Goal: Task Accomplishment & Management: Complete application form

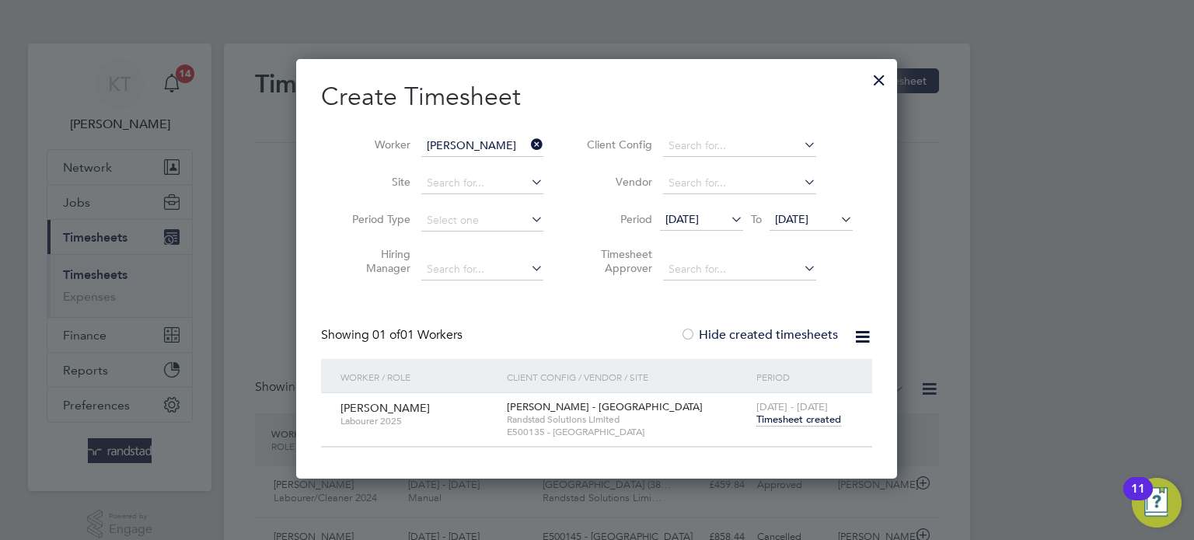
click at [880, 78] on div at bounding box center [879, 76] width 28 height 28
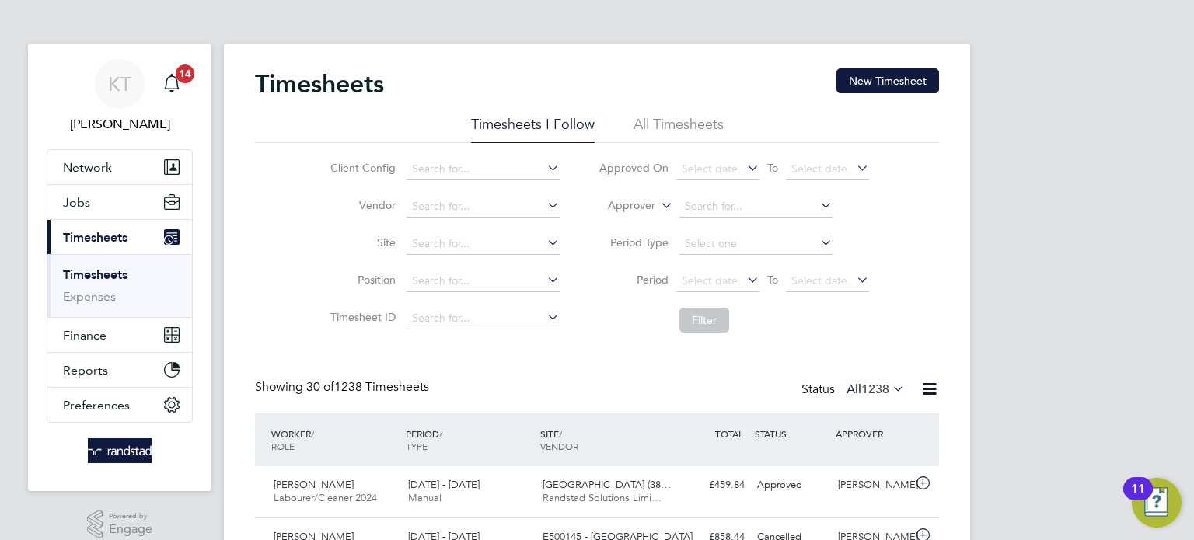
scroll to position [39, 135]
click at [886, 92] on button "New Timesheet" at bounding box center [888, 80] width 103 height 25
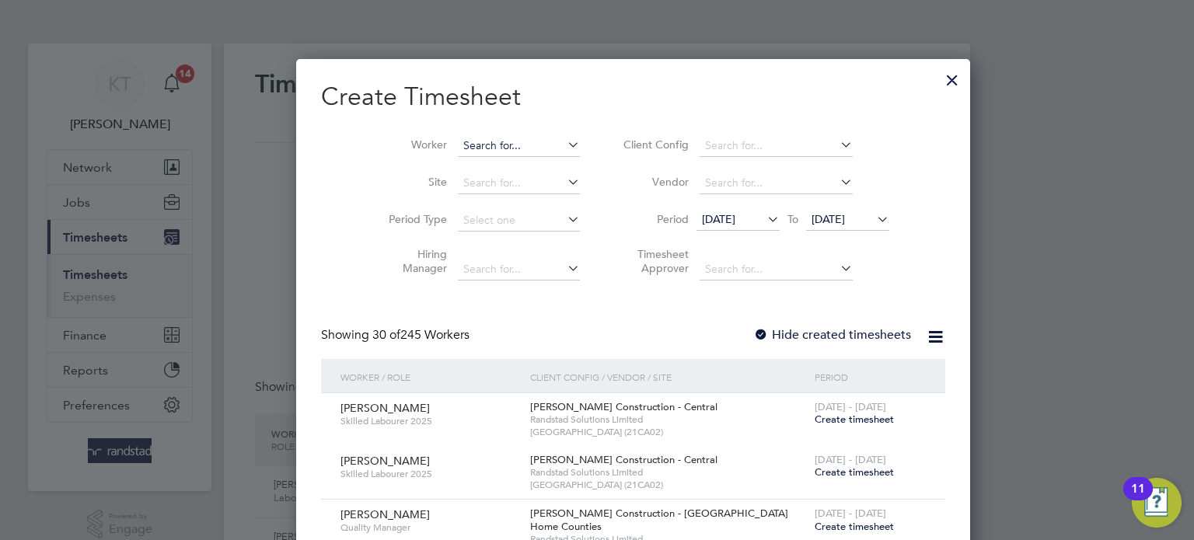
click at [468, 150] on input at bounding box center [519, 146] width 122 height 22
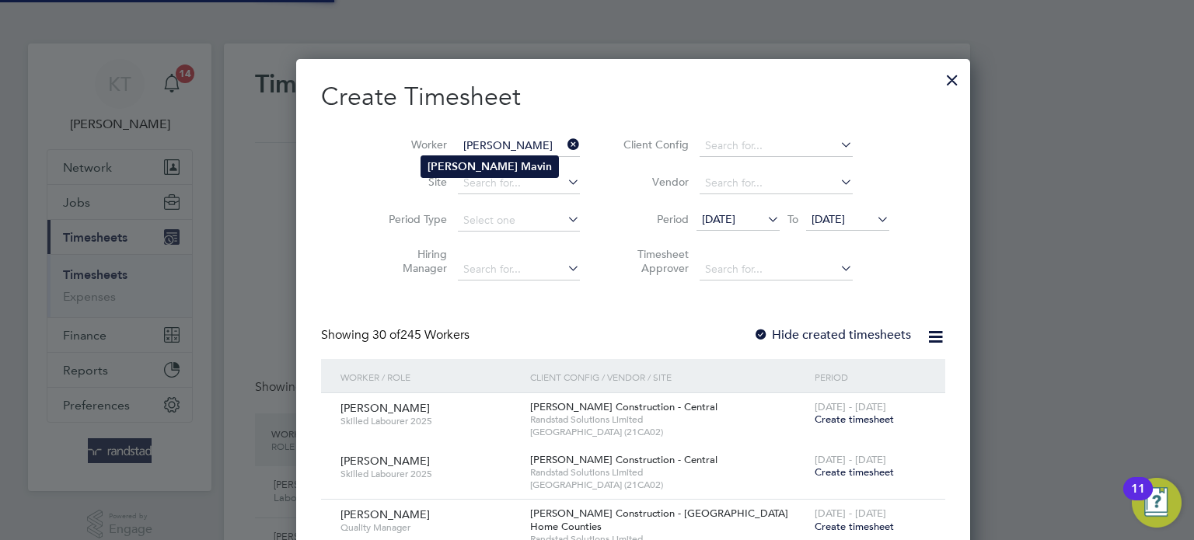
click at [521, 166] on b "Mavin" at bounding box center [536, 166] width 31 height 13
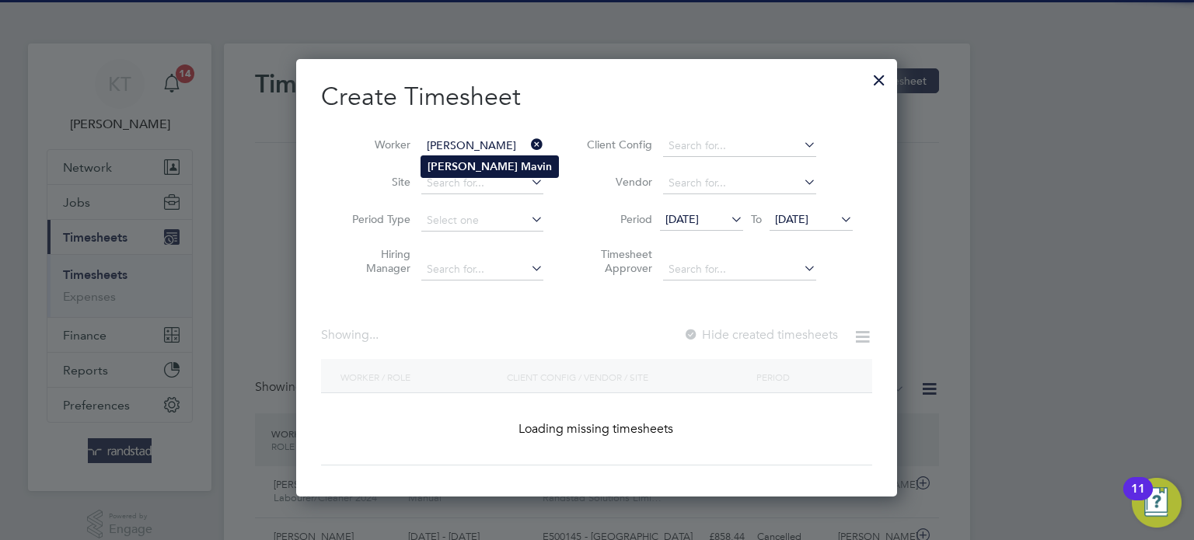
type input "[PERSON_NAME]"
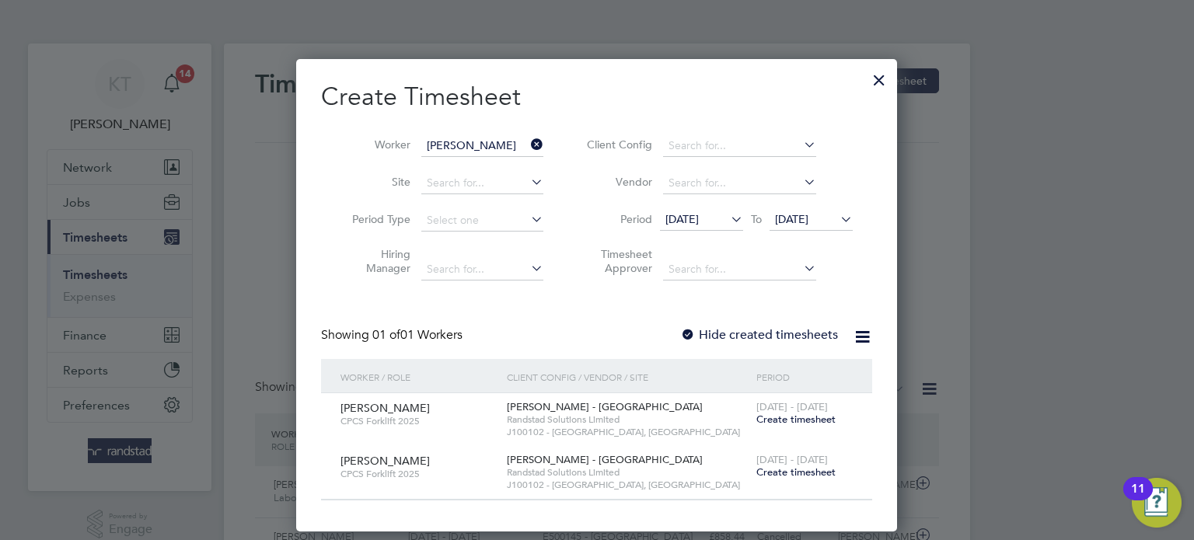
click at [788, 420] on span "Create timesheet" at bounding box center [795, 419] width 79 height 13
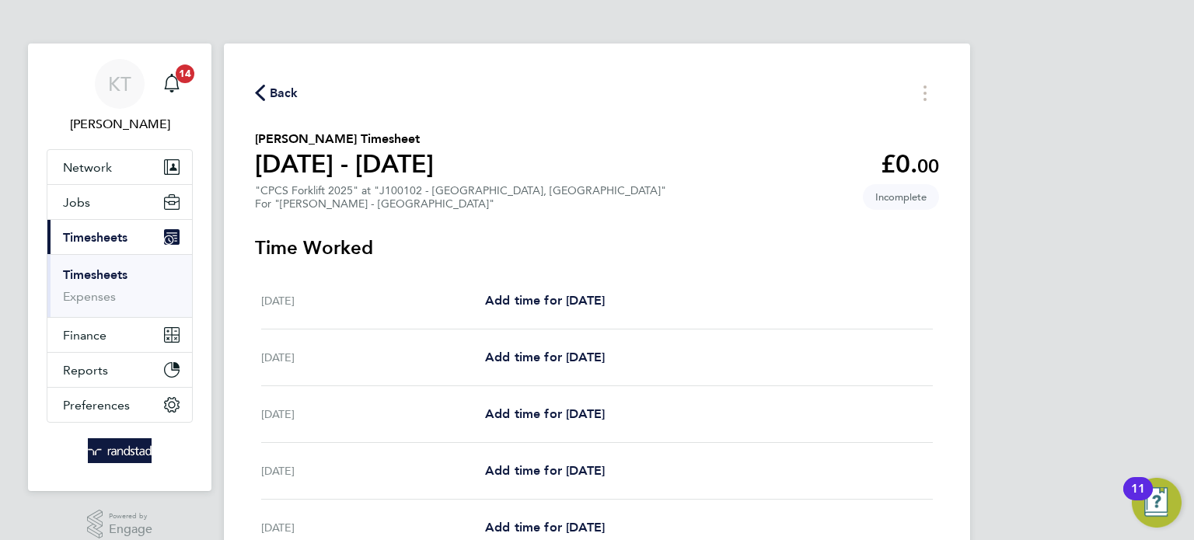
click at [279, 89] on span "Back" at bounding box center [284, 93] width 29 height 19
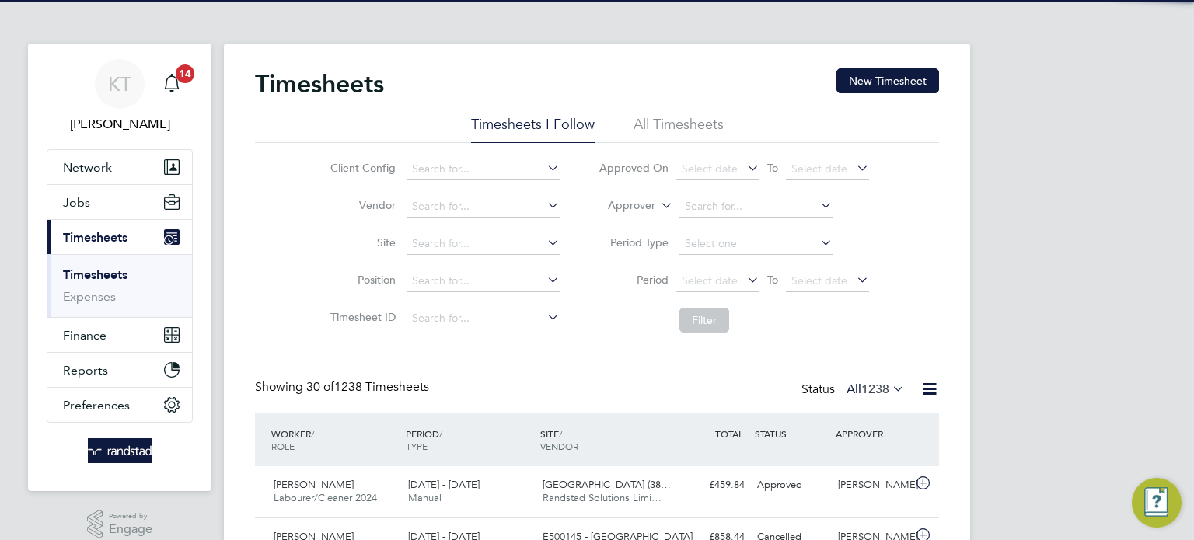
scroll to position [39, 135]
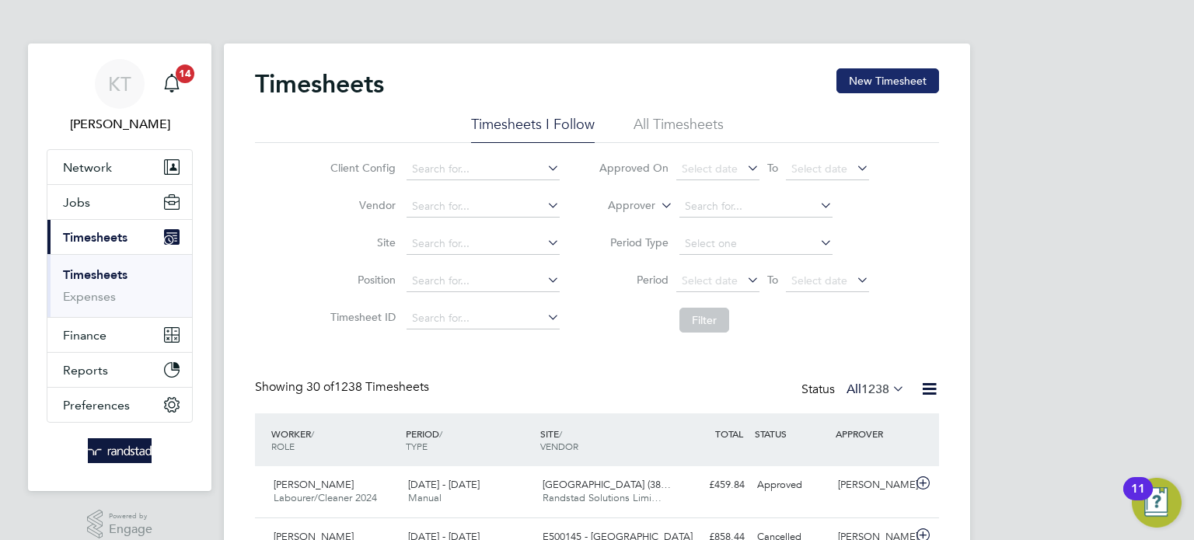
click at [881, 79] on button "New Timesheet" at bounding box center [888, 80] width 103 height 25
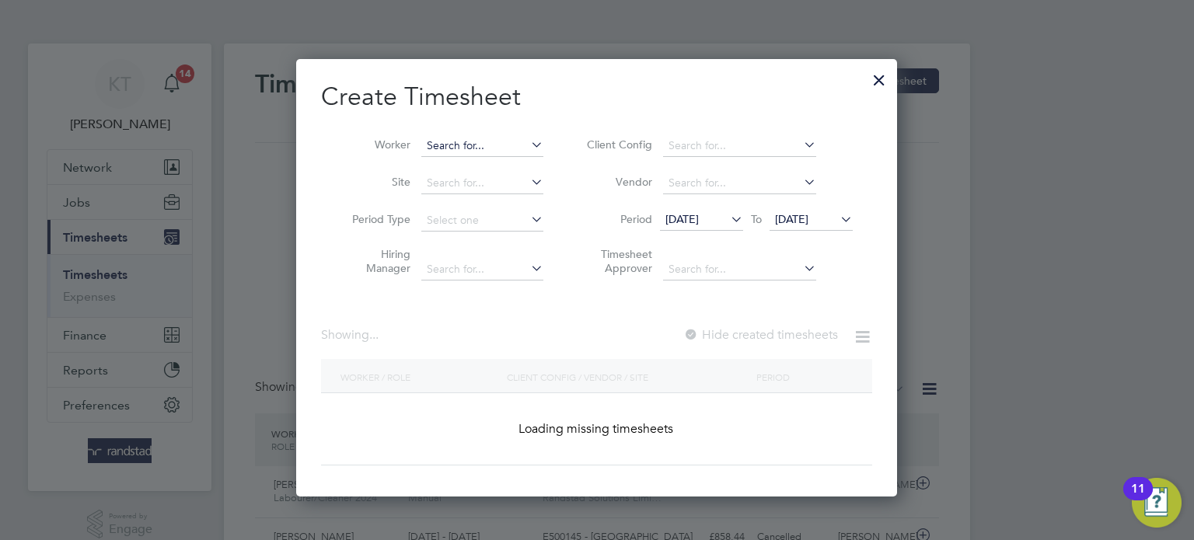
click at [469, 142] on input at bounding box center [482, 146] width 122 height 22
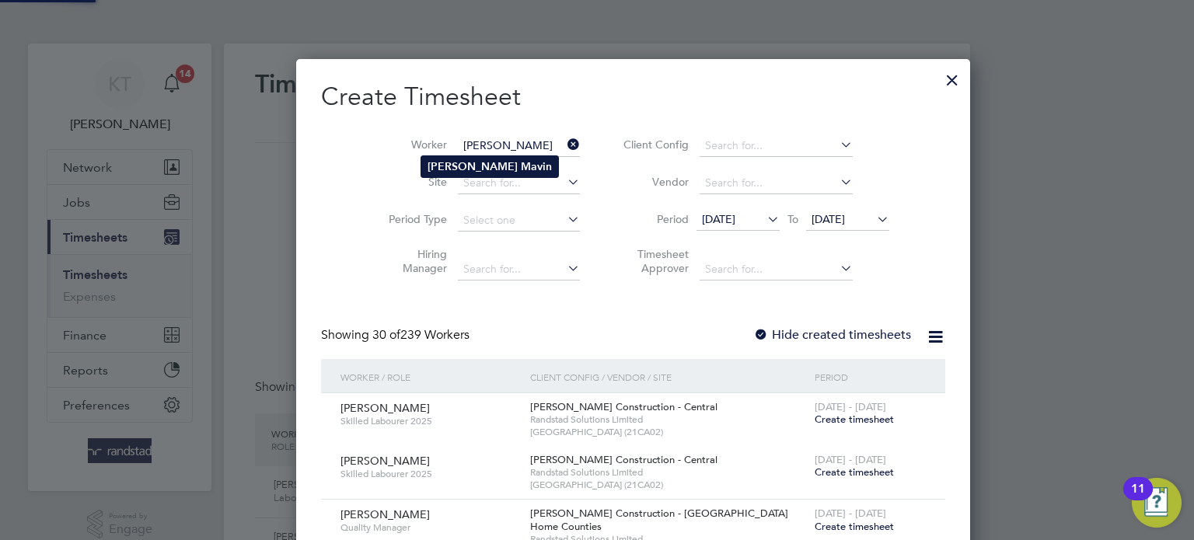
click at [521, 167] on b "Mavin" at bounding box center [536, 166] width 31 height 13
type input "Marc Mavin"
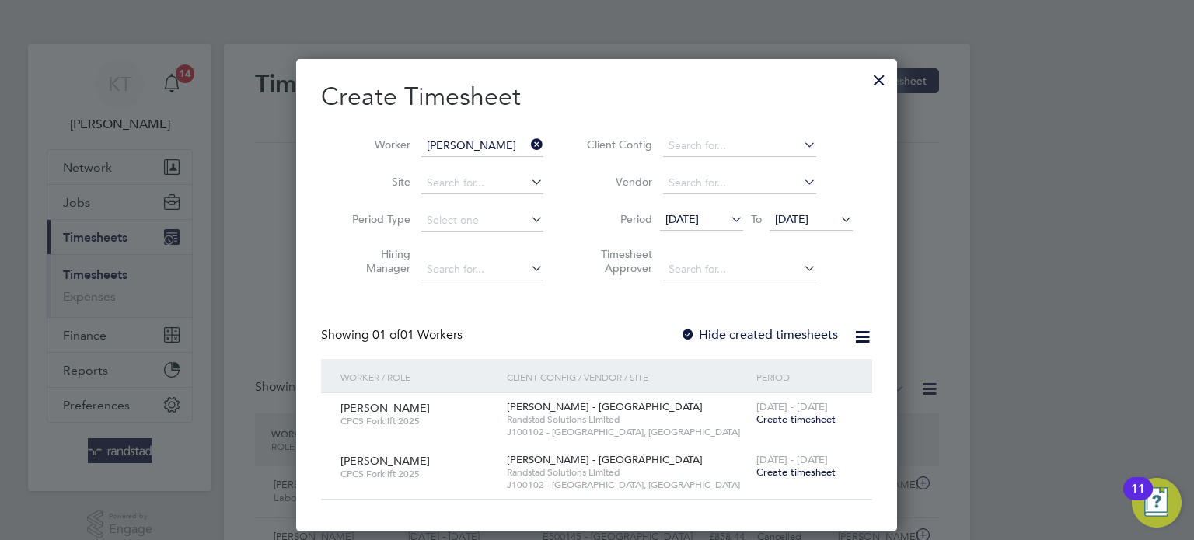
drag, startPoint x: 733, startPoint y: 341, endPoint x: 719, endPoint y: 282, distance: 60.0
click at [733, 340] on label "Hide created timesheets" at bounding box center [759, 335] width 158 height 16
click at [701, 205] on li "Period 18 Aug 2025 To 25 Aug 2025" at bounding box center [717, 220] width 309 height 37
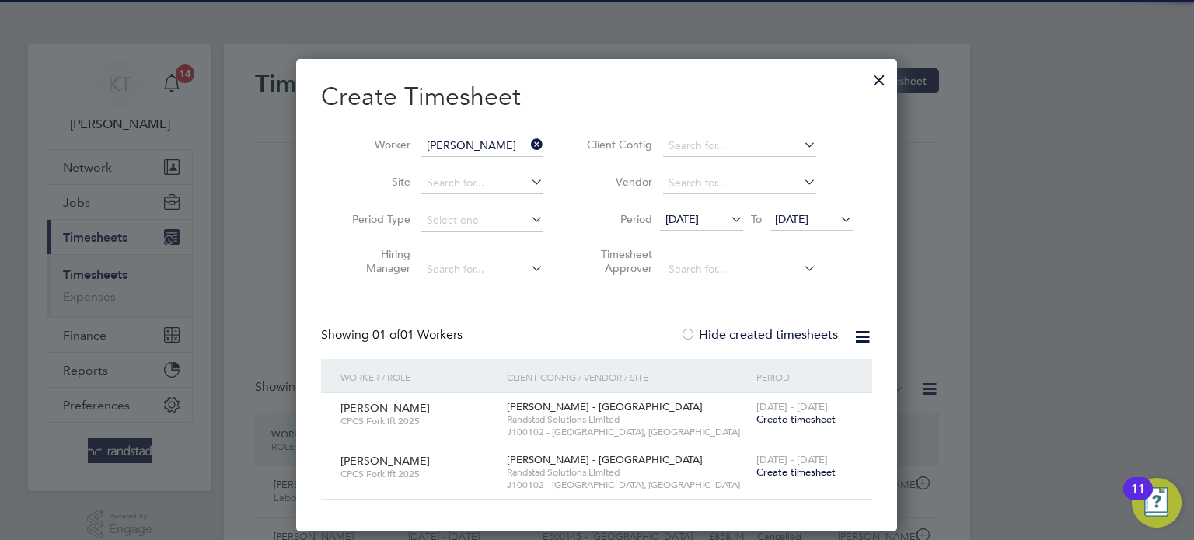
click at [699, 220] on span "18 Aug 2025" at bounding box center [682, 219] width 33 height 14
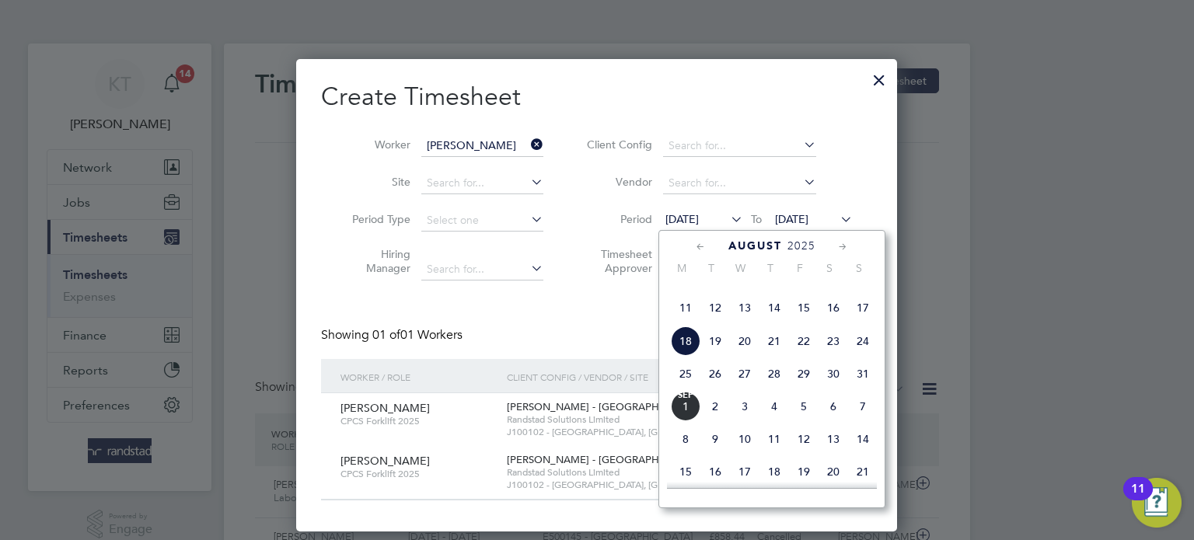
click at [687, 323] on span "11" at bounding box center [686, 308] width 30 height 30
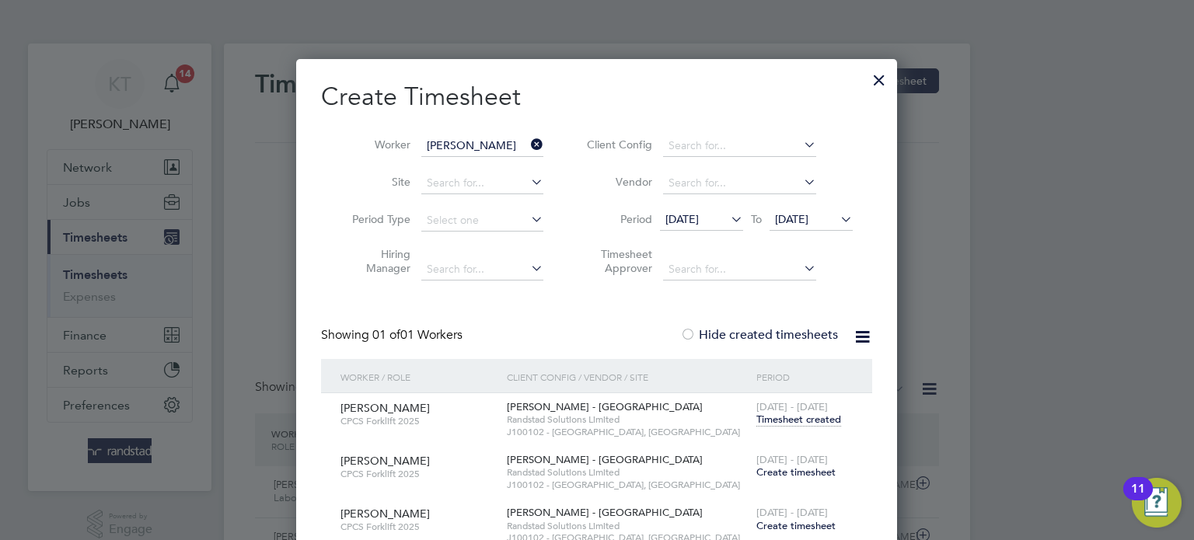
click at [809, 421] on span "Timesheet created" at bounding box center [798, 420] width 85 height 14
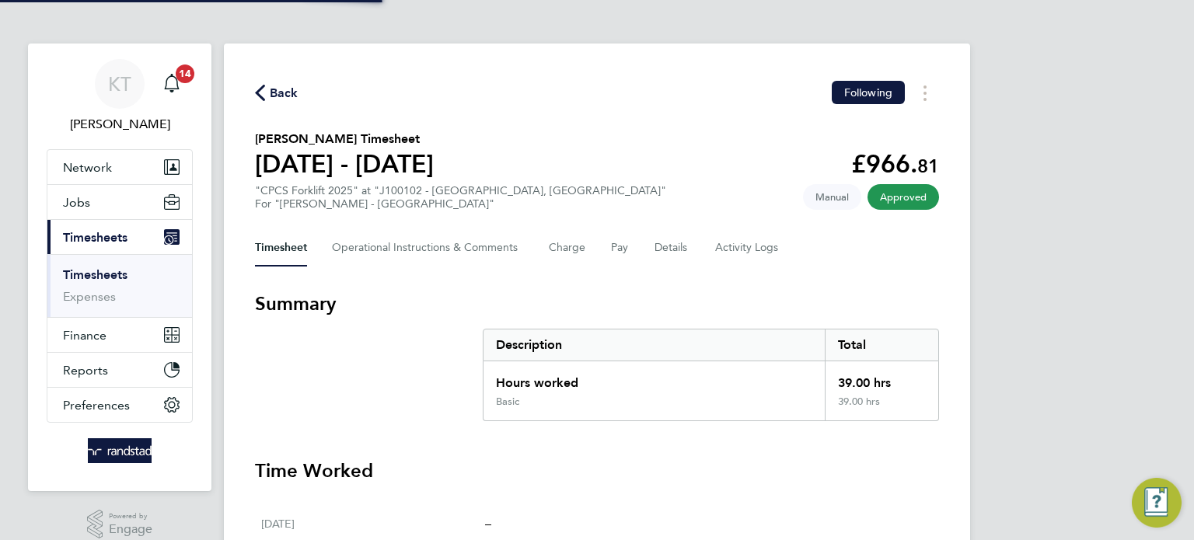
click at [781, 257] on div "Timesheet Operational Instructions & Comments Charge Pay Details Activity Logs" at bounding box center [597, 247] width 684 height 37
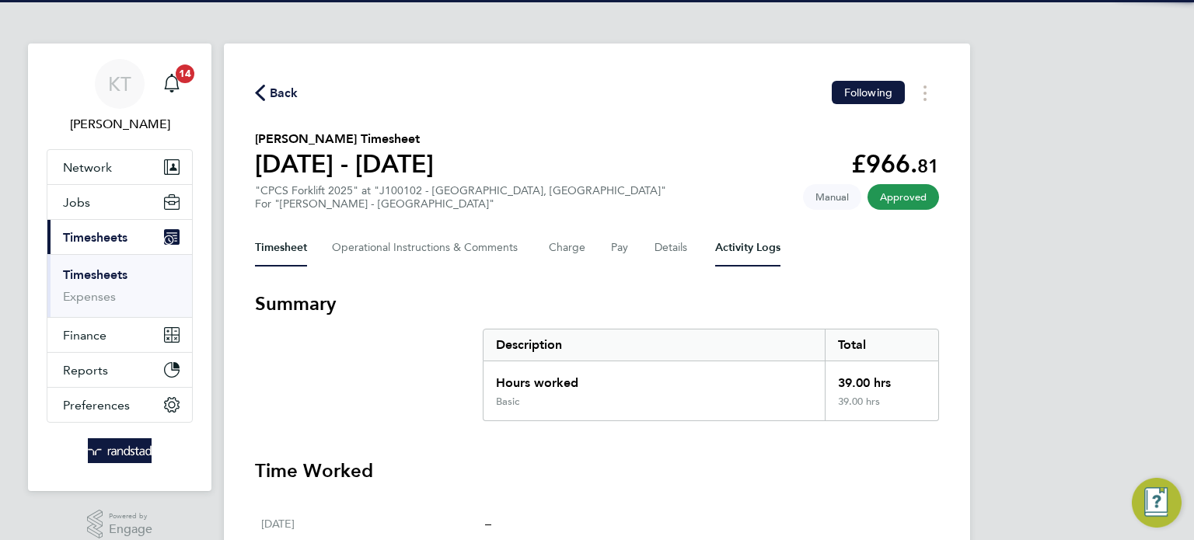
click at [747, 245] on Logs-tab "Activity Logs" at bounding box center [747, 247] width 65 height 37
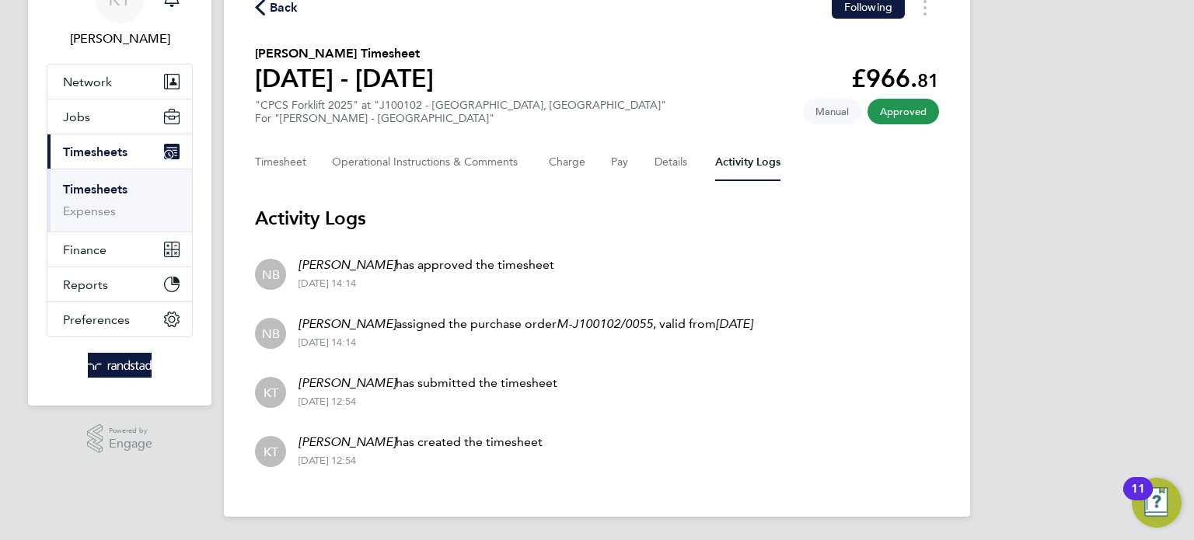
click at [271, 17] on div "Back Following" at bounding box center [597, 7] width 684 height 24
click at [281, 12] on span "Back" at bounding box center [284, 7] width 29 height 19
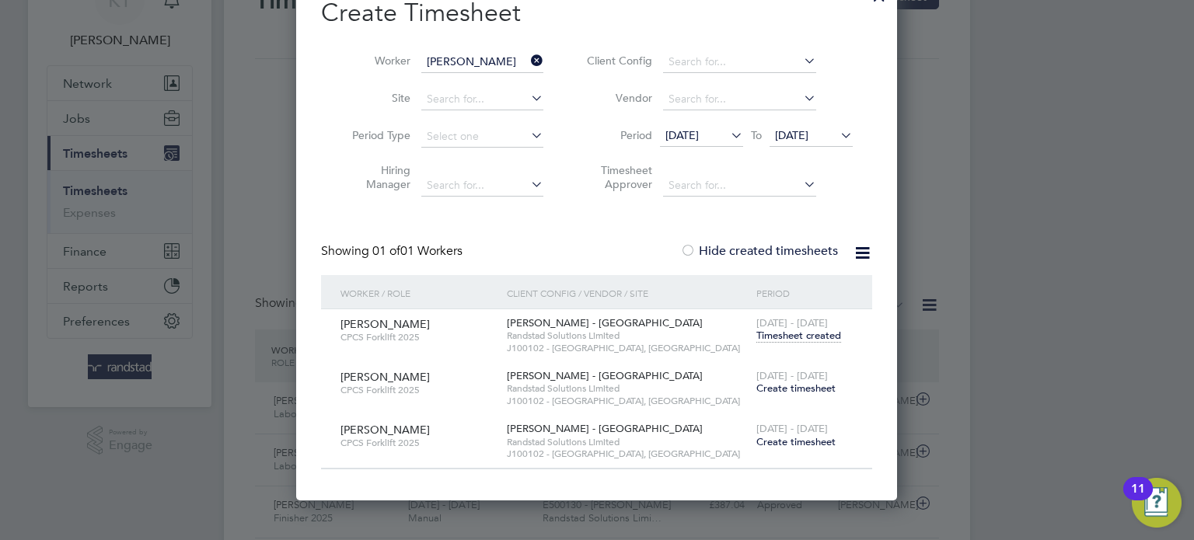
click at [684, 141] on span "11 Aug 2025" at bounding box center [682, 135] width 33 height 14
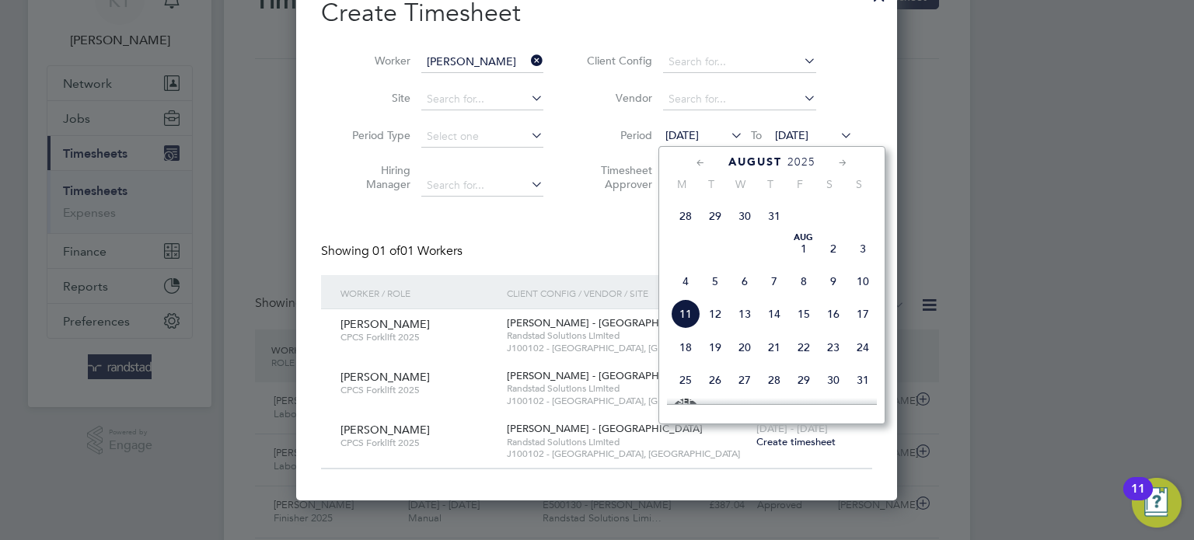
click at [683, 231] on span "28" at bounding box center [686, 216] width 30 height 30
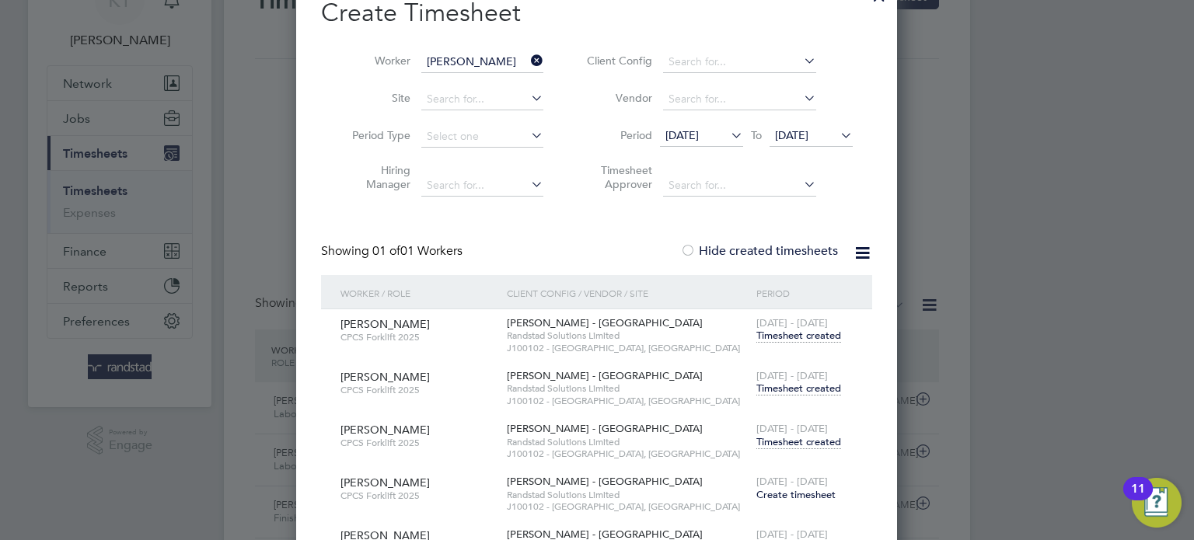
click at [798, 390] on span "Timesheet created" at bounding box center [798, 389] width 85 height 14
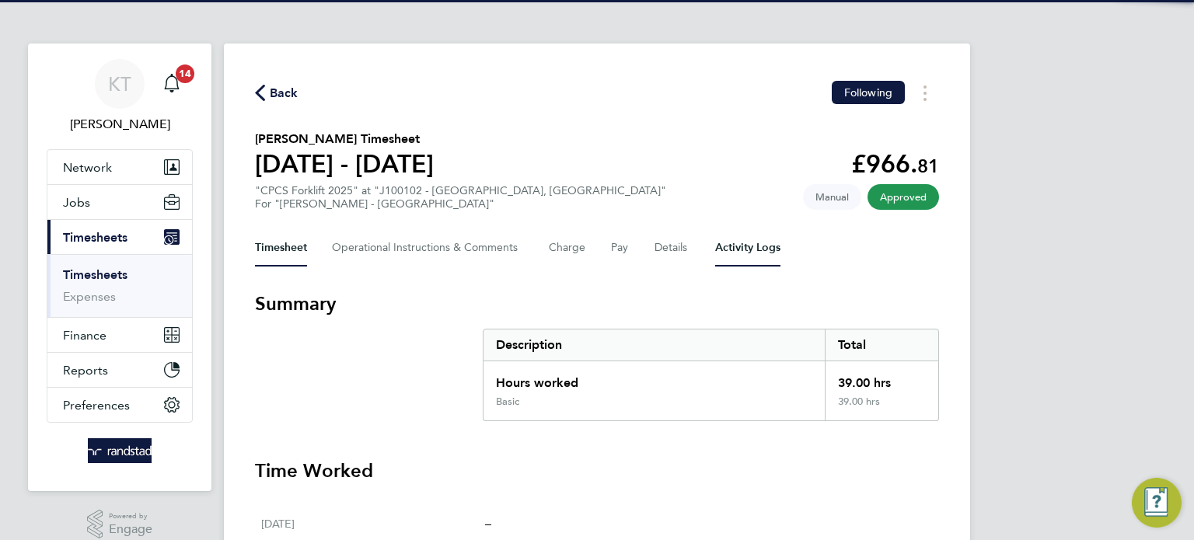
click at [740, 248] on Logs-tab "Activity Logs" at bounding box center [747, 247] width 65 height 37
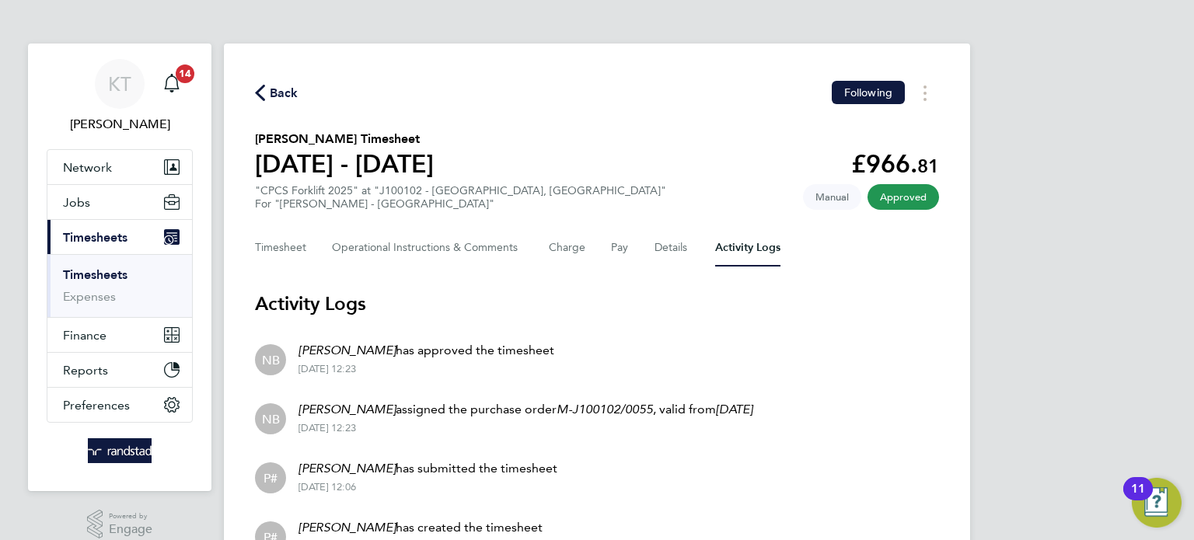
click at [275, 90] on span "Back" at bounding box center [284, 93] width 29 height 19
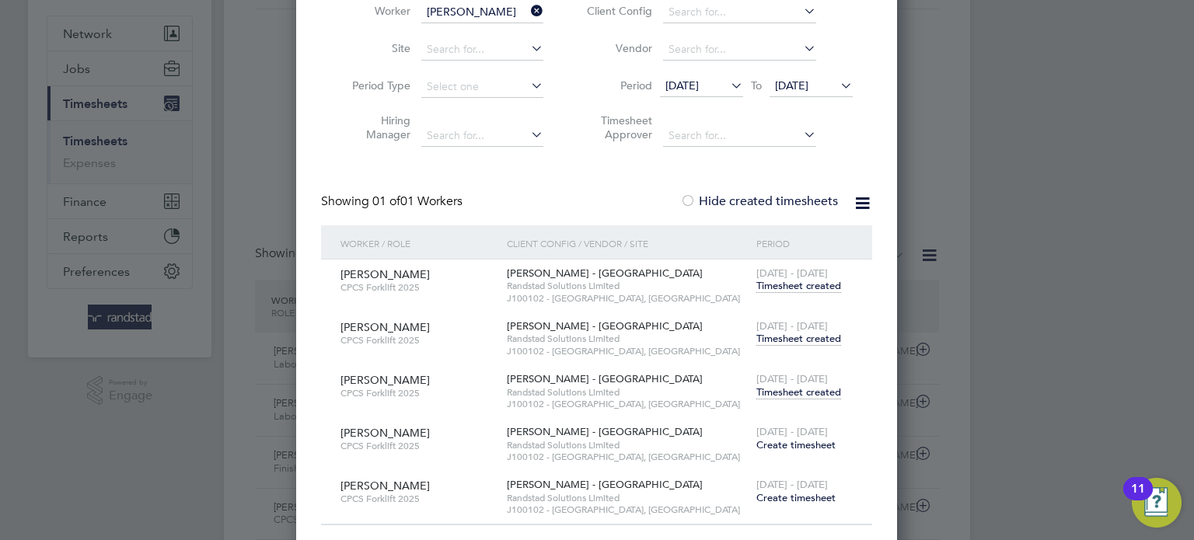
click at [815, 444] on span "Create timesheet" at bounding box center [795, 445] width 79 height 13
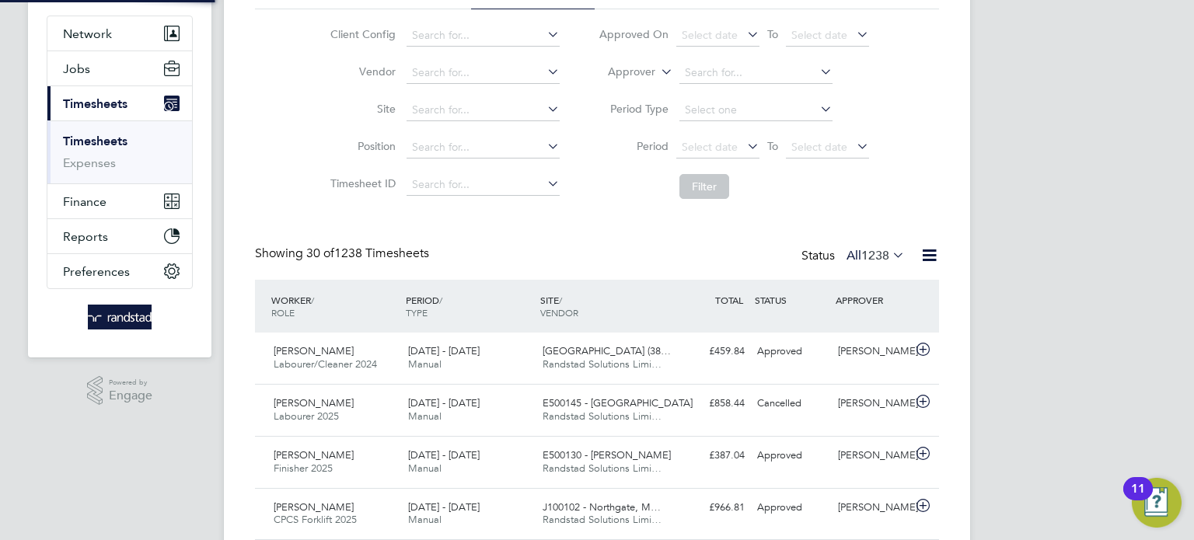
scroll to position [108, 0]
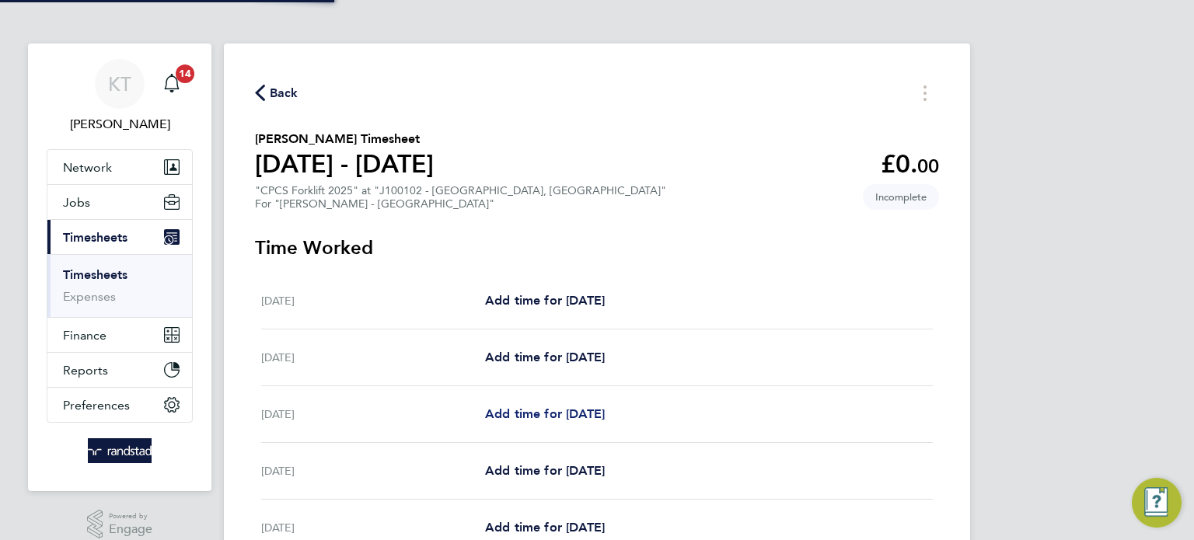
click at [591, 411] on span "Add time for Mon 18 Aug" at bounding box center [545, 414] width 120 height 15
select select "30"
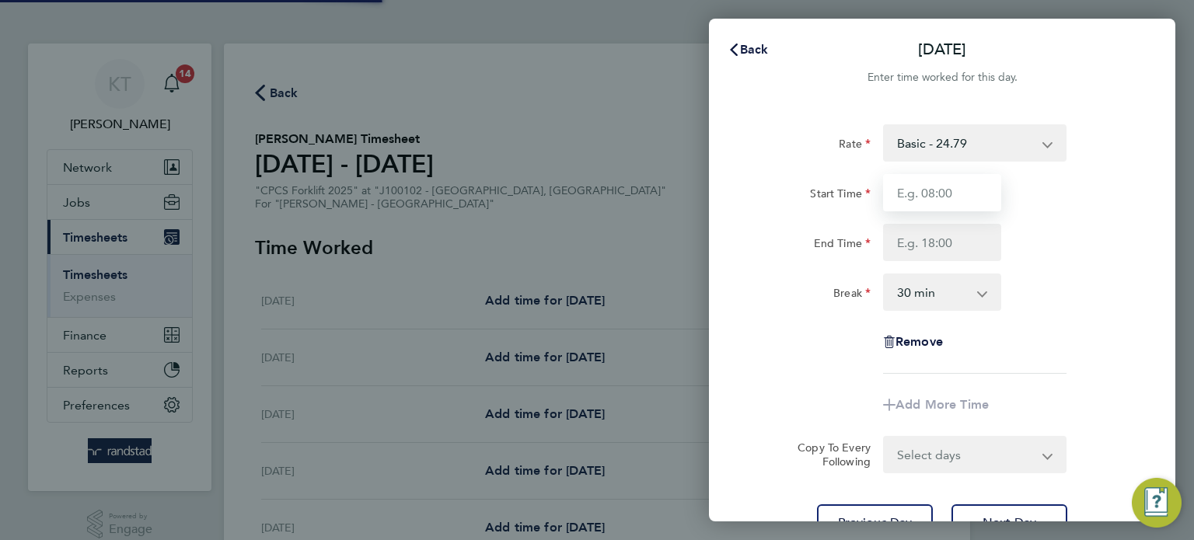
click at [920, 182] on input "Start Time" at bounding box center [942, 192] width 118 height 37
type input "07:30"
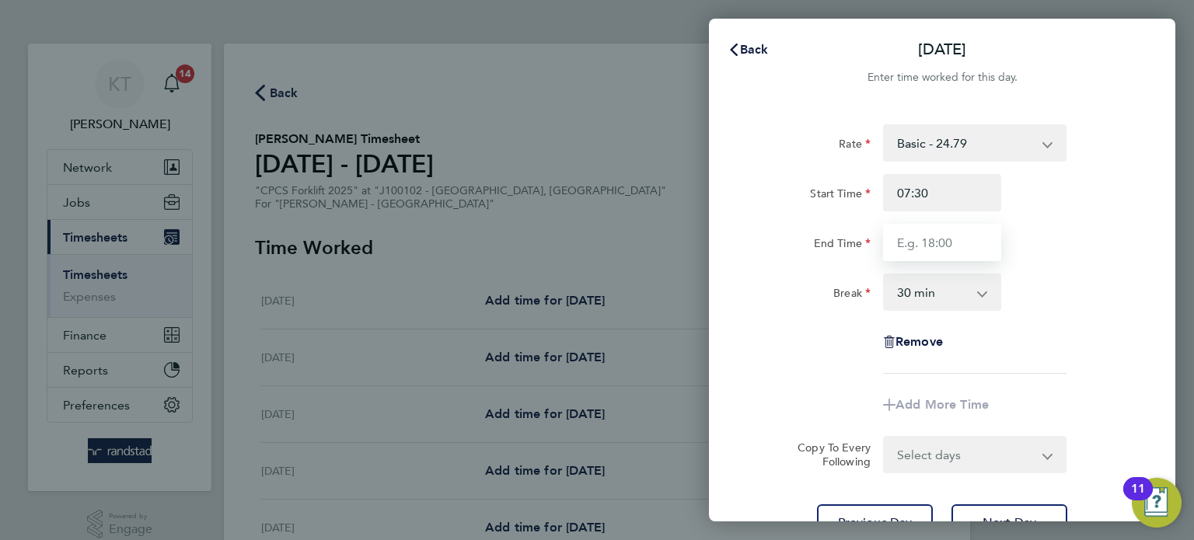
click at [932, 248] on input "End Time" at bounding box center [942, 242] width 118 height 37
type input "16:00"
click at [931, 296] on select "0 min 15 min 30 min 45 min 60 min 75 min 90 min" at bounding box center [933, 292] width 96 height 34
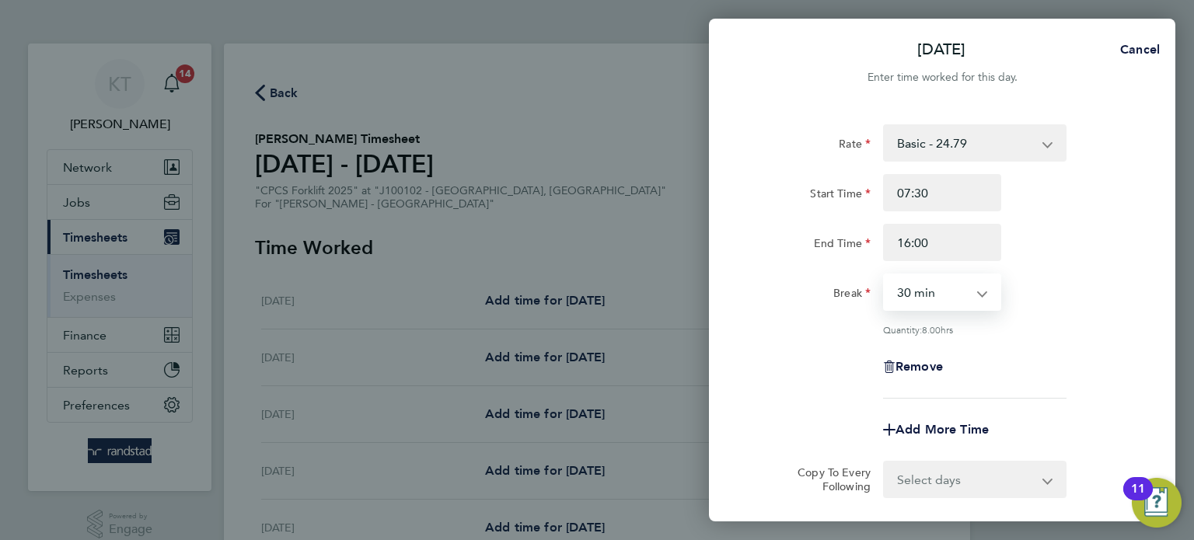
click at [1031, 309] on div "Break 0 min 15 min 30 min 45 min 60 min 75 min 90 min" at bounding box center [942, 292] width 392 height 37
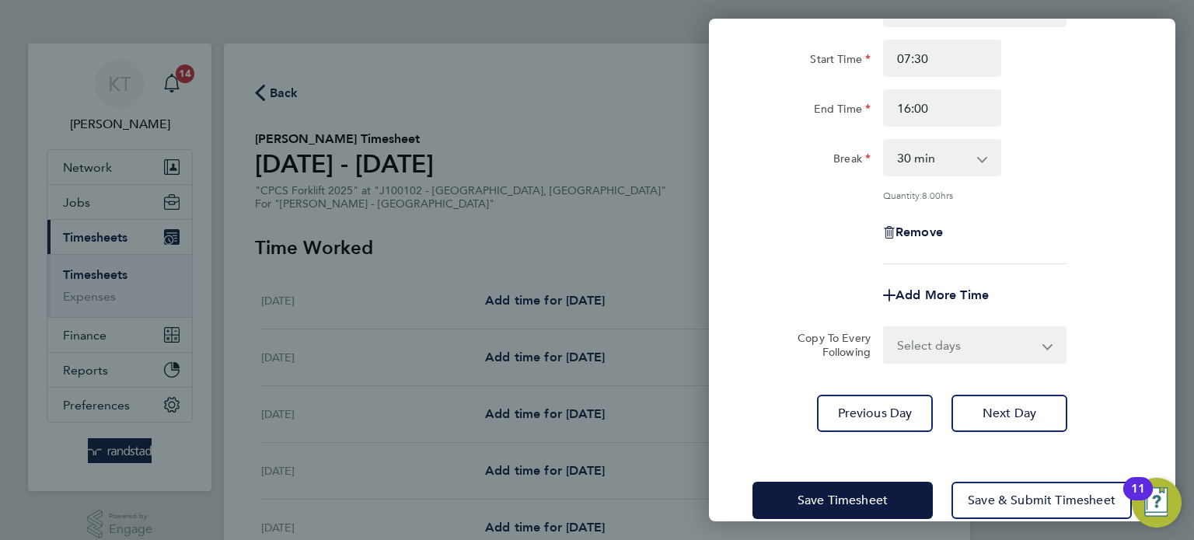
scroll to position [138, 0]
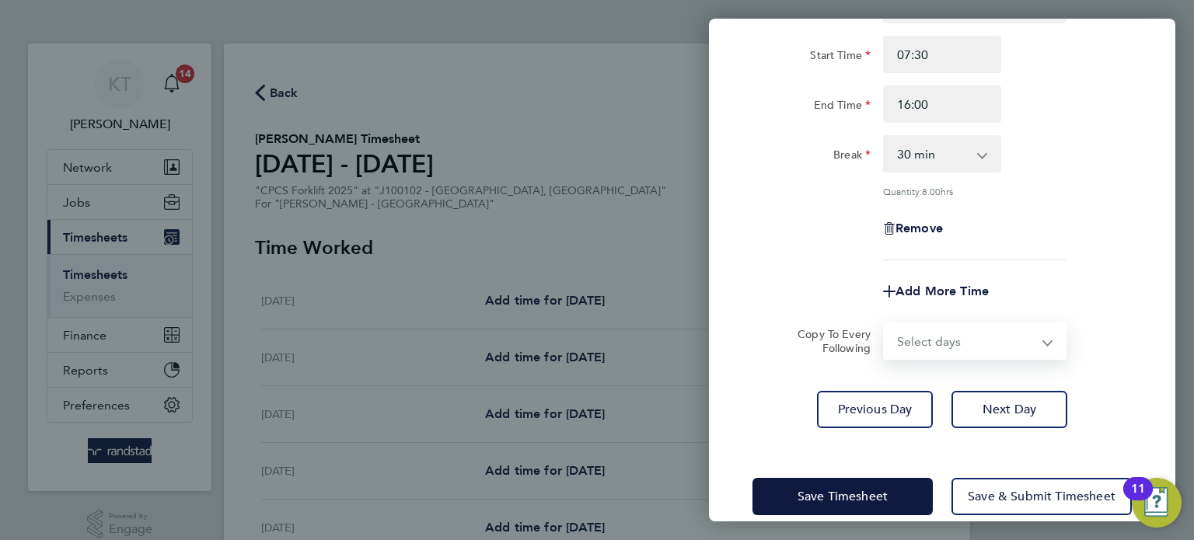
click at [922, 352] on select "Select days Day Tuesday Wednesday Thursday Friday" at bounding box center [966, 341] width 163 height 34
select select "DAY"
click at [885, 324] on select "Select days Day Tuesday Wednesday Thursday Friday" at bounding box center [966, 341] width 163 height 34
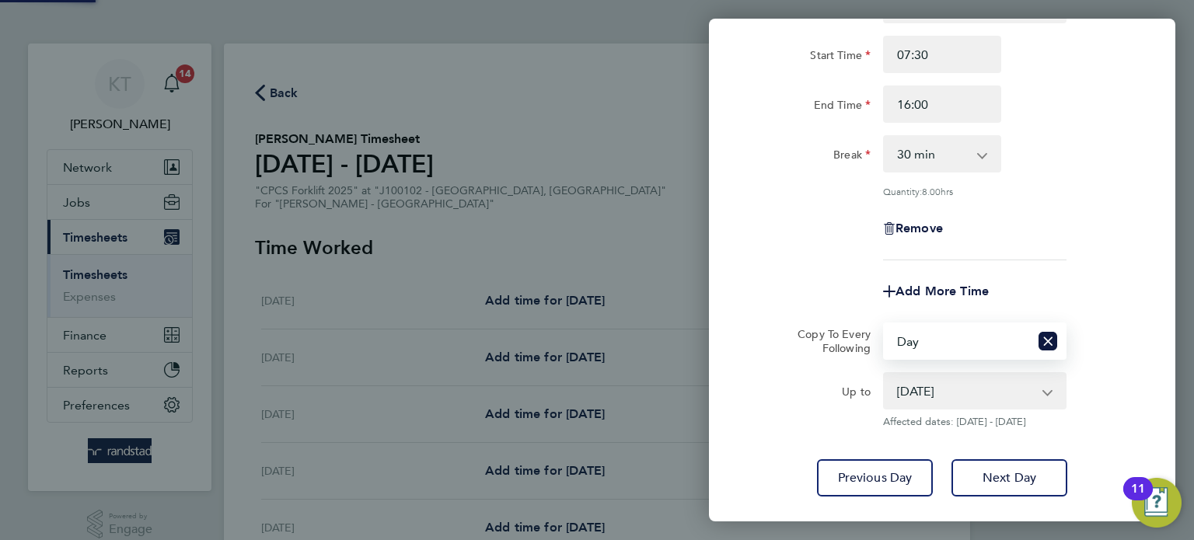
click at [926, 397] on select "19 Aug 2025 20 Aug 2025 21 Aug 2025 22 Aug 2025" at bounding box center [966, 391] width 162 height 34
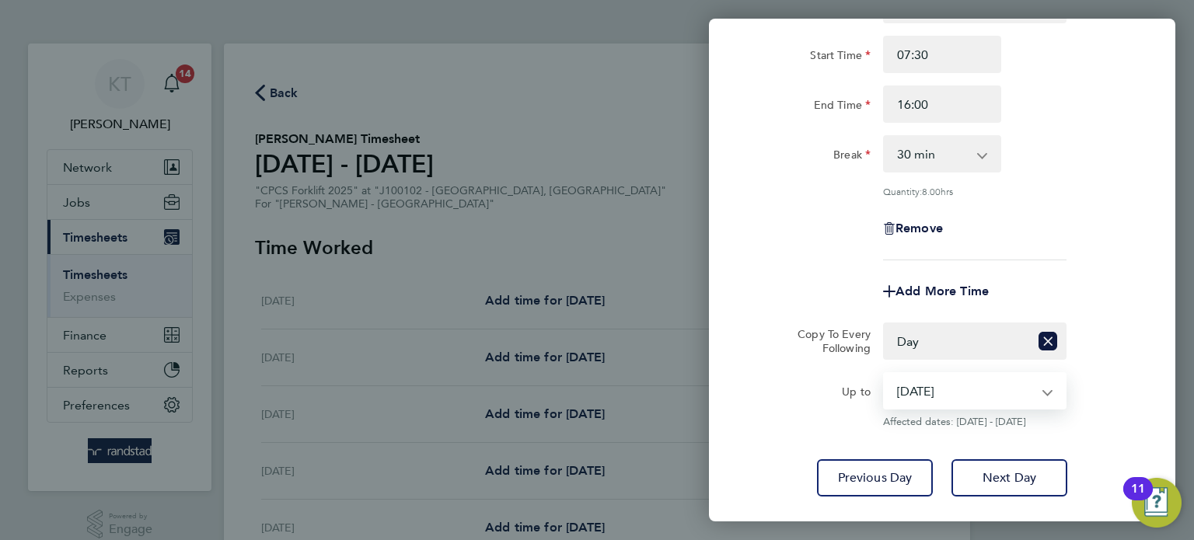
select select "2025-08-20"
click at [885, 374] on select "19 Aug 2025 20 Aug 2025 21 Aug 2025 22 Aug 2025" at bounding box center [966, 391] width 162 height 34
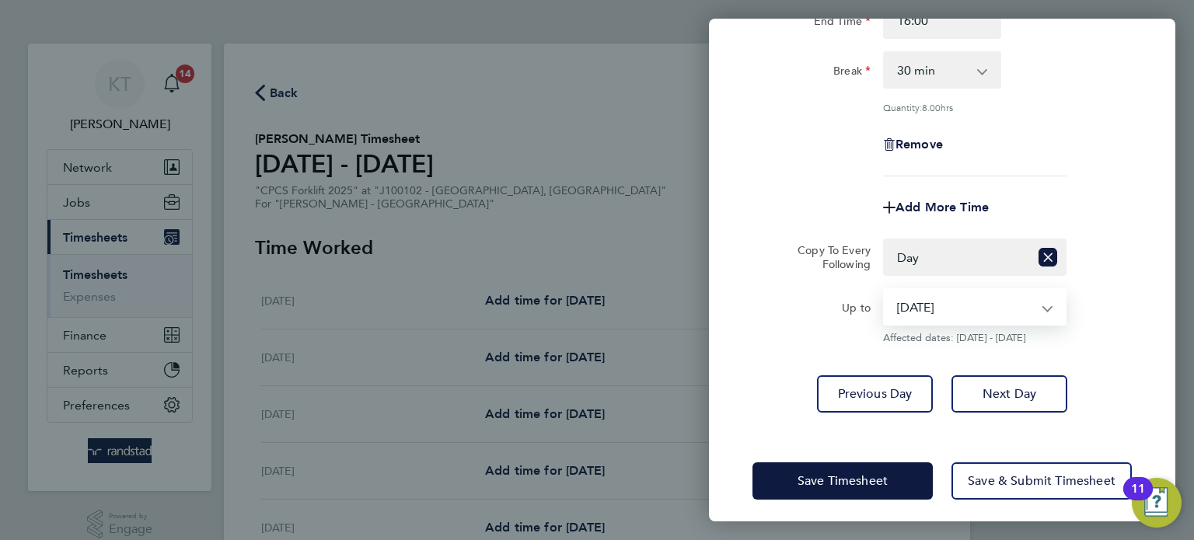
scroll to position [223, 0]
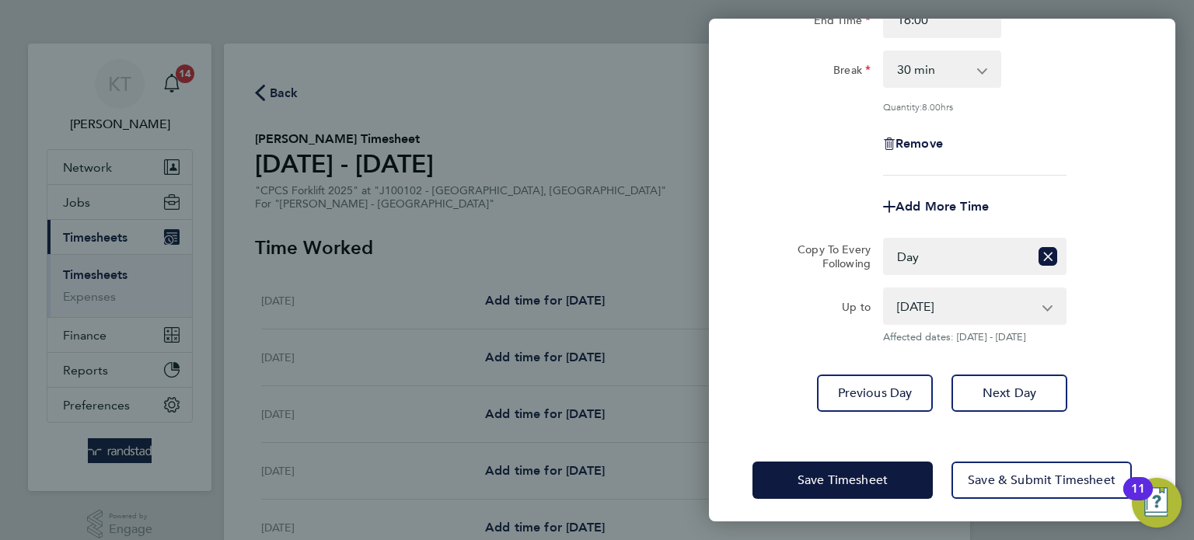
click at [1039, 411] on div "Rate Basic - 24.79 Overtime - 35.88 Start Time 07:30 End Time 16:00 Break 0 min…" at bounding box center [942, 157] width 466 height 548
click at [1030, 400] on button "Next Day" at bounding box center [1010, 393] width 116 height 37
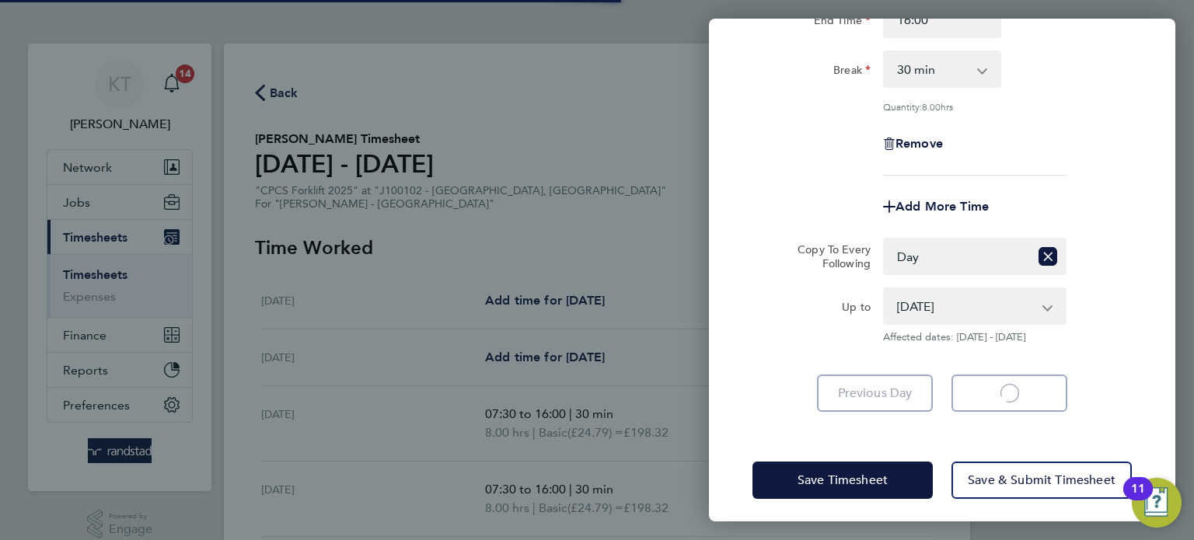
select select "30"
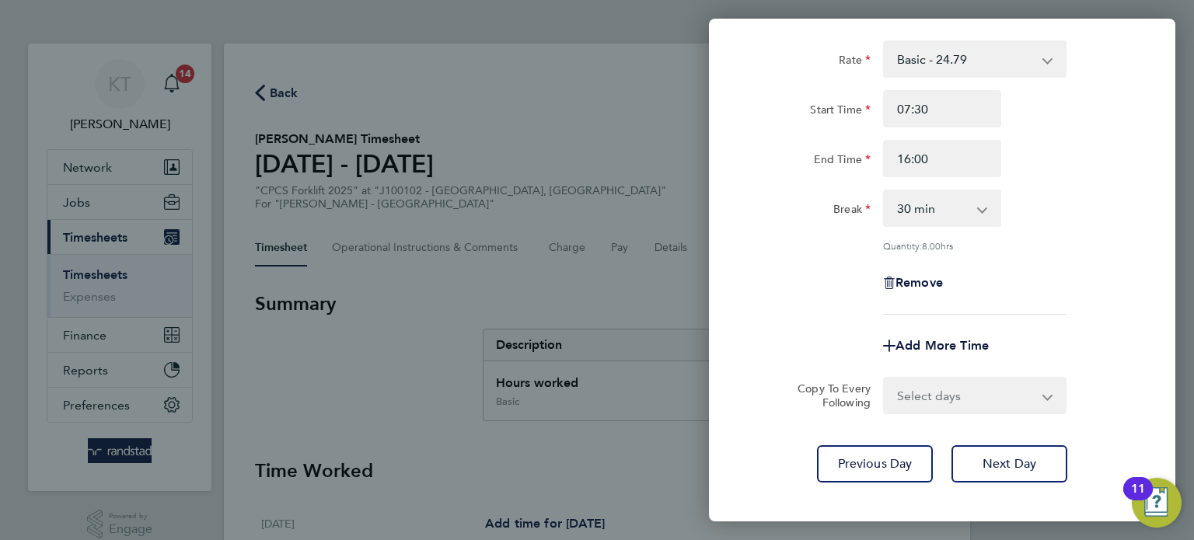
scroll to position [161, 0]
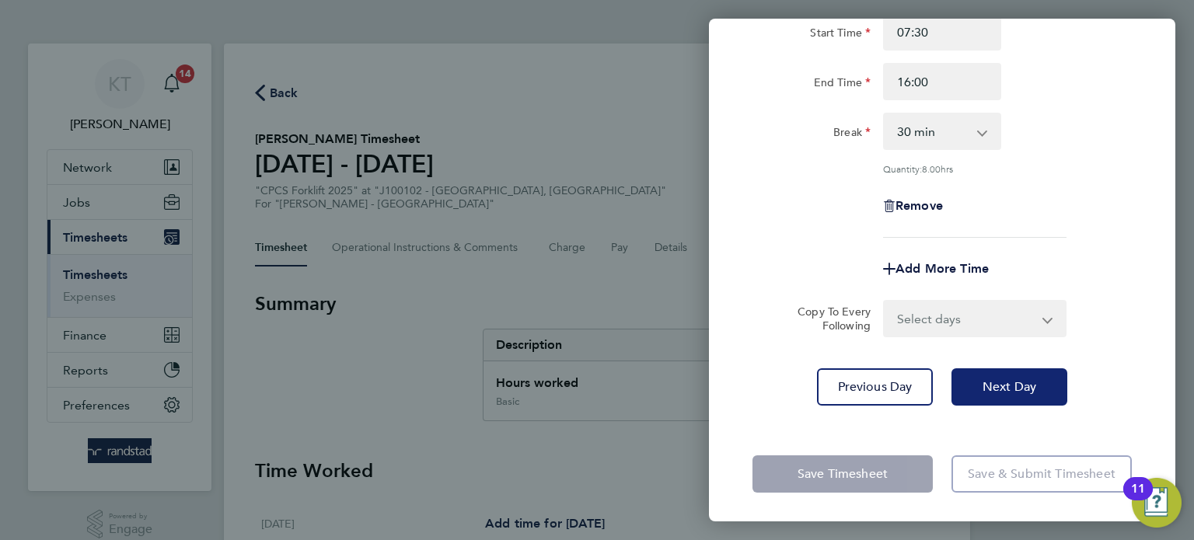
click at [1026, 393] on span "Next Day" at bounding box center [1010, 387] width 54 height 16
select select "30"
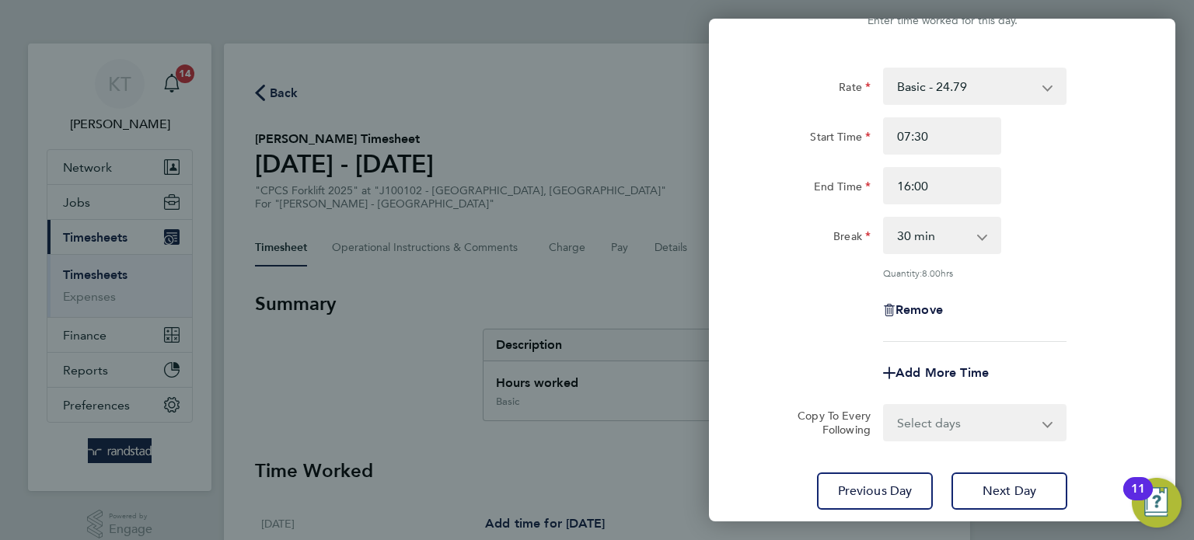
scroll to position [52, 0]
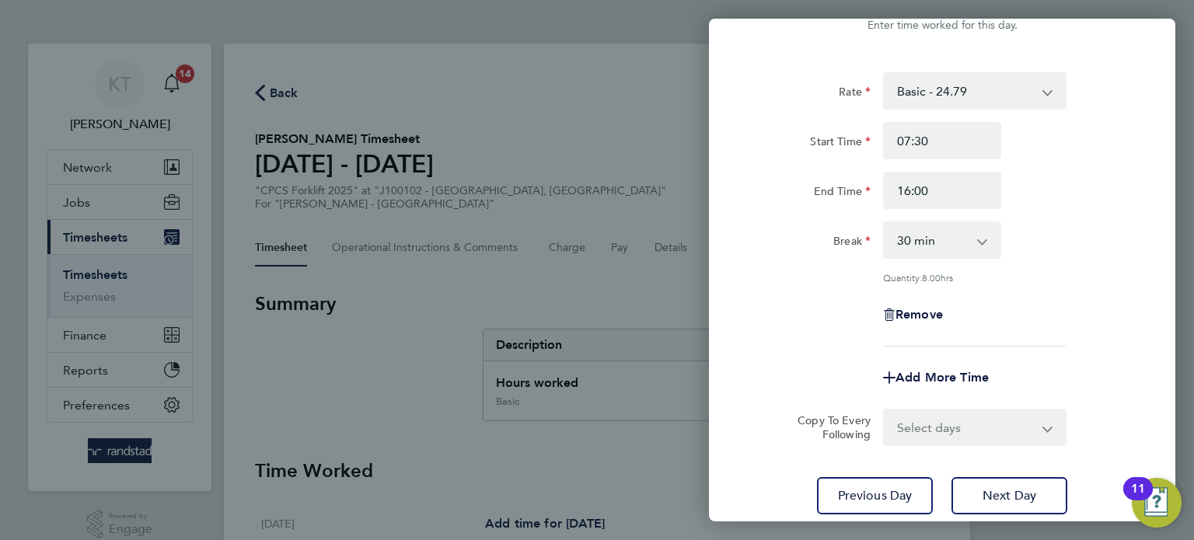
click at [1005, 472] on div "Rate Basic - 24.79 Overtime - 35.88 Start Time 07:30 End Time 16:00 Break 0 min…" at bounding box center [942, 294] width 466 height 480
click at [1004, 488] on span "Next Day" at bounding box center [1010, 496] width 54 height 16
select select "30"
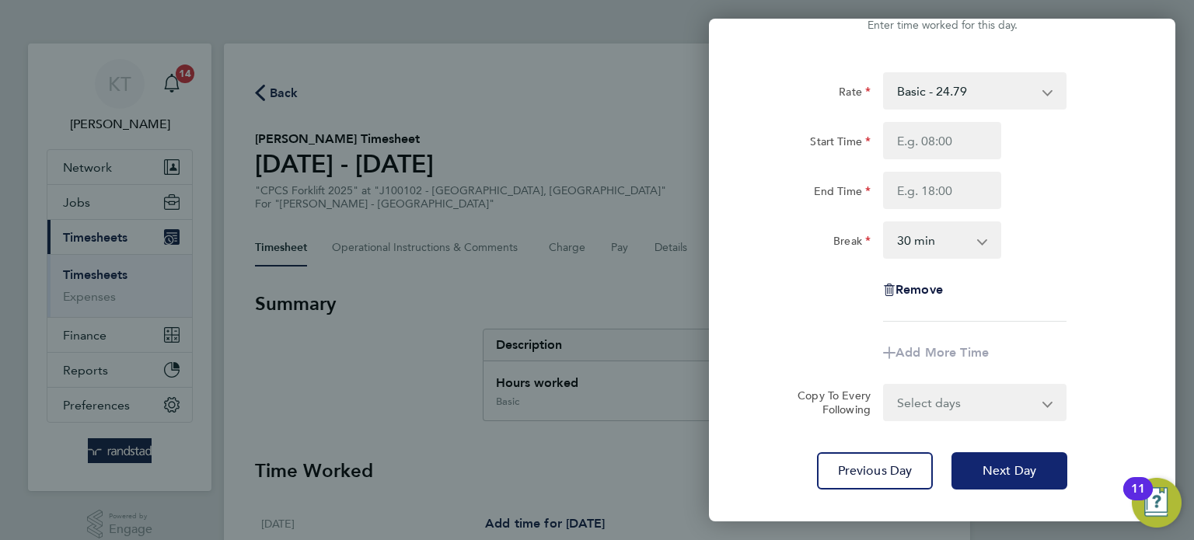
click at [1004, 487] on button "Next Day" at bounding box center [1010, 470] width 116 height 37
select select "30"
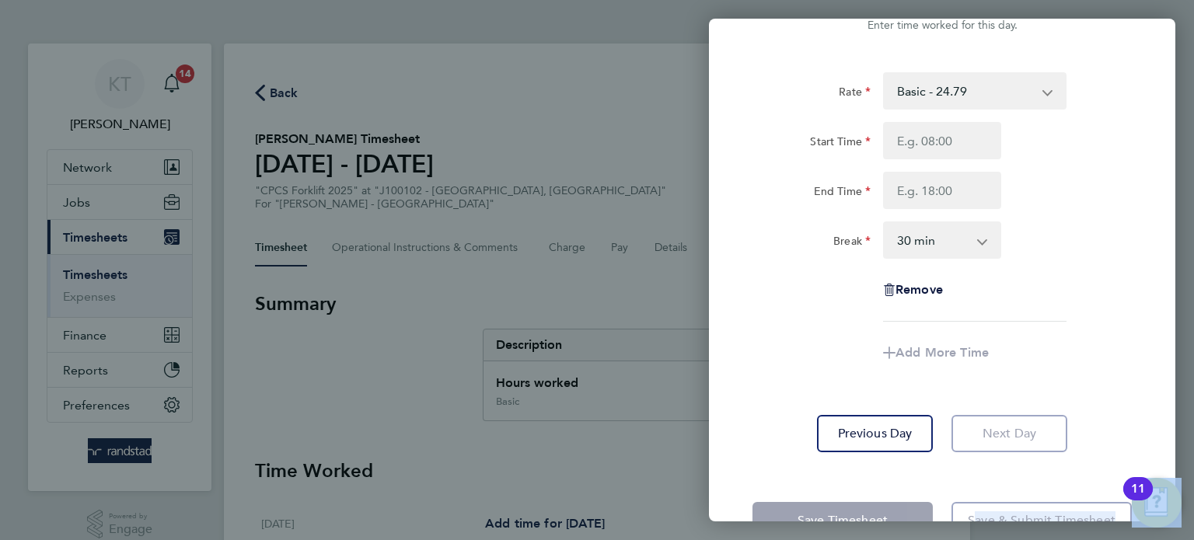
click at [1004, 487] on div "Save Timesheet Save & Submit Timesheet" at bounding box center [942, 521] width 466 height 100
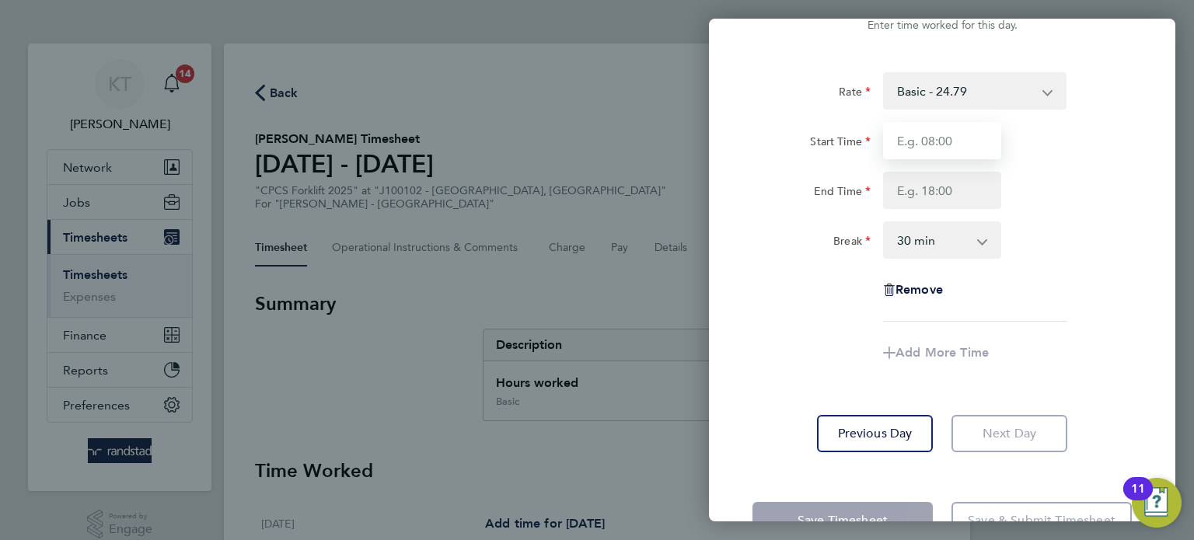
click at [919, 144] on input "Start Time" at bounding box center [942, 140] width 118 height 37
type input "07:30"
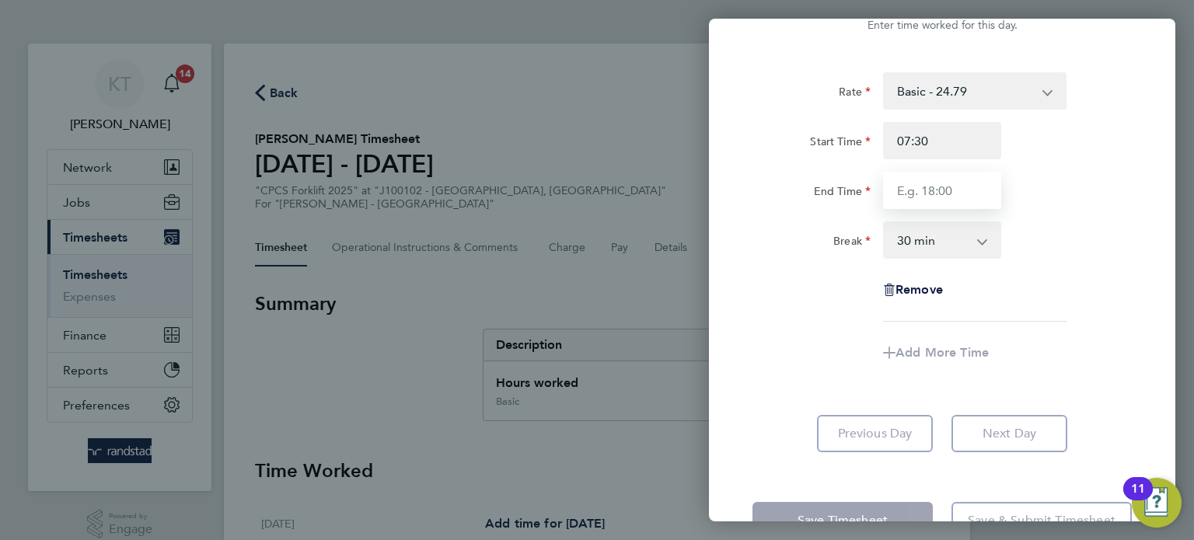
click at [931, 193] on input "End Time" at bounding box center [942, 190] width 118 height 37
type input "15:00"
click at [1046, 330] on app-timesheet-line-form-group "Rate Basic - 24.79 Overtime - 35.88 Start Time 07:30 End Time 15:00 Break 0 min…" at bounding box center [942, 221] width 379 height 299
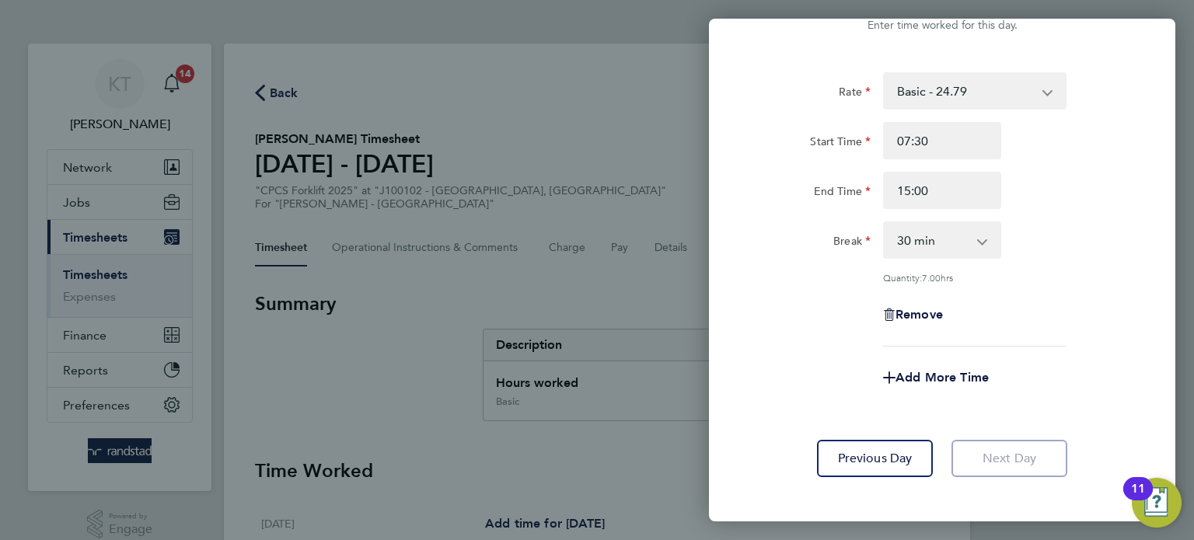
scroll to position [124, 0]
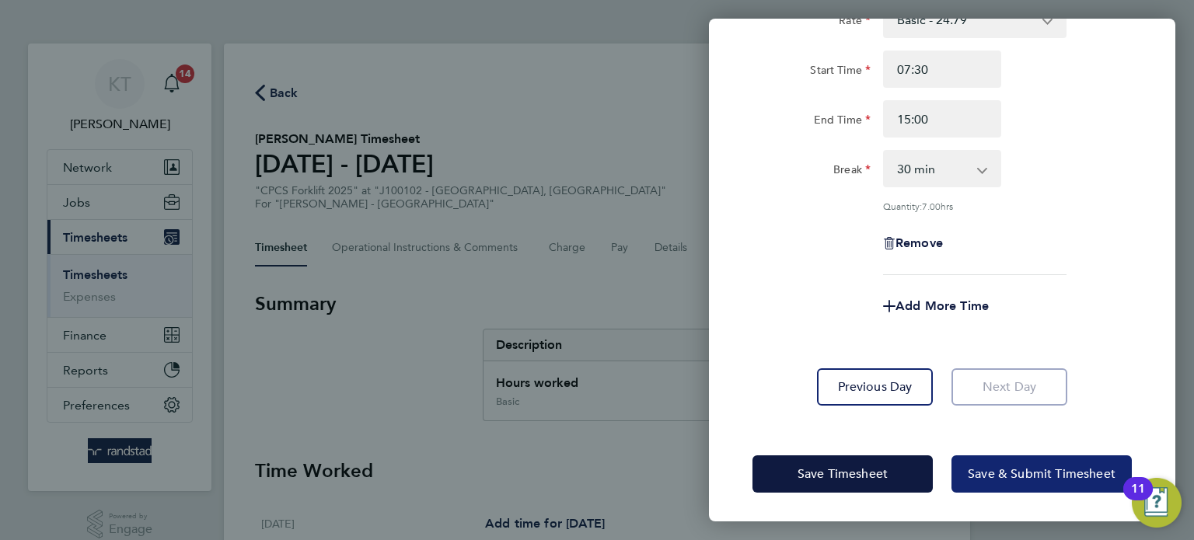
click at [1029, 483] on button "Save & Submit Timesheet" at bounding box center [1042, 474] width 180 height 37
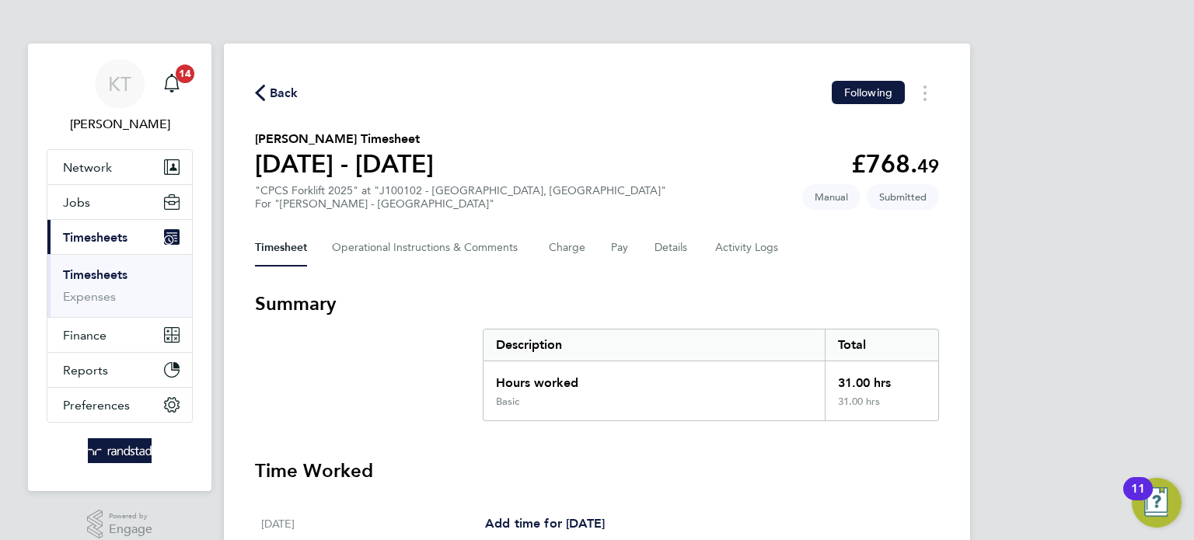
click at [95, 270] on link "Timesheets" at bounding box center [95, 274] width 65 height 15
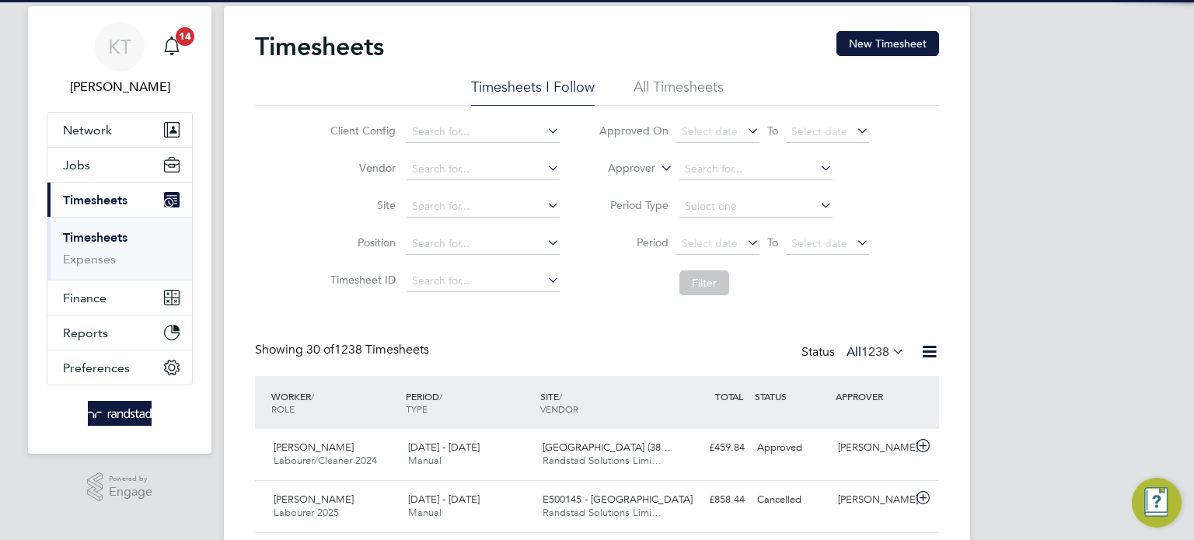
scroll to position [7, 8]
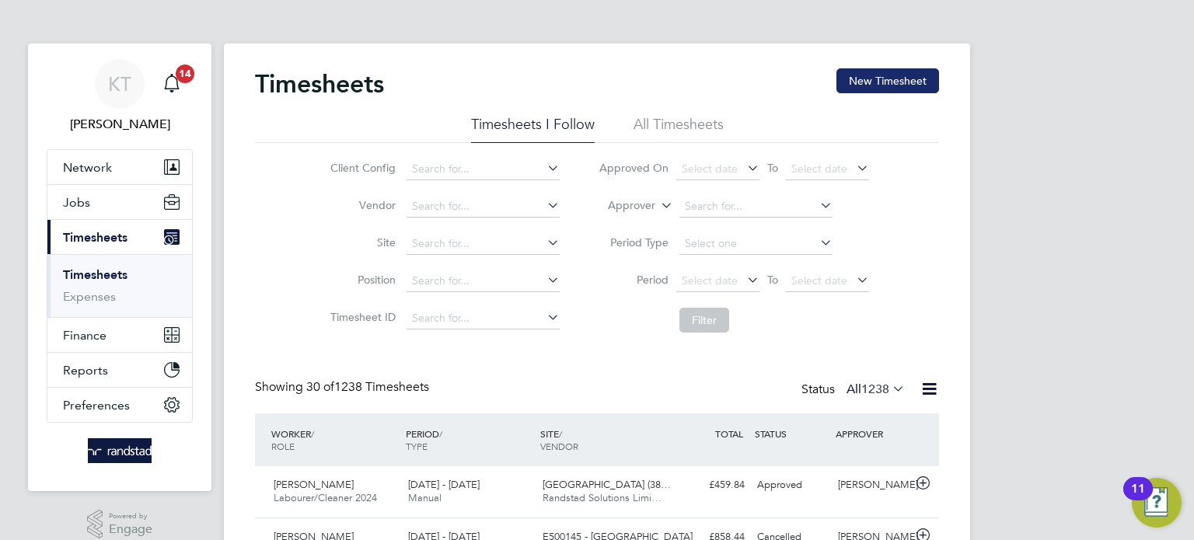
click at [908, 89] on button "New Timesheet" at bounding box center [888, 80] width 103 height 25
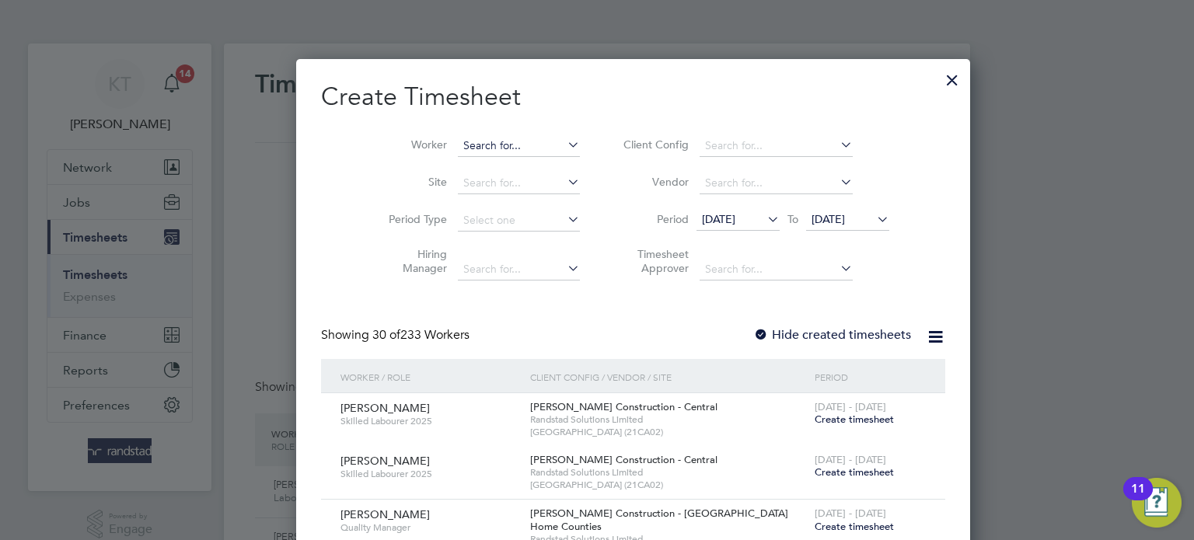
click at [480, 143] on input at bounding box center [519, 146] width 122 height 22
click at [521, 166] on b "Mavin" at bounding box center [536, 166] width 31 height 13
type input "[PERSON_NAME]"
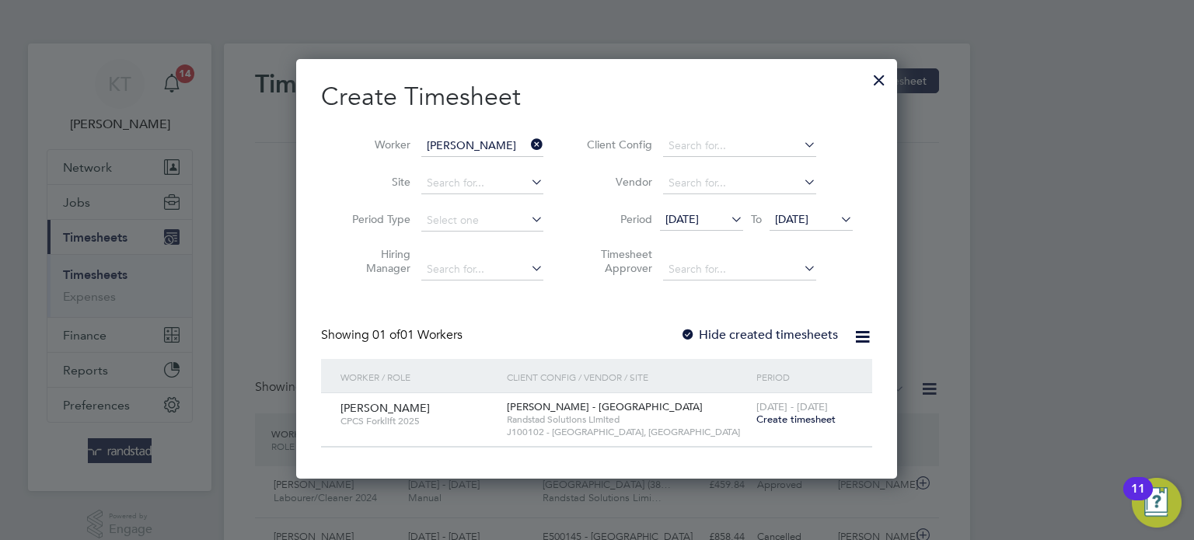
click at [767, 334] on label "Hide created timesheets" at bounding box center [759, 335] width 158 height 16
click at [699, 215] on span "18 Aug 2025" at bounding box center [682, 219] width 33 height 14
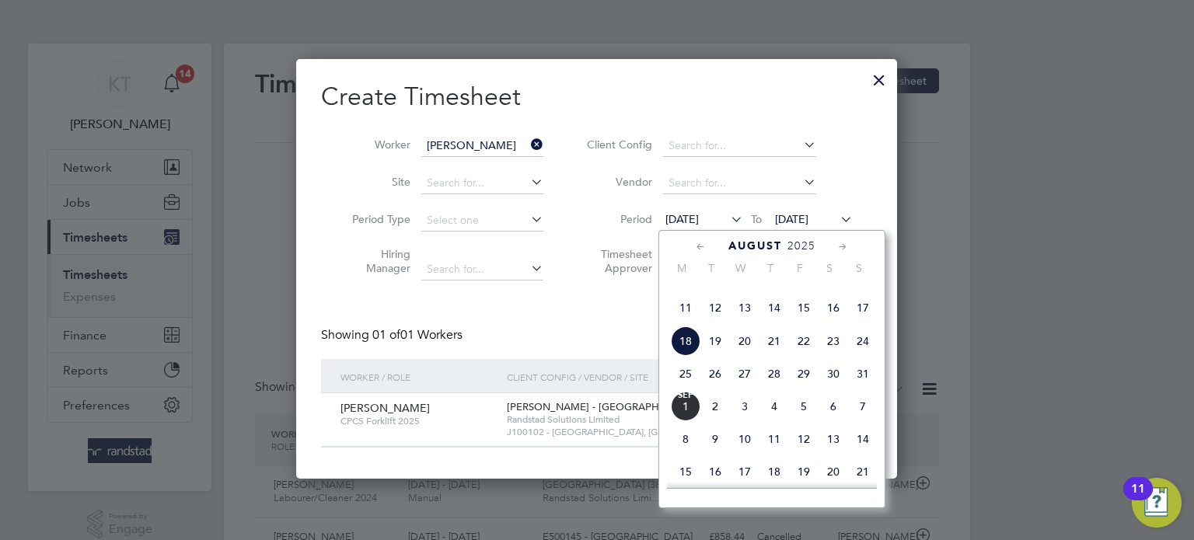
click at [687, 356] on span "18" at bounding box center [686, 342] width 30 height 30
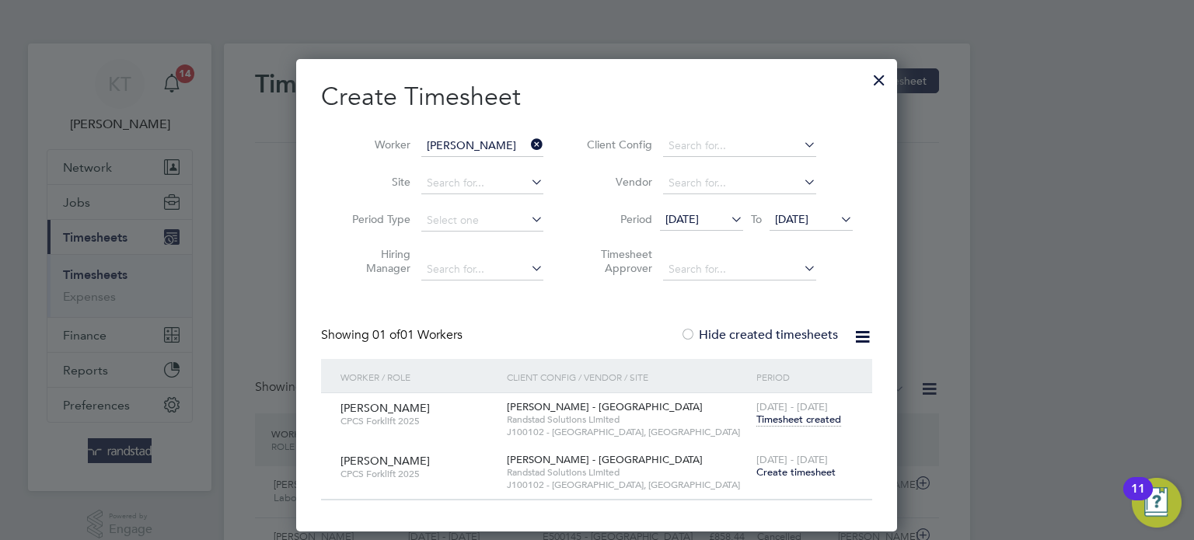
click at [804, 415] on span "Timesheet created" at bounding box center [798, 420] width 85 height 14
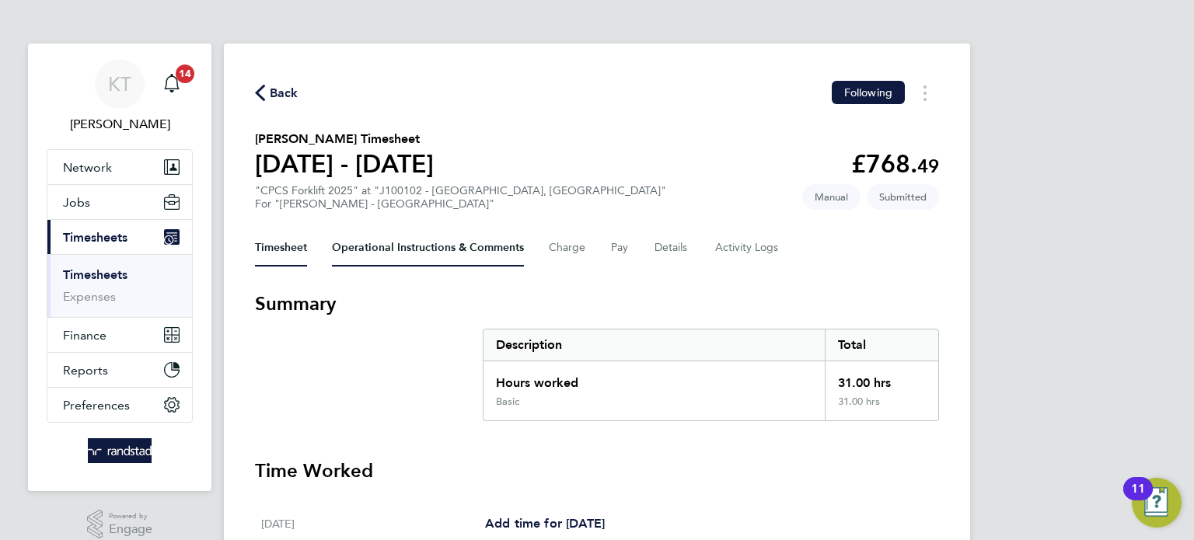
click at [460, 253] on Comments-tab "Operational Instructions & Comments" at bounding box center [428, 247] width 192 height 37
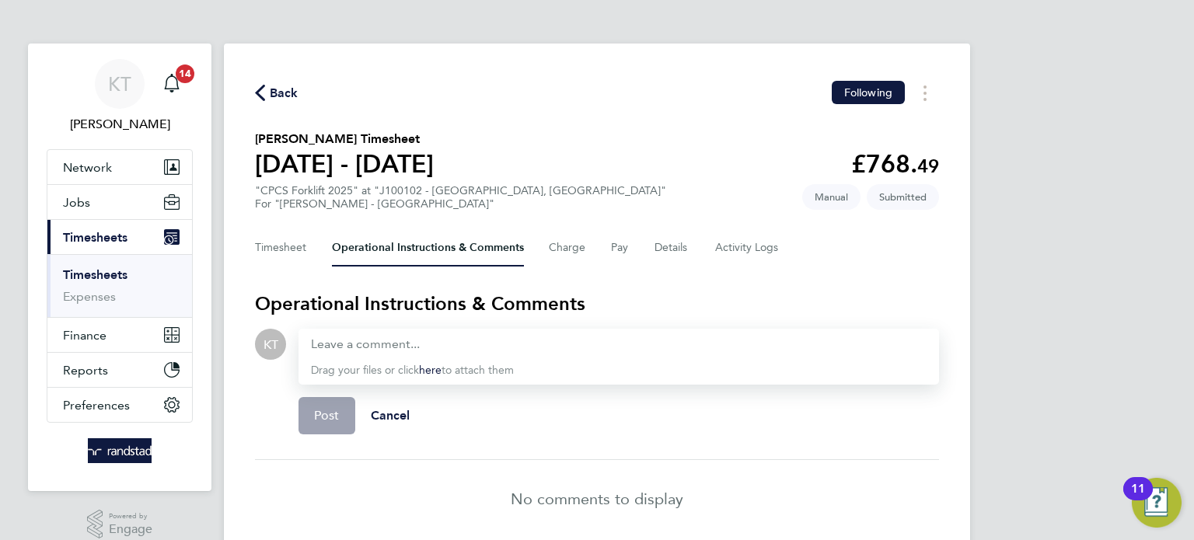
click at [307, 246] on div "Timesheet Operational Instructions & Comments Charge Pay Details Activity Logs" at bounding box center [597, 247] width 684 height 37
click at [279, 247] on button "Timesheet" at bounding box center [281, 247] width 52 height 37
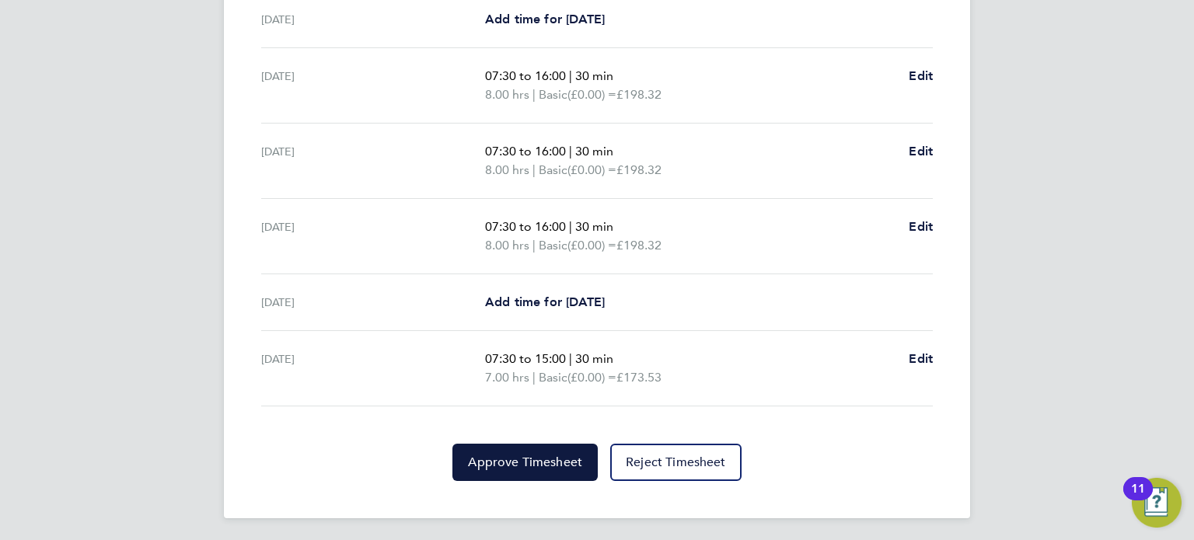
click at [547, 289] on div "Thu 21 Aug Add time for Thu 21 Aug Add time for Thu 21 Aug" at bounding box center [597, 302] width 672 height 57
click at [536, 297] on span "Add time for Thu 21 Aug" at bounding box center [545, 302] width 120 height 15
select select "30"
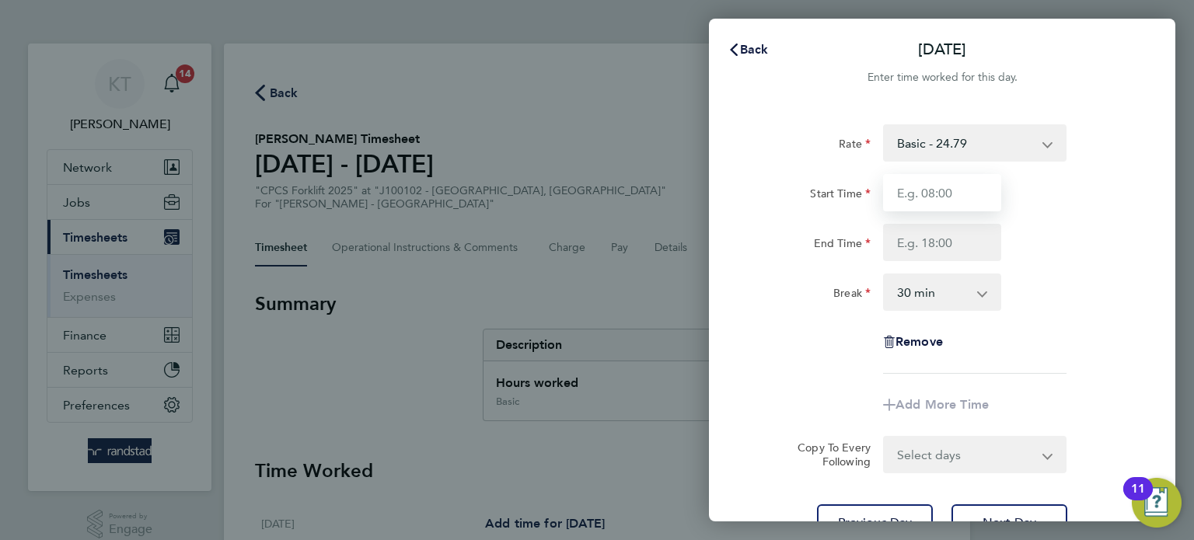
click at [917, 193] on input "Start Time" at bounding box center [942, 192] width 118 height 37
type input "07:30"
click at [942, 236] on input "End Time" at bounding box center [942, 242] width 118 height 37
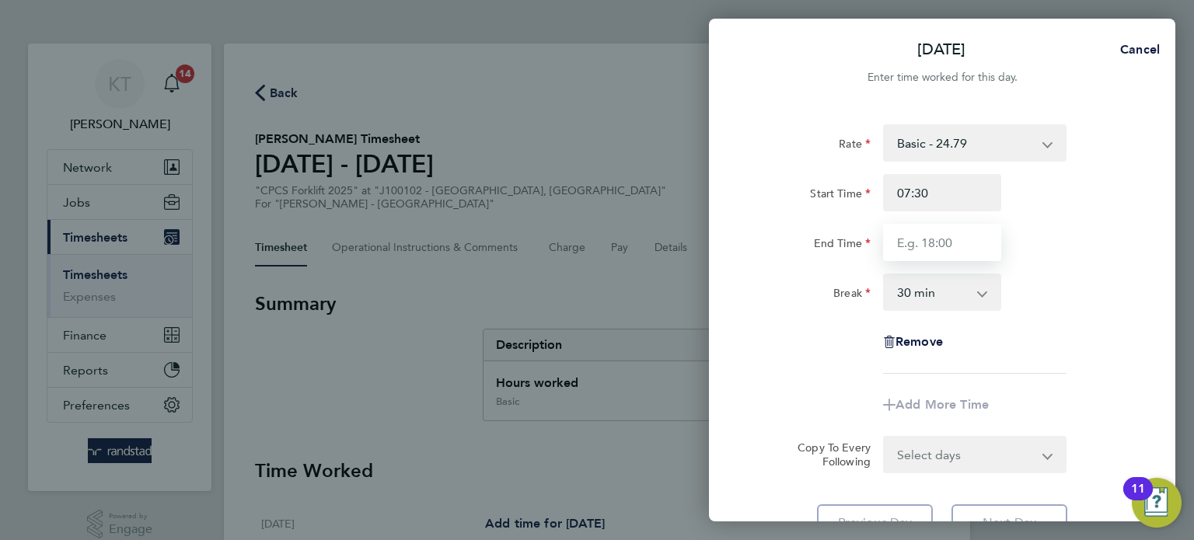
type input "16:00"
click at [1056, 319] on div "Rate Basic - 24.79 Overtime - 35.88 Start Time 07:30 End Time 16:00 Break 0 min…" at bounding box center [942, 249] width 379 height 250
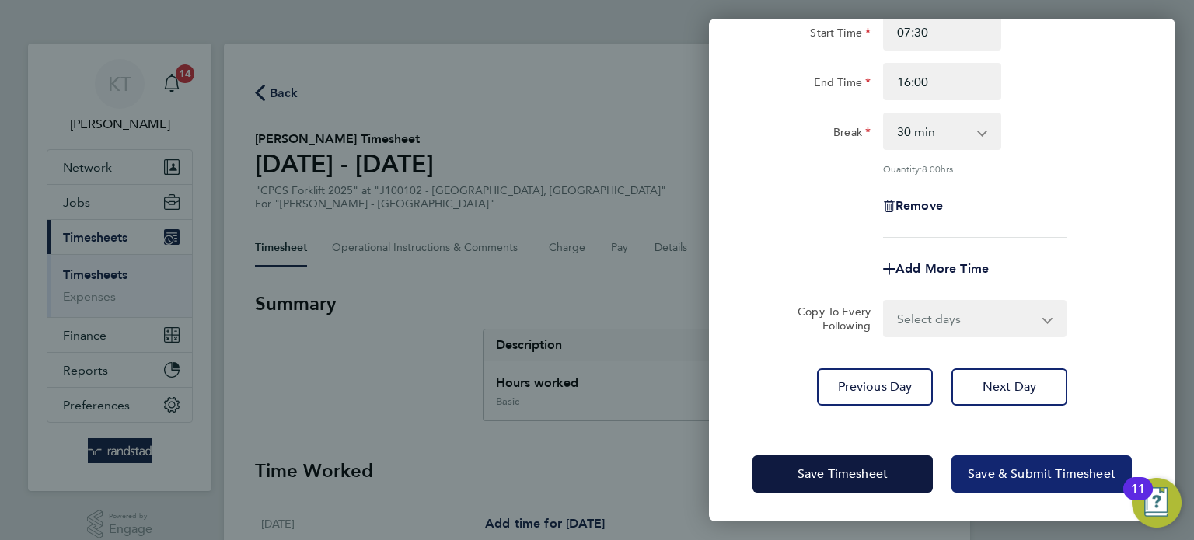
click at [1047, 478] on span "Save & Submit Timesheet" at bounding box center [1042, 474] width 148 height 16
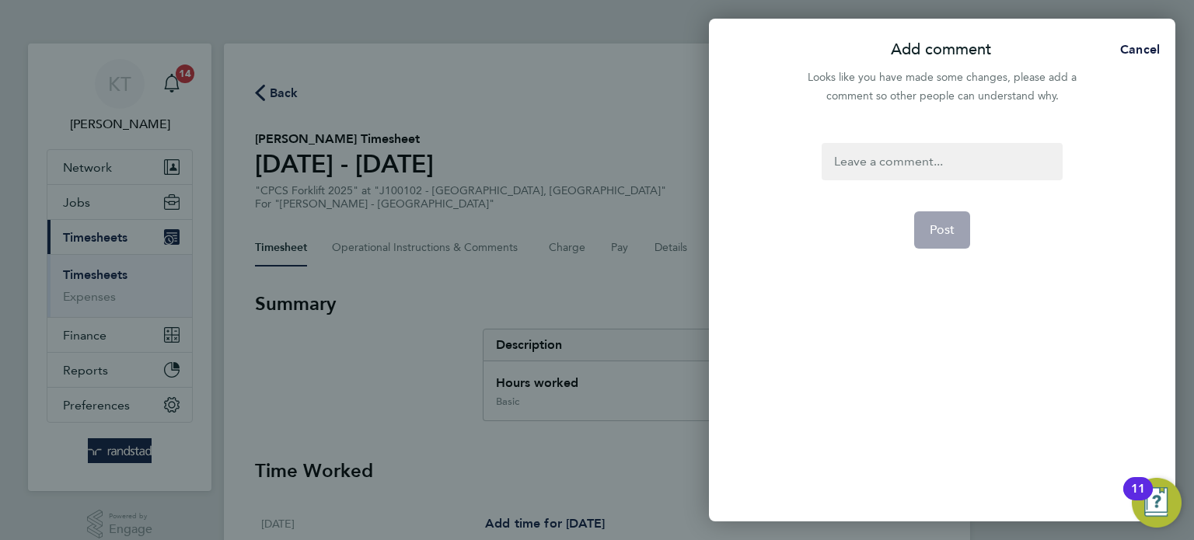
click at [915, 171] on div at bounding box center [942, 161] width 240 height 37
click at [942, 237] on span "Post" at bounding box center [943, 230] width 26 height 16
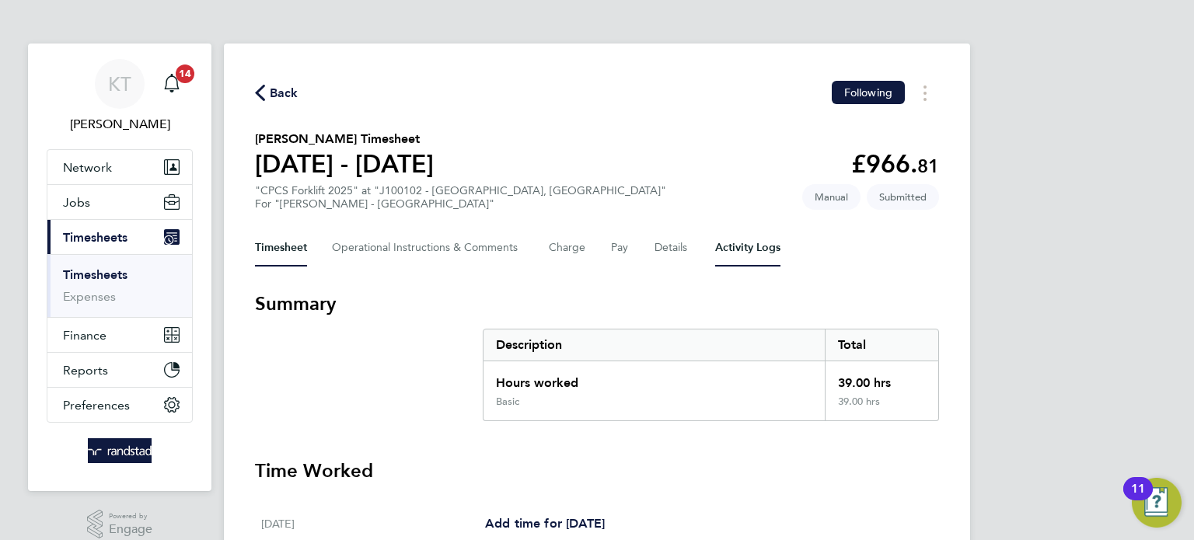
click at [715, 250] on Logs-tab "Activity Logs" at bounding box center [747, 247] width 65 height 37
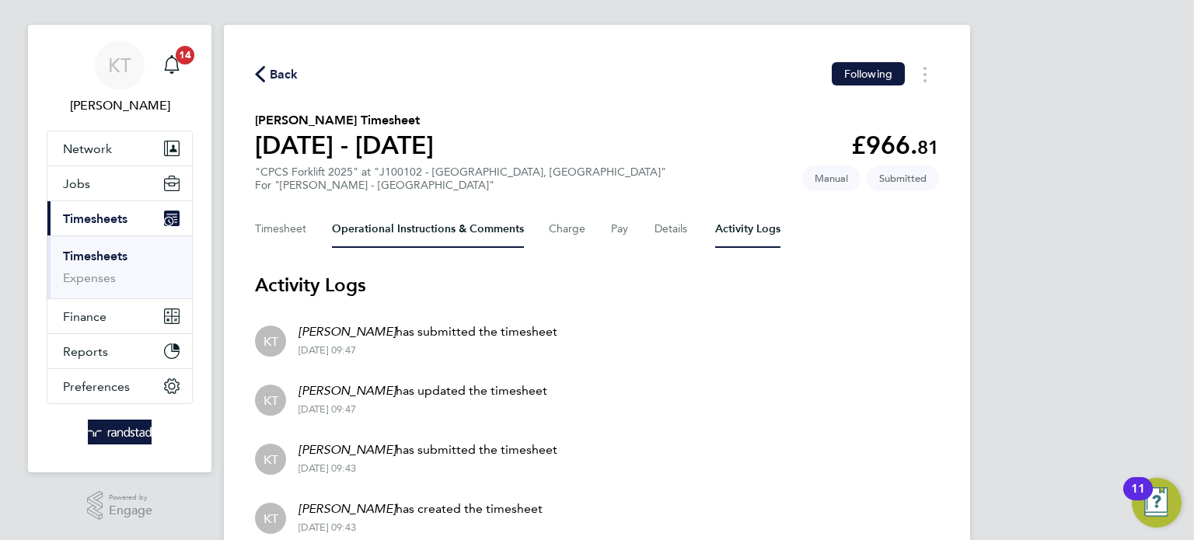
click at [442, 224] on Comments-tab "Operational Instructions & Comments" at bounding box center [428, 229] width 192 height 37
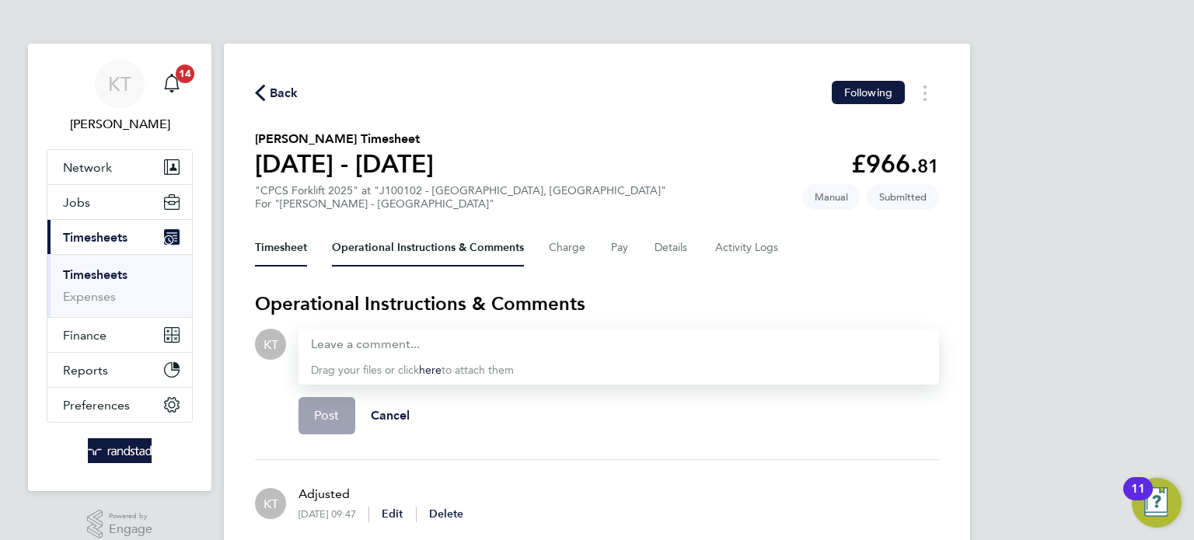
click at [272, 240] on button "Timesheet" at bounding box center [281, 247] width 52 height 37
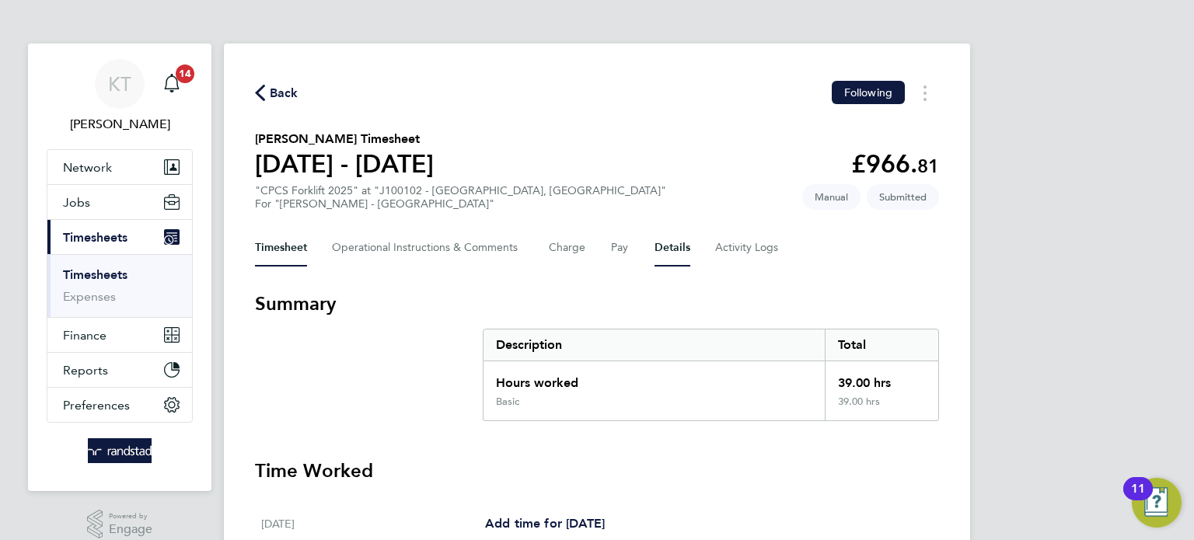
click at [681, 246] on button "Details" at bounding box center [673, 247] width 36 height 37
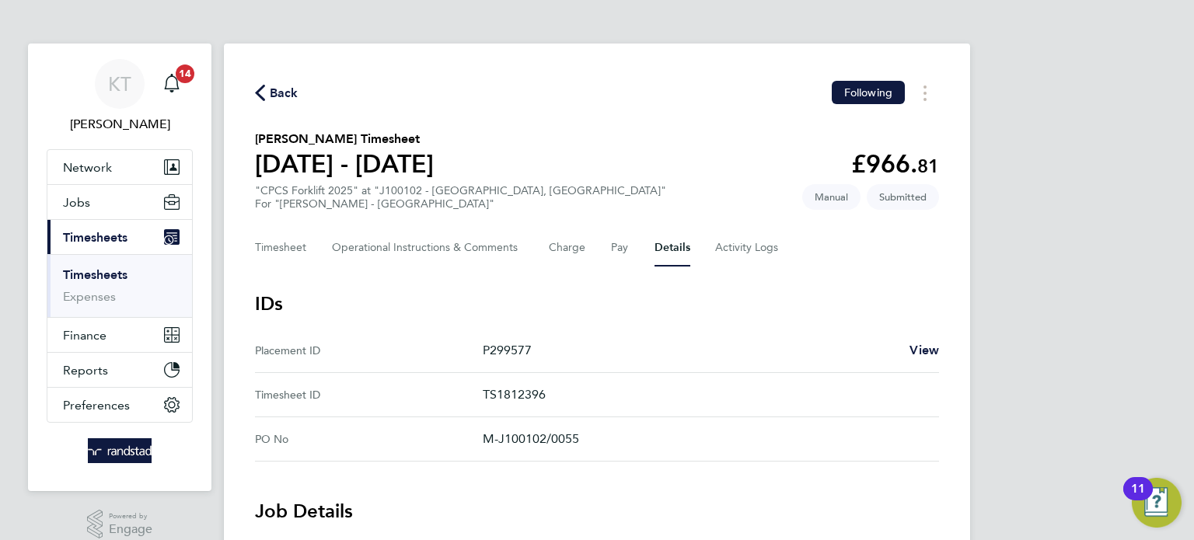
click at [82, 267] on link "Timesheets" at bounding box center [95, 274] width 65 height 15
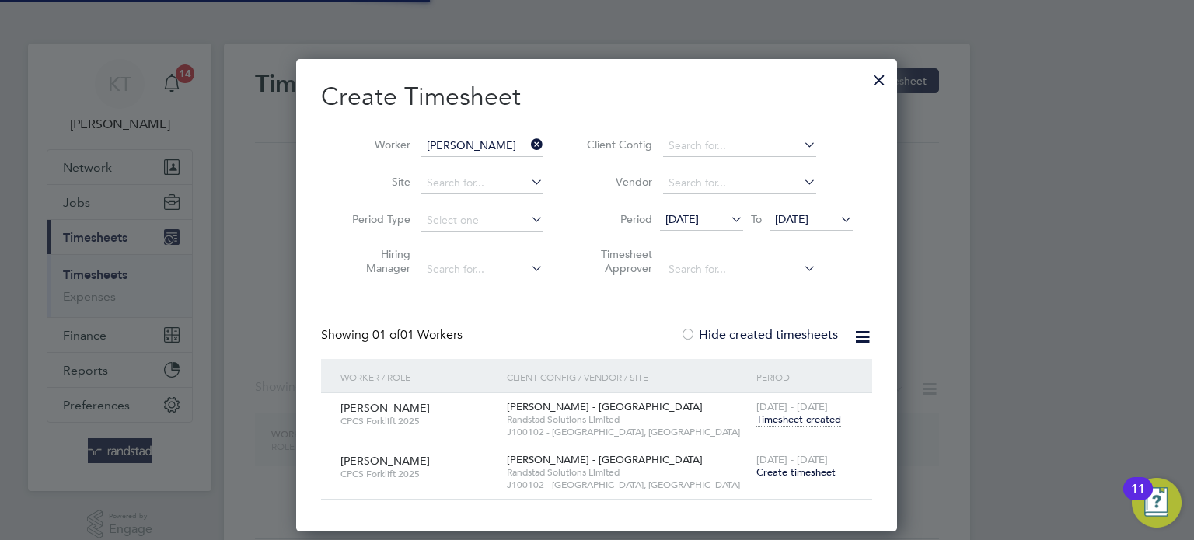
scroll to position [471, 602]
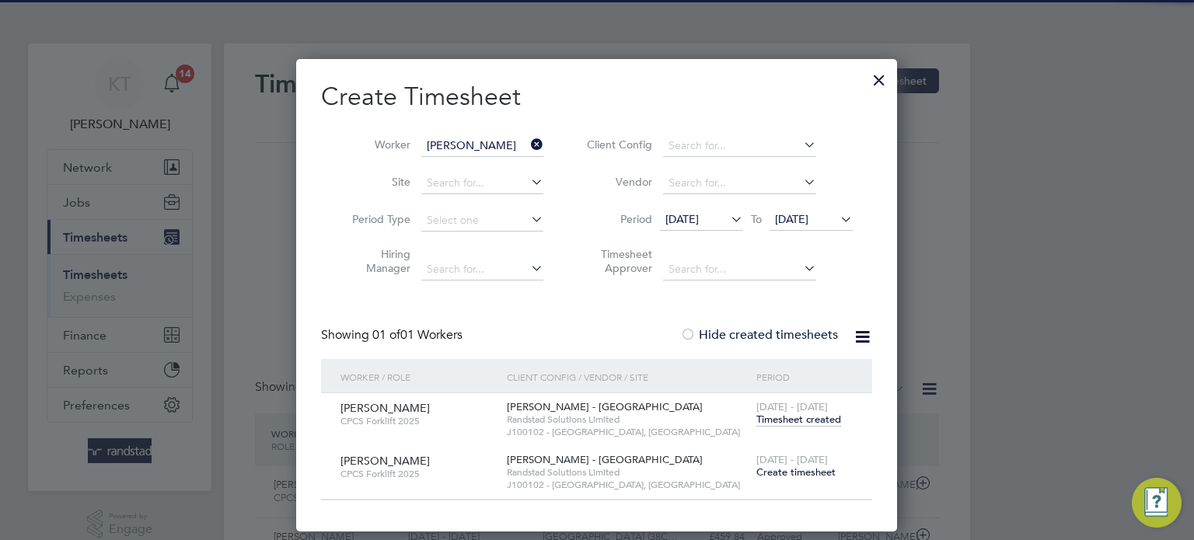
click at [528, 141] on icon at bounding box center [528, 145] width 0 height 22
click at [475, 142] on input "[PERSON_NAME]" at bounding box center [482, 146] width 122 height 22
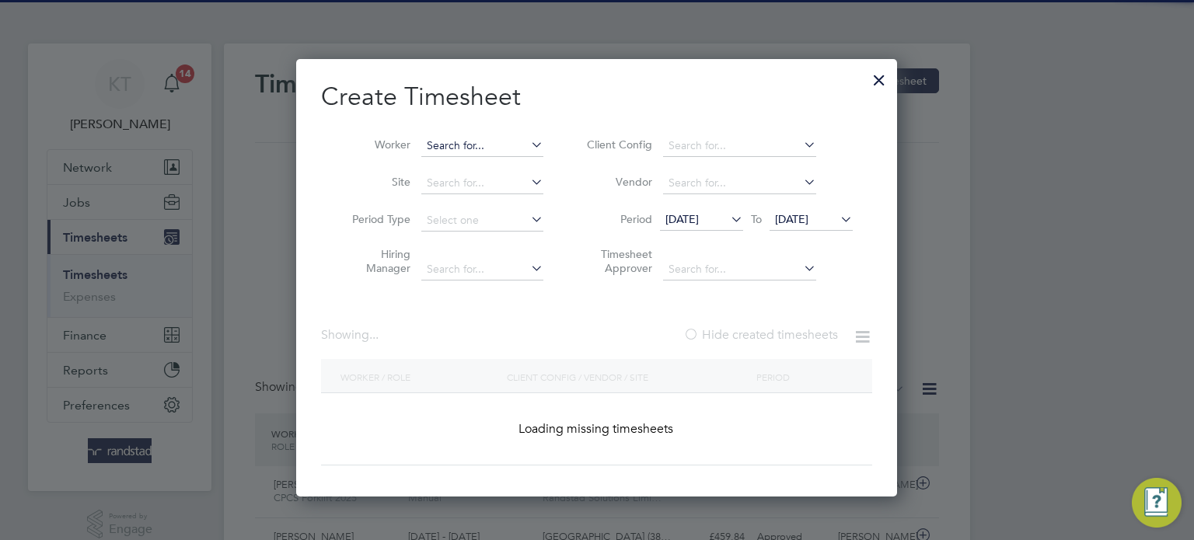
scroll to position [39, 135]
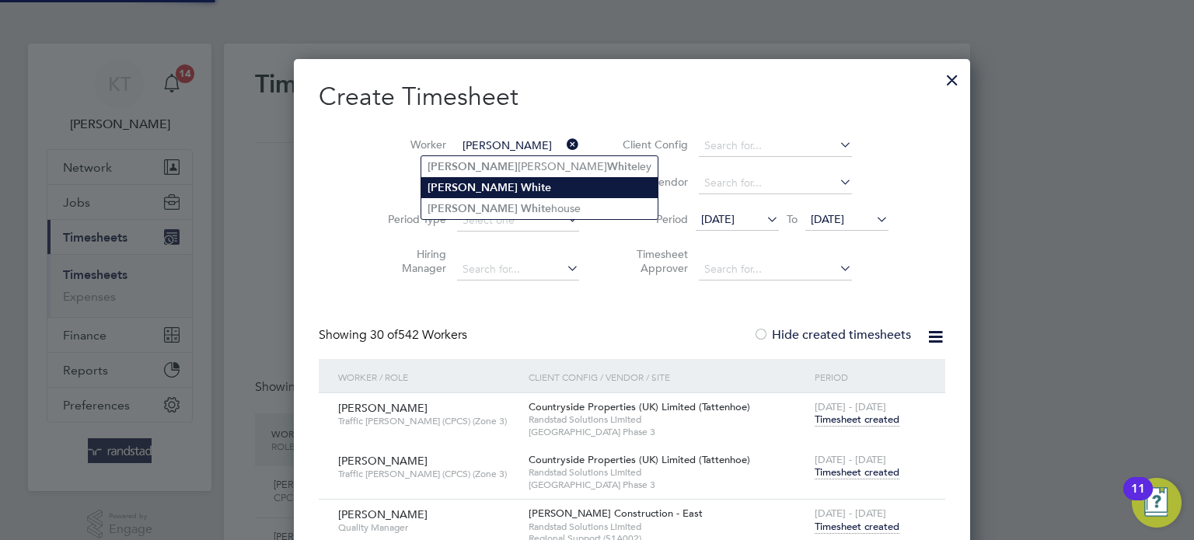
click at [449, 195] on li "Robert White" at bounding box center [539, 187] width 236 height 21
type input "[PERSON_NAME]"
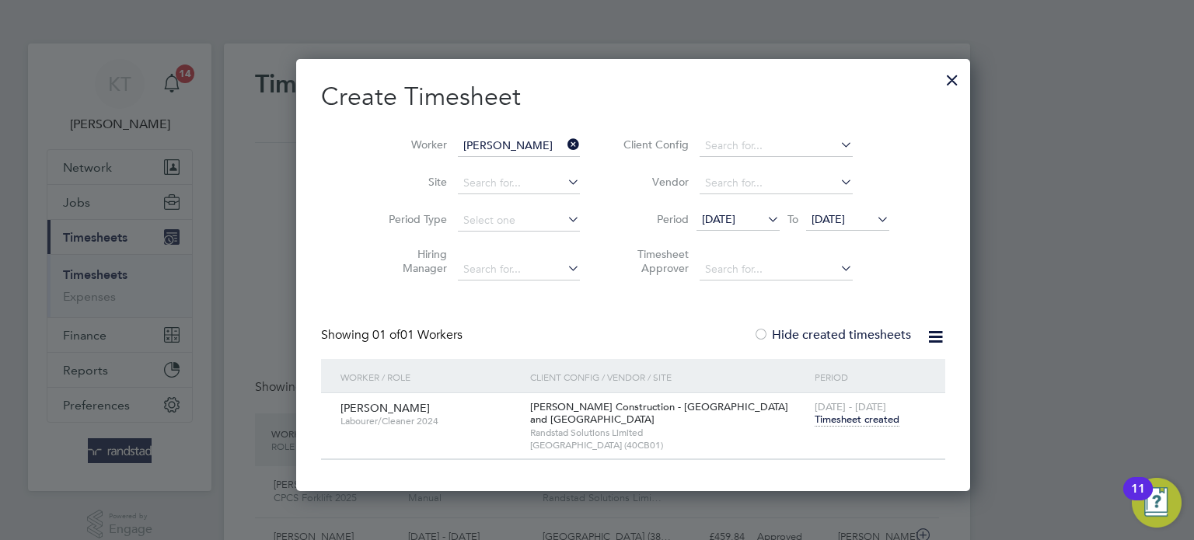
click at [815, 418] on span "Timesheet created" at bounding box center [857, 420] width 85 height 14
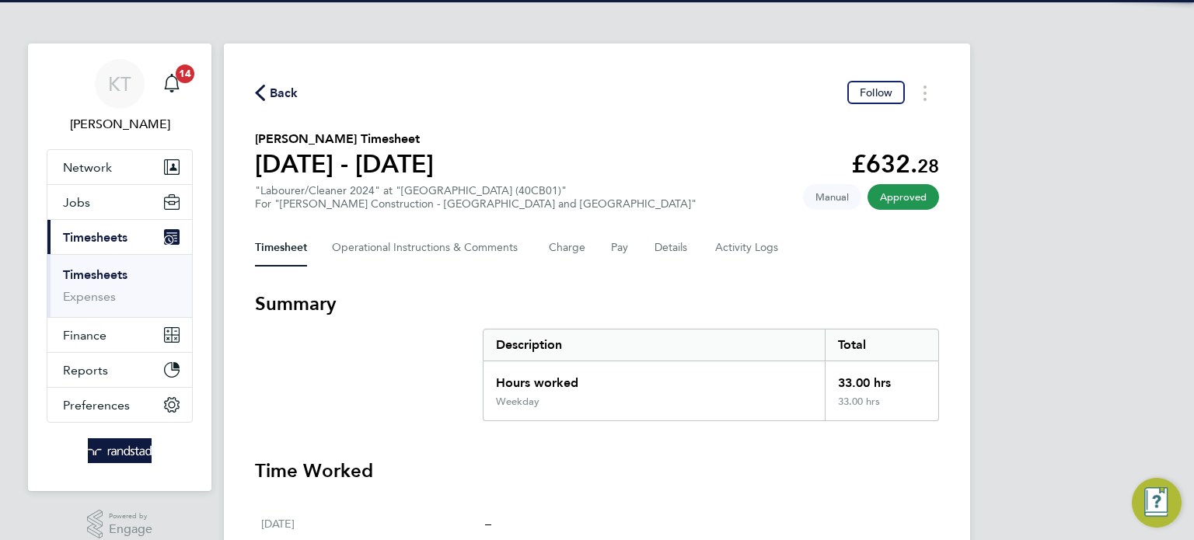
click at [707, 244] on div "Timesheet Operational Instructions & Comments Charge Pay Details Activity Logs" at bounding box center [597, 247] width 684 height 37
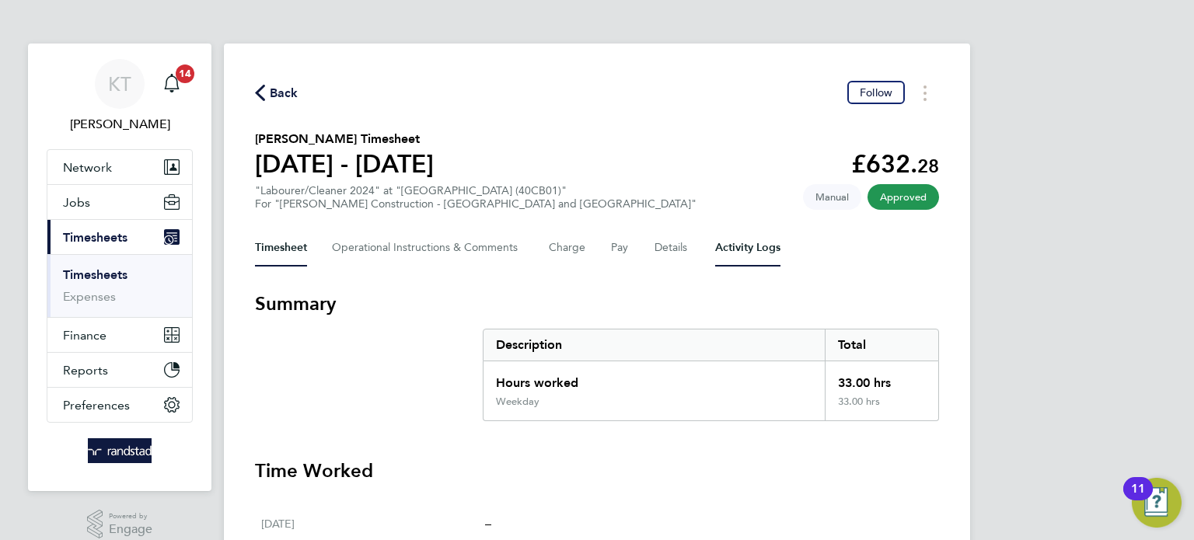
click at [727, 249] on Logs-tab "Activity Logs" at bounding box center [747, 247] width 65 height 37
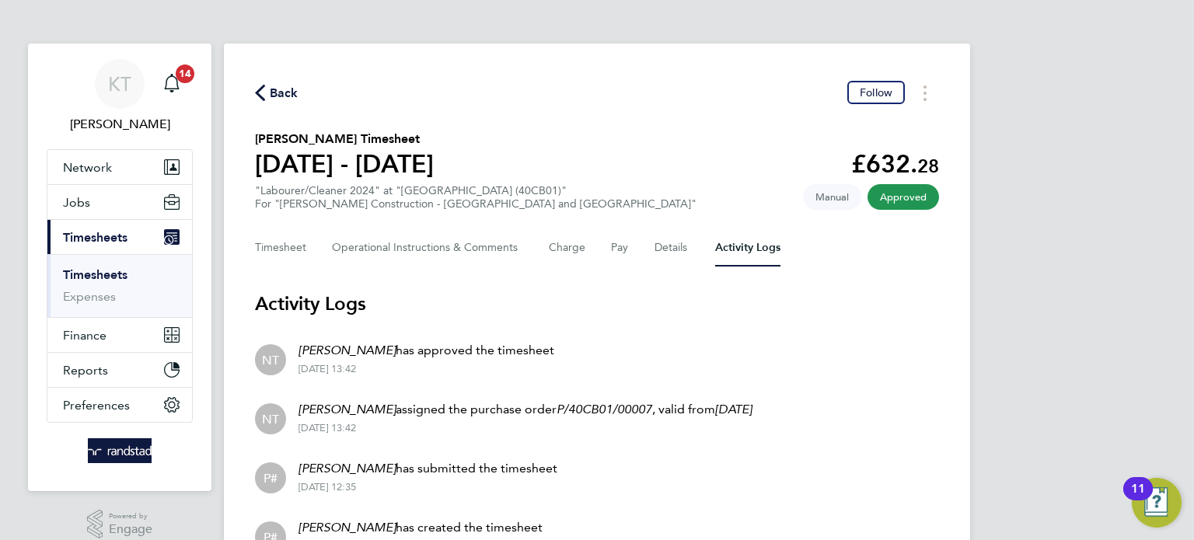
click at [641, 250] on div "Timesheet Operational Instructions & Comments Charge Pay Details Activity Logs" at bounding box center [597, 247] width 684 height 37
click at [674, 239] on button "Details" at bounding box center [673, 247] width 36 height 37
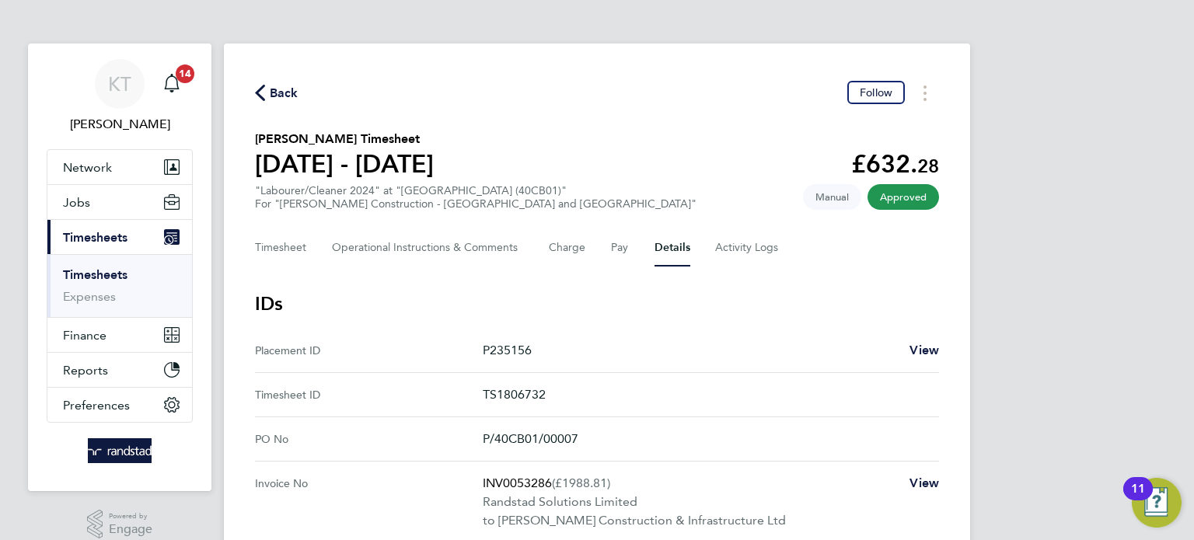
click at [921, 349] on span "View" at bounding box center [925, 350] width 30 height 15
click at [79, 274] on link "Timesheets" at bounding box center [95, 274] width 65 height 15
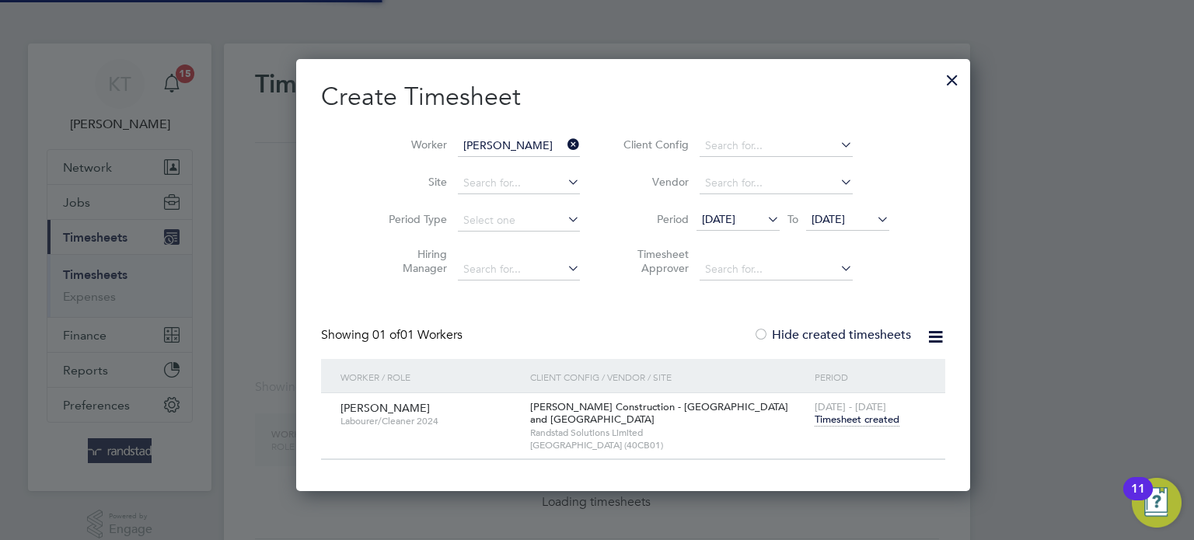
scroll to position [432, 602]
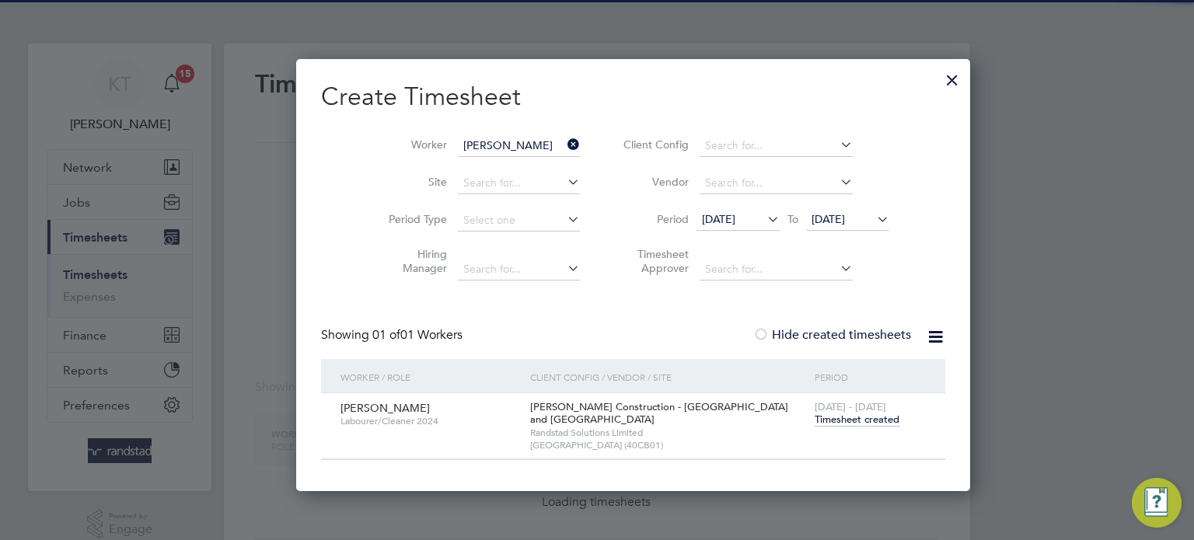
click at [938, 68] on div at bounding box center [952, 76] width 28 height 28
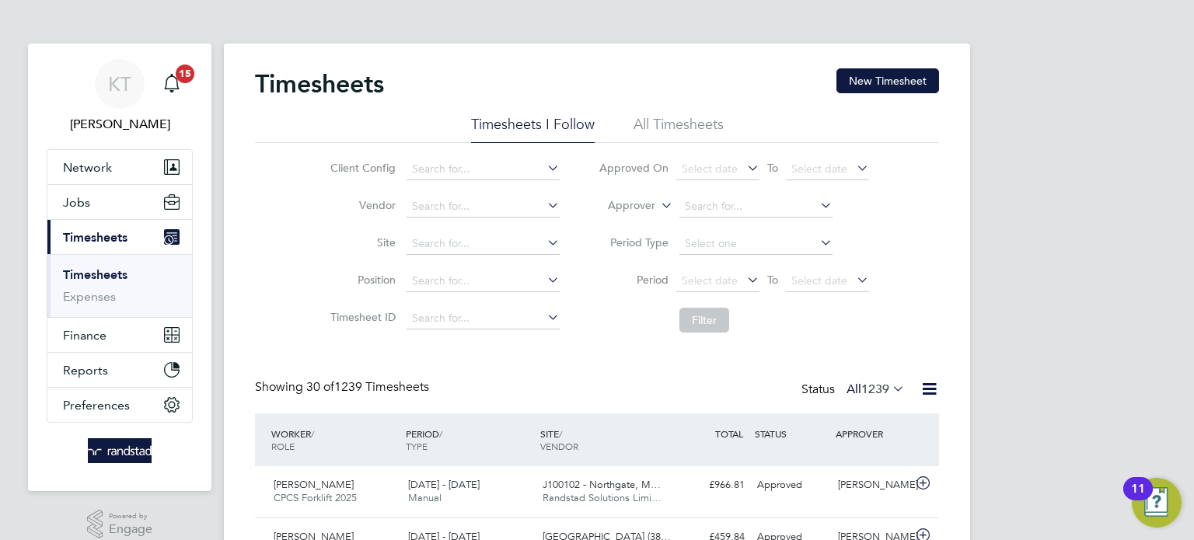
scroll to position [39, 135]
click at [93, 196] on button "Jobs" at bounding box center [119, 202] width 145 height 34
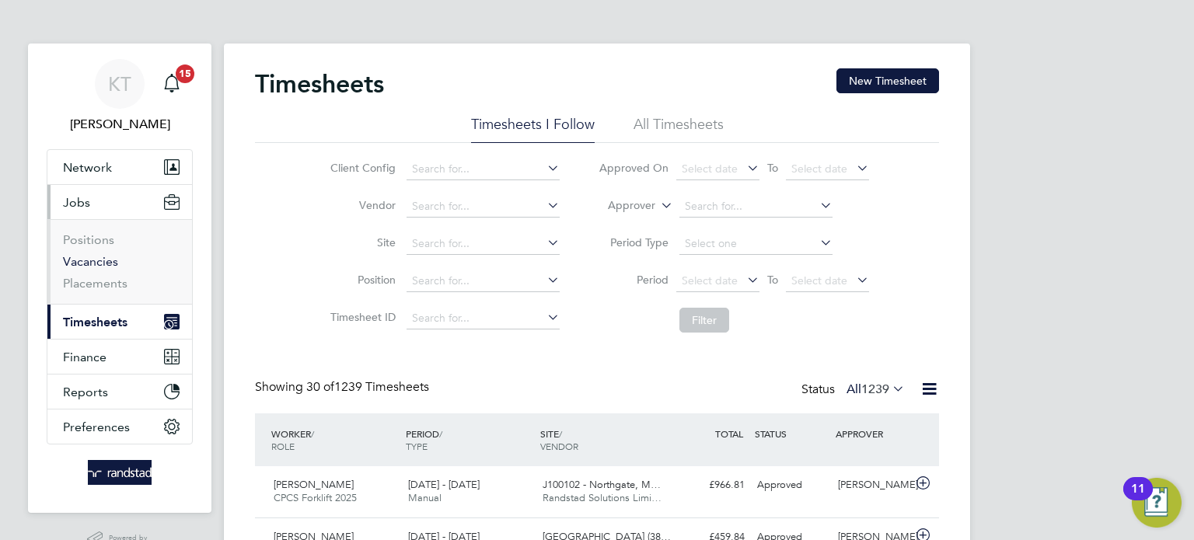
click at [93, 260] on link "Vacancies" at bounding box center [90, 261] width 55 height 15
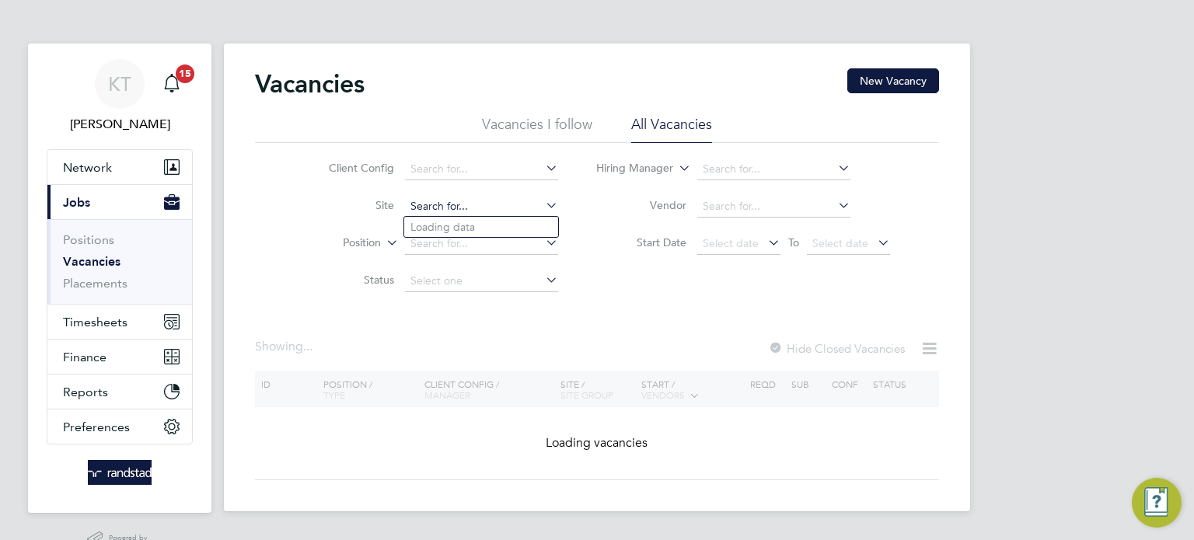
click at [501, 210] on input at bounding box center [481, 207] width 153 height 22
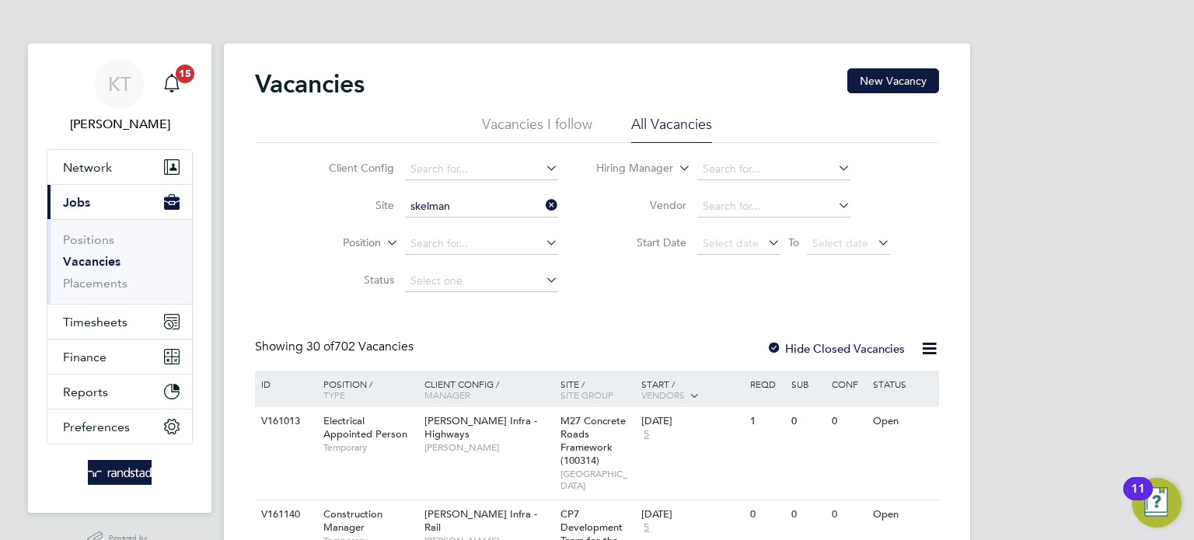
click at [453, 228] on li "E500137 - Skelman thorpe" at bounding box center [502, 227] width 196 height 21
type input "E500137 - [GEOGRAPHIC_DATA]"
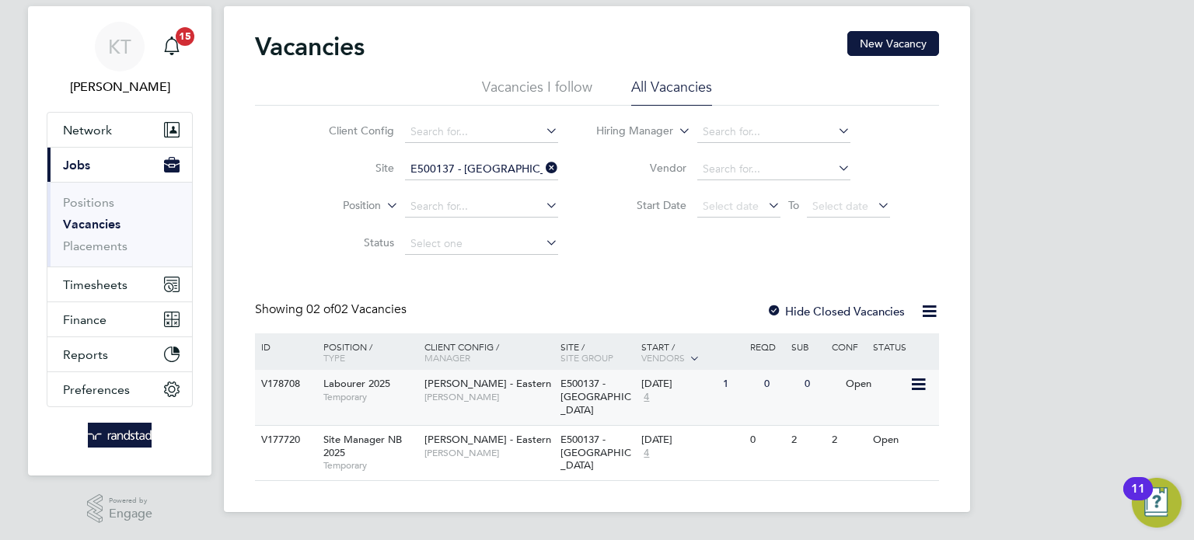
click at [518, 391] on span "[PERSON_NAME]" at bounding box center [489, 397] width 128 height 12
click at [109, 285] on span "Timesheets" at bounding box center [95, 285] width 65 height 15
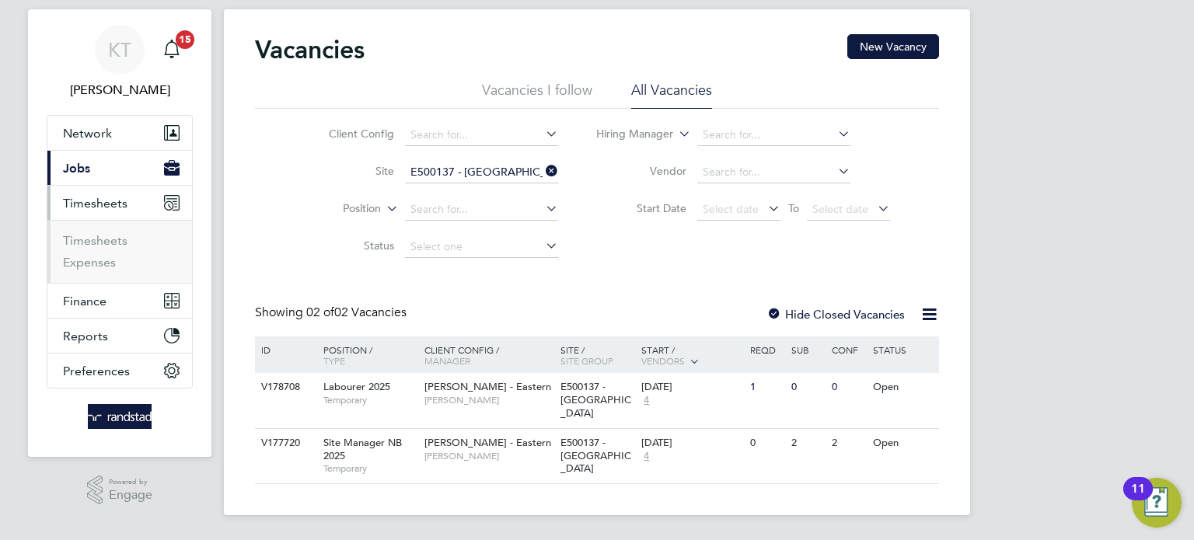
scroll to position [19, 0]
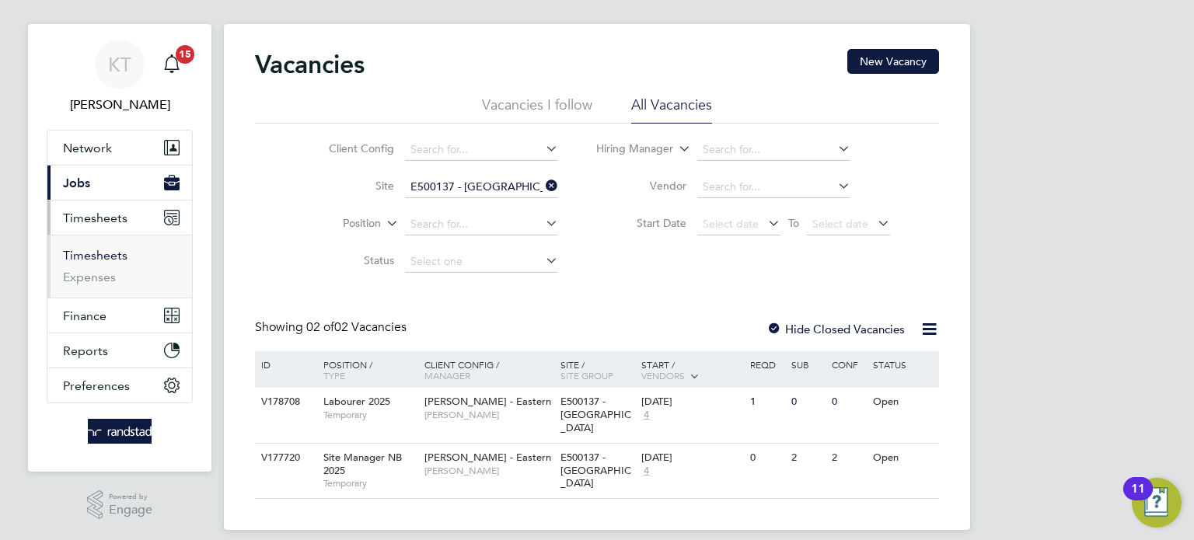
click at [92, 258] on link "Timesheets" at bounding box center [95, 255] width 65 height 15
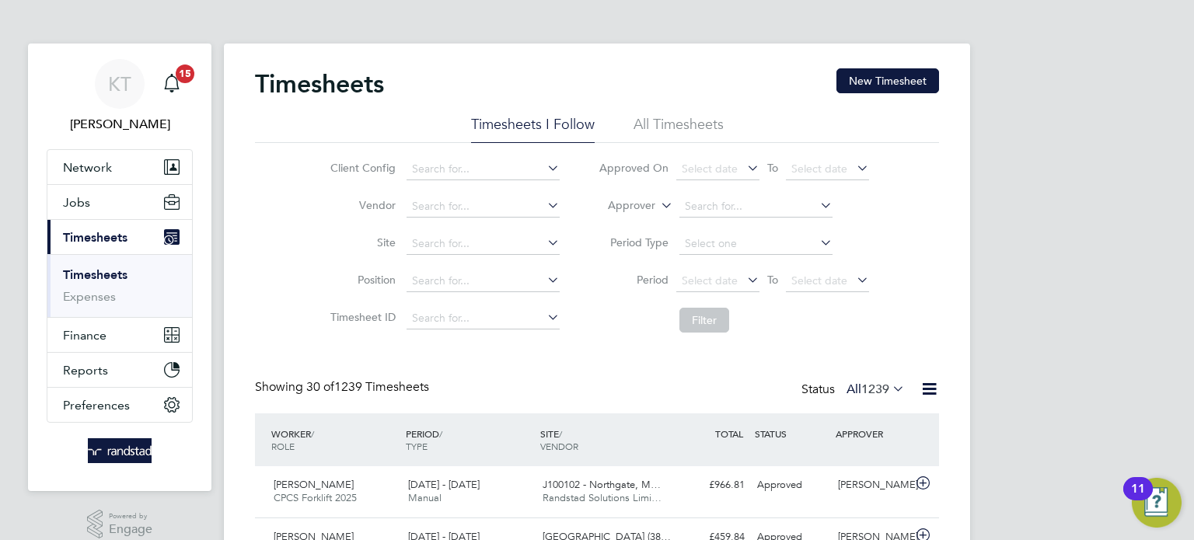
scroll to position [39, 135]
click at [869, 89] on button "New Timesheet" at bounding box center [888, 80] width 103 height 25
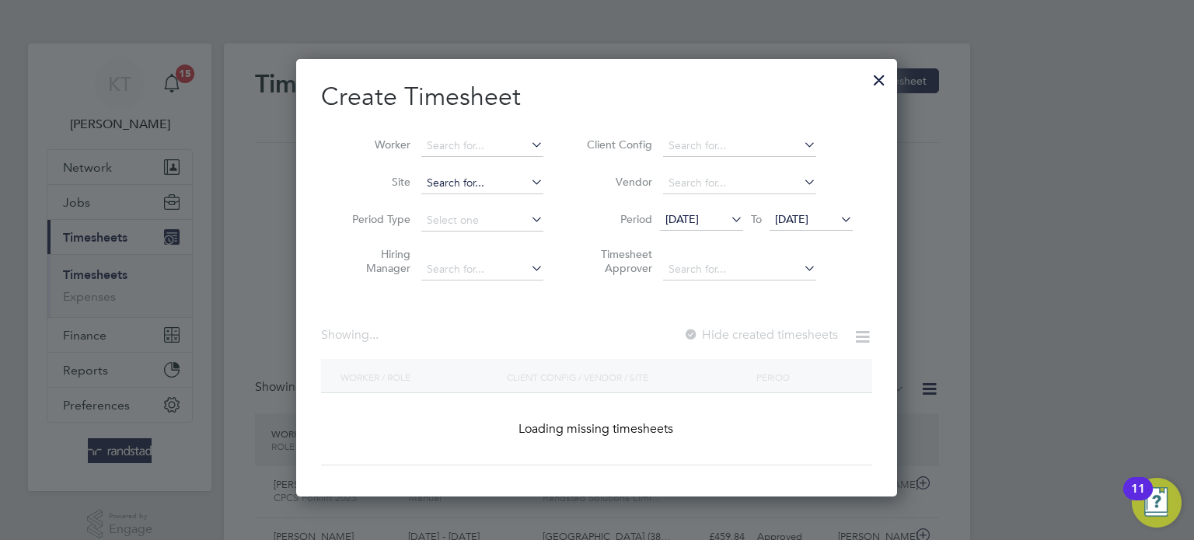
click at [471, 183] on input at bounding box center [482, 184] width 122 height 22
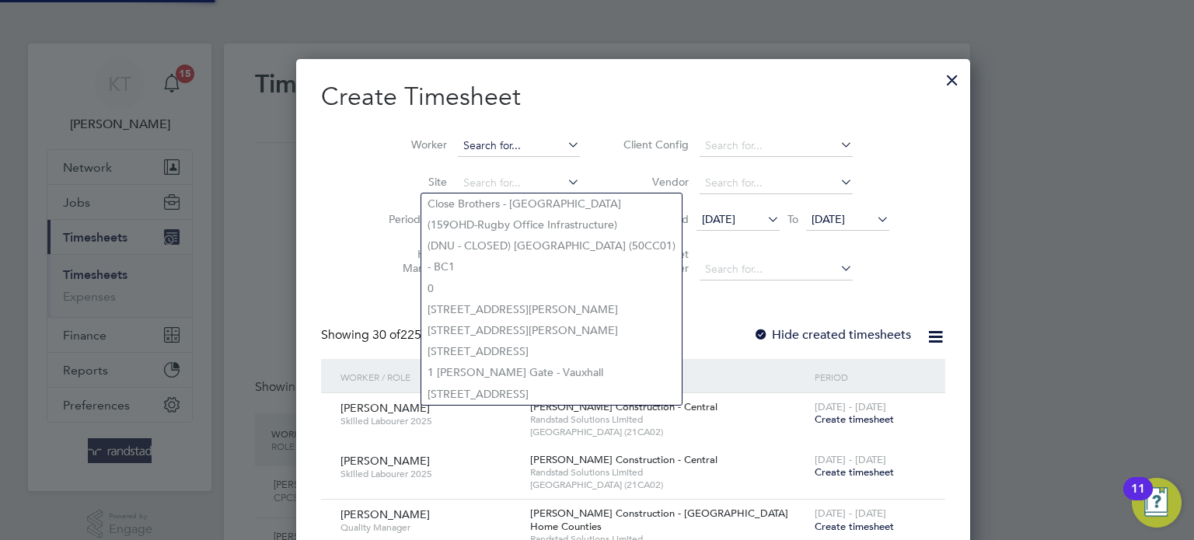
click at [458, 139] on input at bounding box center [519, 146] width 122 height 22
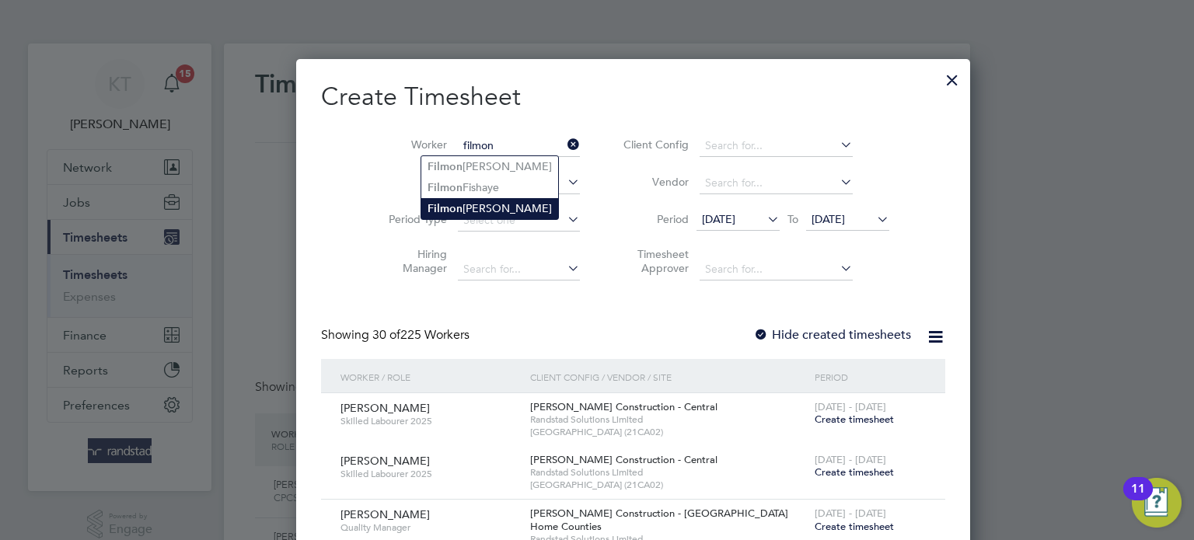
click at [475, 200] on li "Filmon Gebremedhin" at bounding box center [489, 208] width 137 height 21
type input "[PERSON_NAME]"
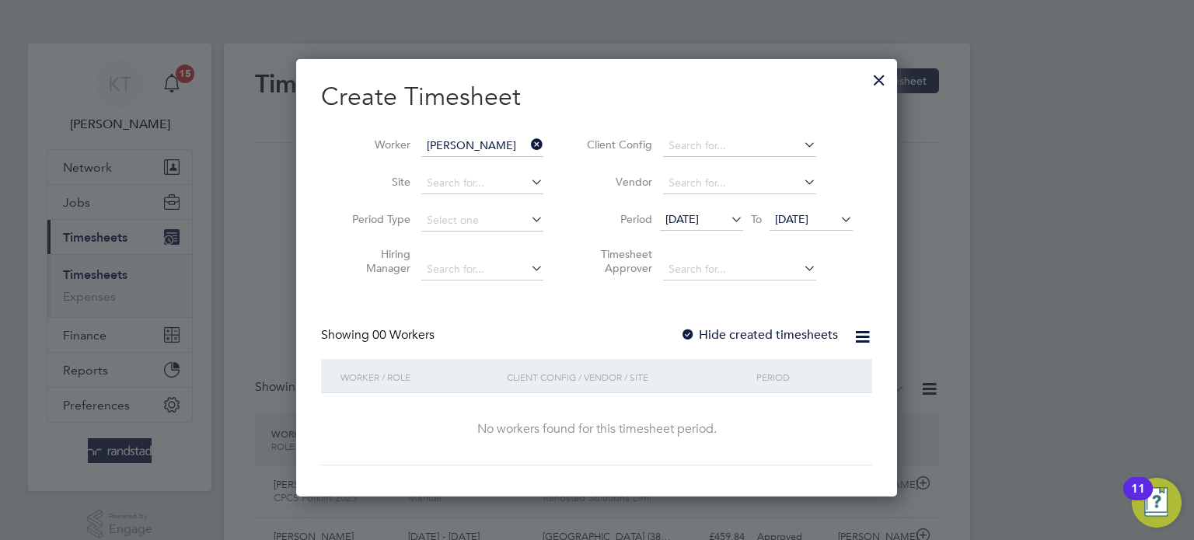
click at [794, 340] on label "Hide created timesheets" at bounding box center [759, 335] width 158 height 16
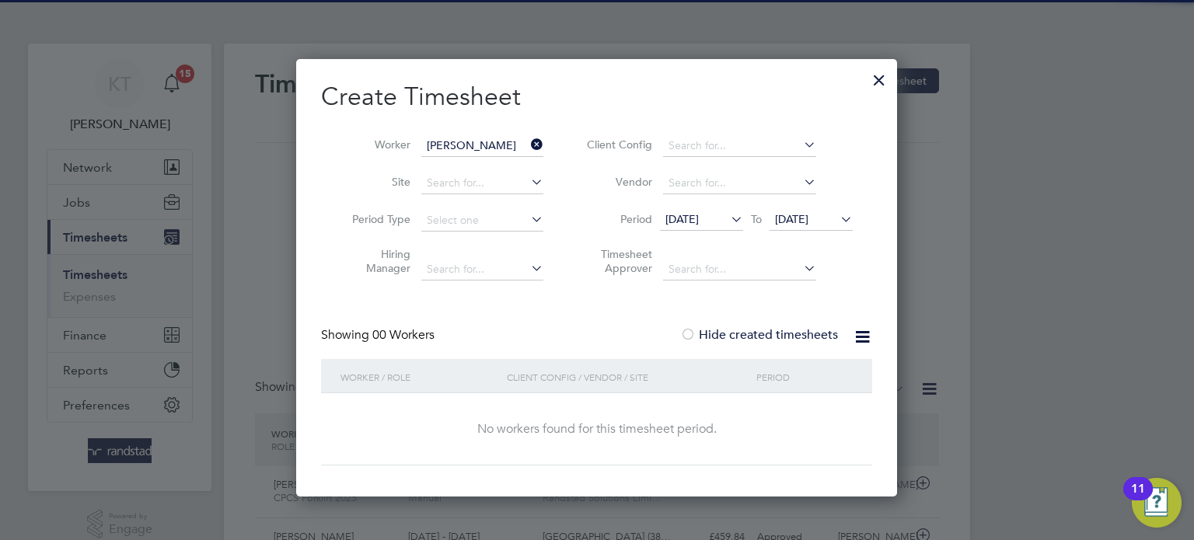
click at [808, 211] on span "25 Aug 2025" at bounding box center [811, 220] width 83 height 21
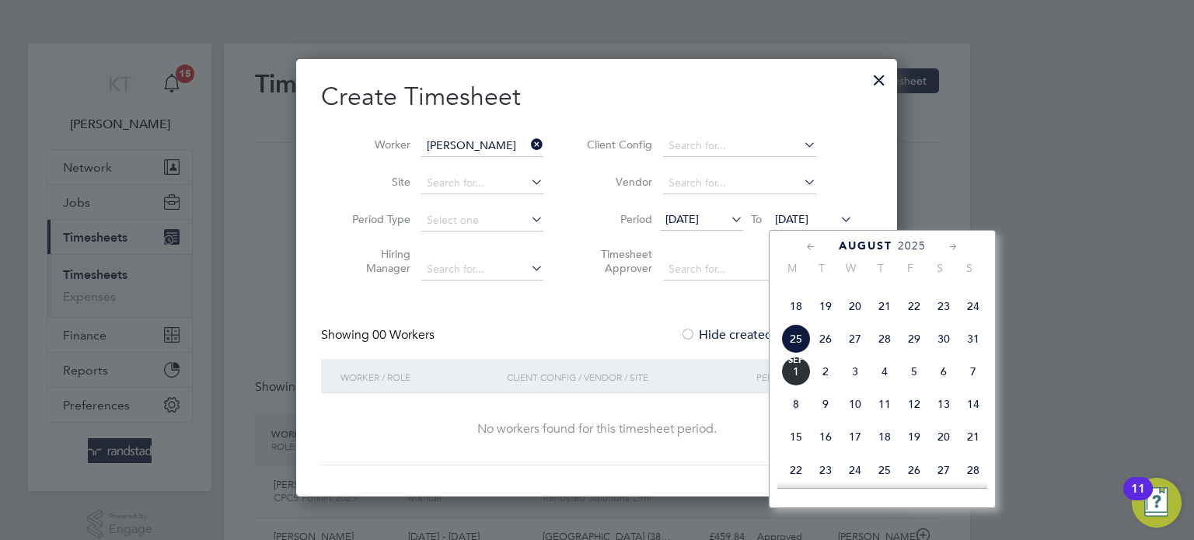
click at [831, 354] on span "26" at bounding box center [826, 339] width 30 height 30
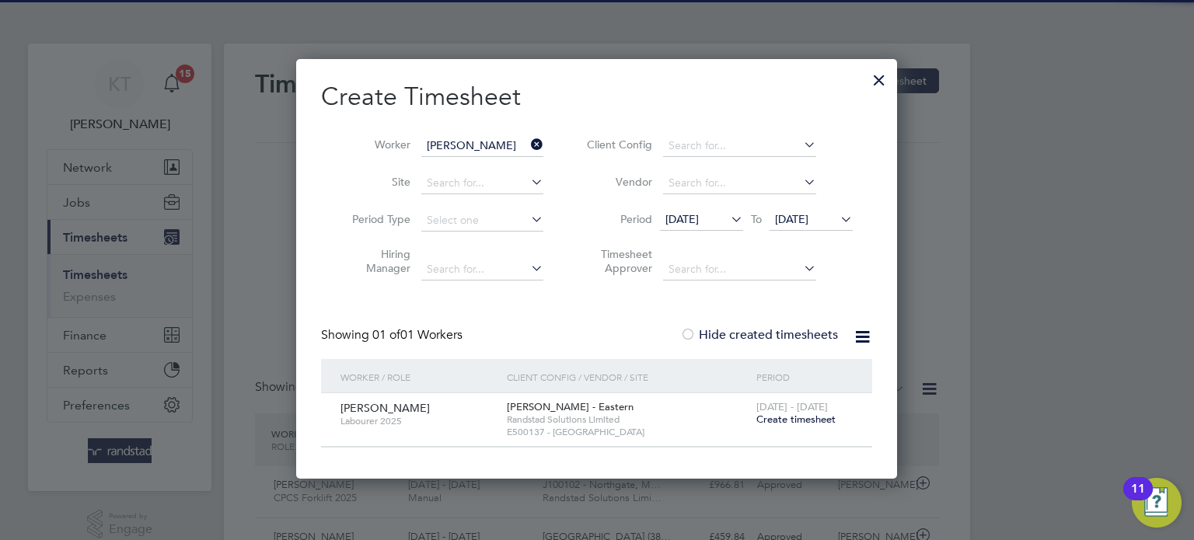
click at [811, 421] on span "Create timesheet" at bounding box center [795, 419] width 79 height 13
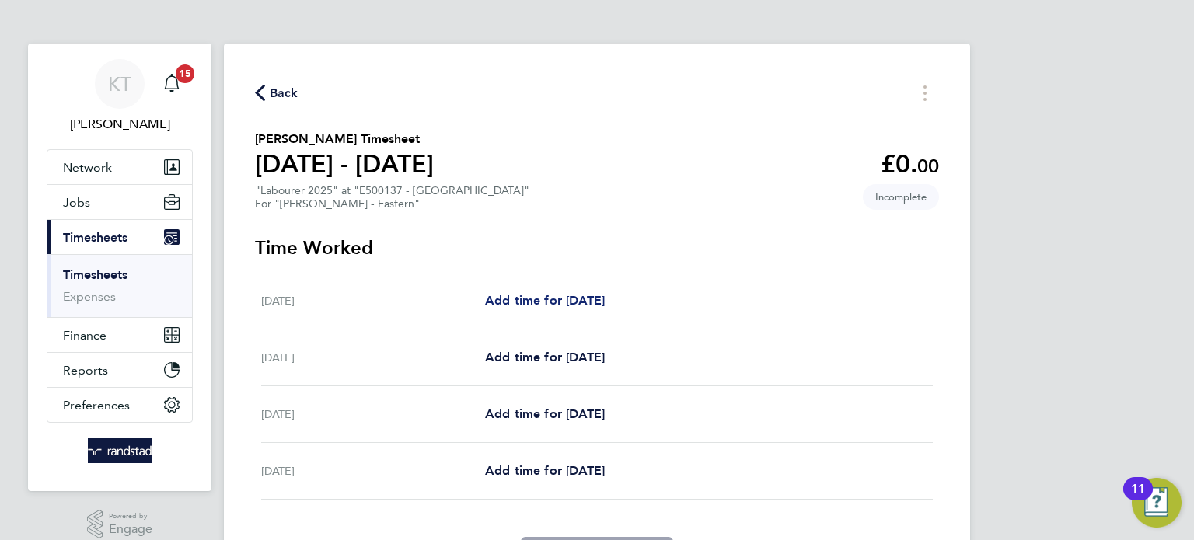
click at [589, 308] on link "Add time for Tue 26 Aug" at bounding box center [545, 301] width 120 height 19
select select "60"
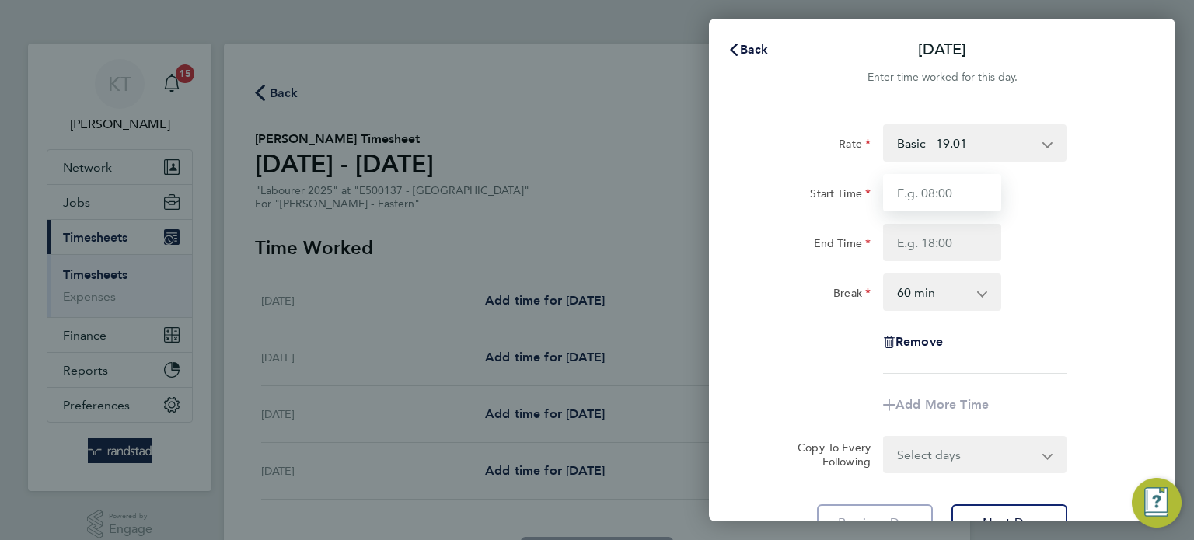
click at [937, 183] on input "Start Time" at bounding box center [942, 192] width 118 height 37
type input "07:30"
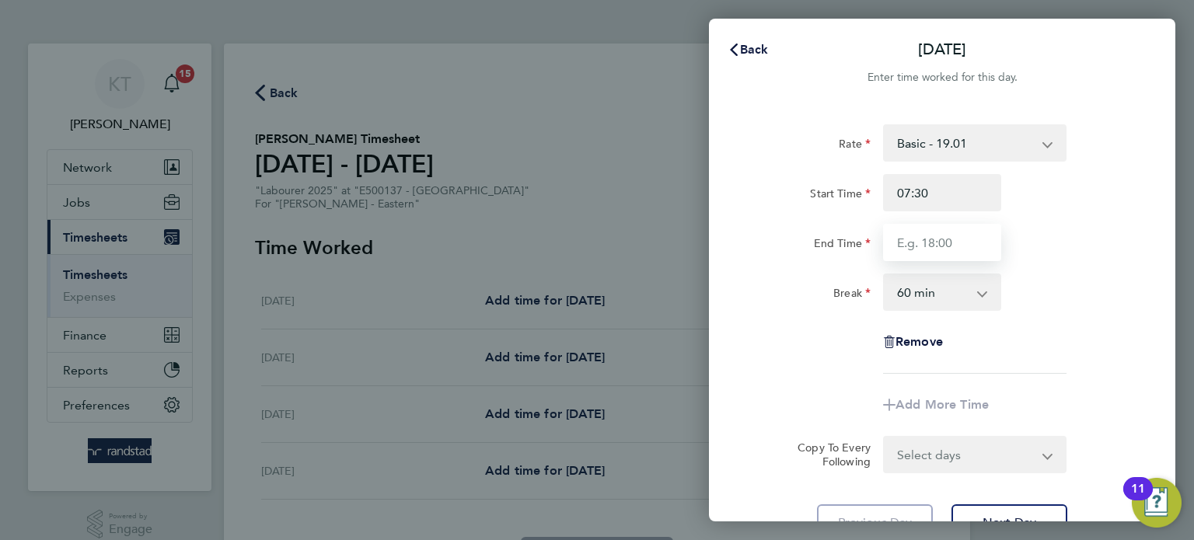
click at [963, 243] on input "End Time" at bounding box center [942, 242] width 118 height 37
type input "16:00"
click at [931, 292] on select "0 min 15 min 30 min 45 min 60 min 75 min 90 min" at bounding box center [933, 292] width 96 height 34
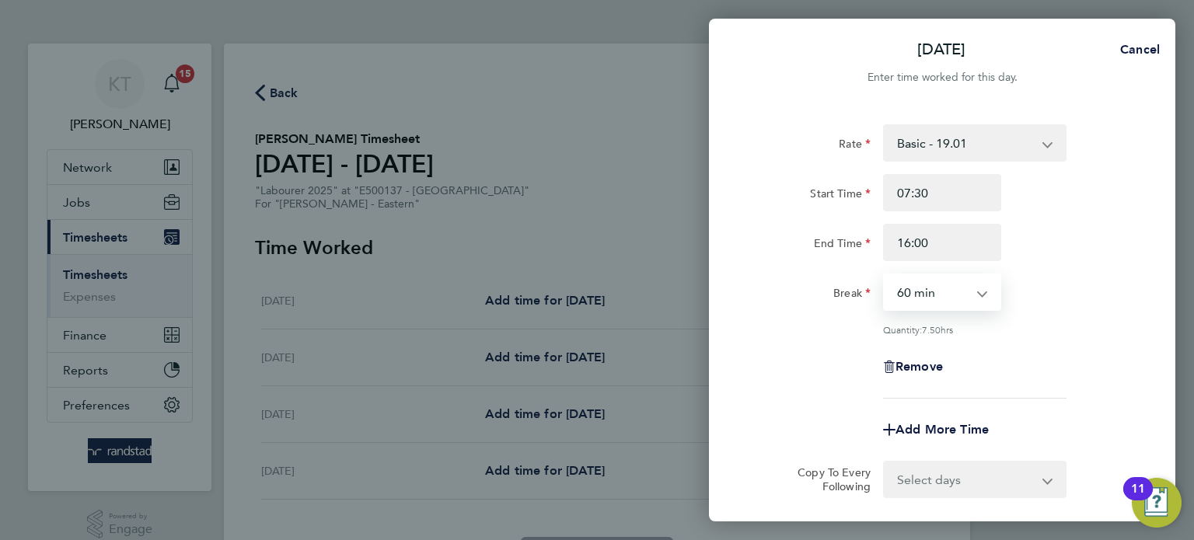
select select "30"
click at [885, 275] on select "0 min 15 min 30 min 45 min 60 min 75 min 90 min" at bounding box center [933, 292] width 96 height 34
click at [1092, 325] on div "Quantity: 8.00 hrs" at bounding box center [942, 329] width 392 height 12
click at [973, 482] on select "Select days Day Wednesday Thursday Friday" at bounding box center [966, 480] width 163 height 34
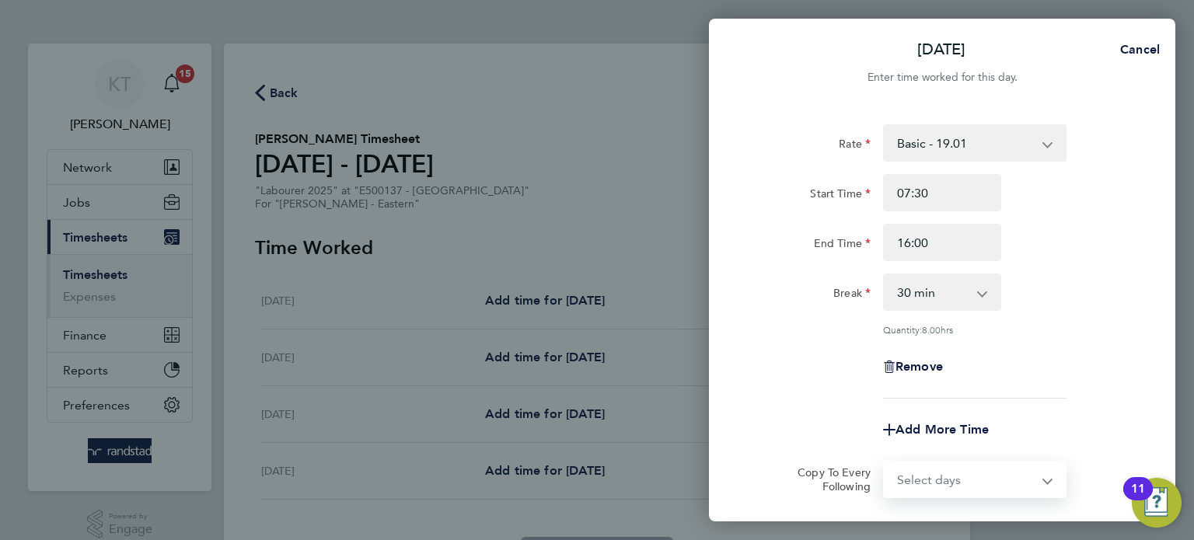
select select "DAY"
click at [885, 463] on select "Select days Day Wednesday Thursday Friday" at bounding box center [966, 480] width 163 height 34
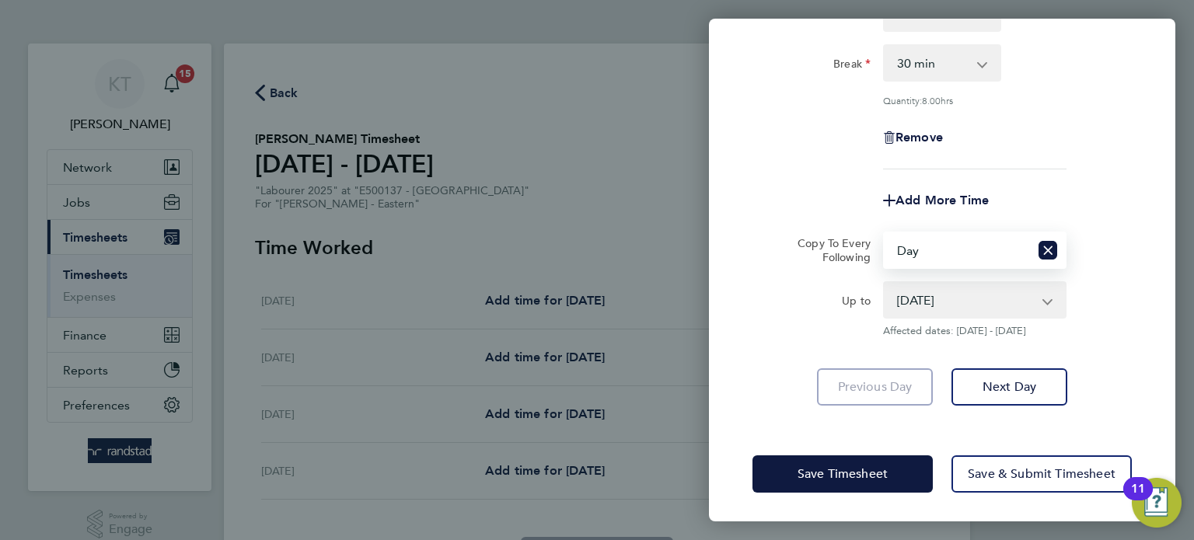
click at [939, 295] on select "27 Aug 2025 28 Aug 2025 29 Aug 2025" at bounding box center [966, 300] width 162 height 34
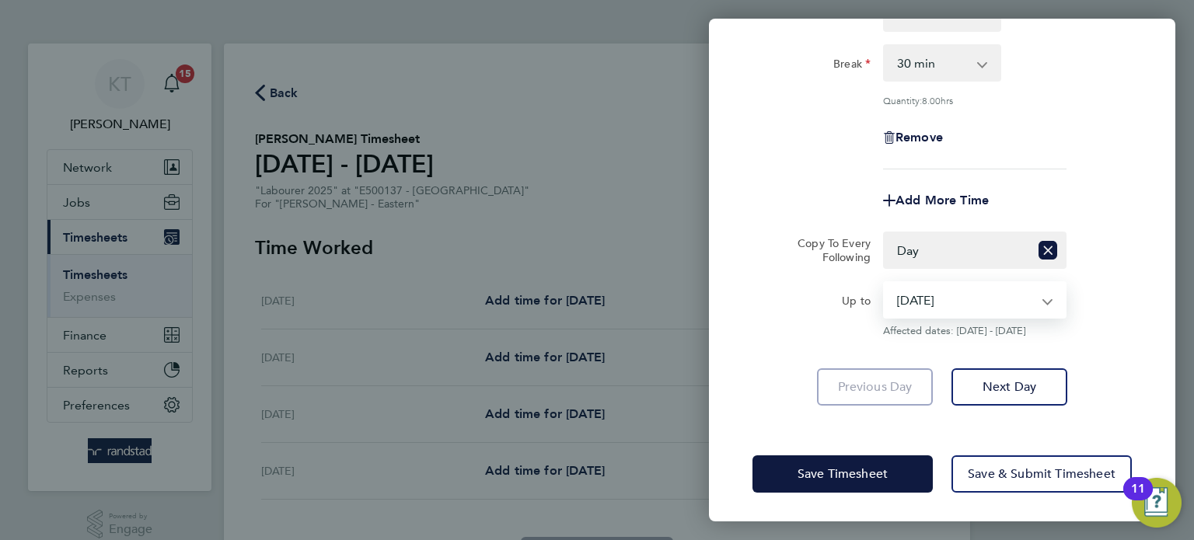
select select "2025-08-28"
click at [885, 283] on select "27 Aug 2025 28 Aug 2025 29 Aug 2025" at bounding box center [966, 300] width 162 height 34
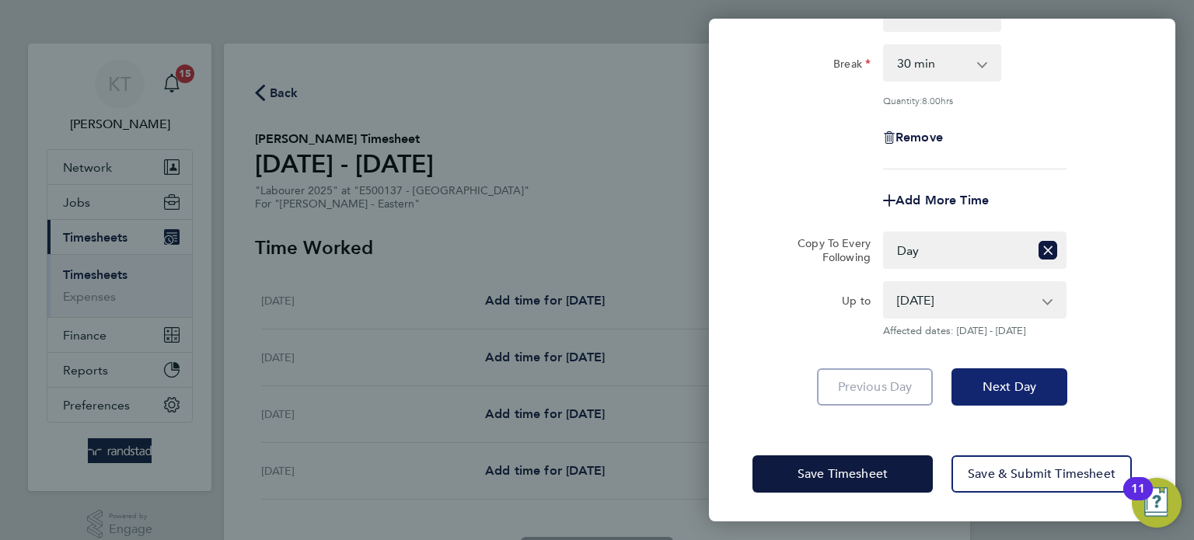
click at [992, 369] on button "Next Day" at bounding box center [1010, 387] width 116 height 37
click at [992, 369] on app-form-button "Next Day" at bounding box center [1004, 387] width 125 height 37
click at [998, 385] on app-form-button "Next Day Loading" at bounding box center [1004, 387] width 125 height 37
click at [989, 385] on app-form-button "Next Day Loading" at bounding box center [1004, 387] width 125 height 37
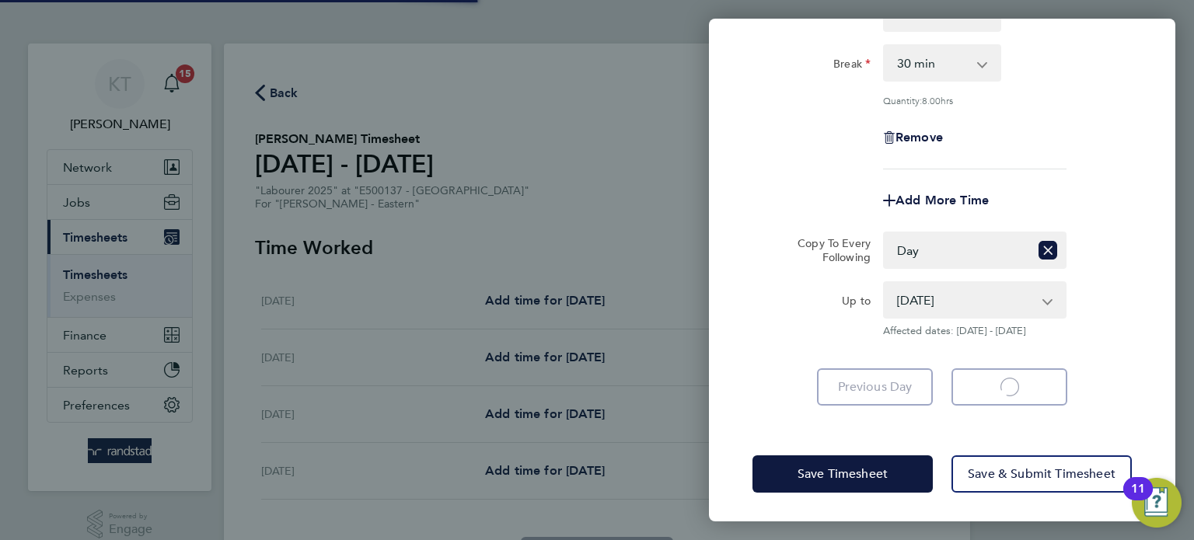
click at [989, 385] on app-form-button "Next Day Loading" at bounding box center [1004, 387] width 125 height 37
click at [991, 385] on app-form-button "Next Day Loading" at bounding box center [1004, 387] width 125 height 37
click at [994, 386] on app-form-button "Next Day Loading" at bounding box center [1004, 387] width 125 height 37
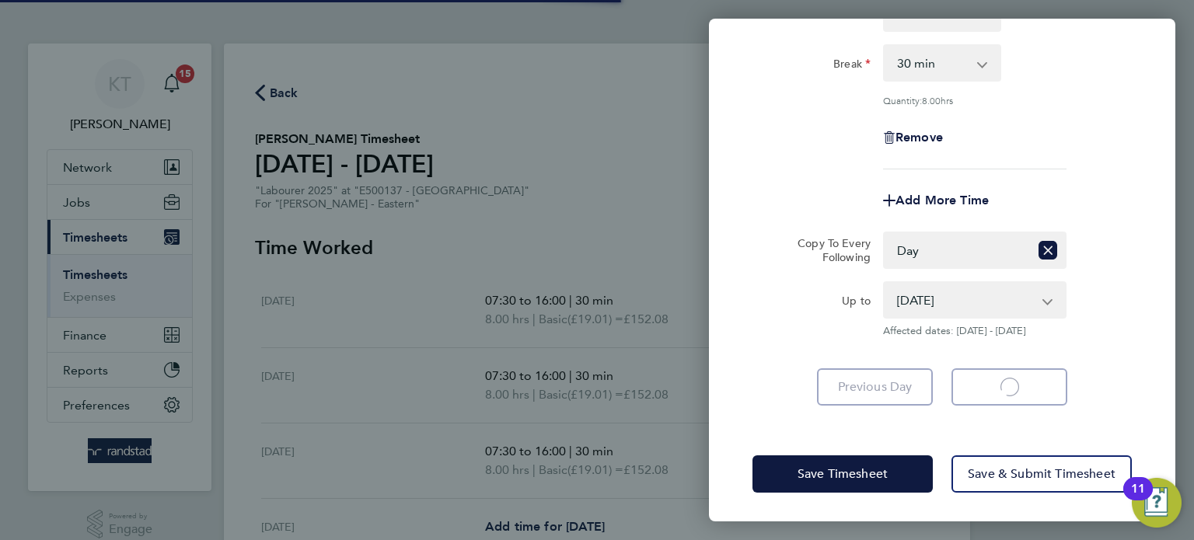
click at [994, 386] on app-form-button "Next Day Loading" at bounding box center [1004, 387] width 125 height 37
select select "30"
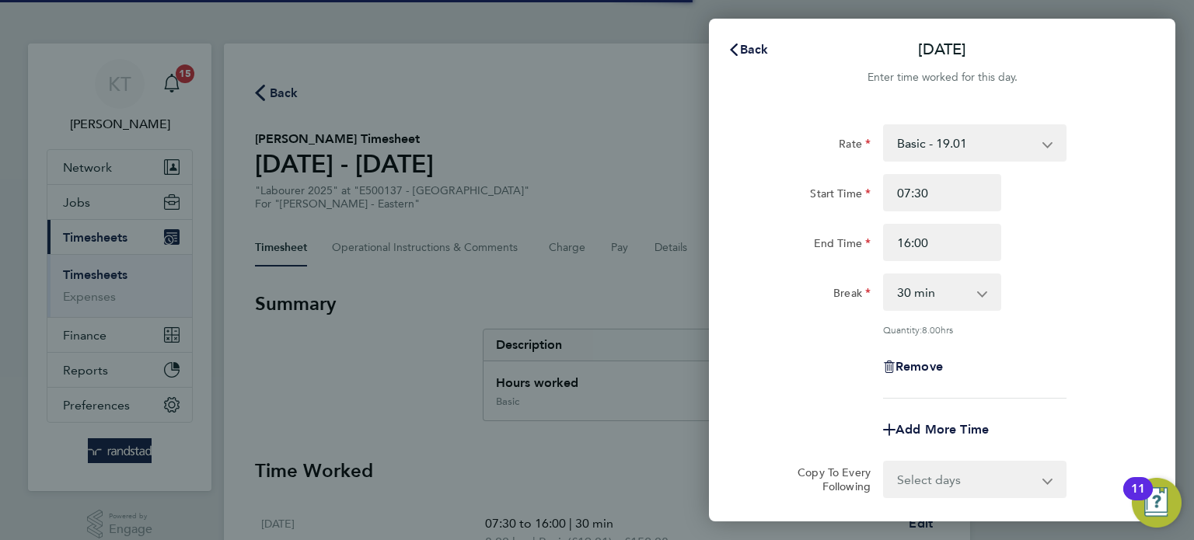
click at [994, 386] on div "Rate Basic - 19.01 Overtime - 27.22 Start Time 07:30 End Time 16:00 Break 0 min…" at bounding box center [942, 261] width 379 height 274
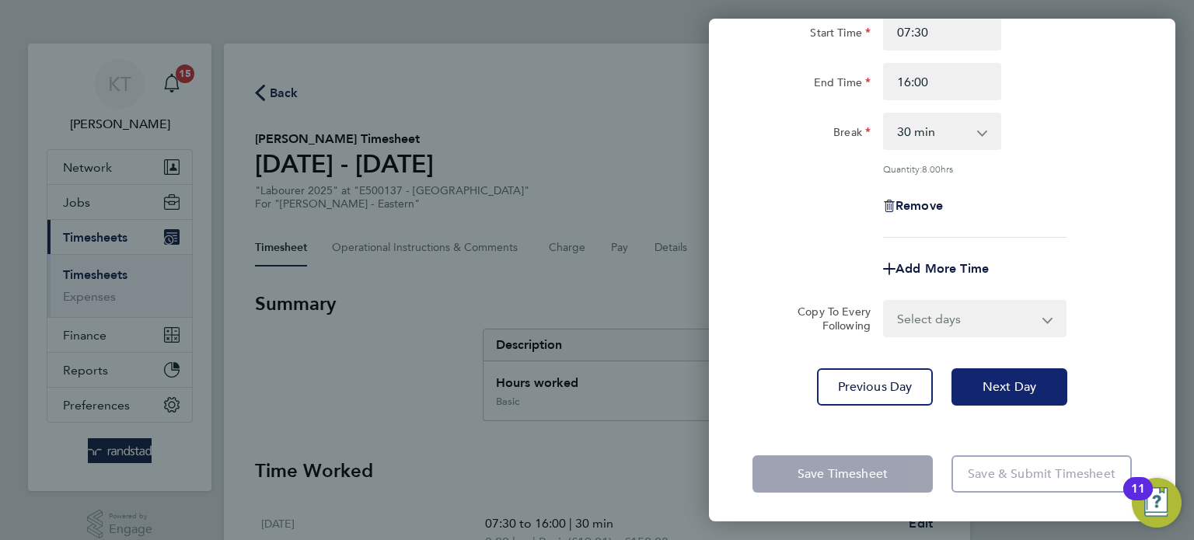
click at [1018, 383] on span "Next Day" at bounding box center [1010, 387] width 54 height 16
select select "60"
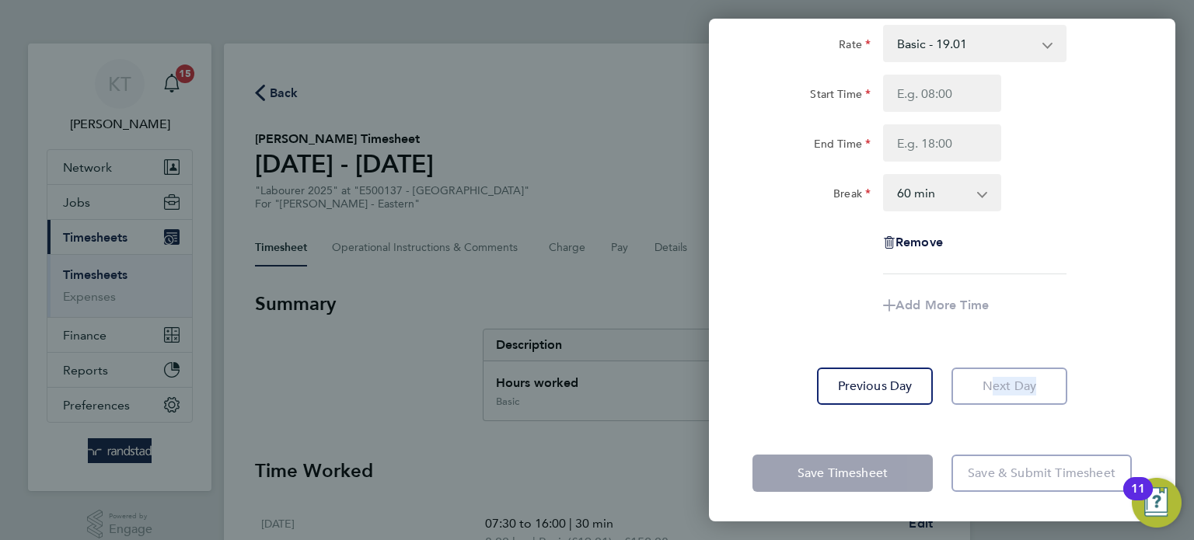
click at [1018, 383] on app-form-button "Next Day" at bounding box center [1004, 386] width 125 height 37
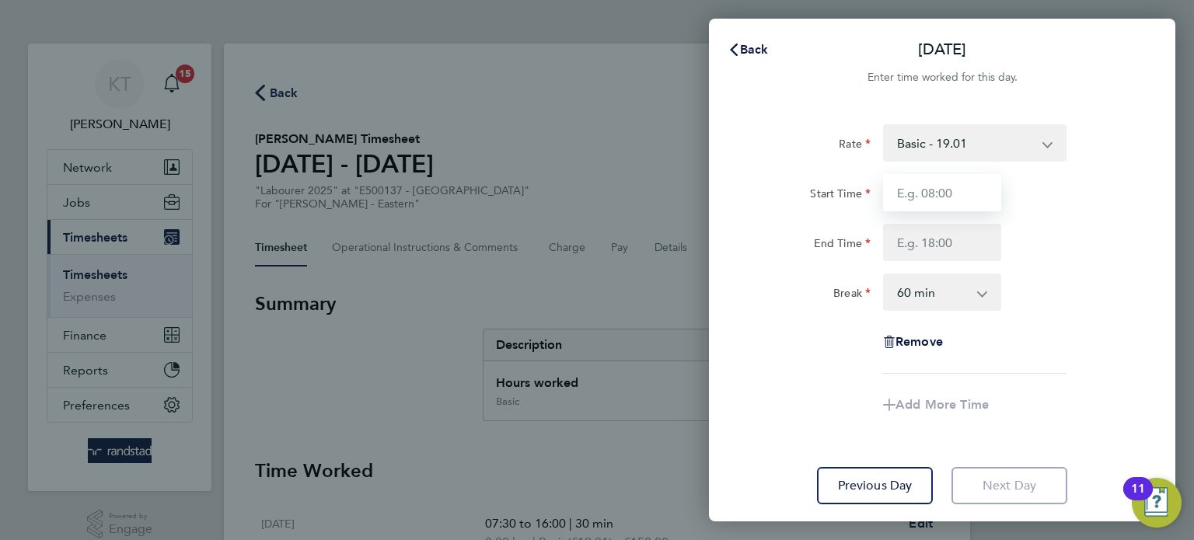
click at [923, 185] on input "Start Time" at bounding box center [942, 192] width 118 height 37
type input "07:30"
click at [942, 246] on input "End Time" at bounding box center [942, 242] width 118 height 37
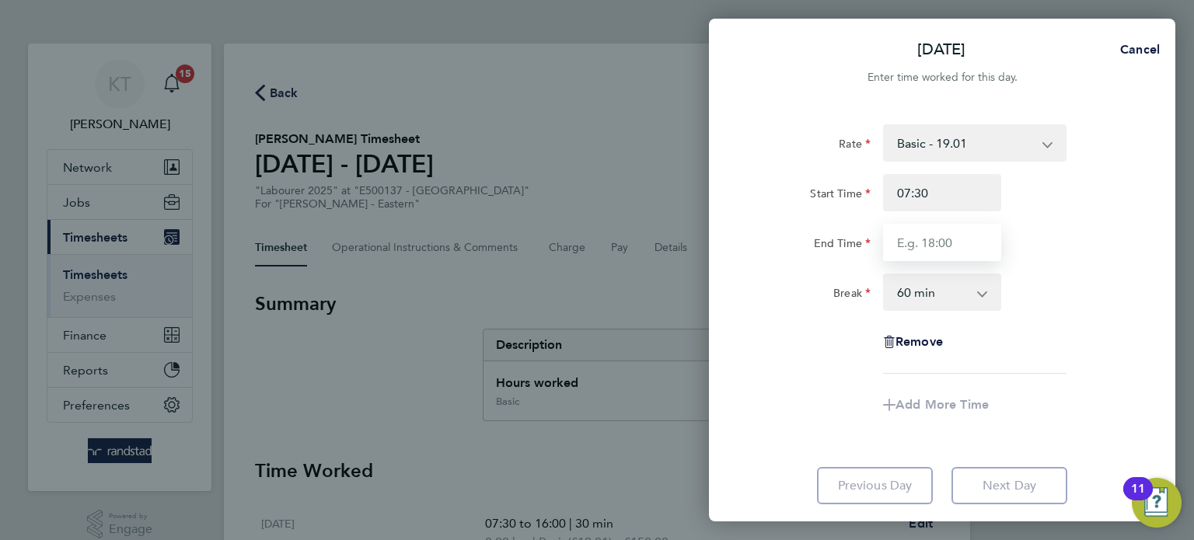
type input "15:00"
click at [916, 293] on select "0 min 15 min 30 min 45 min 60 min 75 min 90 min" at bounding box center [933, 292] width 96 height 34
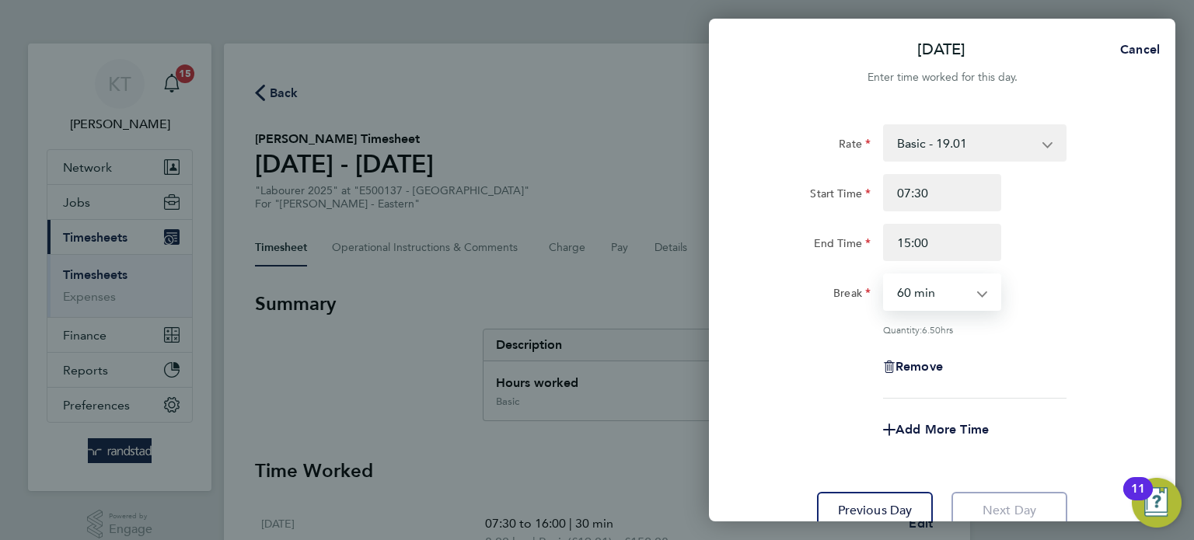
select select "30"
click at [885, 275] on select "0 min 15 min 30 min 45 min 60 min 75 min 90 min" at bounding box center [933, 292] width 96 height 34
click at [1034, 391] on div "Rate Basic - 19.01 Overtime - 27.22 Start Time 07:30 End Time 15:00 Break 0 min…" at bounding box center [942, 261] width 379 height 274
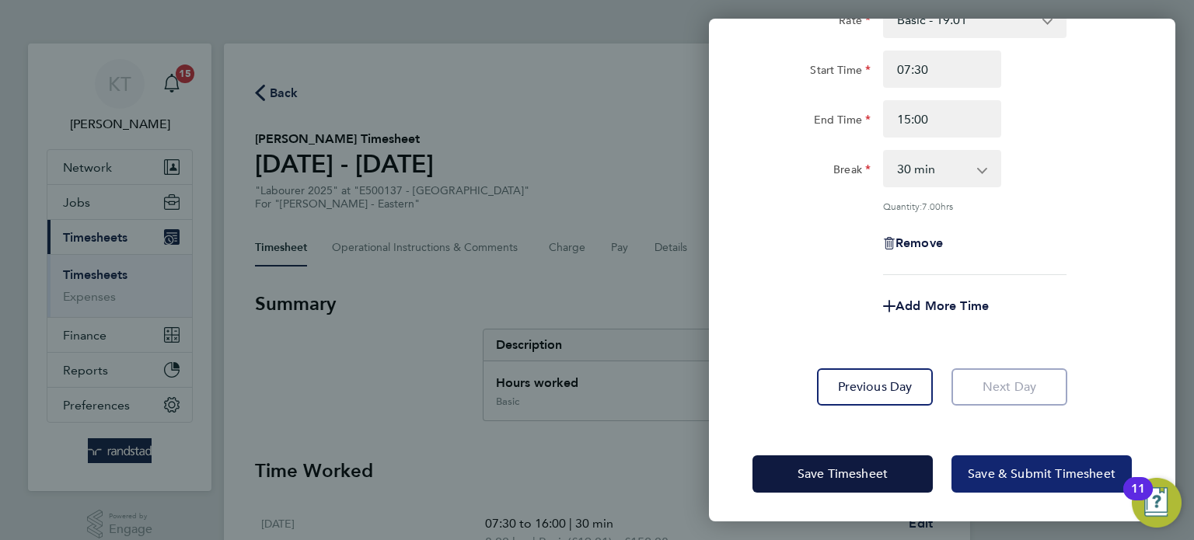
click at [1022, 471] on span "Save & Submit Timesheet" at bounding box center [1042, 474] width 148 height 16
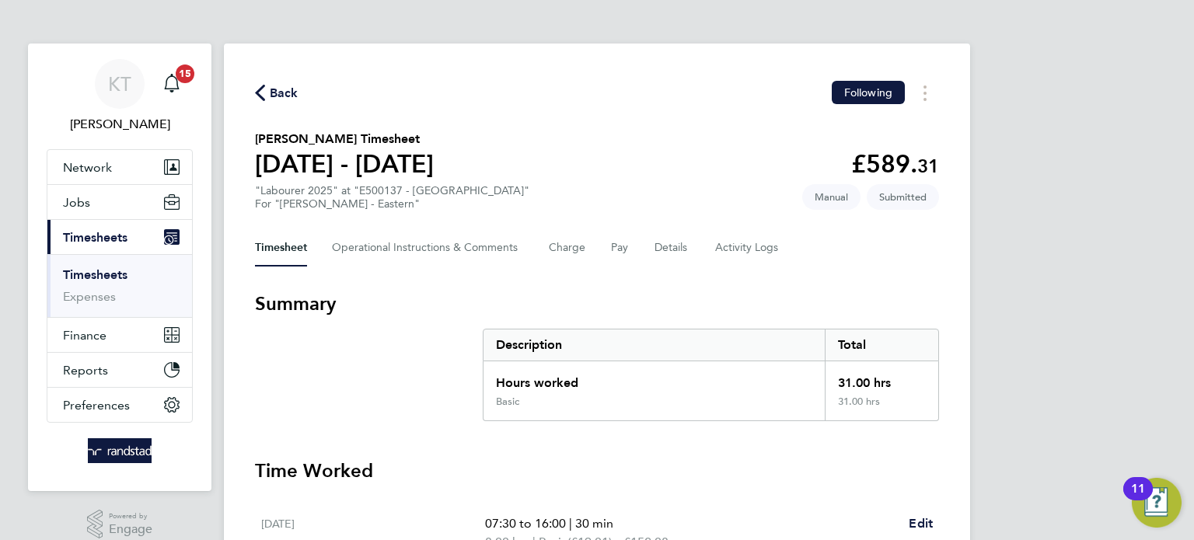
click at [89, 268] on link "Timesheets" at bounding box center [95, 274] width 65 height 15
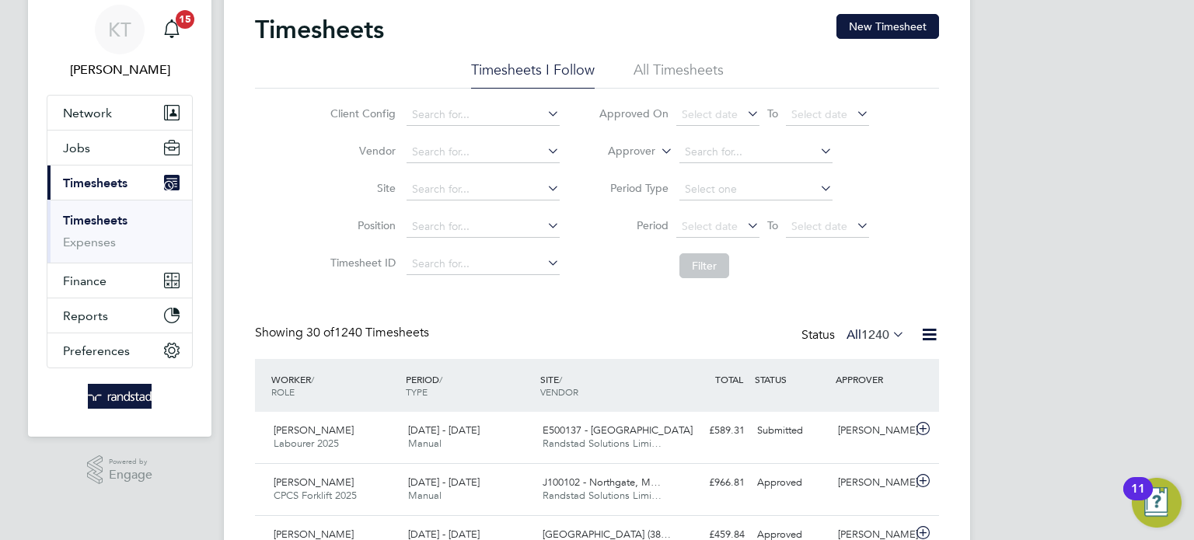
scroll to position [7, 8]
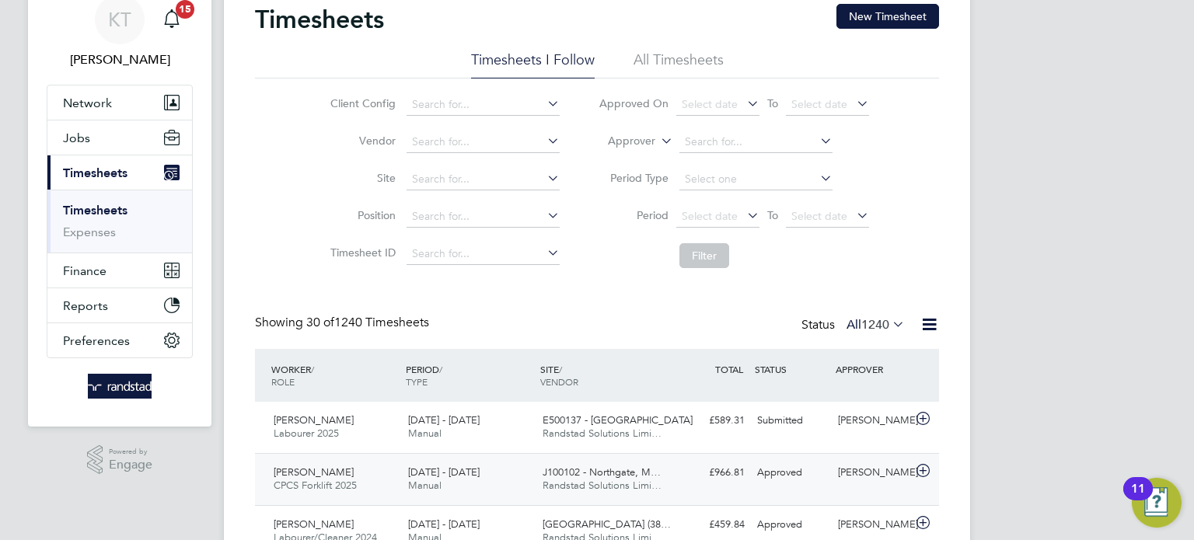
click at [763, 480] on div "Approved" at bounding box center [791, 473] width 81 height 26
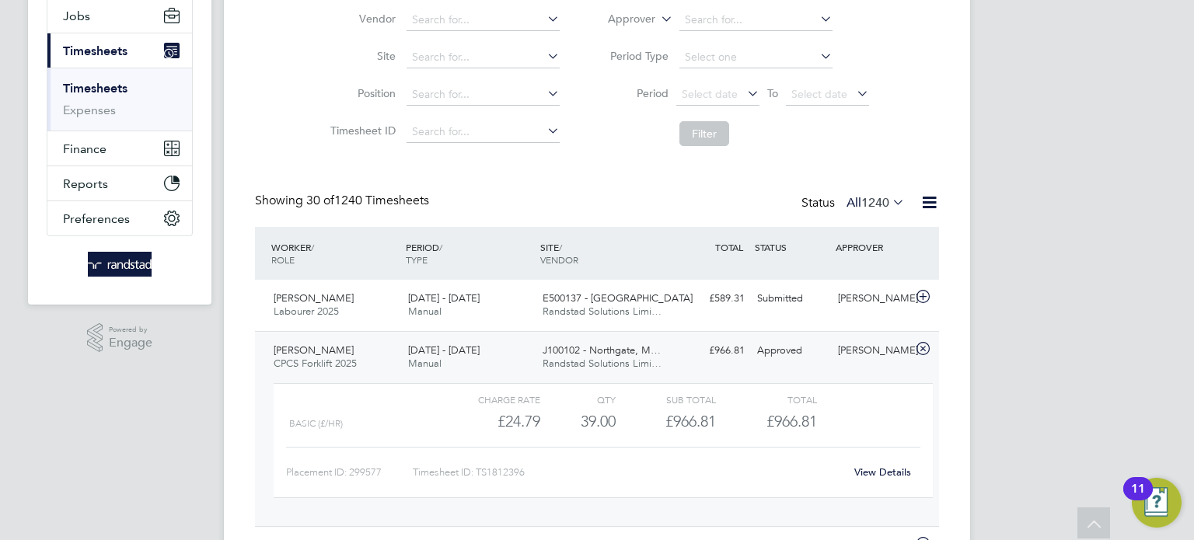
click at [880, 472] on link "View Details" at bounding box center [882, 472] width 57 height 13
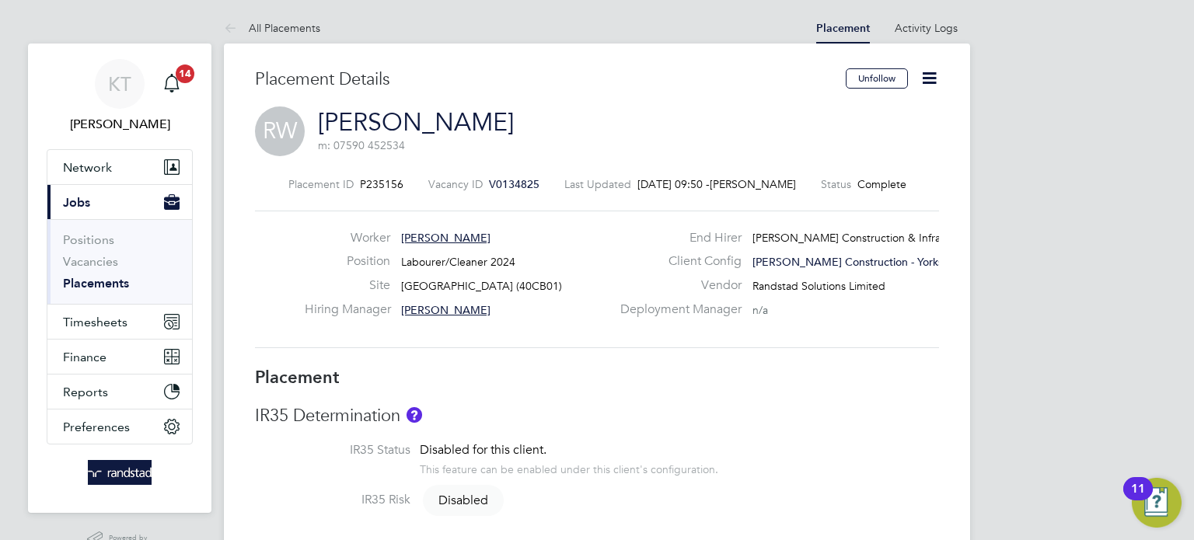
click at [930, 70] on icon at bounding box center [929, 77] width 19 height 19
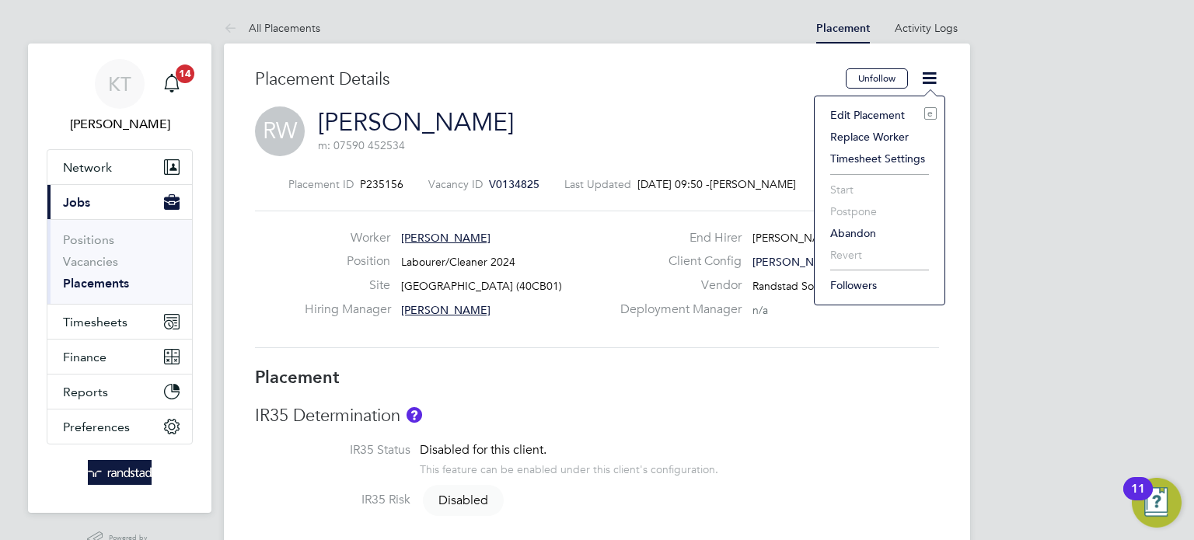
click at [861, 110] on li "Edit Placement e" at bounding box center [880, 115] width 114 height 22
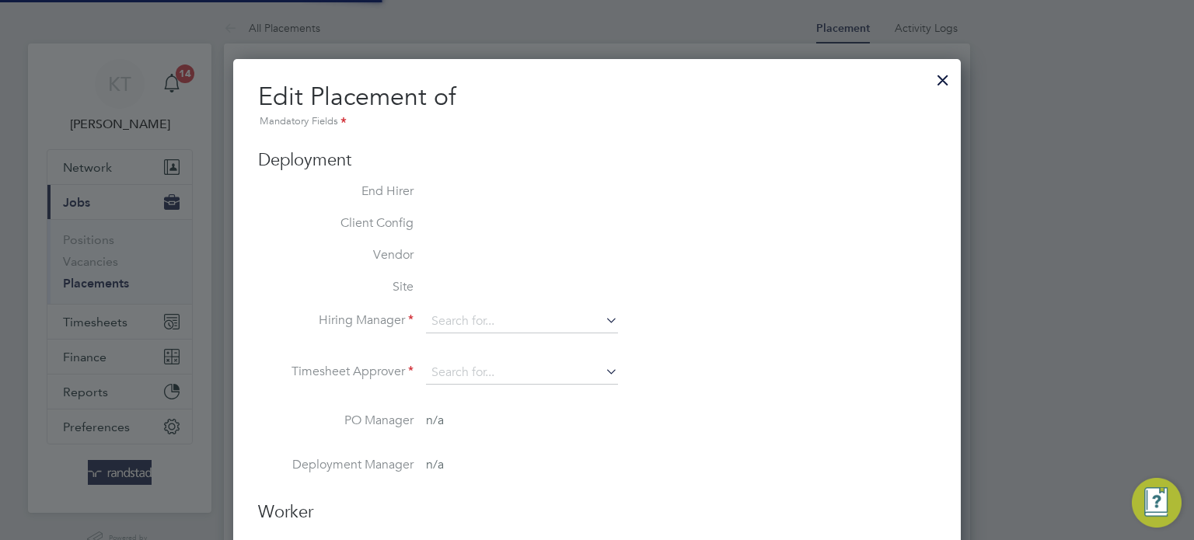
type input "[PERSON_NAME]"
type input "06 Aug 2024"
type input "[DATE]"
type input "08:00"
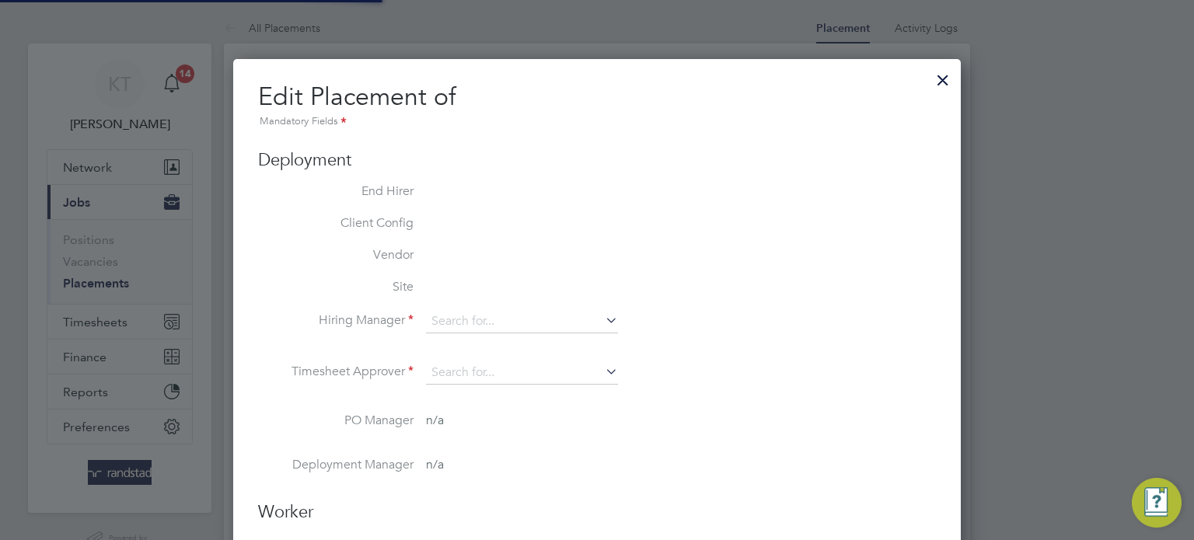
type input "17:00"
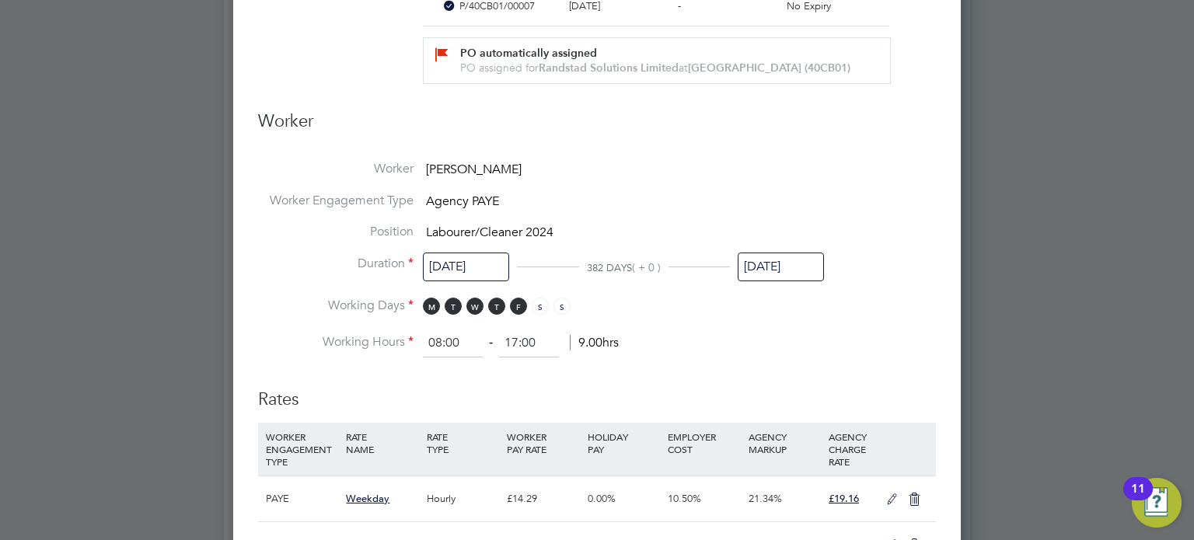
click at [775, 258] on input "[DATE]" at bounding box center [781, 267] width 86 height 29
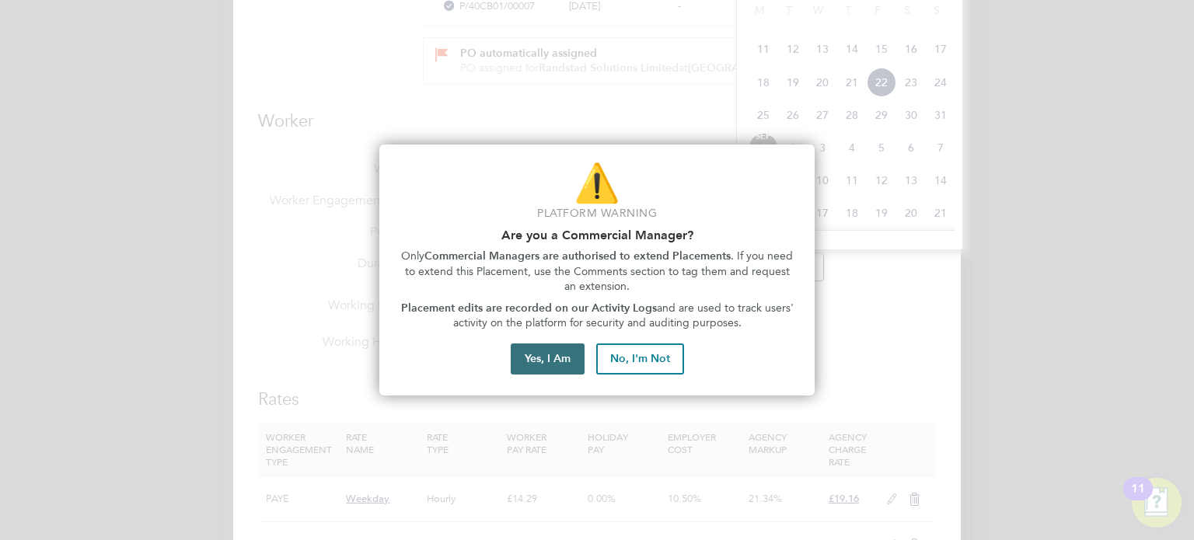
click at [538, 365] on button "Yes, I Am" at bounding box center [548, 359] width 74 height 31
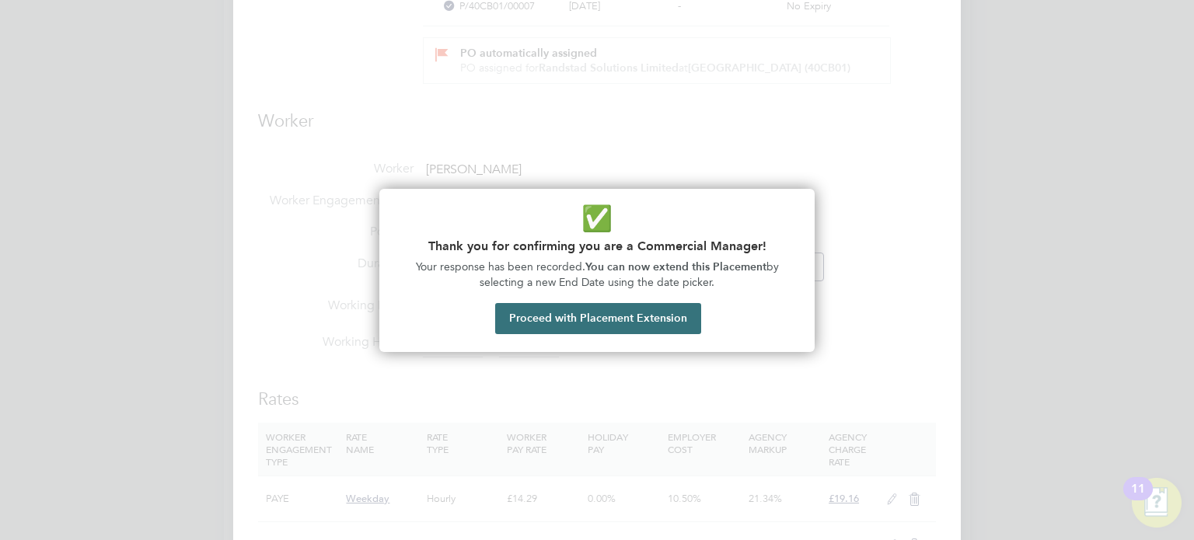
click at [588, 322] on button "Proceed with Placement Extension" at bounding box center [598, 318] width 206 height 31
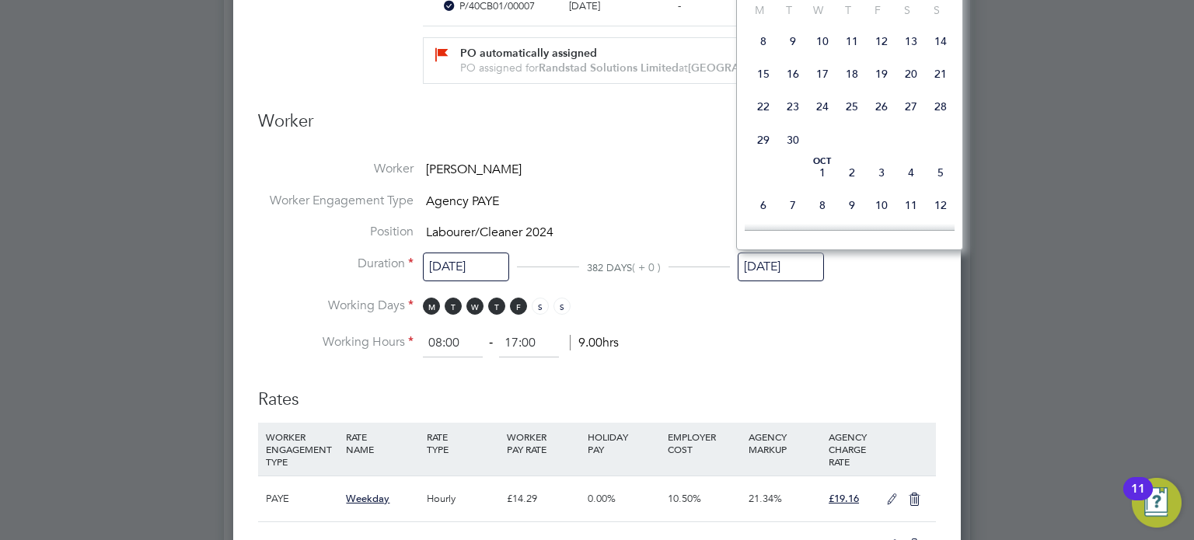
scroll to position [733, 0]
click at [886, 114] on span "26" at bounding box center [882, 100] width 30 height 30
type input "26 Sep 2025"
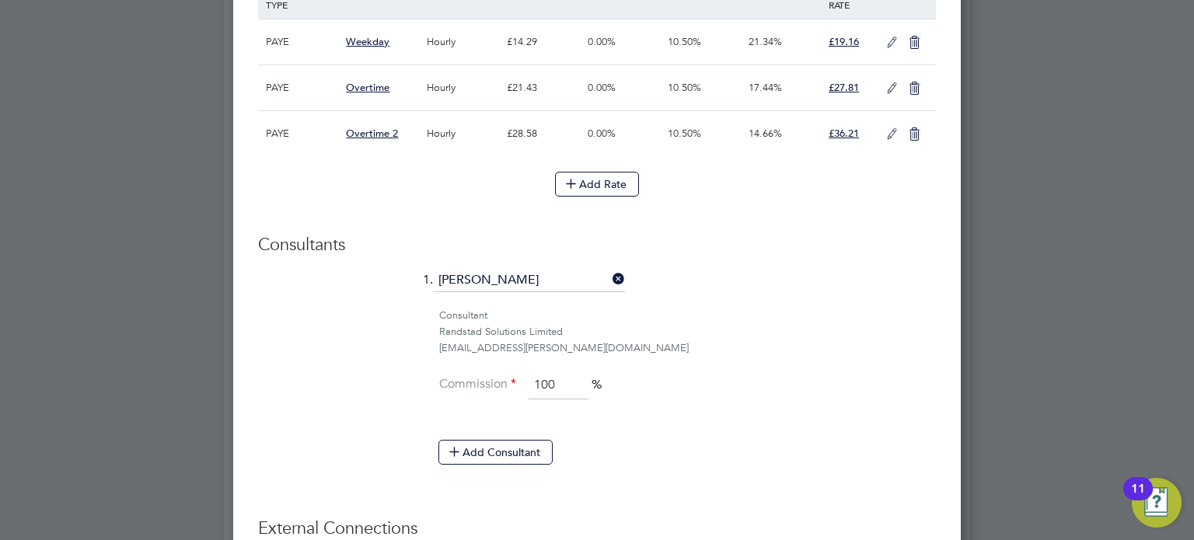
scroll to position [1309, 0]
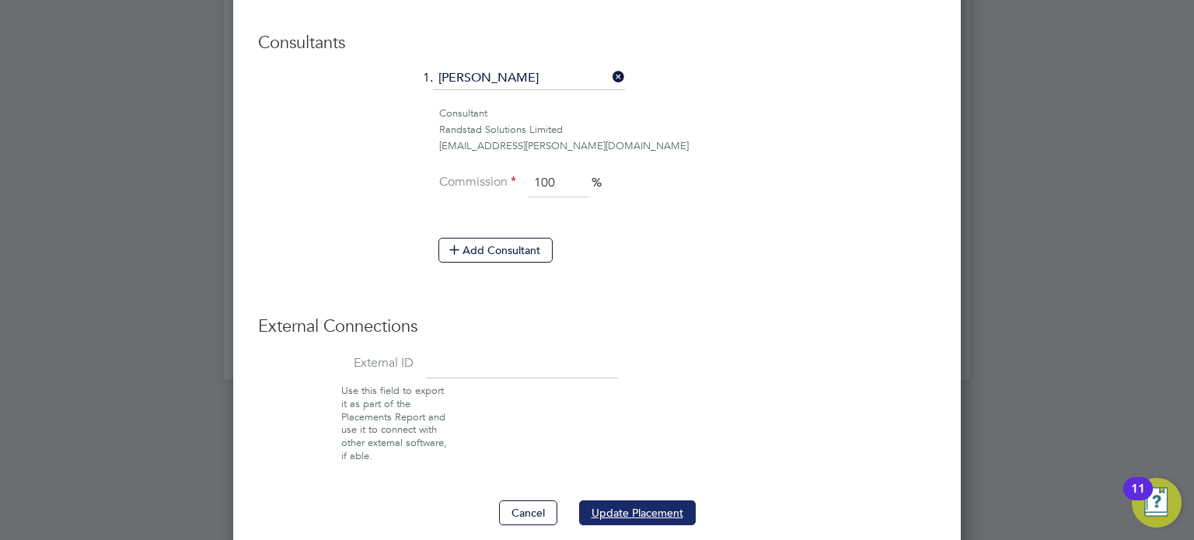
click at [641, 506] on button "Update Placement" at bounding box center [637, 513] width 117 height 25
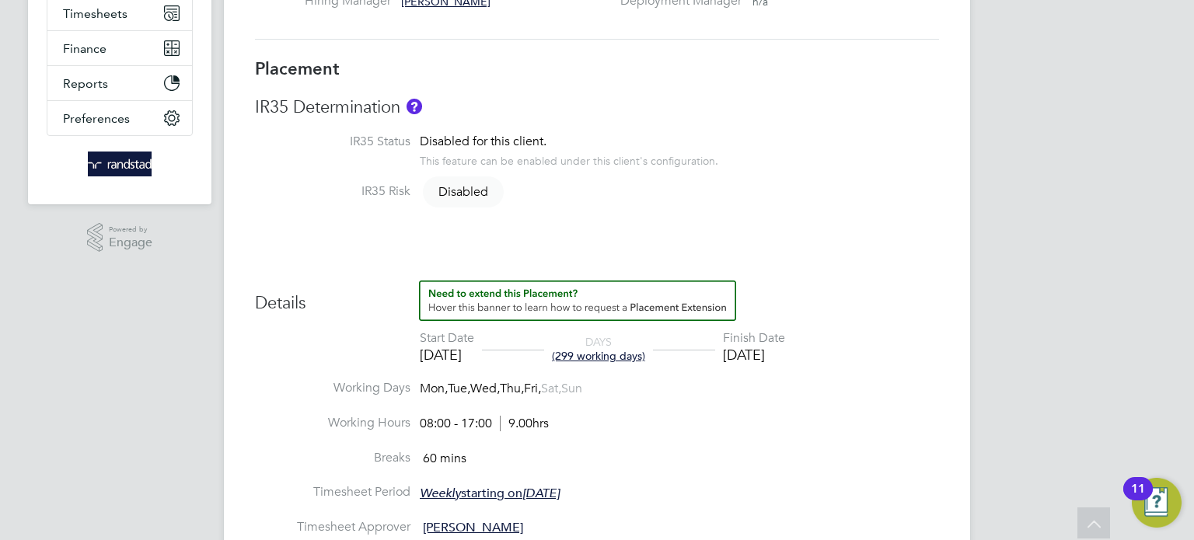
scroll to position [51, 0]
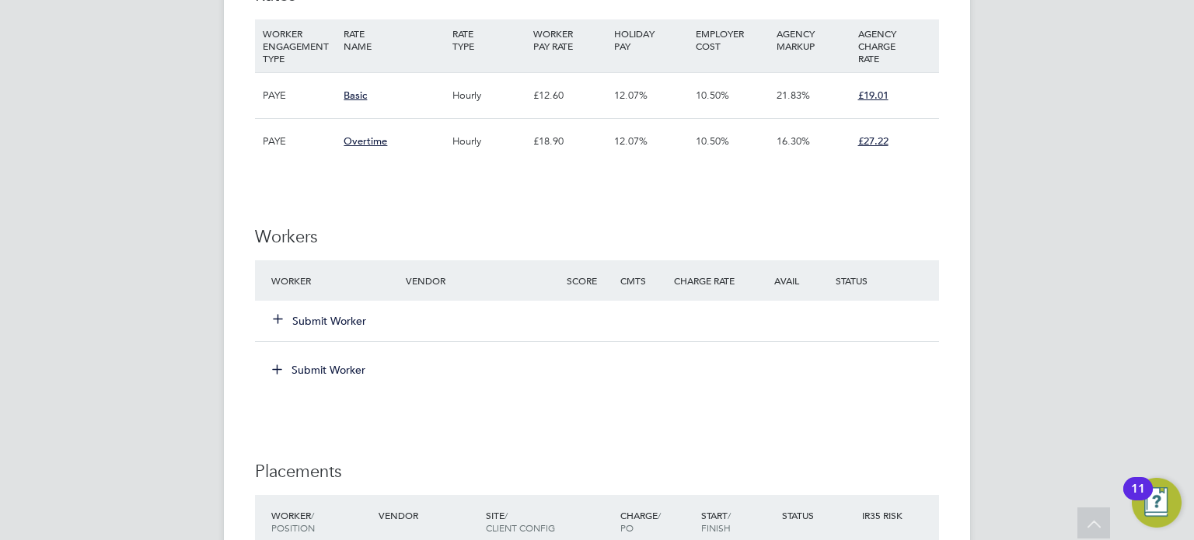
click at [296, 325] on button "Submit Worker" at bounding box center [320, 321] width 93 height 16
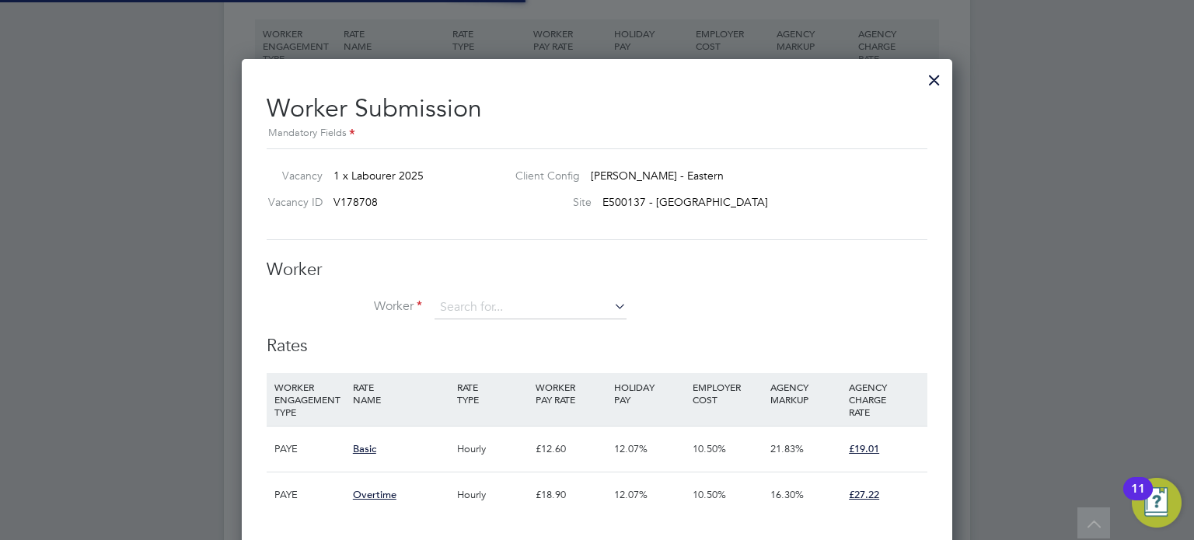
scroll to position [46, 106]
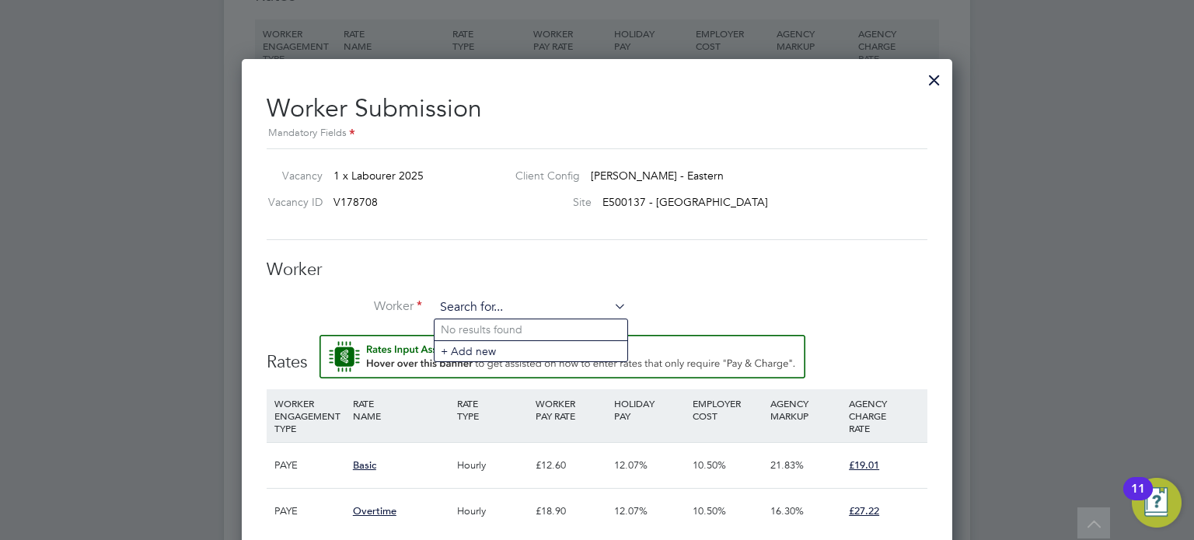
click at [476, 306] on input at bounding box center [531, 307] width 192 height 23
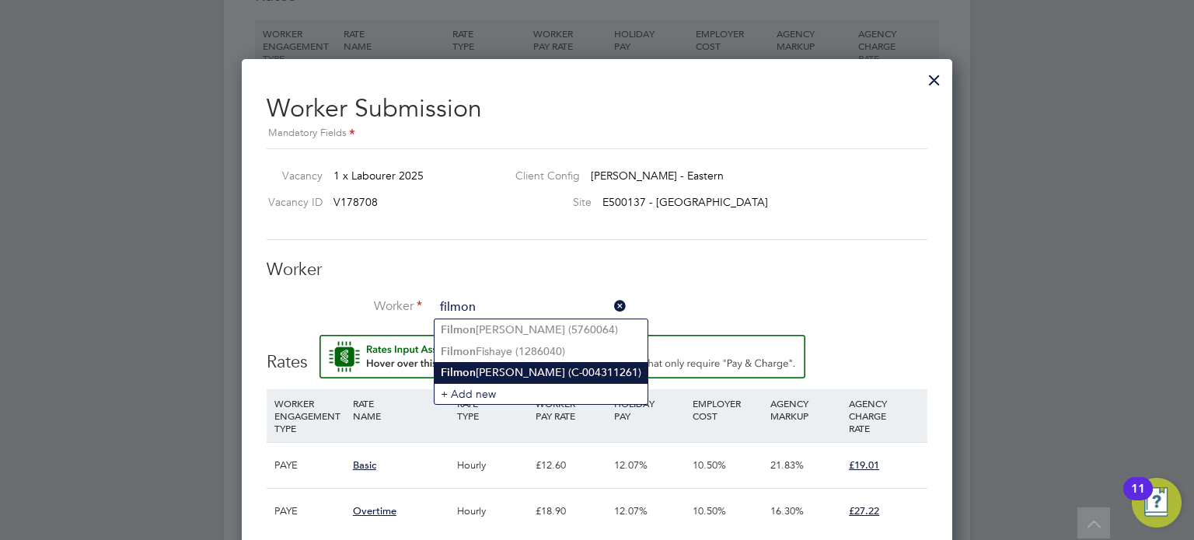
click at [490, 371] on li "Filmon Gebremedhin (C-004311261)" at bounding box center [541, 372] width 213 height 21
type input "Filmon Gebremedhin (C-004311261)"
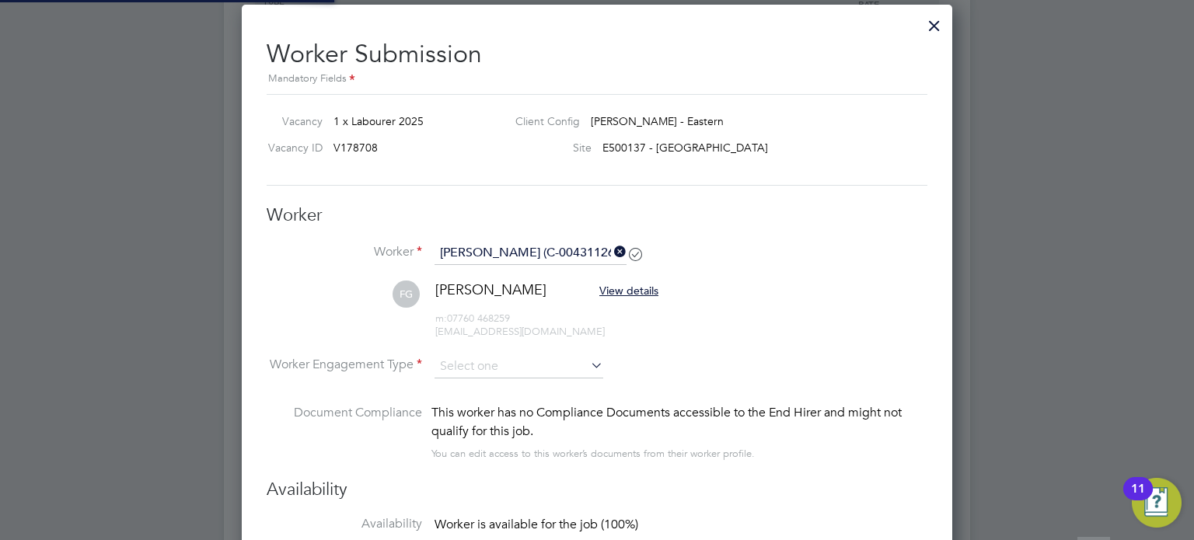
scroll to position [8, 7]
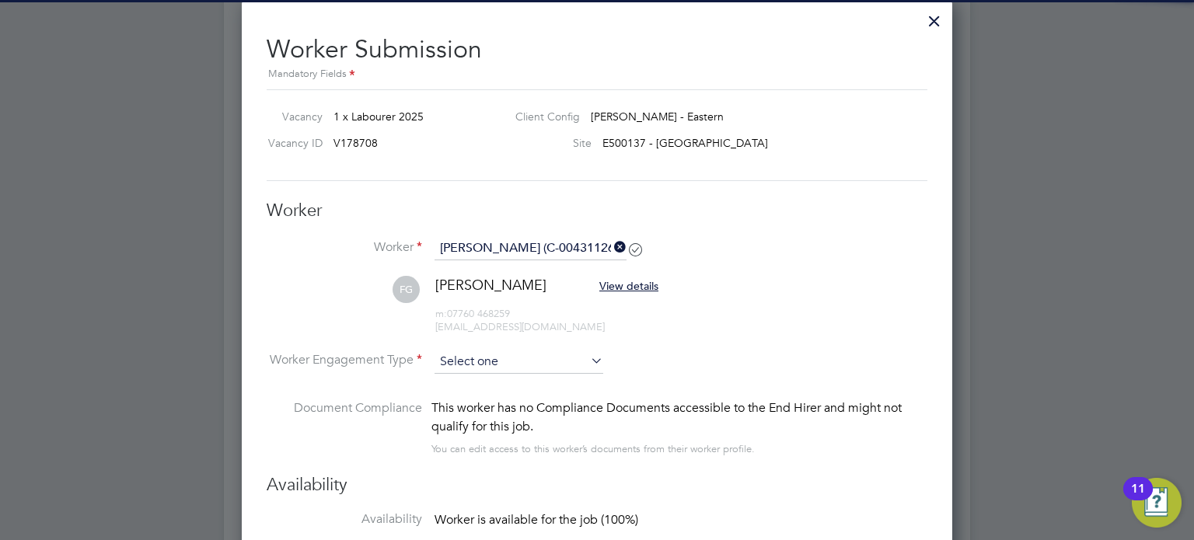
click at [481, 356] on input at bounding box center [519, 362] width 169 height 23
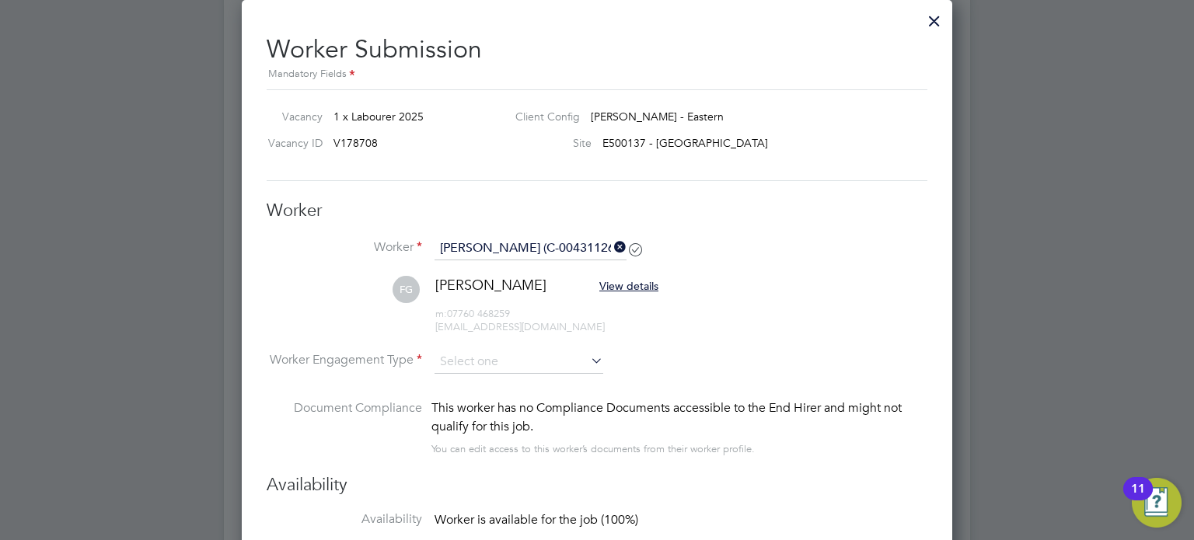
drag, startPoint x: 459, startPoint y: 399, endPoint x: 736, endPoint y: 317, distance: 288.6
click at [464, 397] on li "PAYE" at bounding box center [519, 403] width 169 height 20
type input "PAYE"
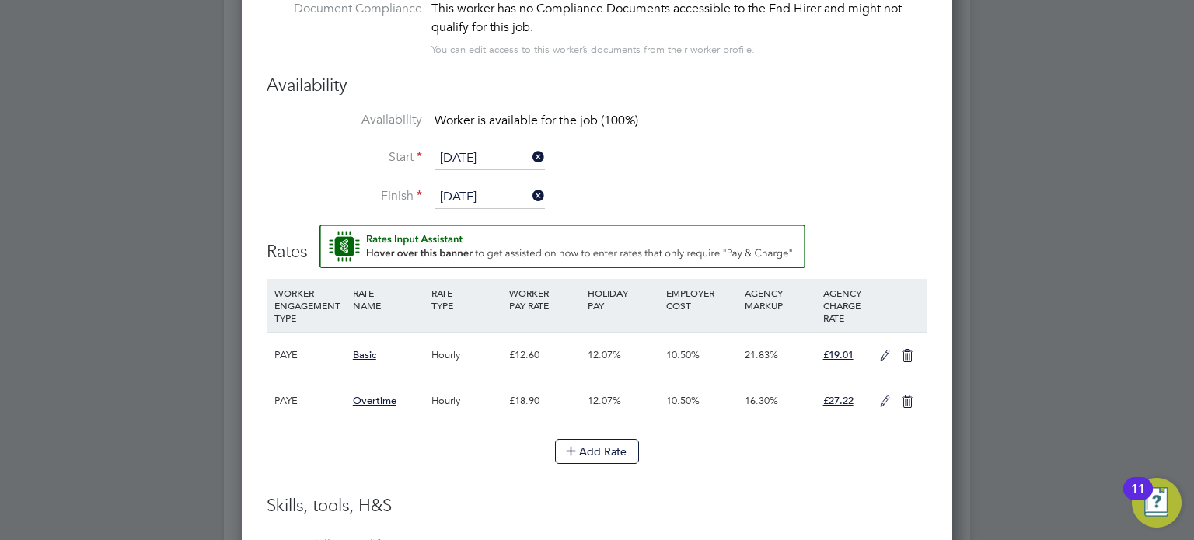
click at [477, 478] on li "WORKER ENGAGEMENT TYPE RATE NAME RATE TYPE WORKER PAY RATE HOLIDAY PAY EMPLOYER…" at bounding box center [597, 387] width 661 height 216
click at [889, 350] on icon at bounding box center [884, 356] width 19 height 12
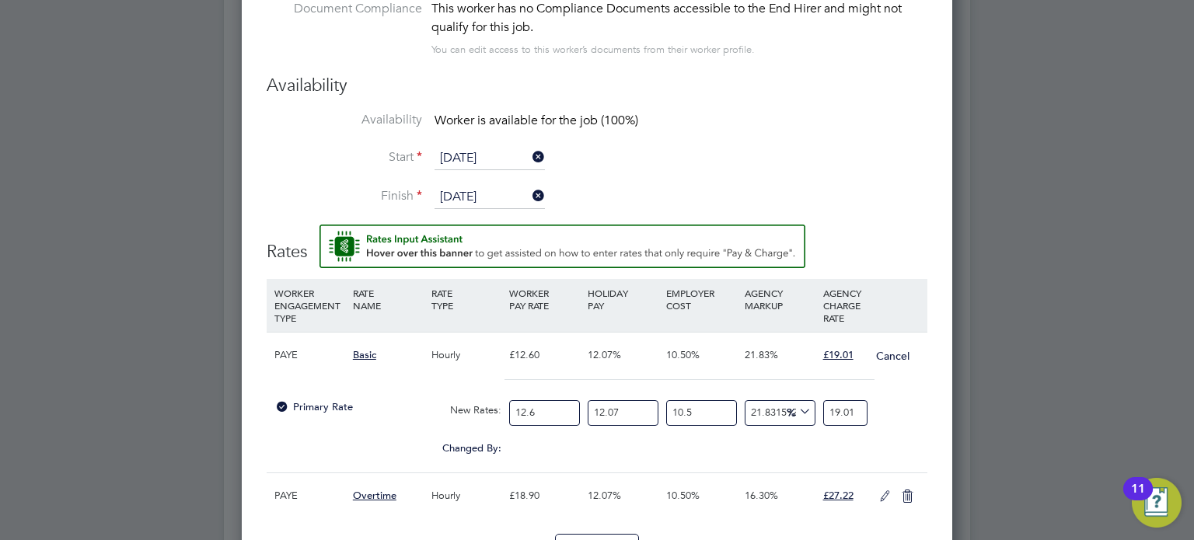
click at [558, 407] on input "12.6" at bounding box center [544, 413] width 71 height 26
type input "1"
type input "1.5087301587301587"
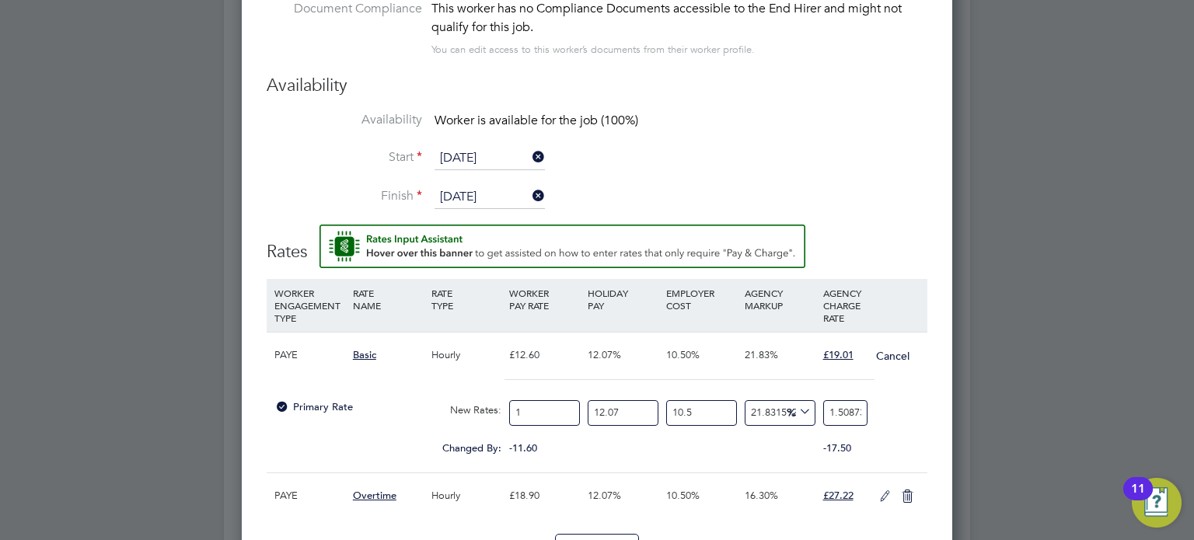
type input "14"
type input "21.122222222222224"
type input "14.1"
type input "21.273095238095237"
type input "14.12"
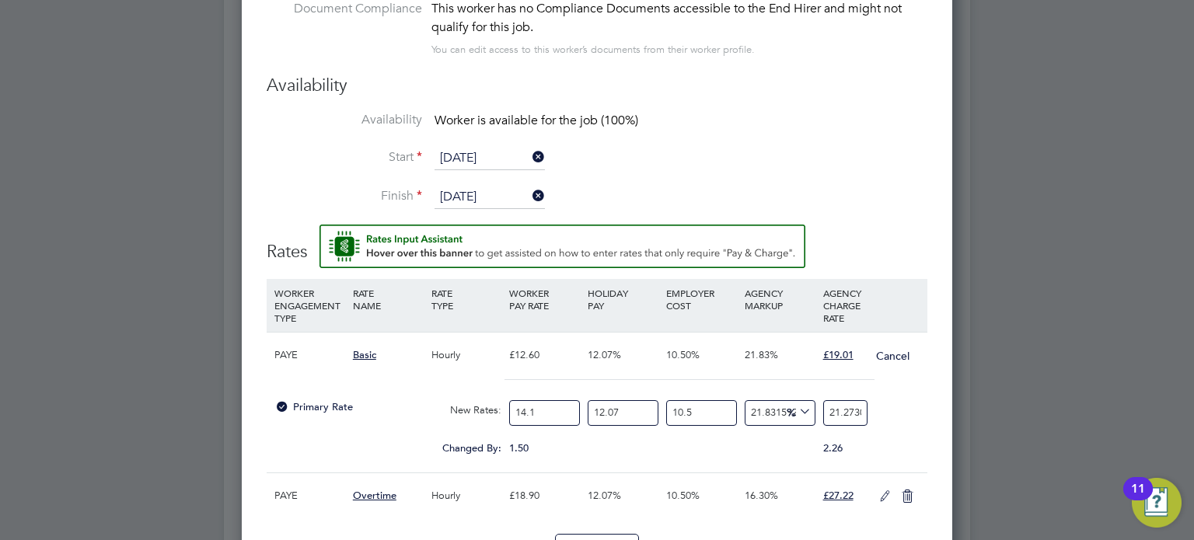
type input "21.30326984126984"
type input "14.12"
click at [617, 418] on input "12.07" at bounding box center [623, 413] width 71 height 26
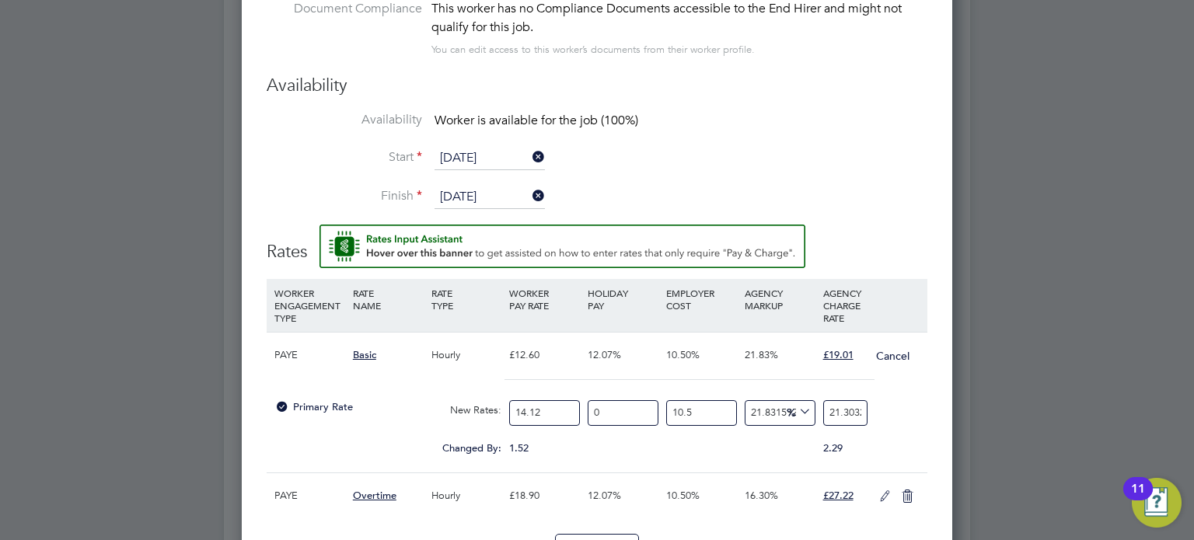
type input "0"
type input "19.008896083938467"
click at [617, 428] on div "0 n/a" at bounding box center [623, 413] width 79 height 41
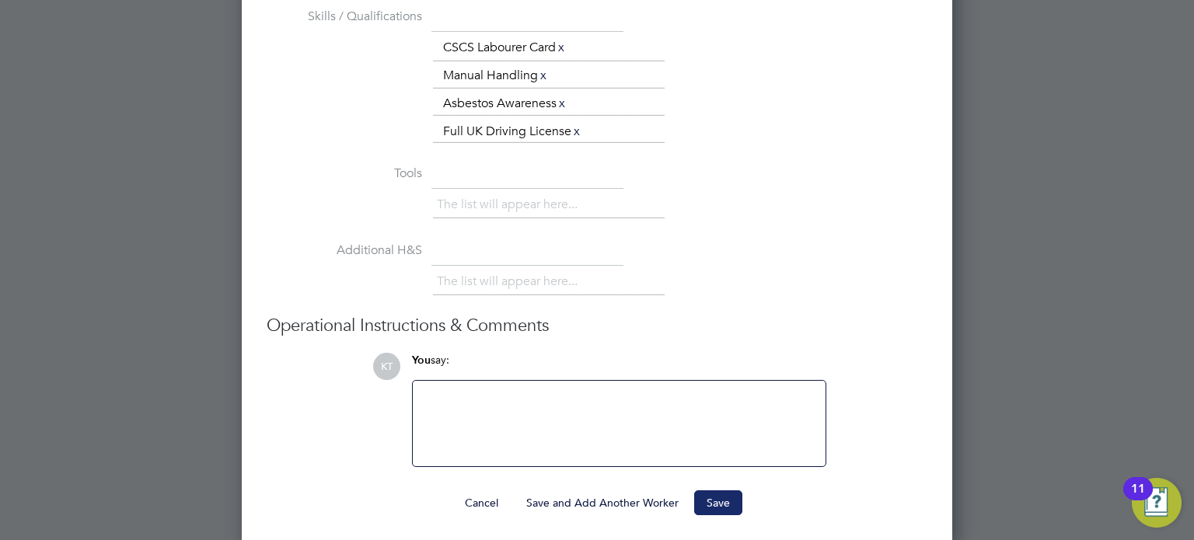
click at [715, 502] on button "Save" at bounding box center [718, 503] width 48 height 25
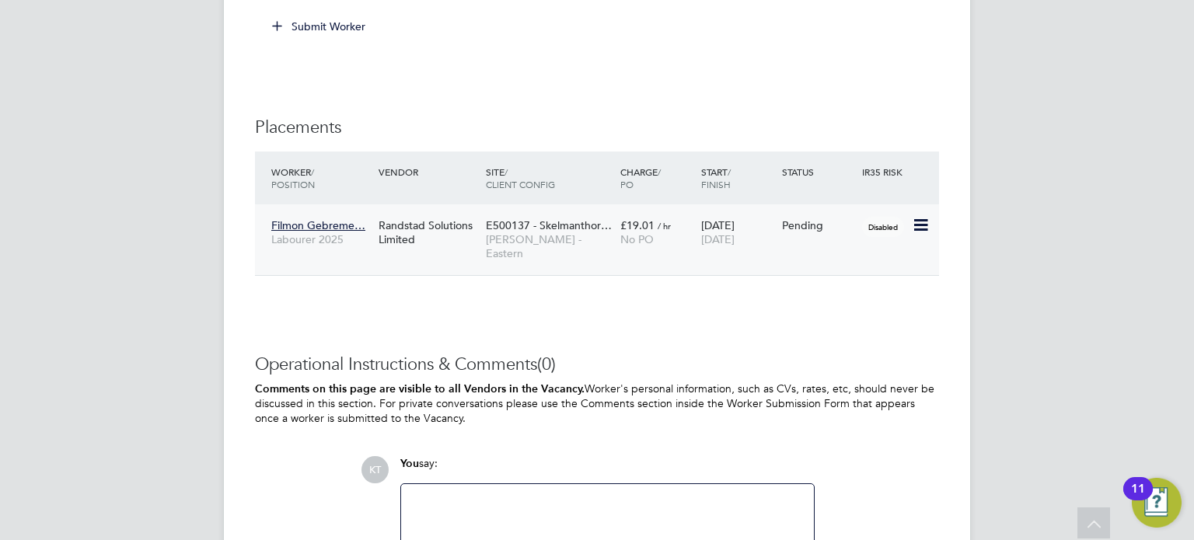
click at [919, 226] on icon at bounding box center [920, 225] width 16 height 19
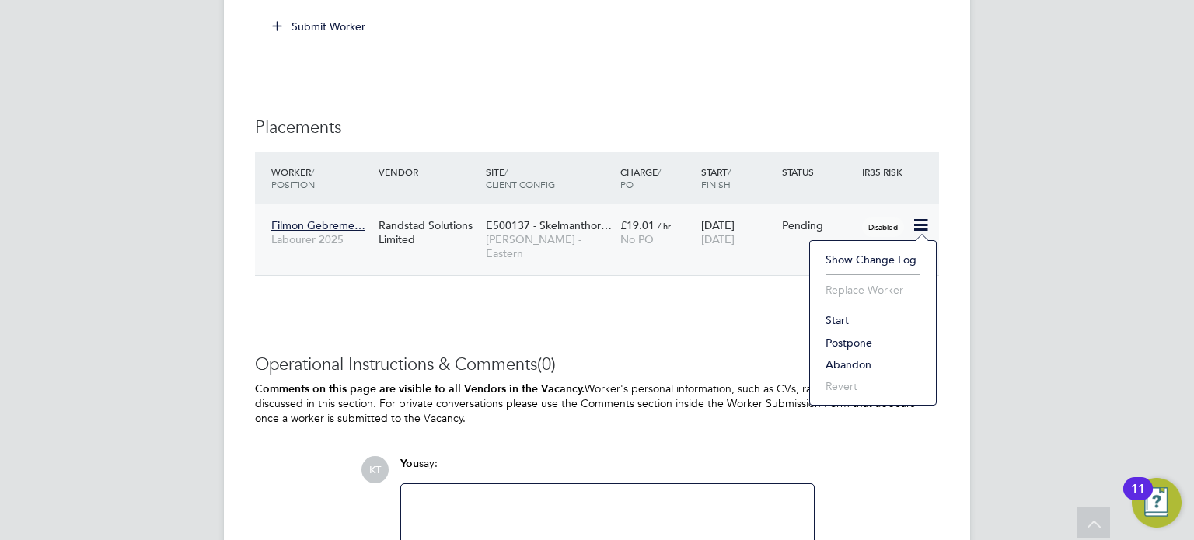
click at [859, 315] on li "Start" at bounding box center [873, 320] width 110 height 22
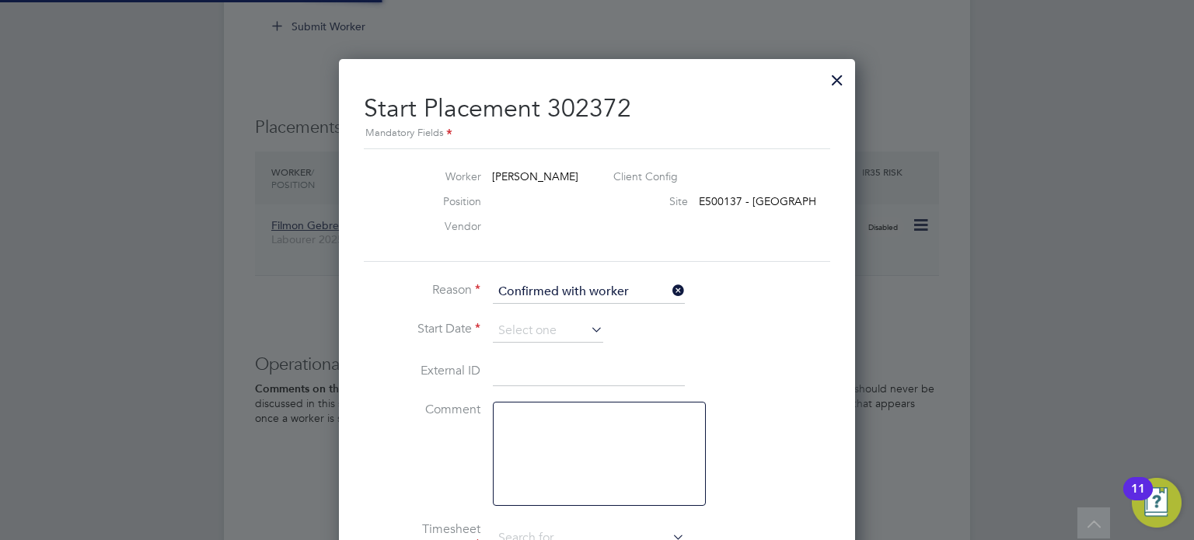
type input "Glynn Rhodes"
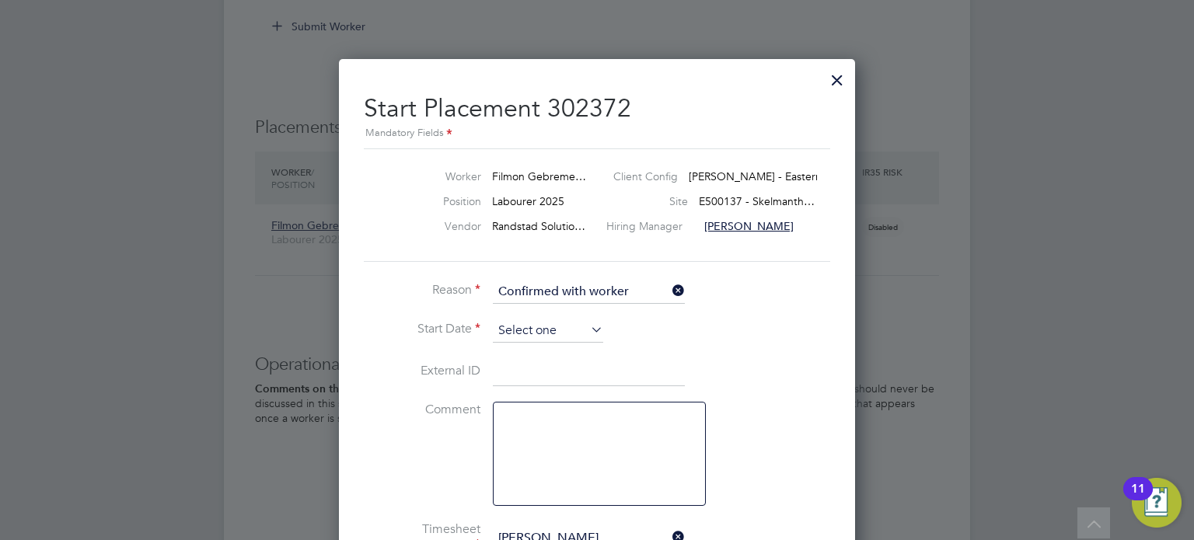
click at [544, 330] on input at bounding box center [548, 331] width 110 height 23
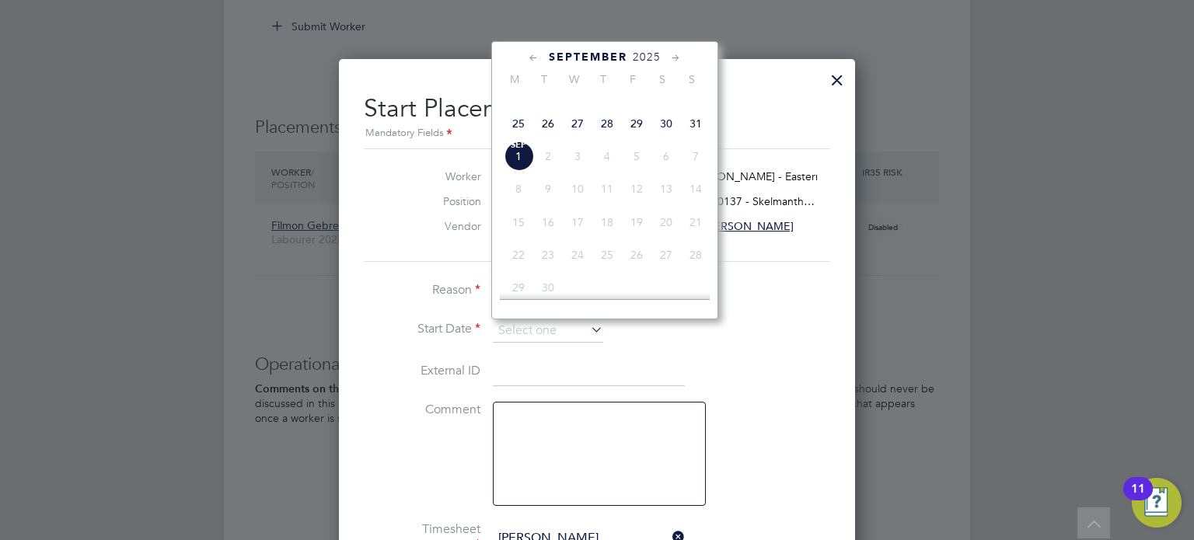
click at [544, 138] on span "26" at bounding box center [548, 124] width 30 height 30
type input "[DATE]"
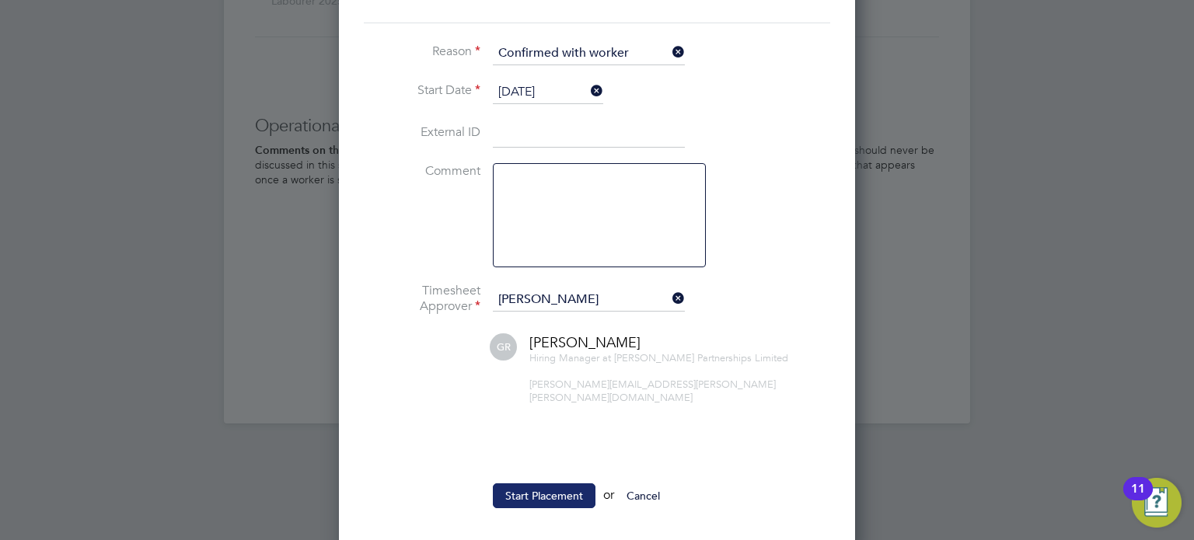
click at [515, 489] on button "Start Placement" at bounding box center [544, 496] width 103 height 25
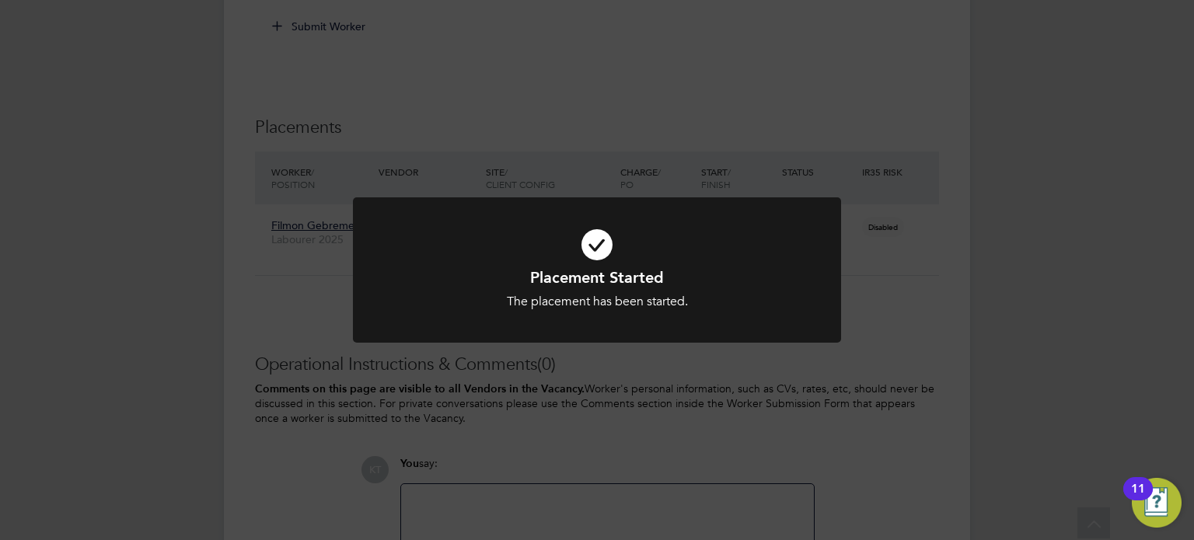
click at [579, 384] on div "Placement Started The placement has been started. Cancel Okay" at bounding box center [597, 270] width 1194 height 540
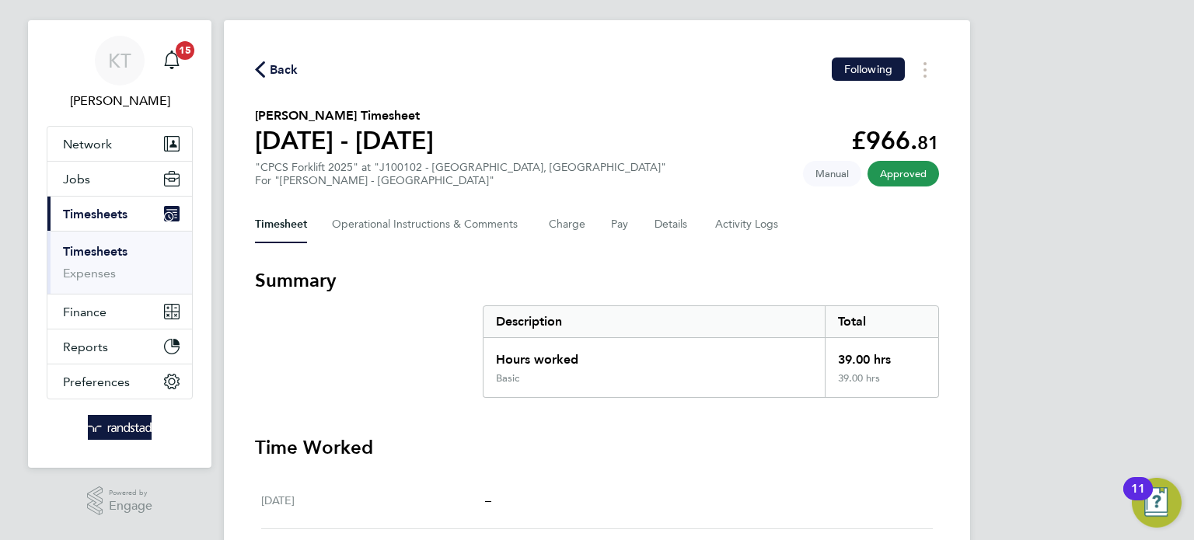
scroll to position [24, 0]
click at [613, 114] on section "Marc Mavin's Timesheet 16 - 22 Aug 2025 £966. 81 "CPCS Forklift 2025" at "J1001…" at bounding box center [597, 146] width 684 height 81
drag, startPoint x: 732, startPoint y: 416, endPoint x: 705, endPoint y: 209, distance: 208.5
click at [613, 222] on button "Pay" at bounding box center [620, 223] width 19 height 37
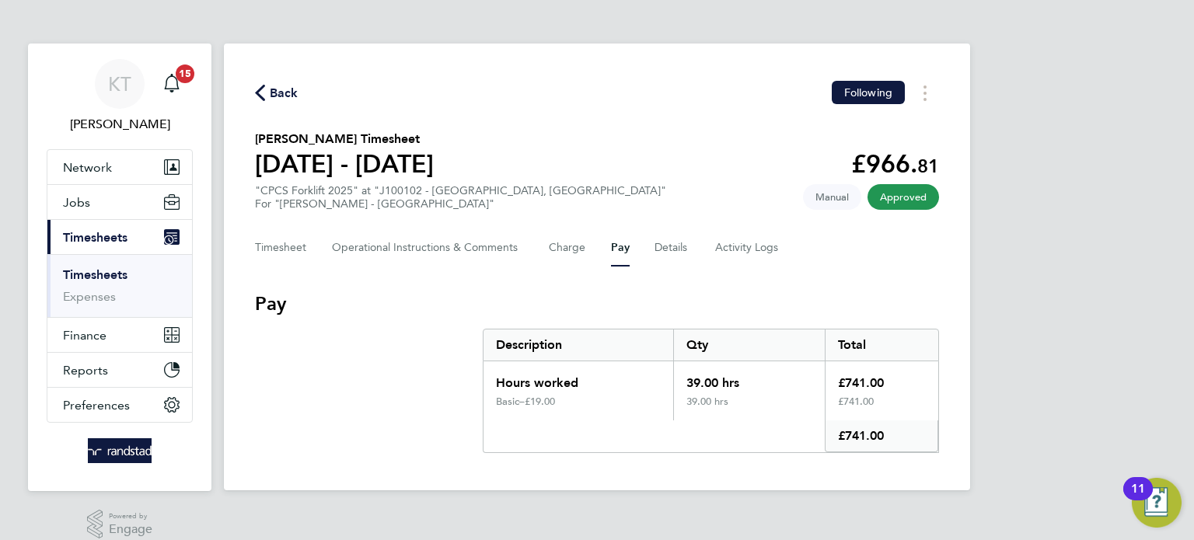
click at [896, 346] on div "Total" at bounding box center [882, 345] width 114 height 31
drag, startPoint x: 295, startPoint y: 251, endPoint x: 324, endPoint y: 225, distance: 39.1
click at [294, 250] on button "Timesheet" at bounding box center [281, 247] width 52 height 37
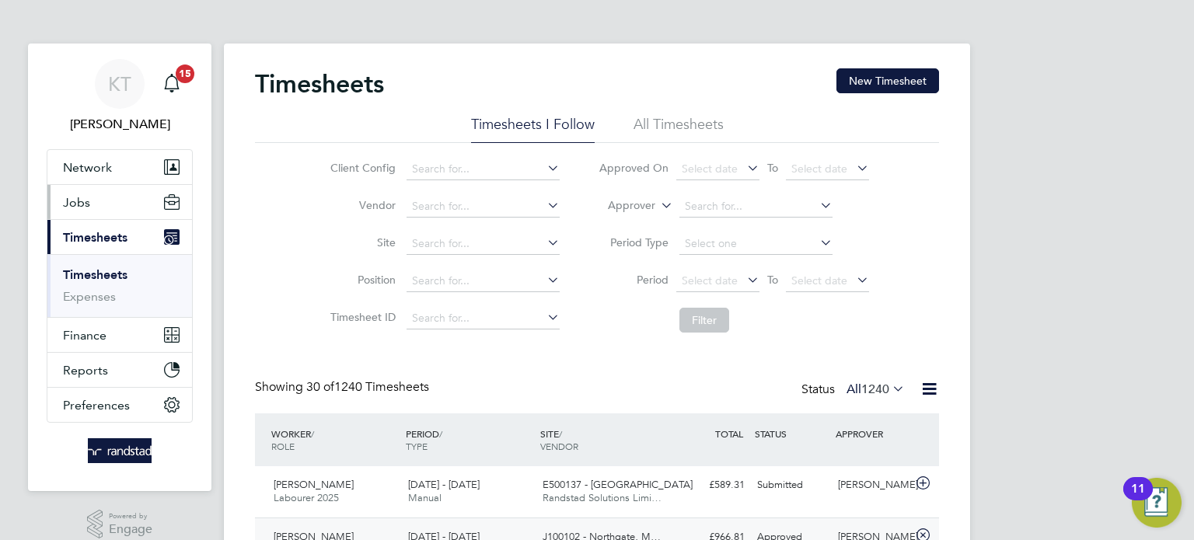
click at [98, 204] on button "Jobs" at bounding box center [119, 202] width 145 height 34
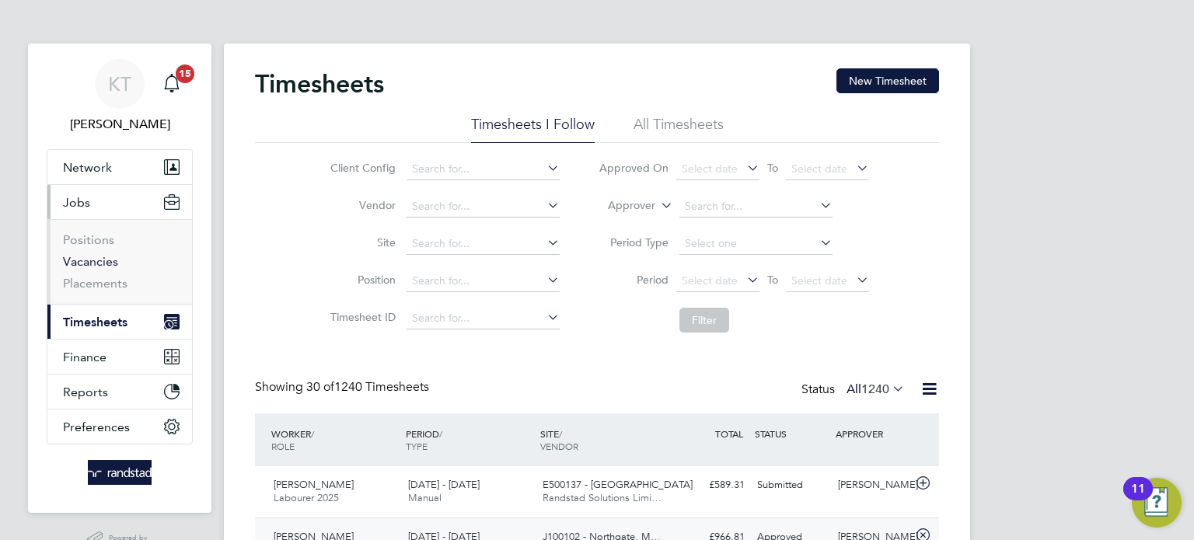
click at [88, 260] on link "Vacancies" at bounding box center [90, 261] width 55 height 15
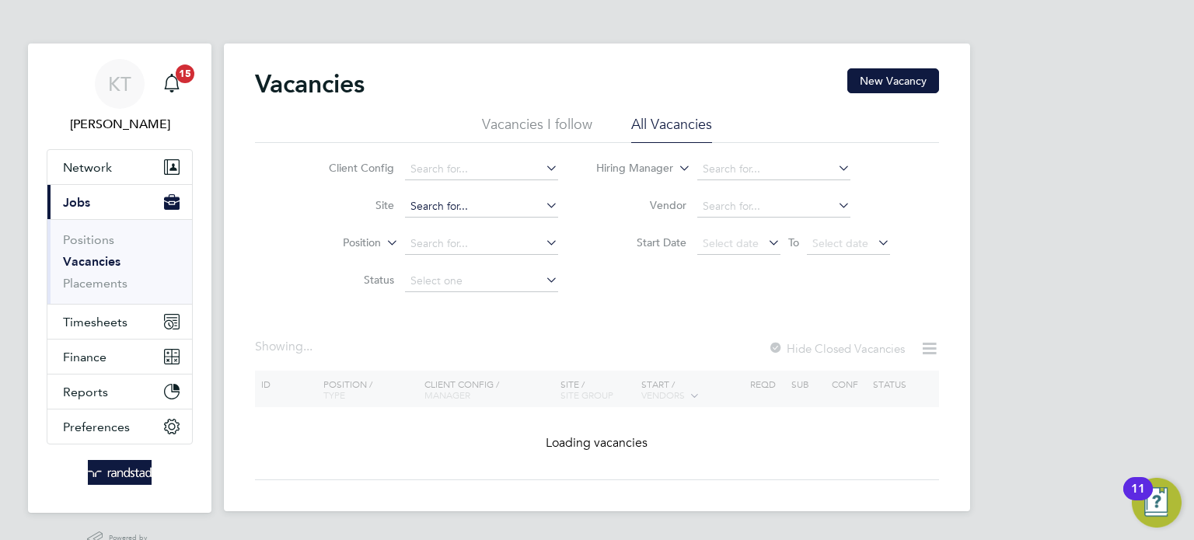
click at [465, 208] on input at bounding box center [481, 207] width 153 height 22
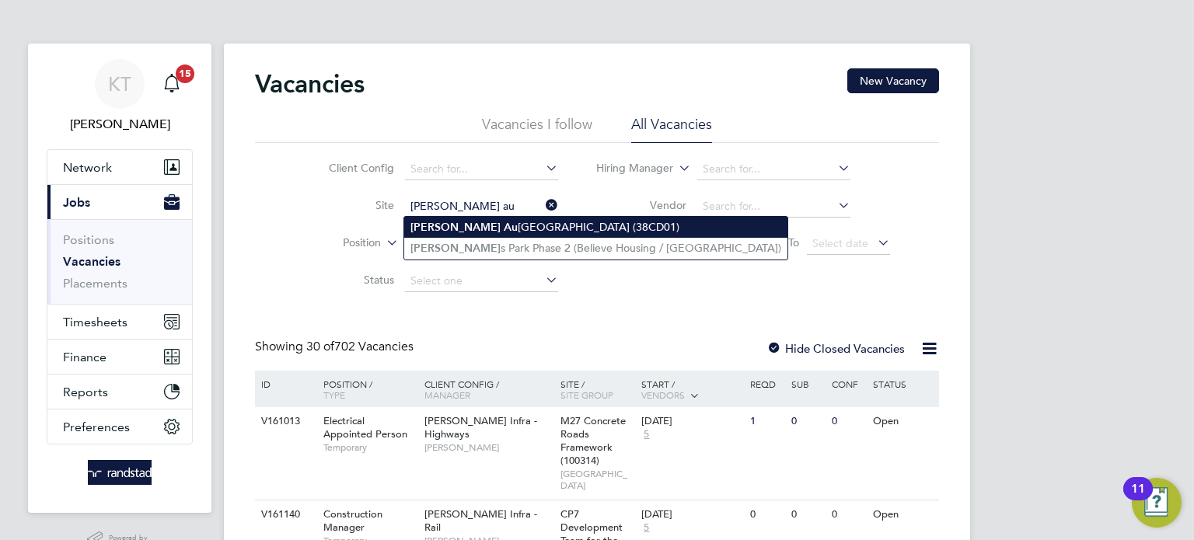
click at [468, 228] on li "[PERSON_NAME] Au [GEOGRAPHIC_DATA] (38CD01)" at bounding box center [595, 227] width 383 height 21
type input "[PERSON_NAME][GEOGRAPHIC_DATA] (38CD01)"
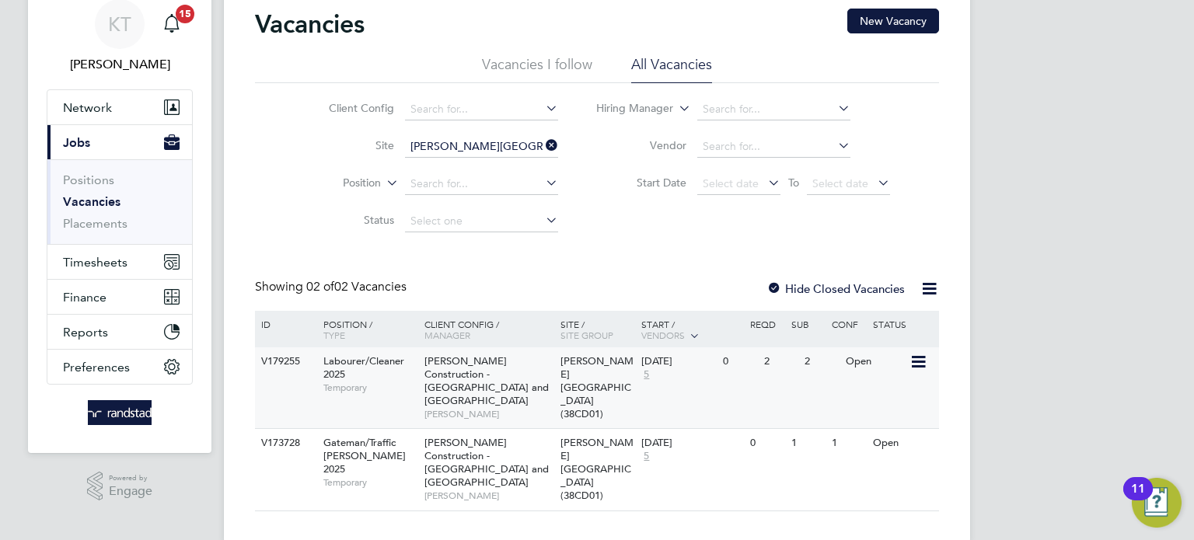
click at [508, 408] on span "[PERSON_NAME]" at bounding box center [489, 414] width 128 height 12
click at [100, 263] on span "Timesheets" at bounding box center [95, 262] width 65 height 15
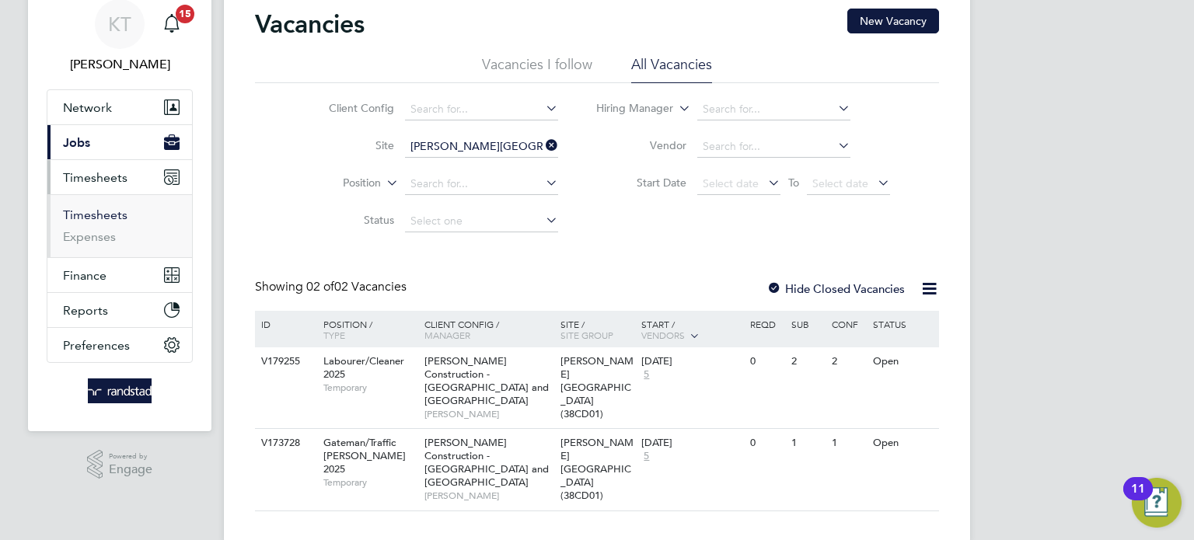
click at [89, 210] on link "Timesheets" at bounding box center [95, 215] width 65 height 15
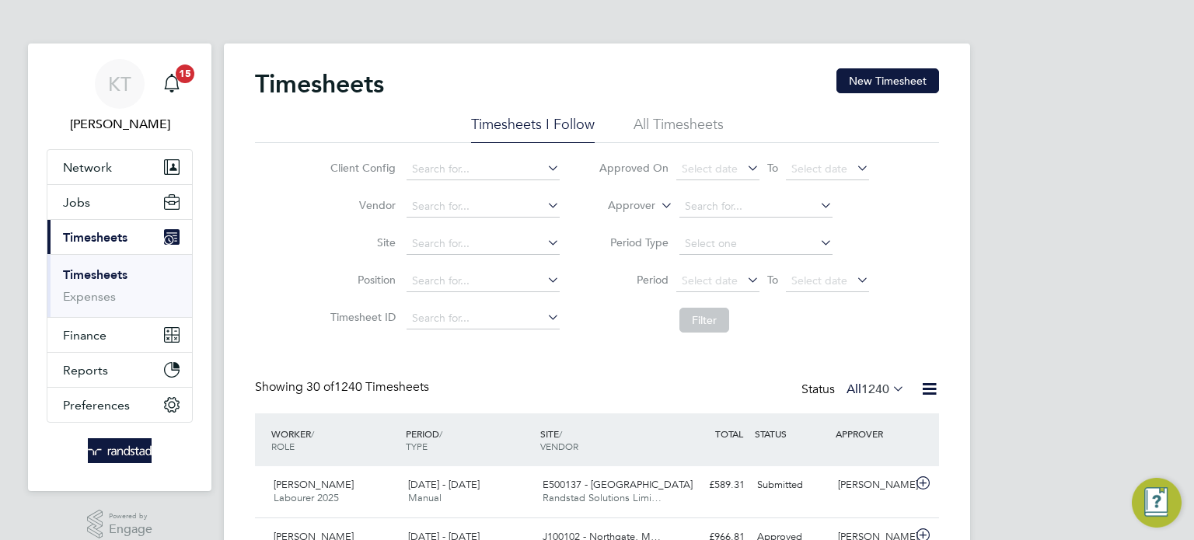
scroll to position [39, 135]
click at [898, 72] on button "New Timesheet" at bounding box center [888, 80] width 103 height 25
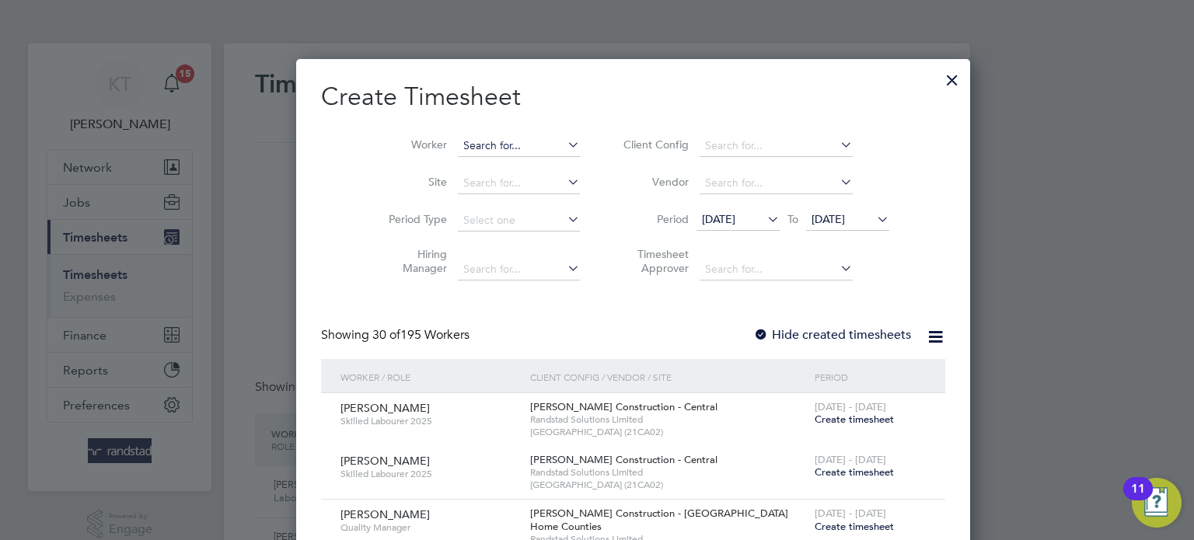
click at [458, 142] on input at bounding box center [519, 146] width 122 height 22
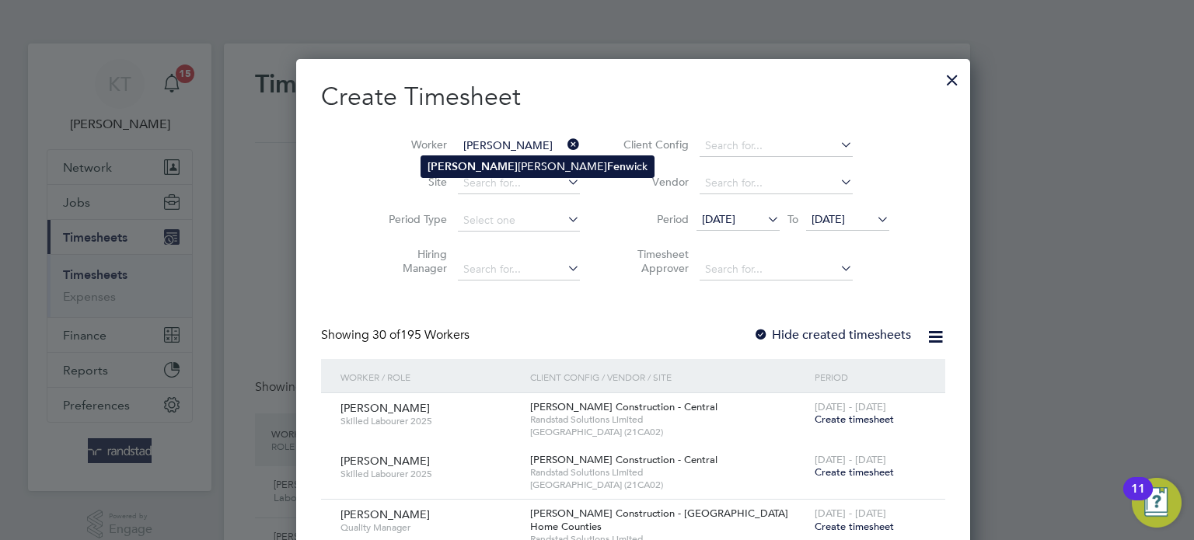
click at [468, 162] on b "[PERSON_NAME]" at bounding box center [473, 166] width 90 height 13
type input "[PERSON_NAME]"
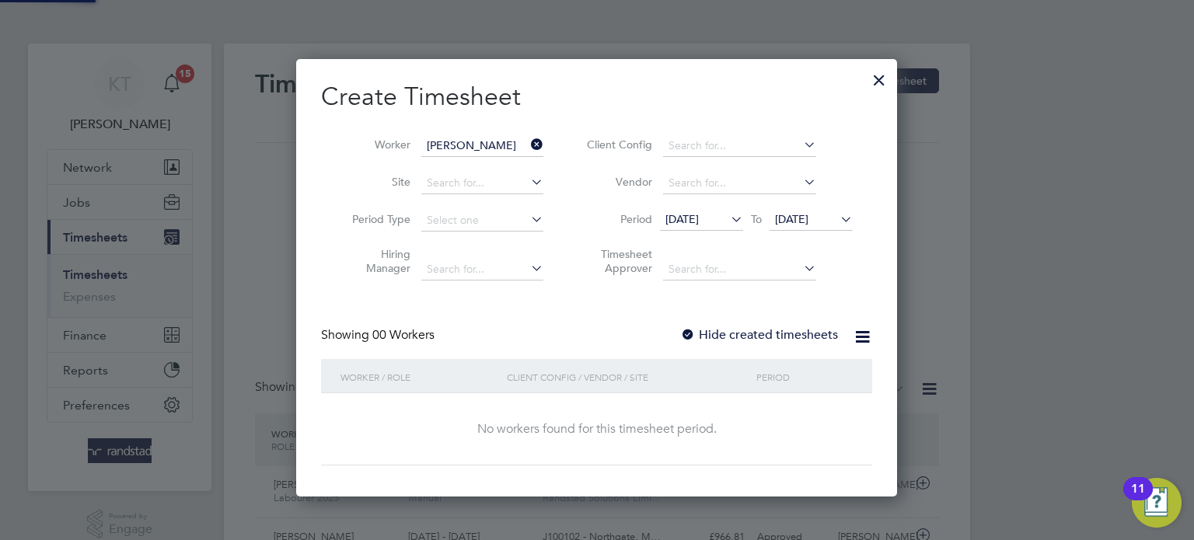
scroll to position [8, 8]
click at [791, 341] on label "Hide created timesheets" at bounding box center [759, 335] width 158 height 16
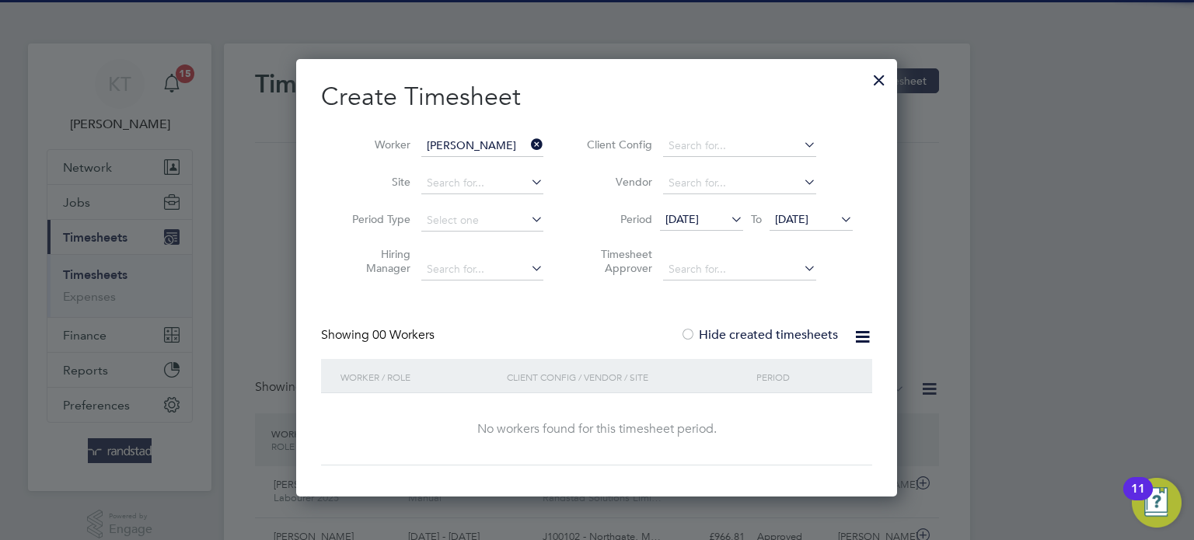
click at [798, 220] on span "25 Aug 2025" at bounding box center [791, 219] width 33 height 14
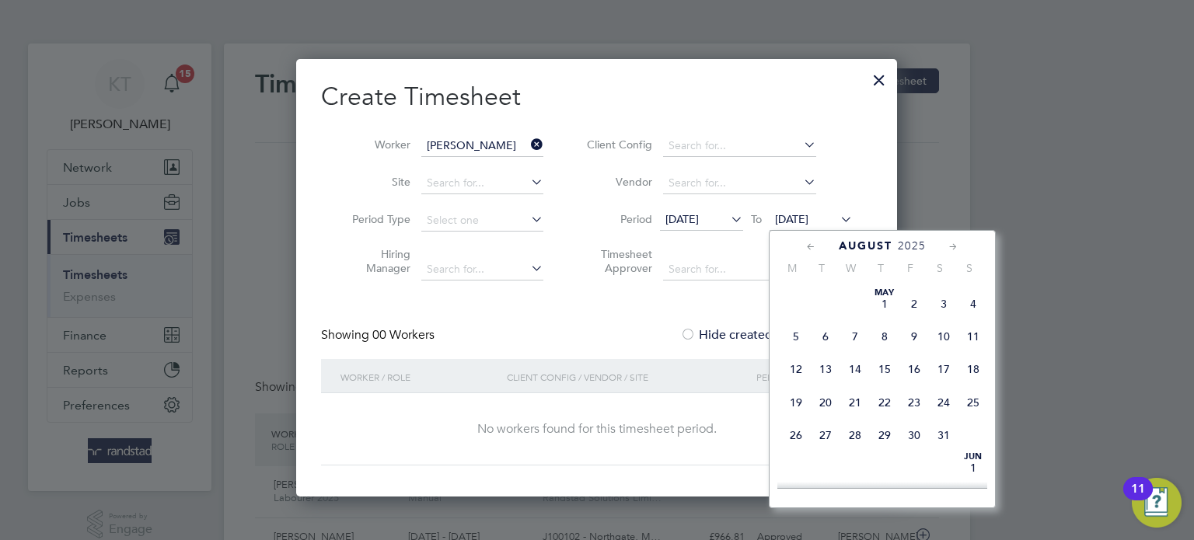
scroll to position [621, 0]
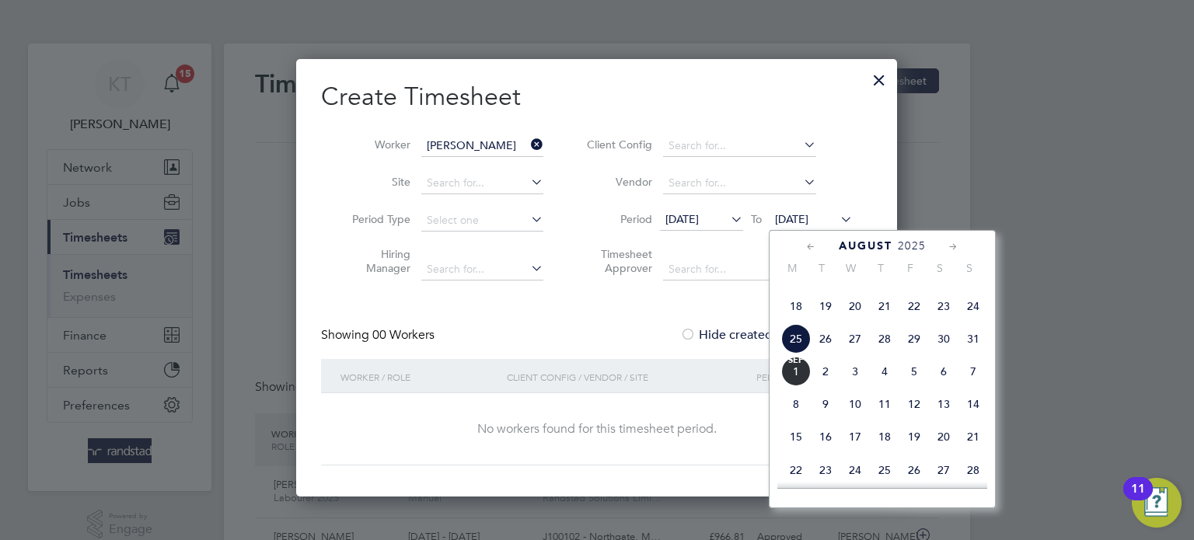
click at [825, 354] on span "26" at bounding box center [826, 339] width 30 height 30
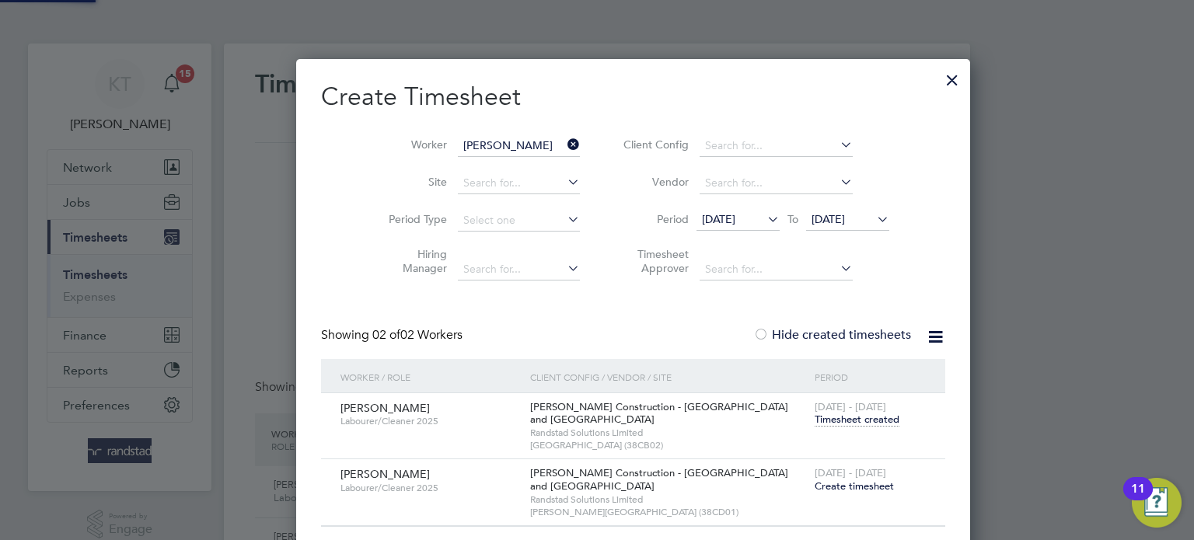
scroll to position [498, 602]
click at [817, 487] on span "Create timesheet" at bounding box center [854, 486] width 79 height 13
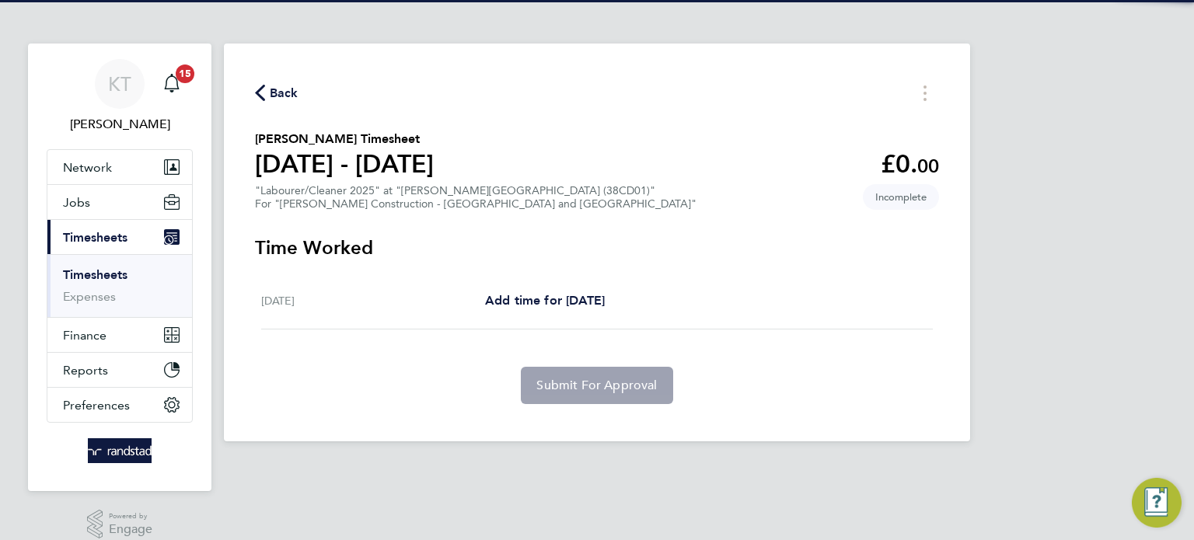
scroll to position [16, 0]
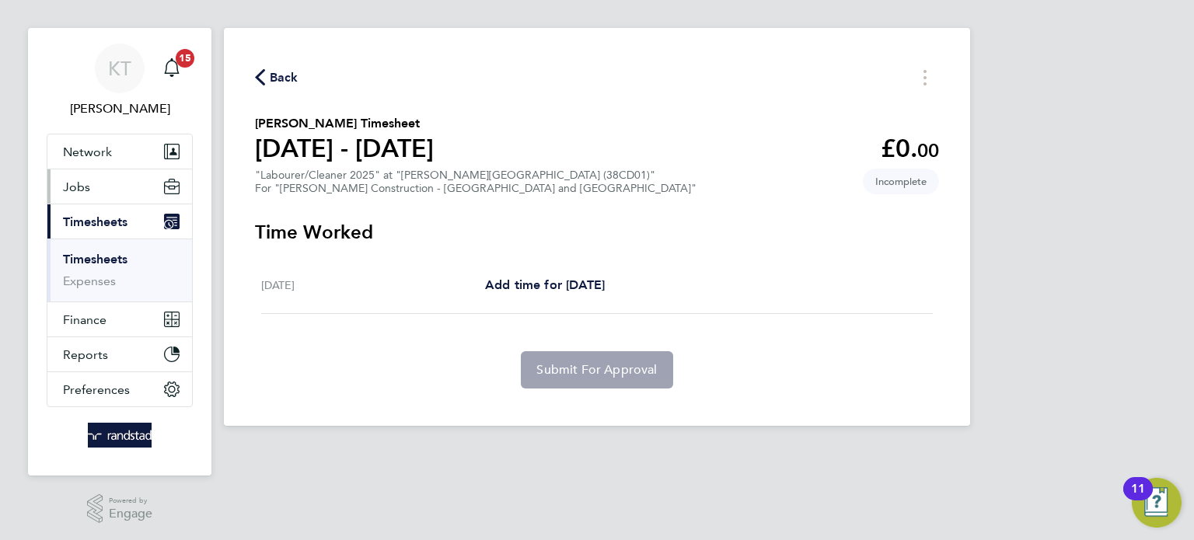
click at [86, 187] on span "Jobs" at bounding box center [76, 187] width 27 height 15
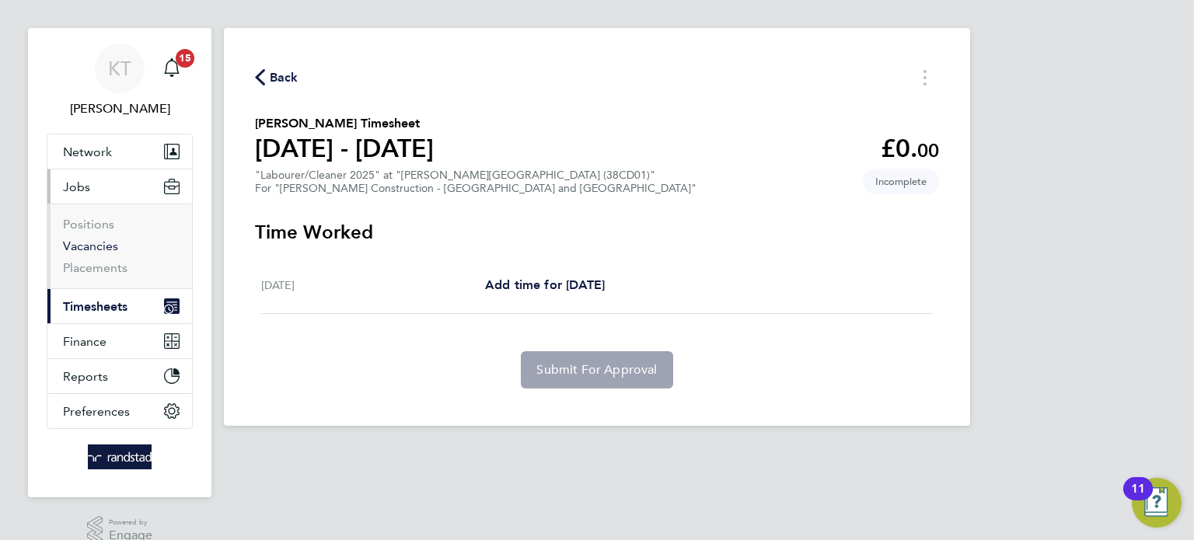
click at [86, 241] on link "Vacancies" at bounding box center [90, 246] width 55 height 15
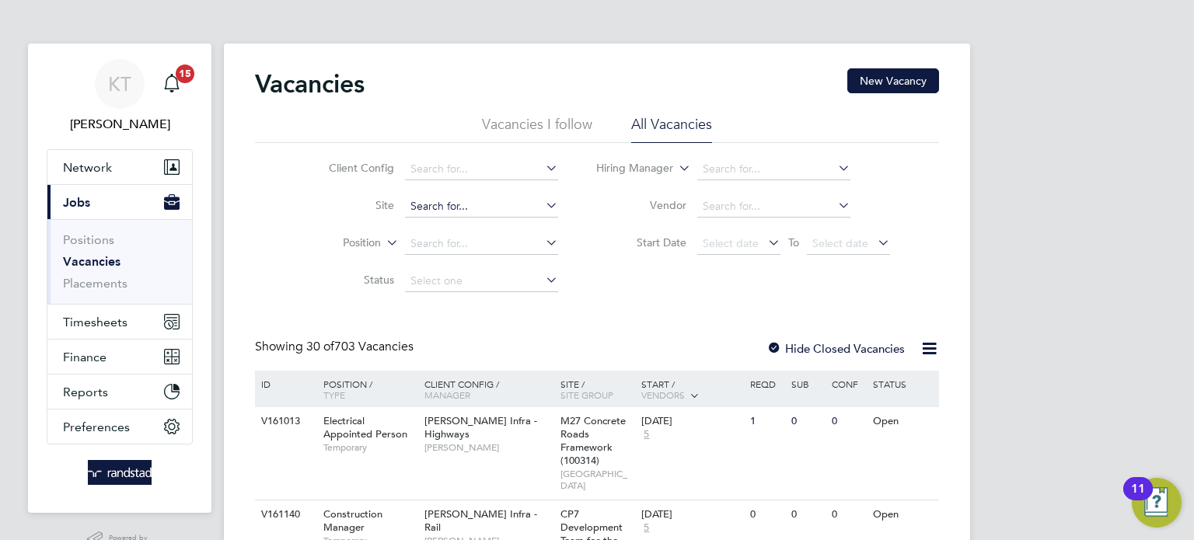
click at [496, 209] on input at bounding box center [481, 207] width 153 height 22
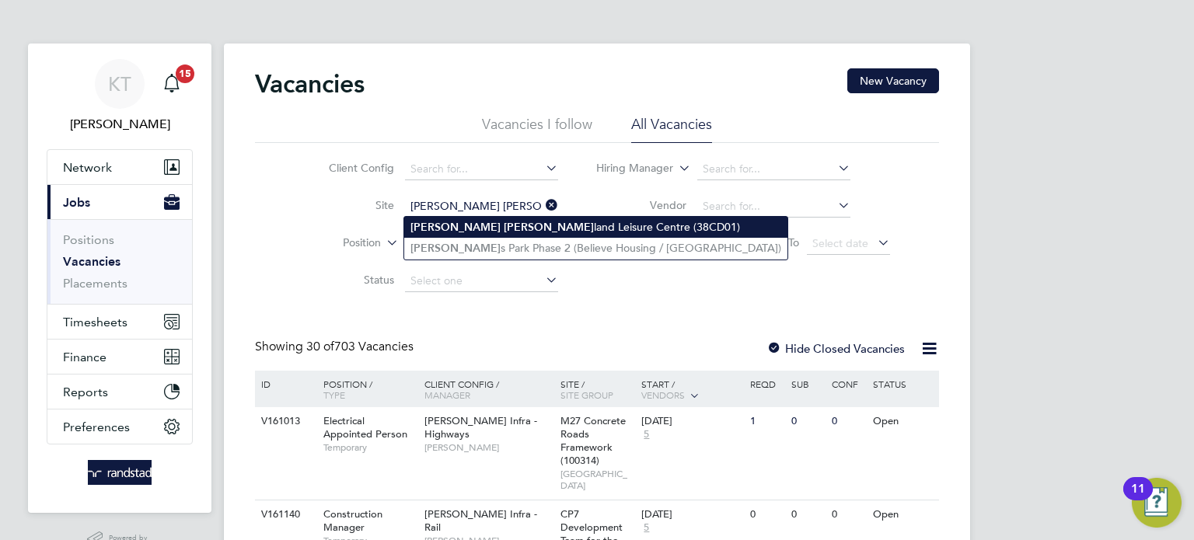
click at [489, 224] on li "Bishop Auck land Leisure Centre (38CD01)" at bounding box center [595, 227] width 383 height 21
type input "[PERSON_NAME][GEOGRAPHIC_DATA] (38CD01)"
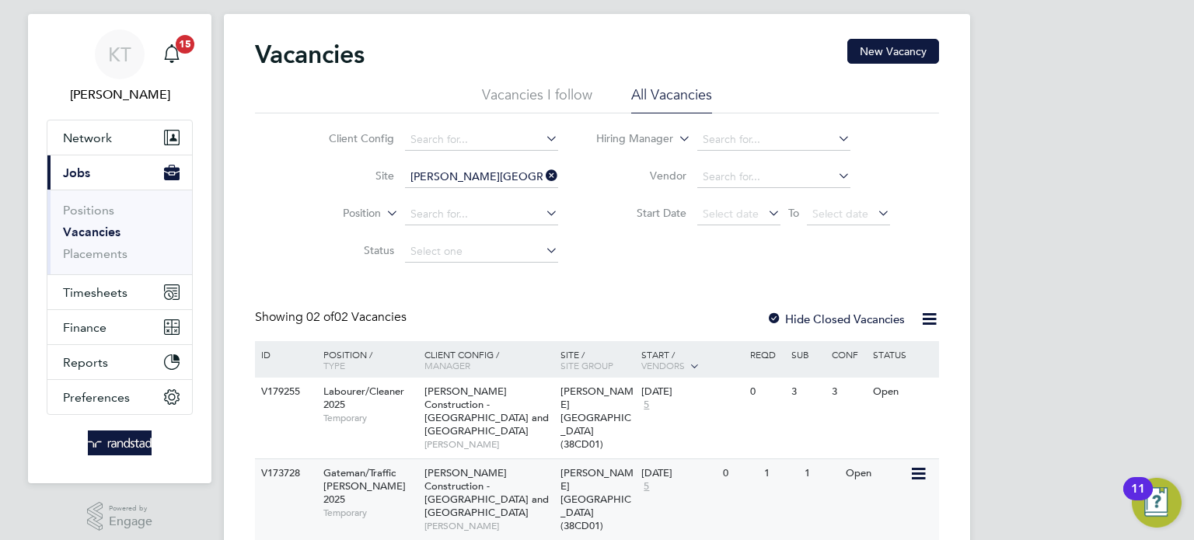
scroll to position [60, 0]
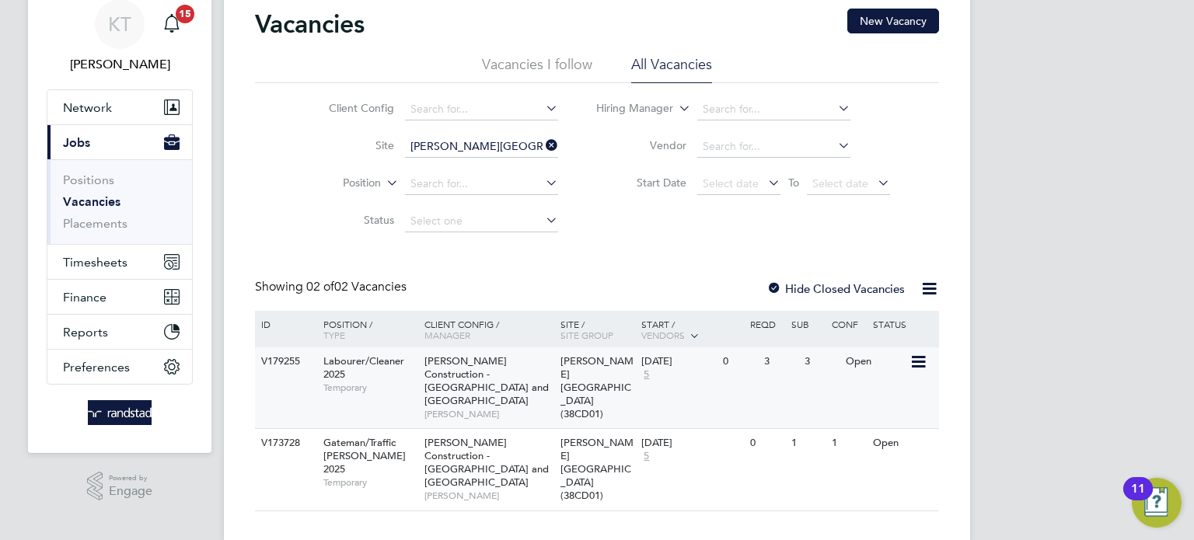
click at [673, 386] on div "26 Aug 2025 5" at bounding box center [679, 369] width 82 height 42
click at [100, 270] on button "Timesheets" at bounding box center [119, 262] width 145 height 34
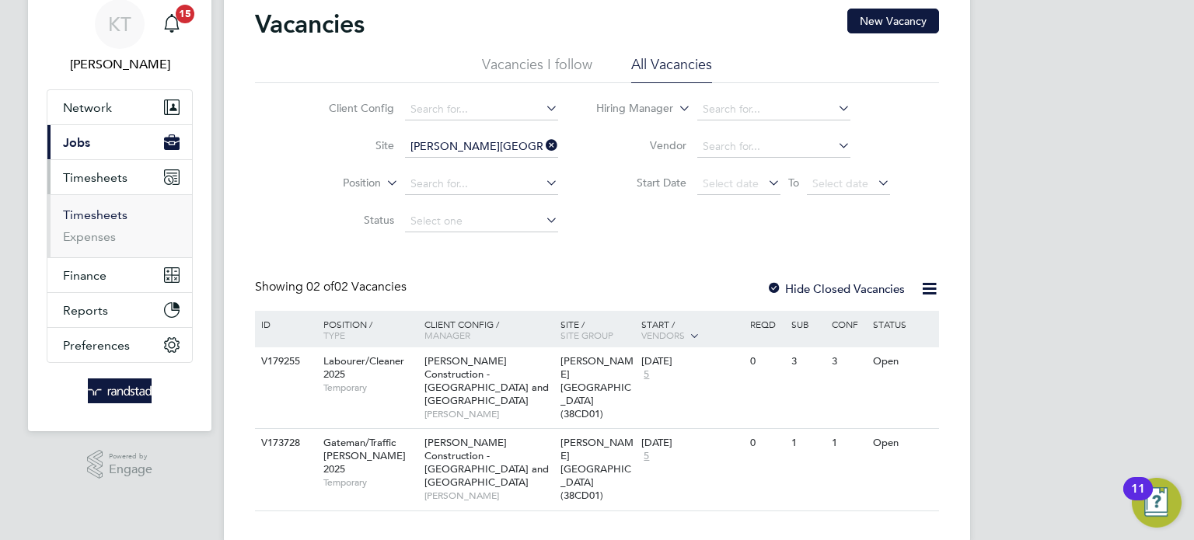
click at [78, 210] on link "Timesheets" at bounding box center [95, 215] width 65 height 15
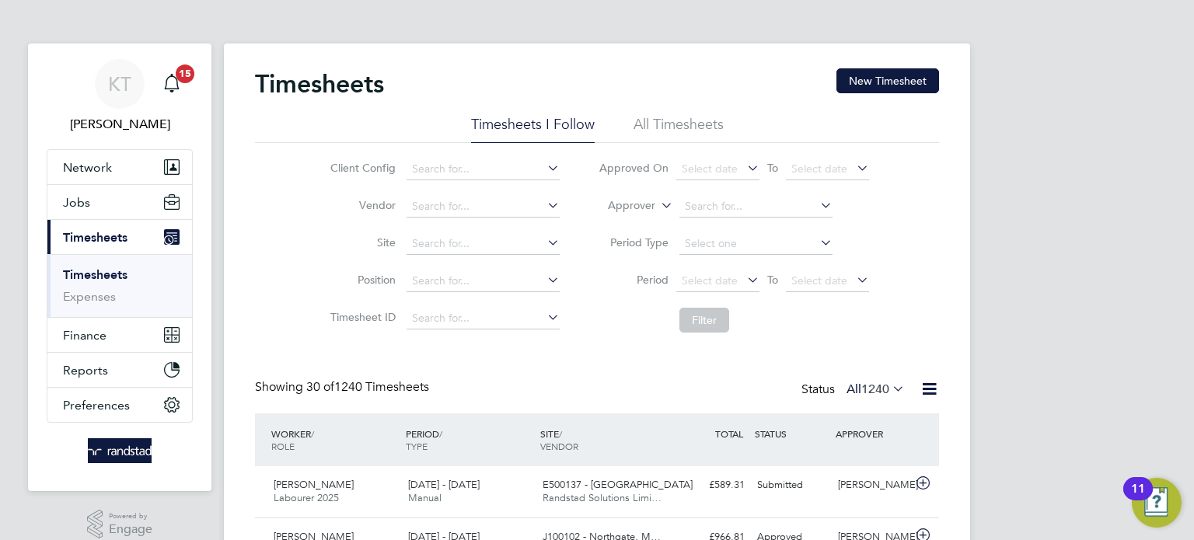
scroll to position [39, 135]
click at [893, 75] on button "New Timesheet" at bounding box center [888, 80] width 103 height 25
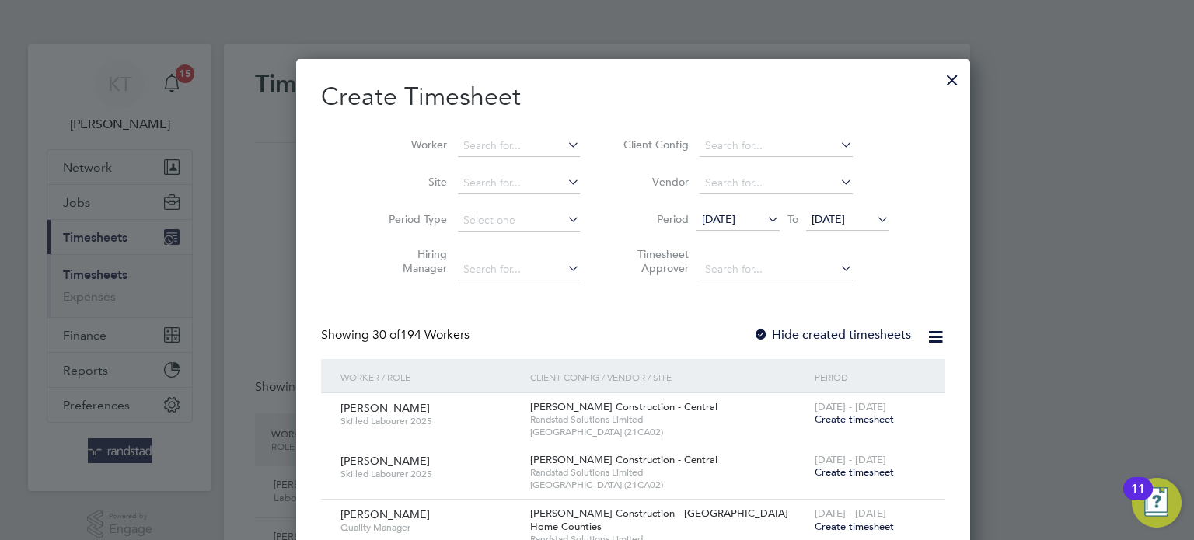
click at [464, 135] on li "Worker" at bounding box center [479, 146] width 242 height 37
click at [468, 145] on input at bounding box center [519, 146] width 122 height 22
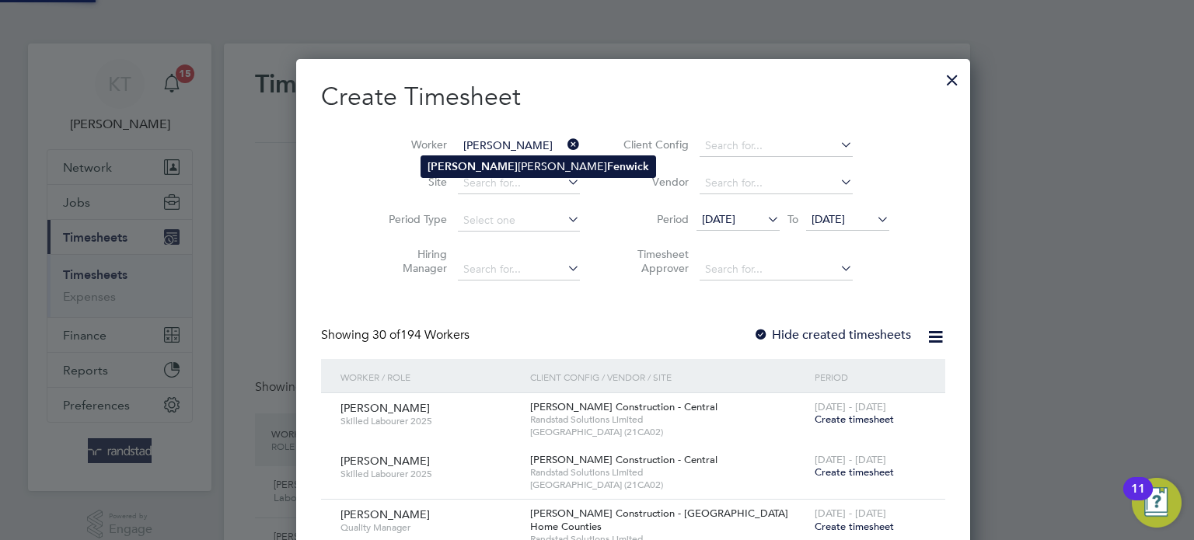
click at [449, 169] on b "Gregory" at bounding box center [473, 166] width 90 height 13
type input "[PERSON_NAME]"
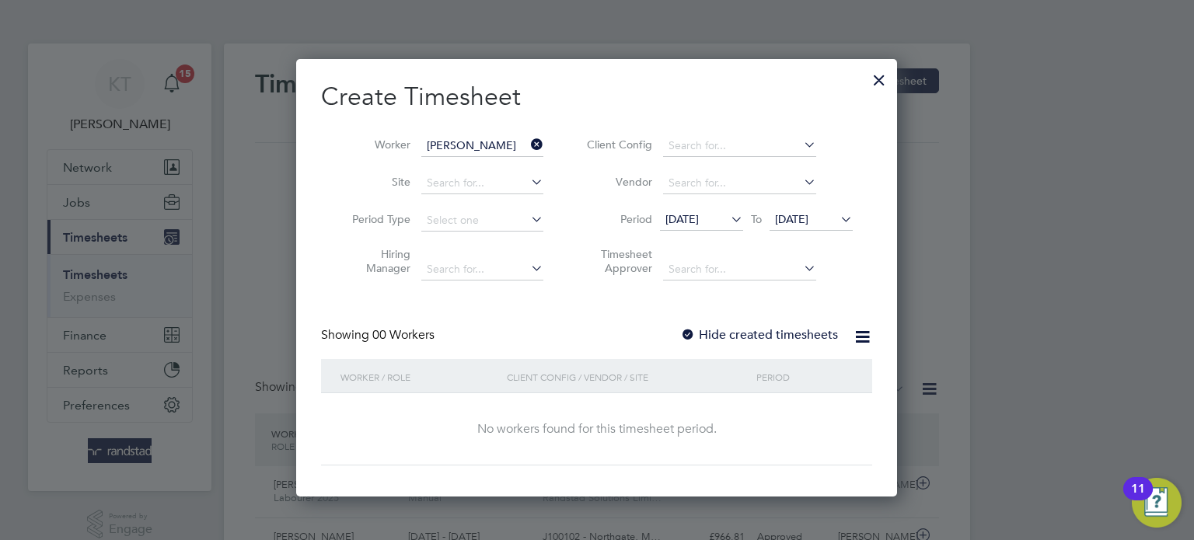
click at [745, 330] on label "Hide created timesheets" at bounding box center [759, 335] width 158 height 16
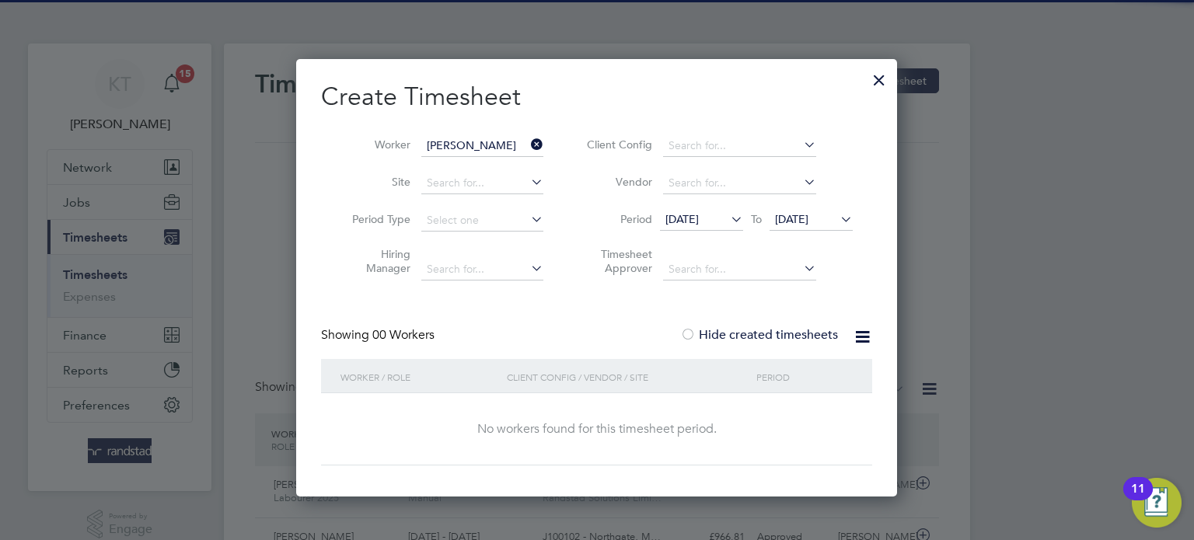
click at [699, 218] on span "18 Aug 2025" at bounding box center [682, 219] width 33 height 14
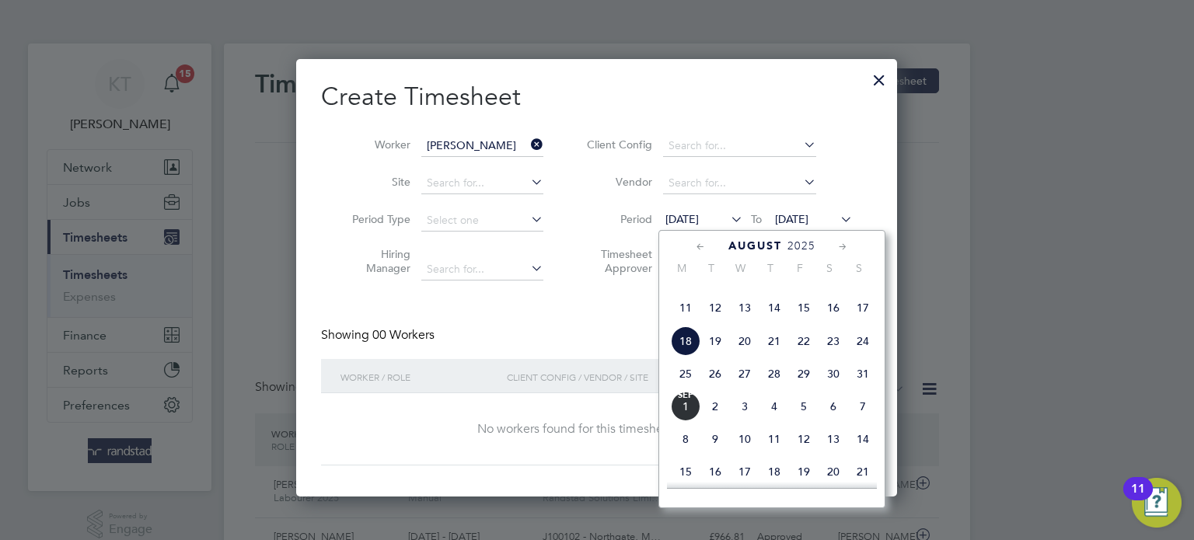
click at [687, 356] on span "18" at bounding box center [686, 342] width 30 height 30
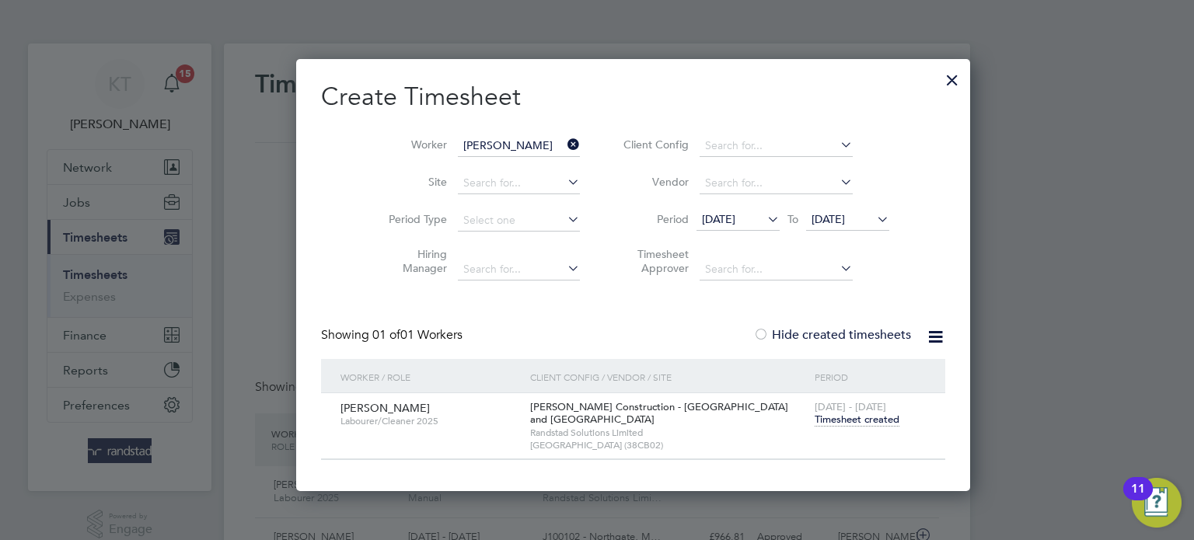
click at [806, 210] on span "25 Aug 2025" at bounding box center [847, 220] width 83 height 21
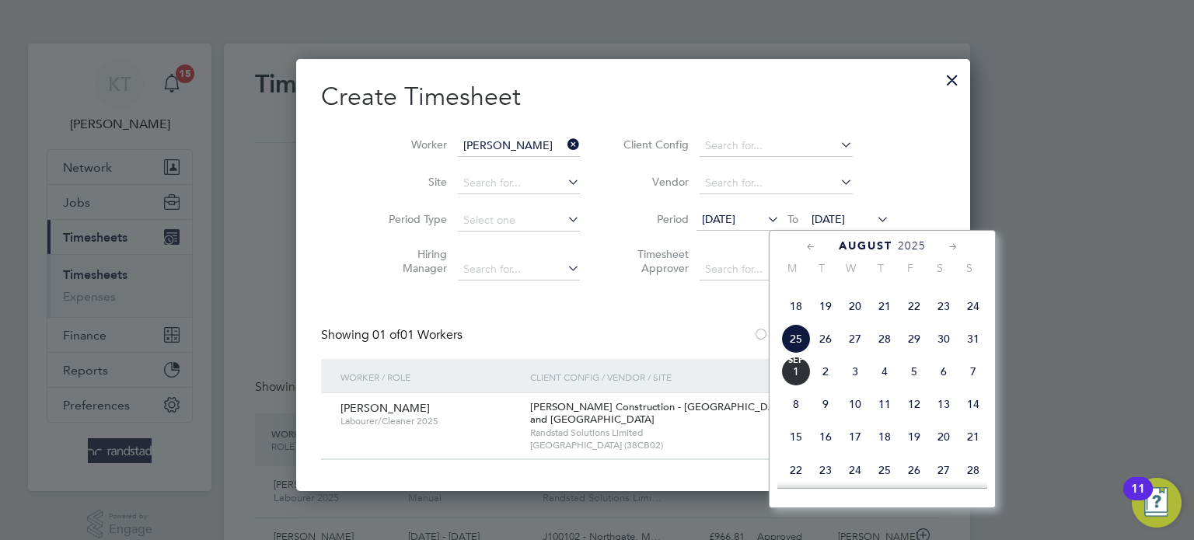
click at [830, 386] on span "2" at bounding box center [826, 372] width 30 height 30
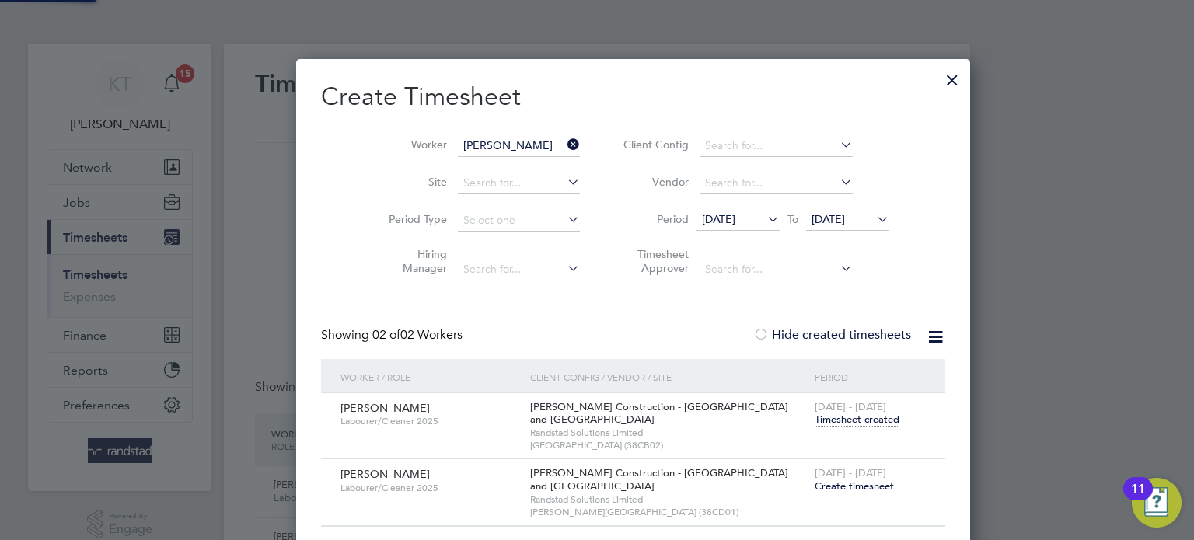
scroll to position [498, 602]
click at [811, 493] on div "23 - 29 Aug 2025 Create timesheet" at bounding box center [870, 480] width 119 height 42
click at [815, 484] on span "Create timesheet" at bounding box center [854, 486] width 79 height 13
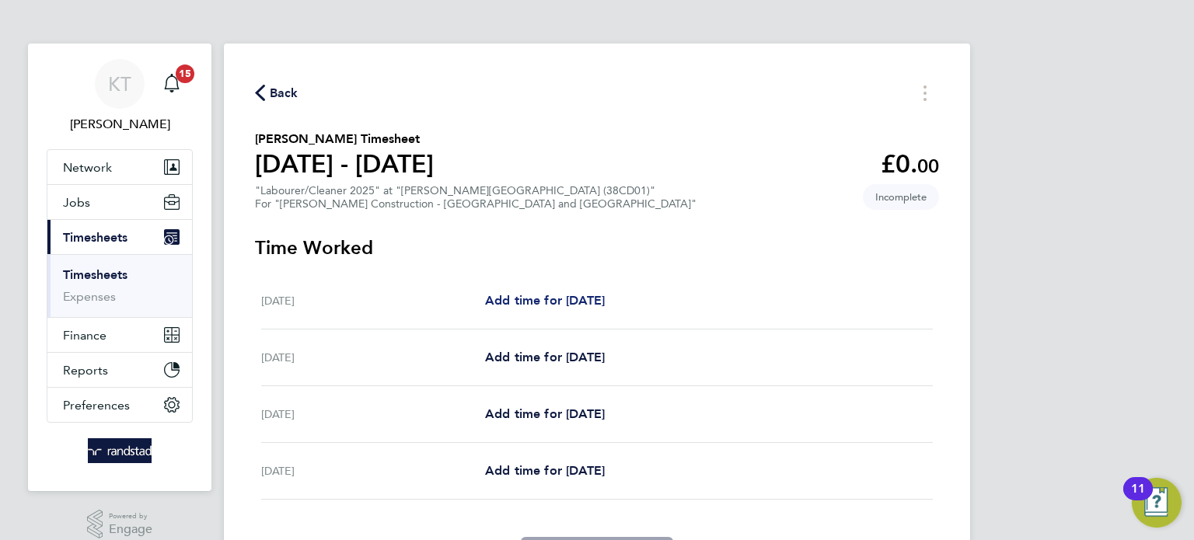
click at [542, 295] on span "Add time for Tue 26 Aug" at bounding box center [545, 300] width 120 height 15
select select "60"
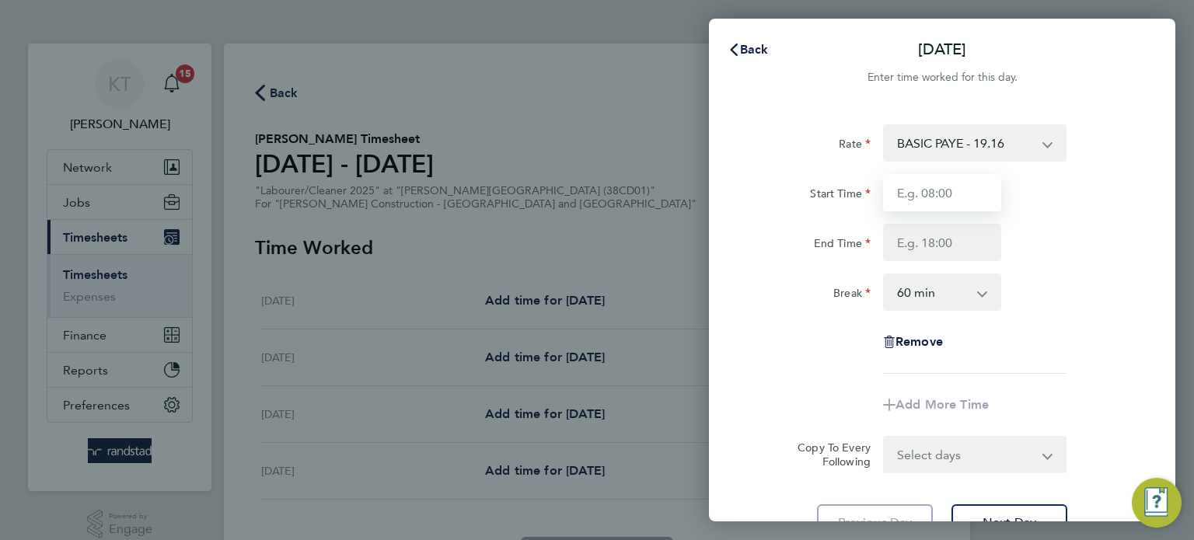
click at [914, 196] on input "Start Time" at bounding box center [942, 192] width 118 height 37
type input "07:30"
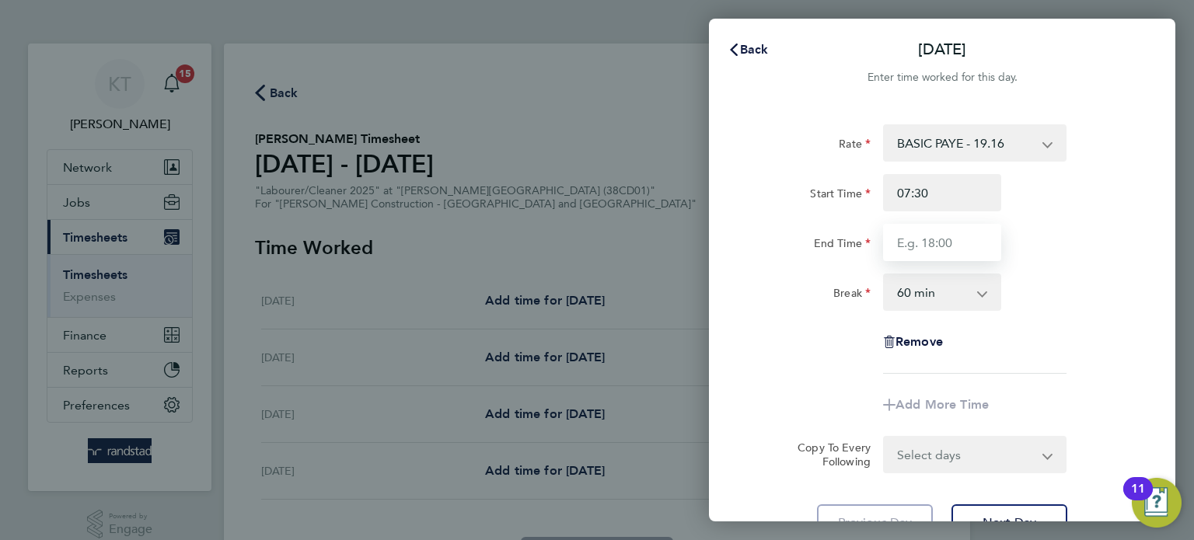
click at [956, 245] on input "End Time" at bounding box center [942, 242] width 118 height 37
type input "16:00"
click at [961, 285] on select "0 min 15 min 30 min 45 min 60 min 75 min 90 min" at bounding box center [933, 292] width 96 height 34
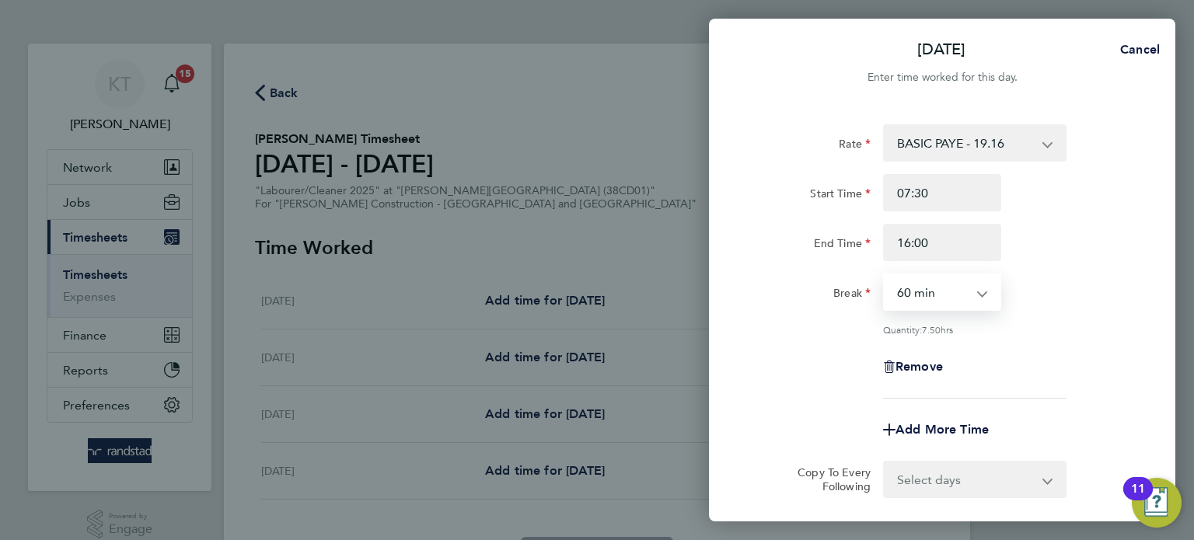
select select "30"
click at [885, 275] on select "0 min 15 min 30 min 45 min 60 min 75 min 90 min" at bounding box center [933, 292] width 96 height 34
click at [960, 473] on select "Select days Day Wednesday Thursday Friday" at bounding box center [966, 480] width 163 height 34
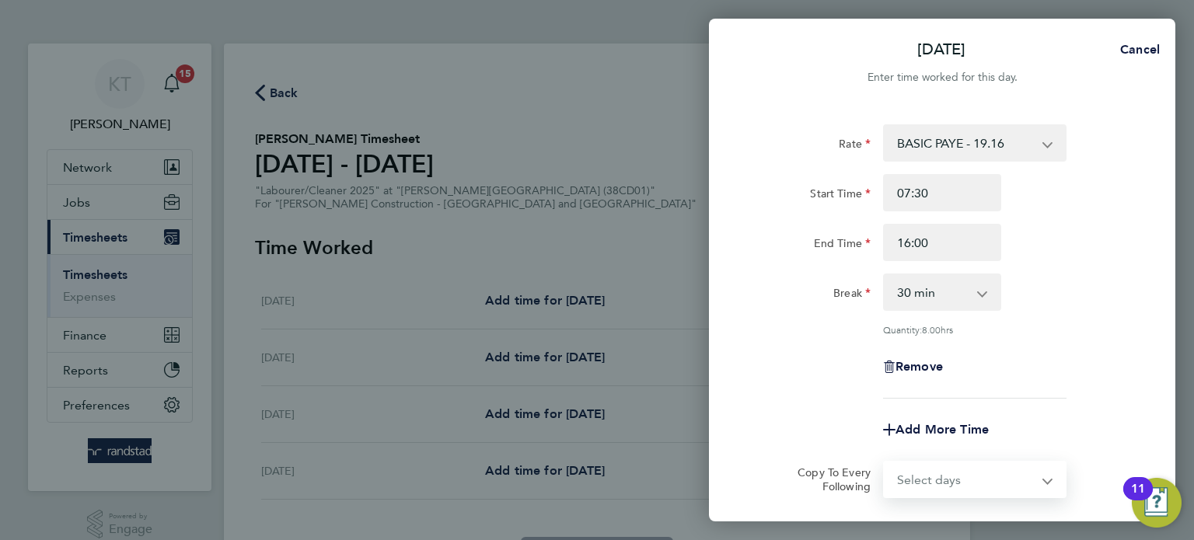
select select "DAY"
click at [885, 463] on select "Select days Day Wednesday Thursday Friday" at bounding box center [966, 480] width 163 height 34
select select "2025-08-29"
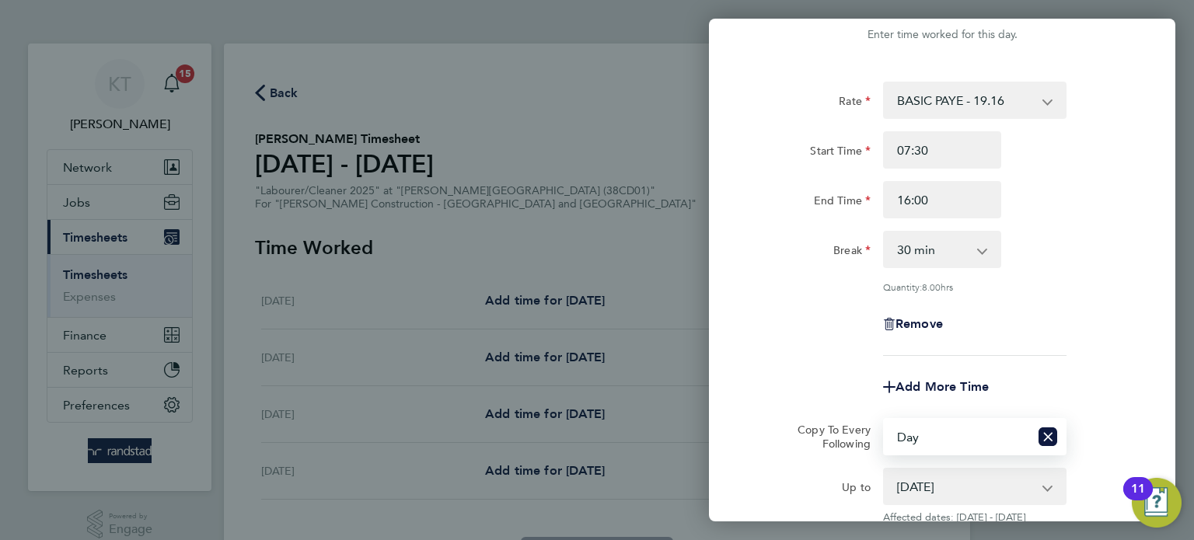
scroll to position [45, 0]
click at [952, 499] on select "27 Aug 2025 28 Aug 2025 29 Aug 2025" at bounding box center [966, 484] width 162 height 34
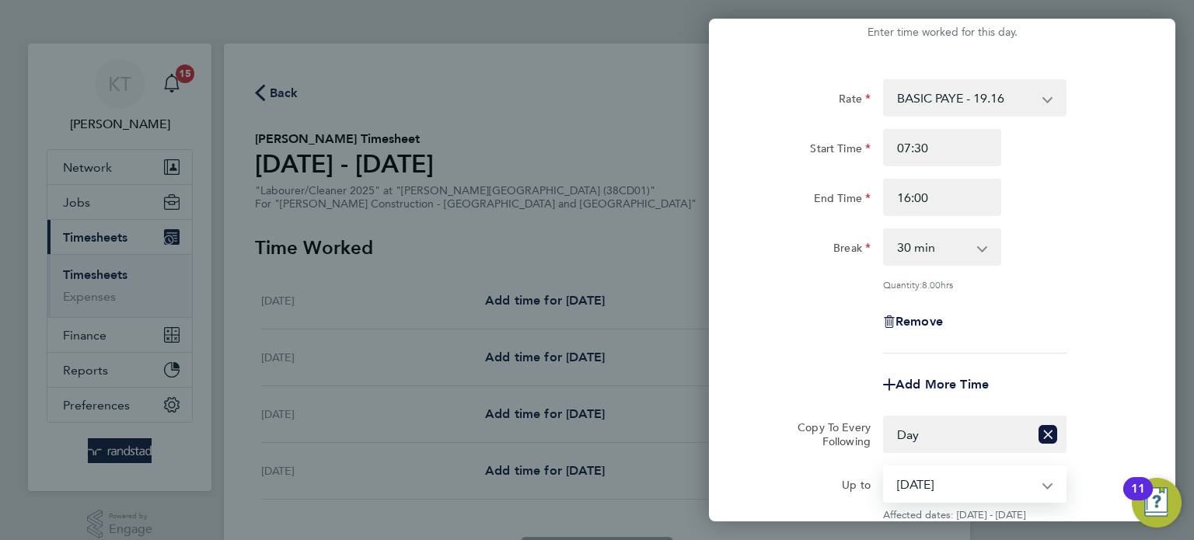
click at [885, 467] on select "27 Aug 2025 28 Aug 2025 29 Aug 2025" at bounding box center [966, 484] width 162 height 34
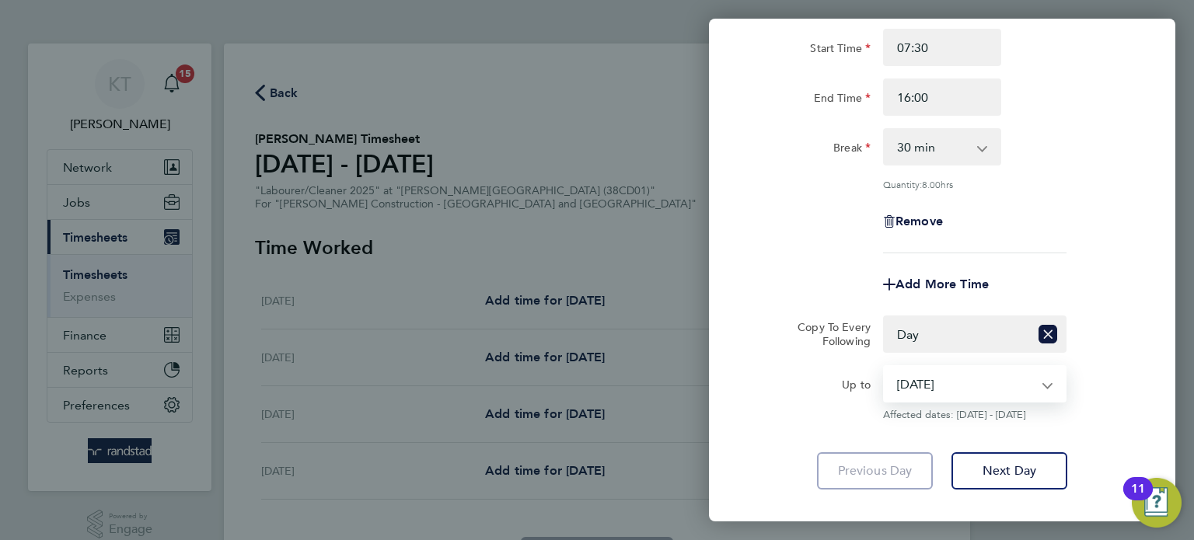
scroll to position [229, 0]
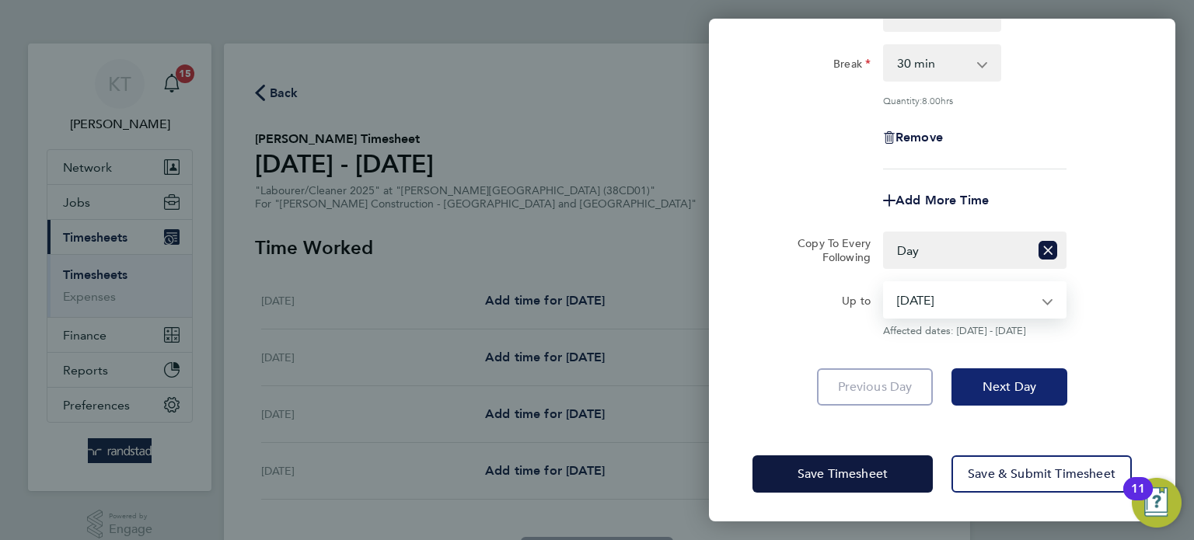
click at [1042, 389] on button "Next Day" at bounding box center [1010, 387] width 116 height 37
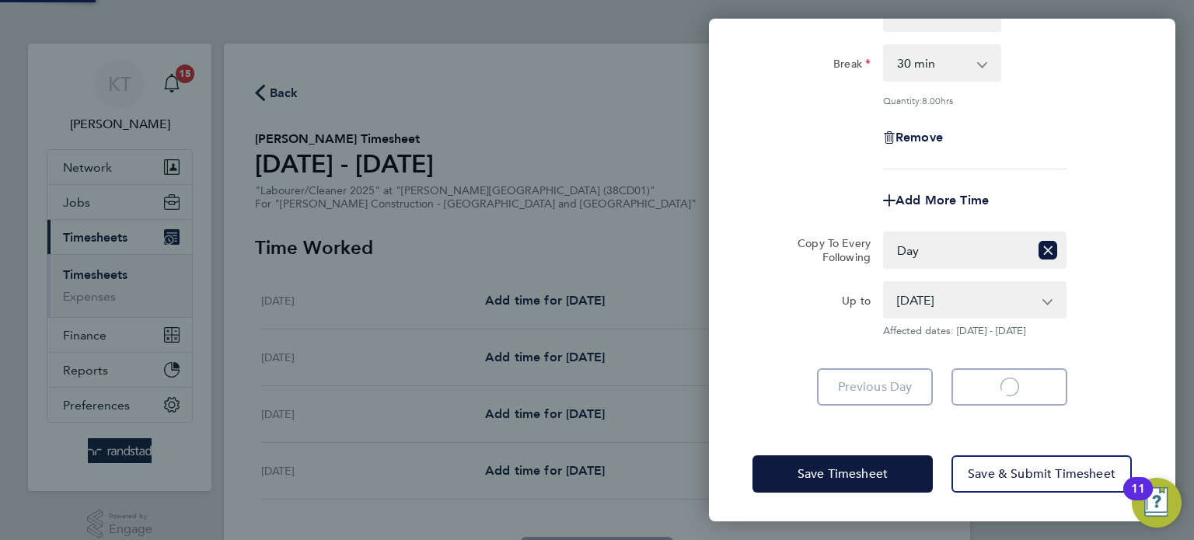
click at [1024, 395] on app-form-button "Next Day Loading" at bounding box center [1004, 387] width 125 height 37
click at [1014, 389] on app-form-button "Next Day Loading" at bounding box center [1004, 387] width 125 height 37
click at [1012, 382] on app-form-button "Next Day Loading" at bounding box center [1004, 387] width 125 height 37
click at [1002, 381] on app-form-button "Next Day Loading" at bounding box center [1004, 387] width 125 height 37
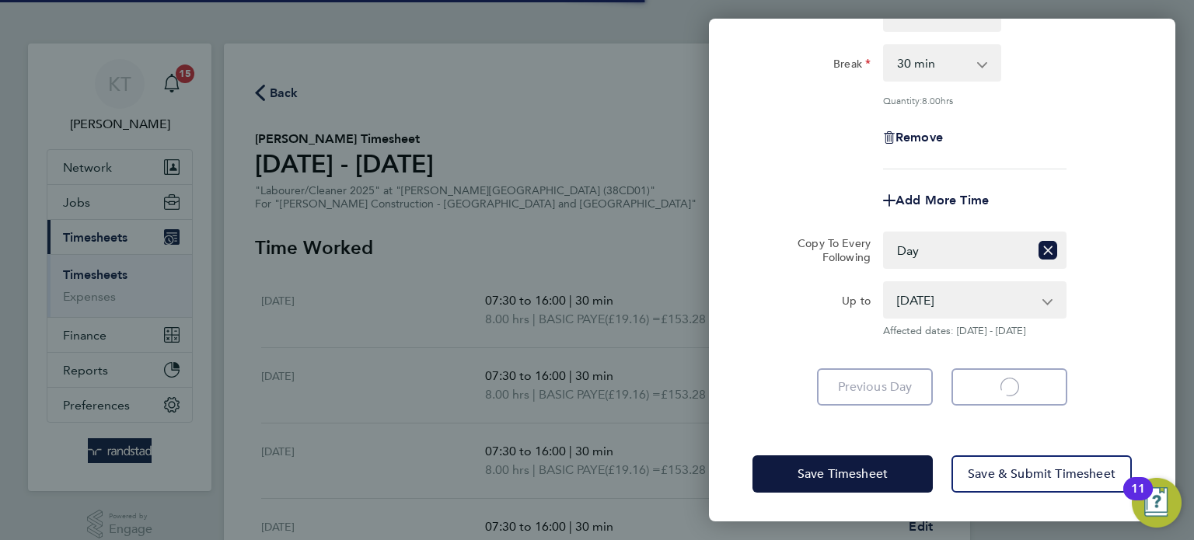
select select "30"
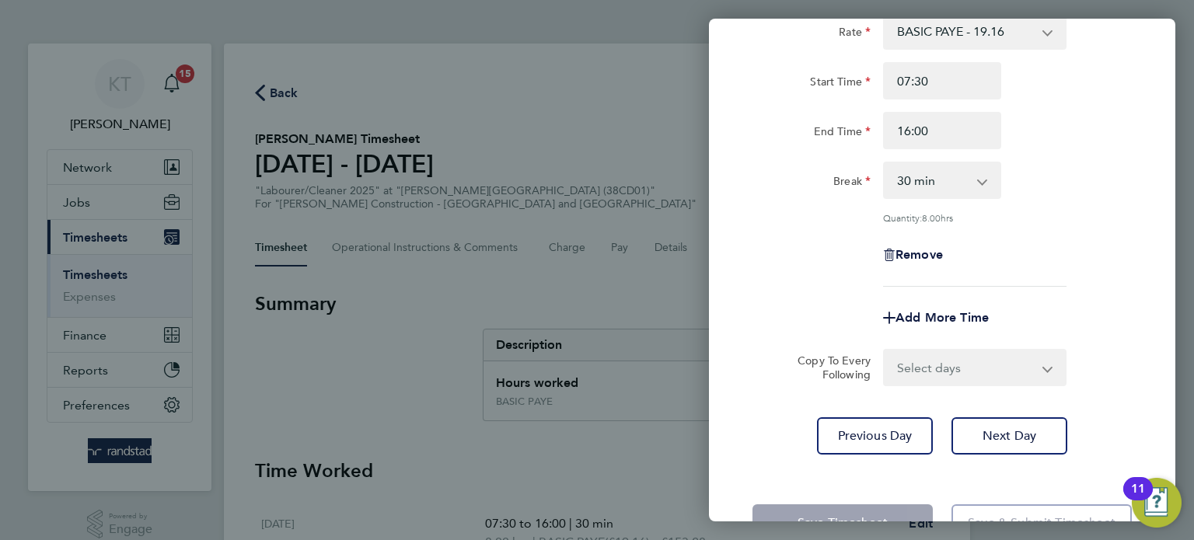
scroll to position [114, 0]
click at [994, 447] on button "Next Day" at bounding box center [1010, 434] width 116 height 37
select select "30"
click at [1016, 437] on span "Next Day" at bounding box center [1010, 435] width 54 height 16
select select "30"
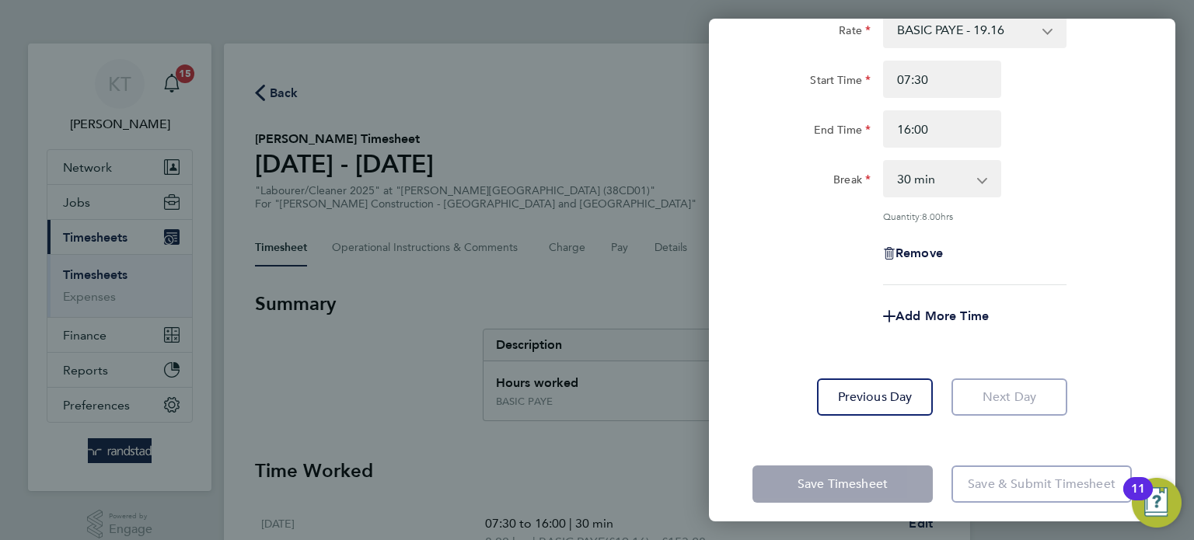
click at [1028, 384] on app-form-button "Next Day" at bounding box center [1004, 397] width 125 height 37
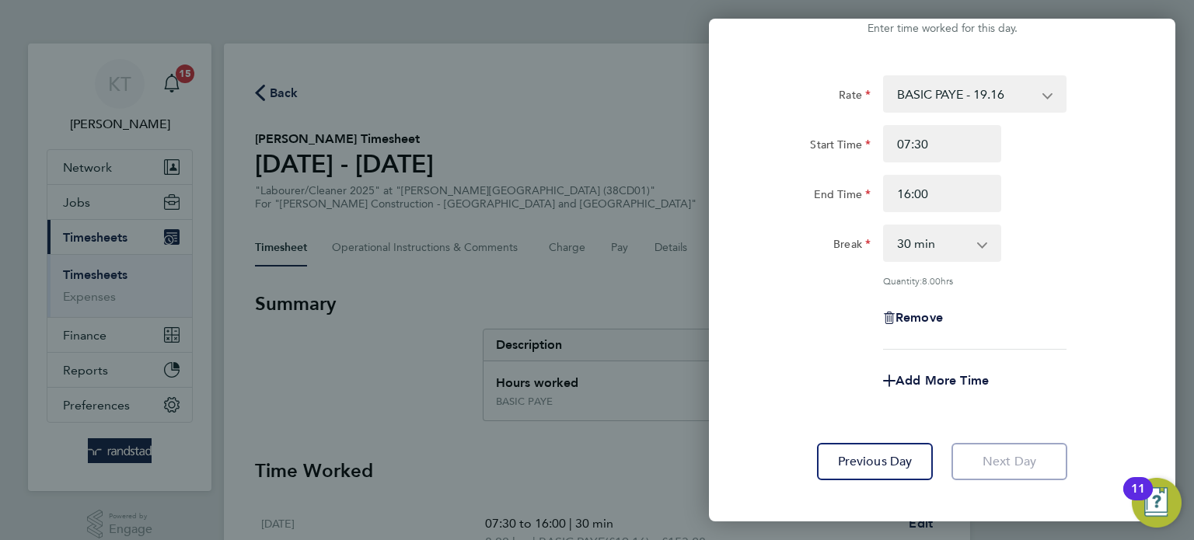
scroll to position [15, 0]
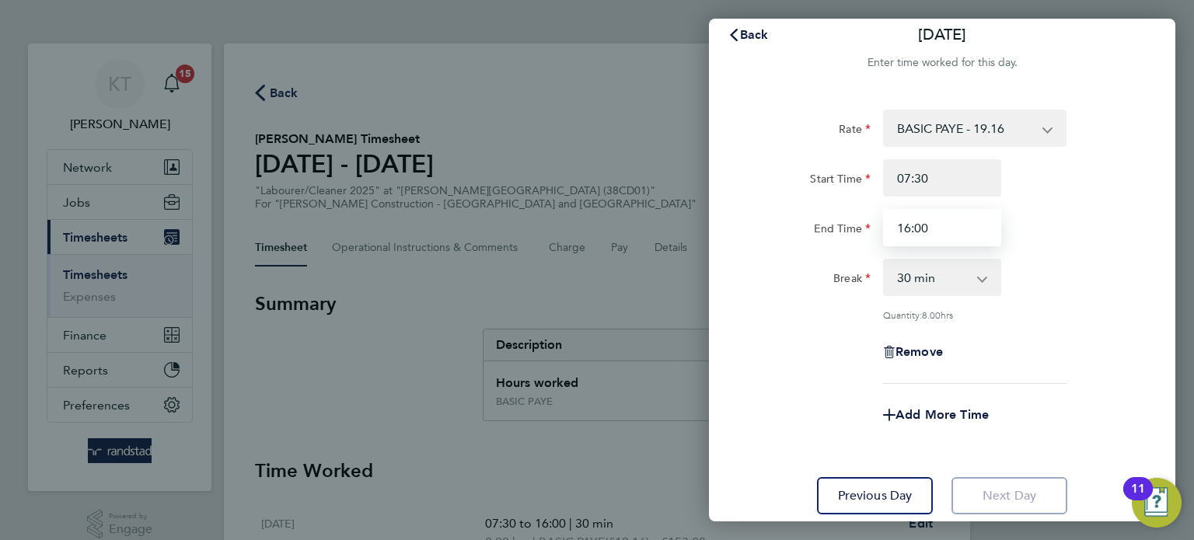
click at [986, 222] on input "16:00" at bounding box center [942, 227] width 118 height 37
type input "15:00"
click at [1107, 294] on div "Break 0 min 15 min 30 min 45 min 60 min 75 min 90 min" at bounding box center [942, 277] width 392 height 37
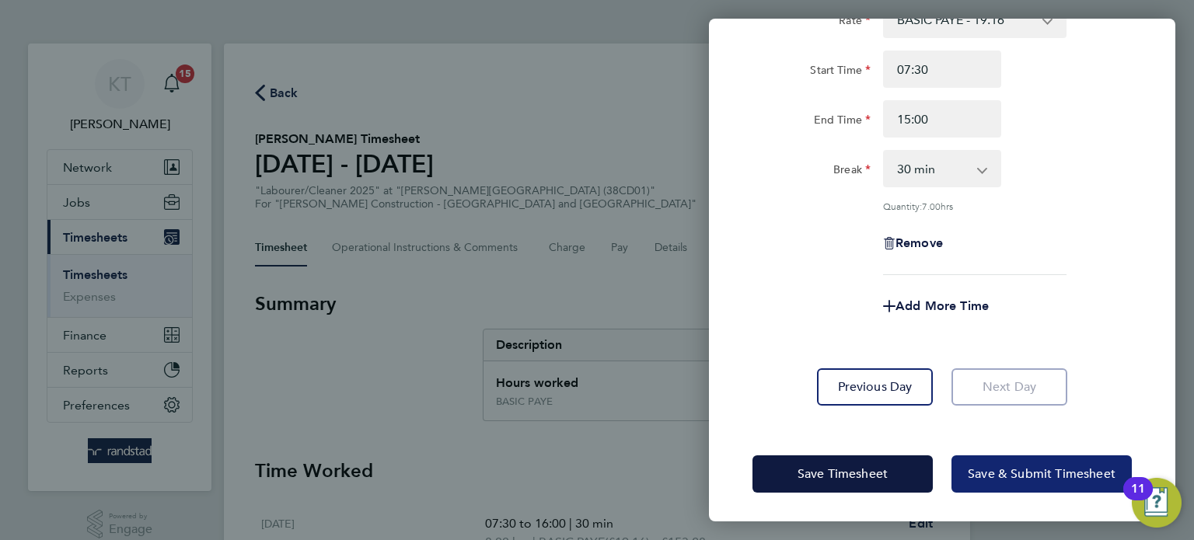
click at [1014, 470] on span "Save & Submit Timesheet" at bounding box center [1042, 474] width 148 height 16
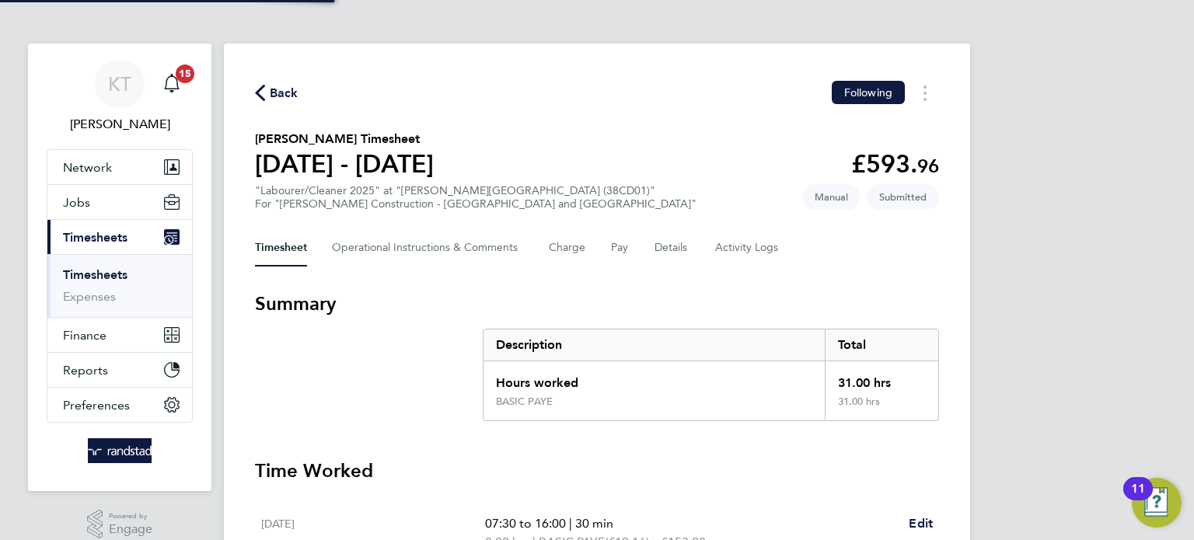
click at [439, 396] on section "Summary Description Total Hours worked 31.00 hrs BASIC PAYE 31.00 hrs" at bounding box center [597, 357] width 684 height 130
click at [677, 335] on div "Description" at bounding box center [654, 345] width 341 height 31
click at [100, 274] on link "Timesheets" at bounding box center [95, 274] width 65 height 15
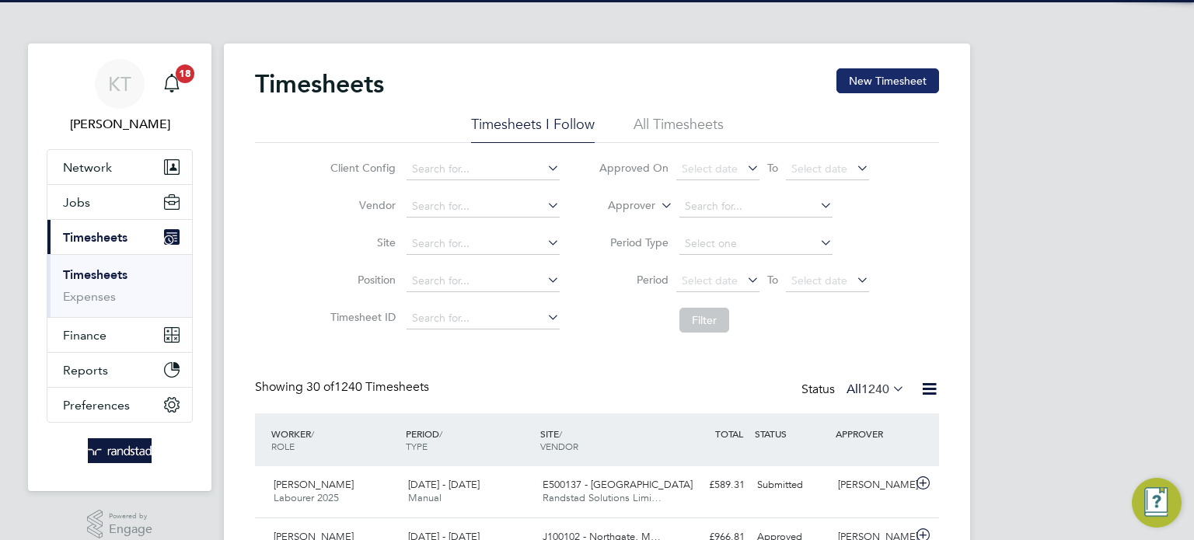
scroll to position [39, 135]
click at [882, 87] on button "New Timesheet" at bounding box center [888, 80] width 103 height 25
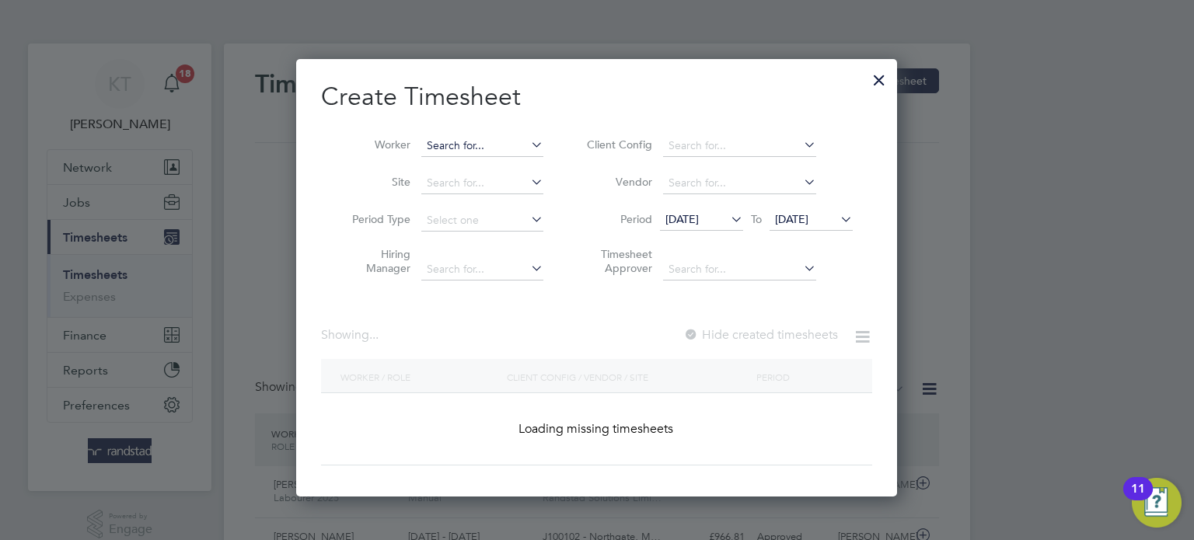
click at [439, 149] on input at bounding box center [482, 146] width 122 height 22
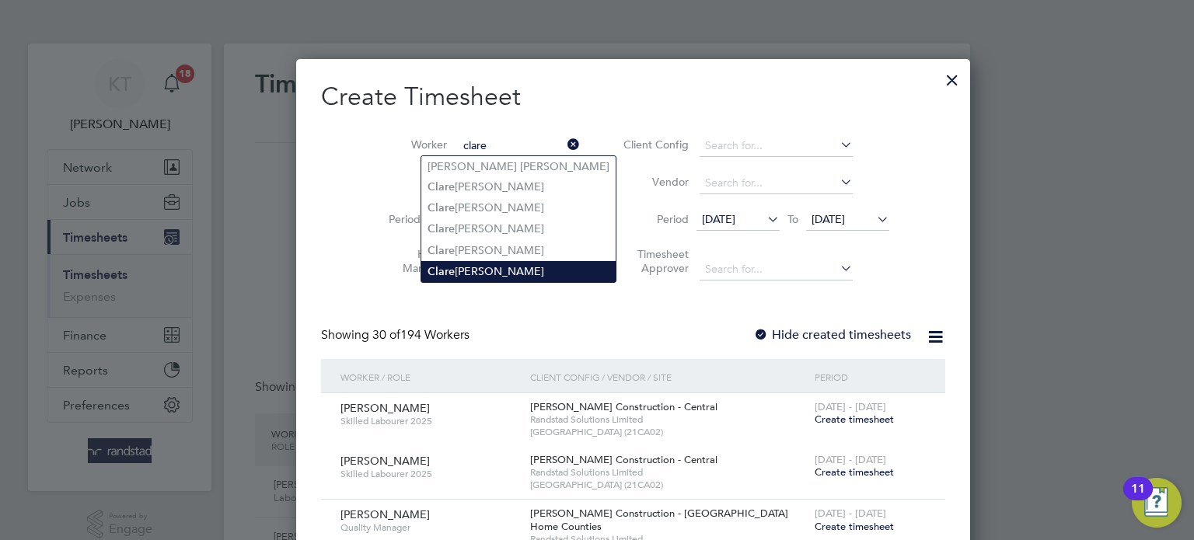
click at [472, 264] on li "Clare Moorhead" at bounding box center [518, 271] width 194 height 21
type input "[PERSON_NAME]"
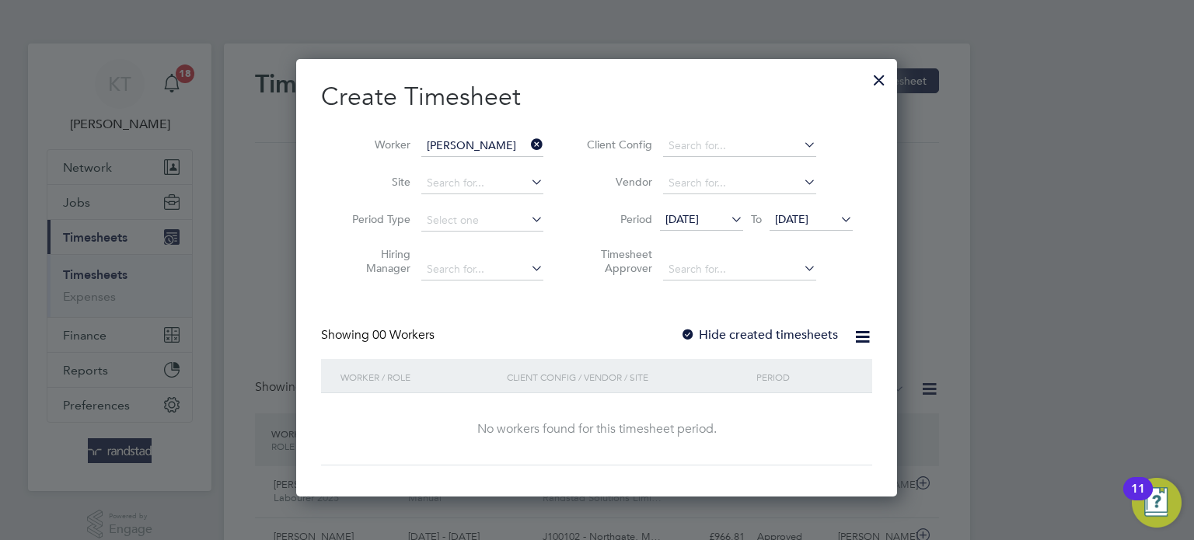
click at [699, 225] on span "18 Aug 2025" at bounding box center [682, 219] width 33 height 14
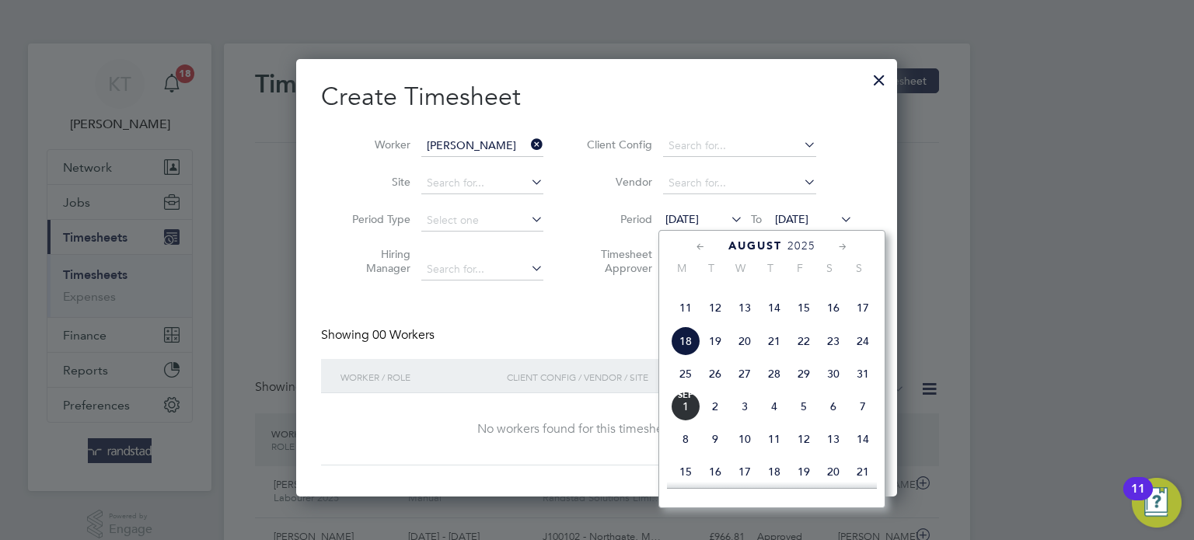
click at [684, 355] on span "18" at bounding box center [686, 342] width 30 height 30
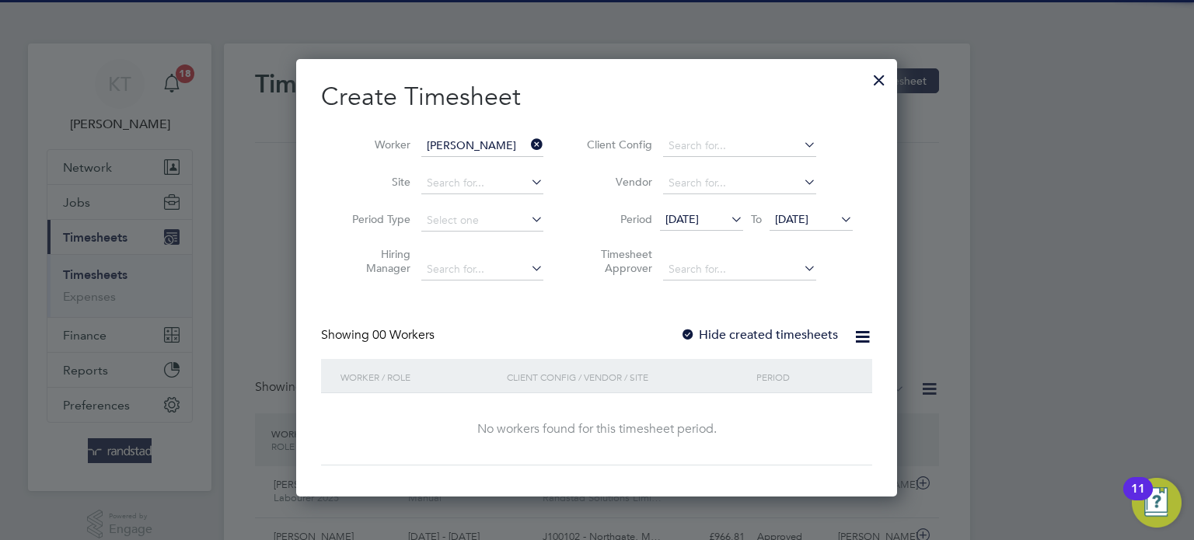
click at [809, 212] on span "25 Aug 2025" at bounding box center [791, 219] width 33 height 14
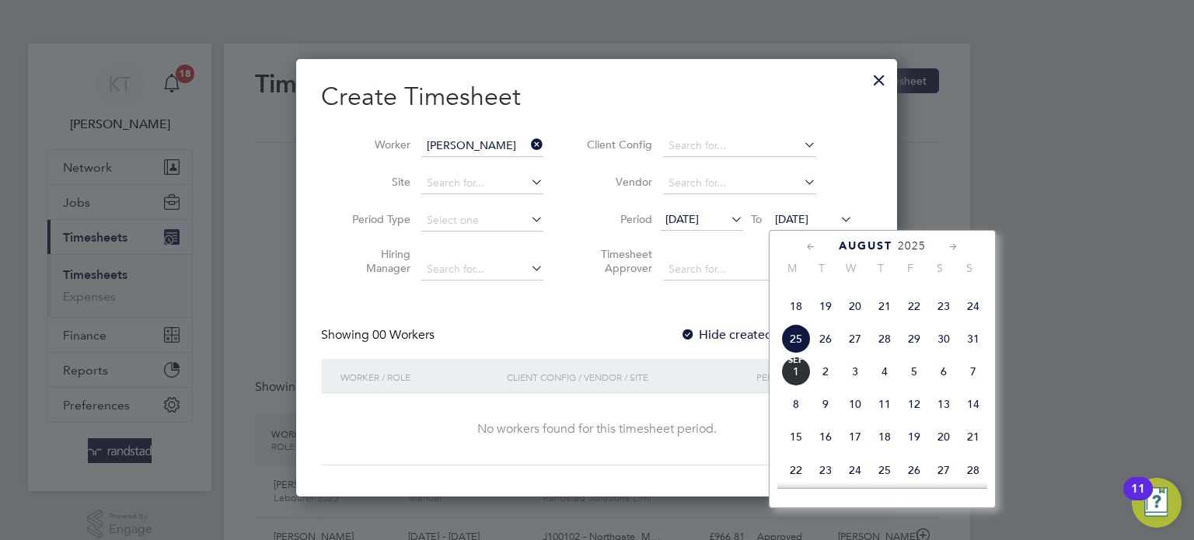
click at [795, 386] on span "Sep 1" at bounding box center [796, 372] width 30 height 30
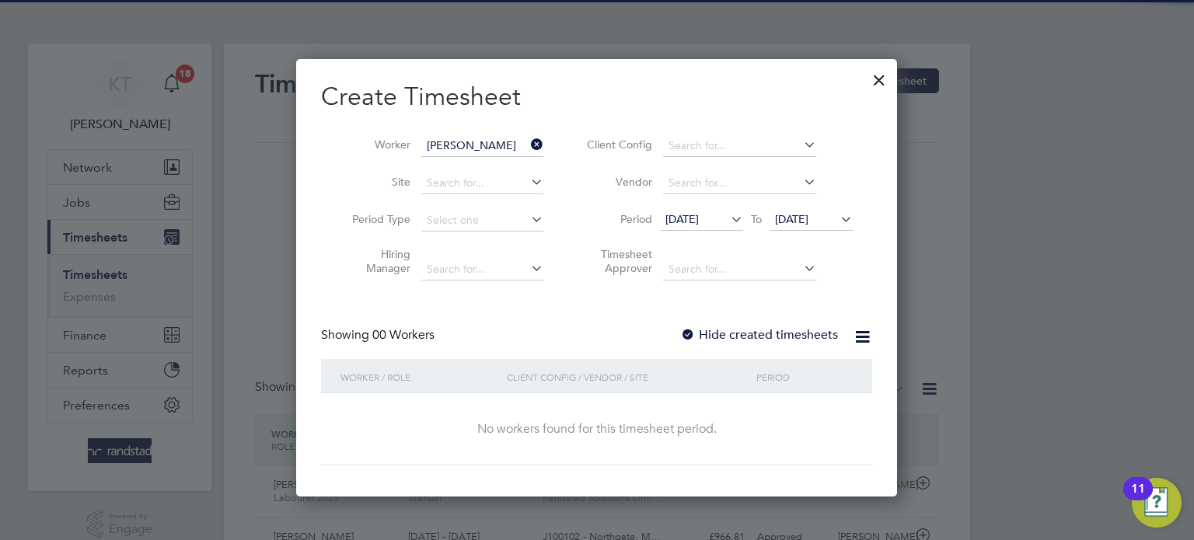
click at [752, 341] on label "Hide created timesheets" at bounding box center [759, 335] width 158 height 16
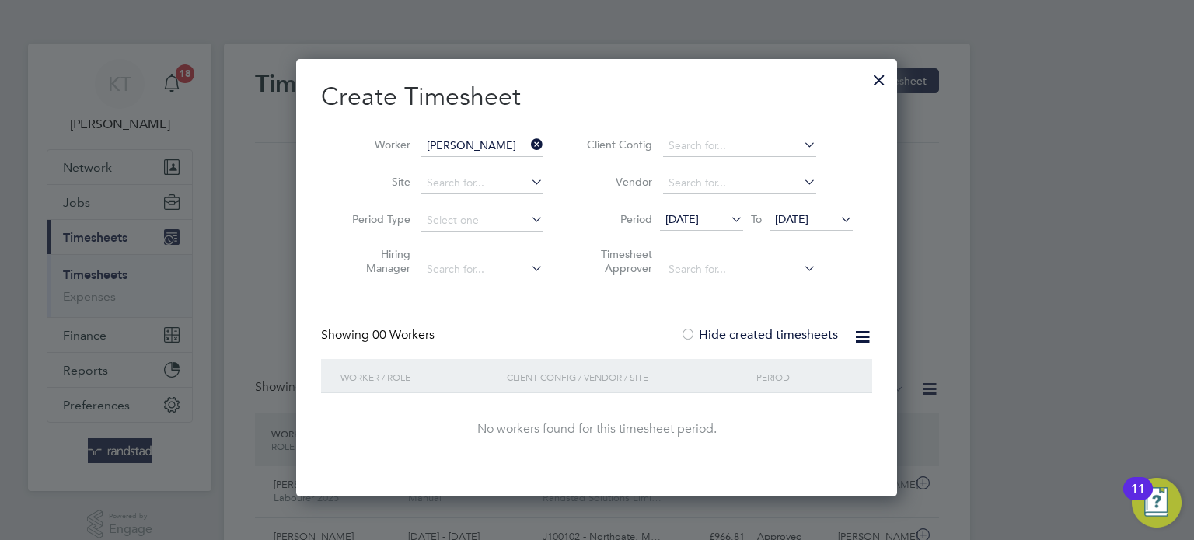
click at [884, 85] on div at bounding box center [879, 76] width 28 height 28
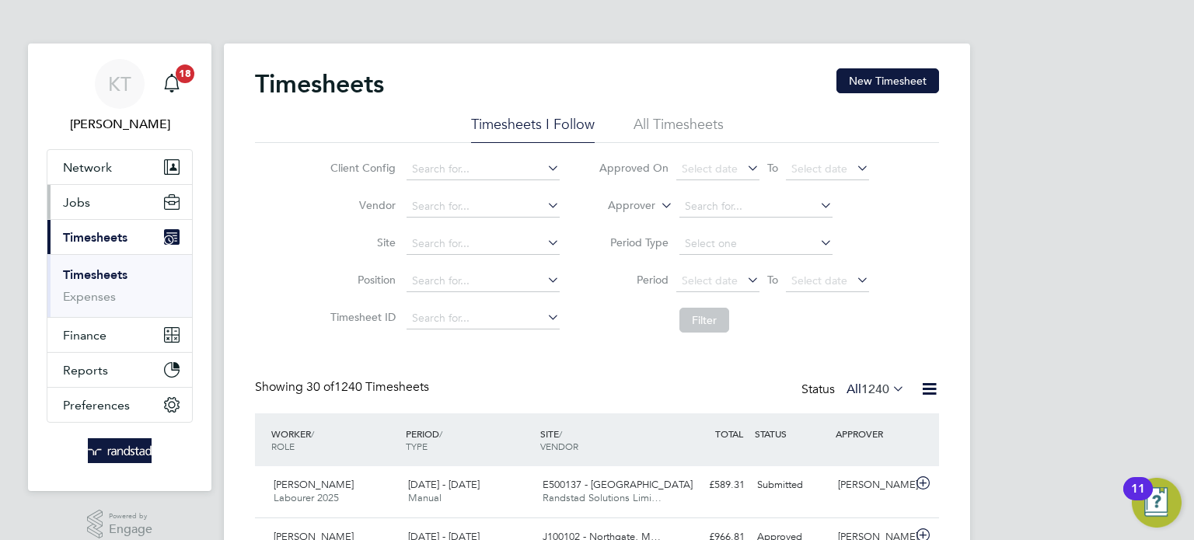
click at [87, 189] on button "Jobs" at bounding box center [119, 202] width 145 height 34
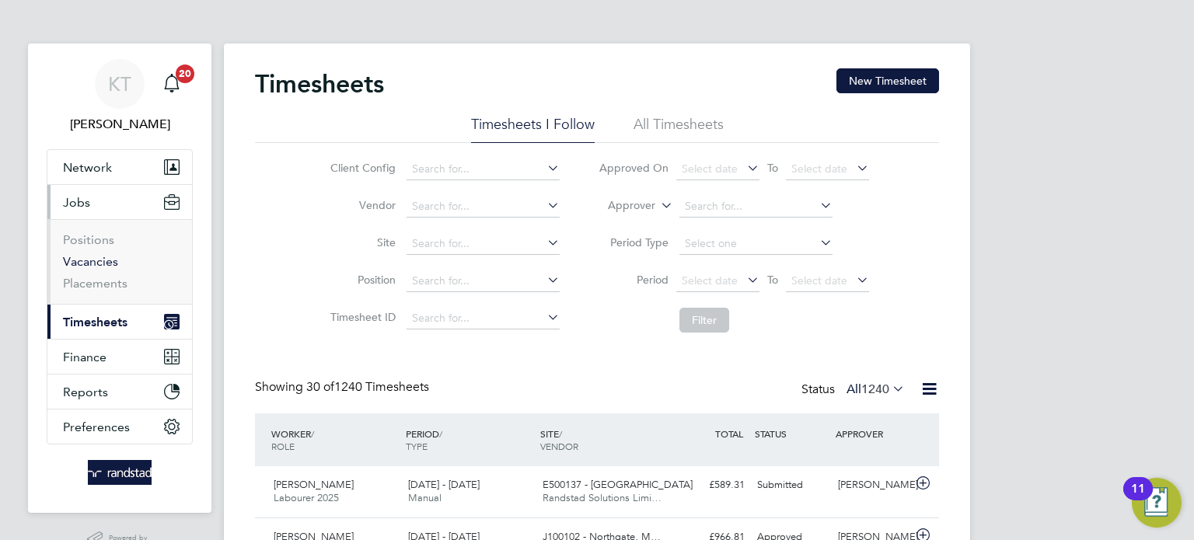
click at [92, 264] on link "Vacancies" at bounding box center [90, 261] width 55 height 15
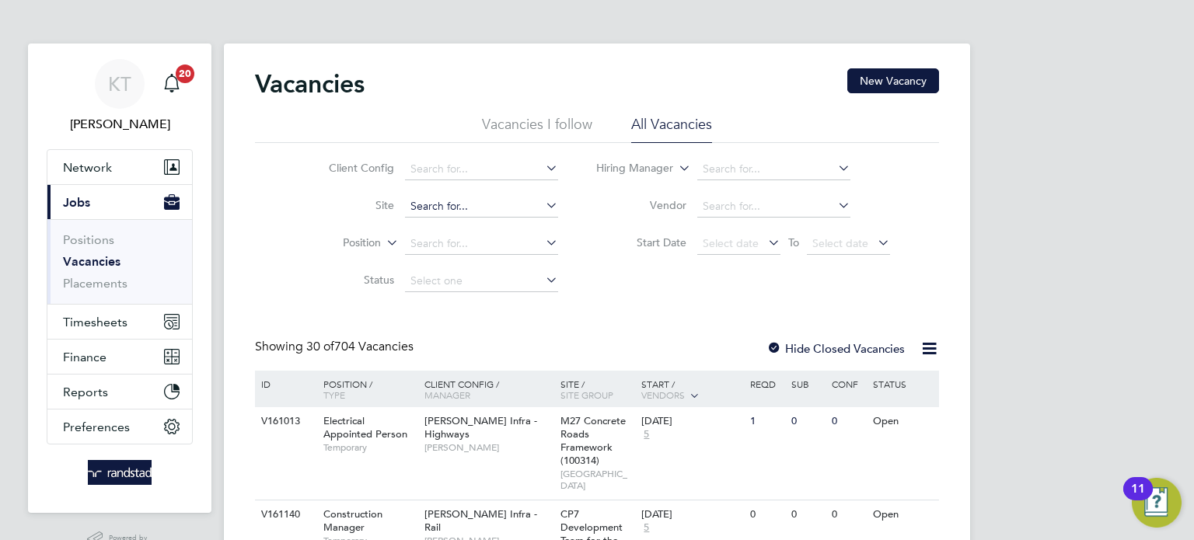
click at [453, 215] on input at bounding box center [481, 207] width 153 height 22
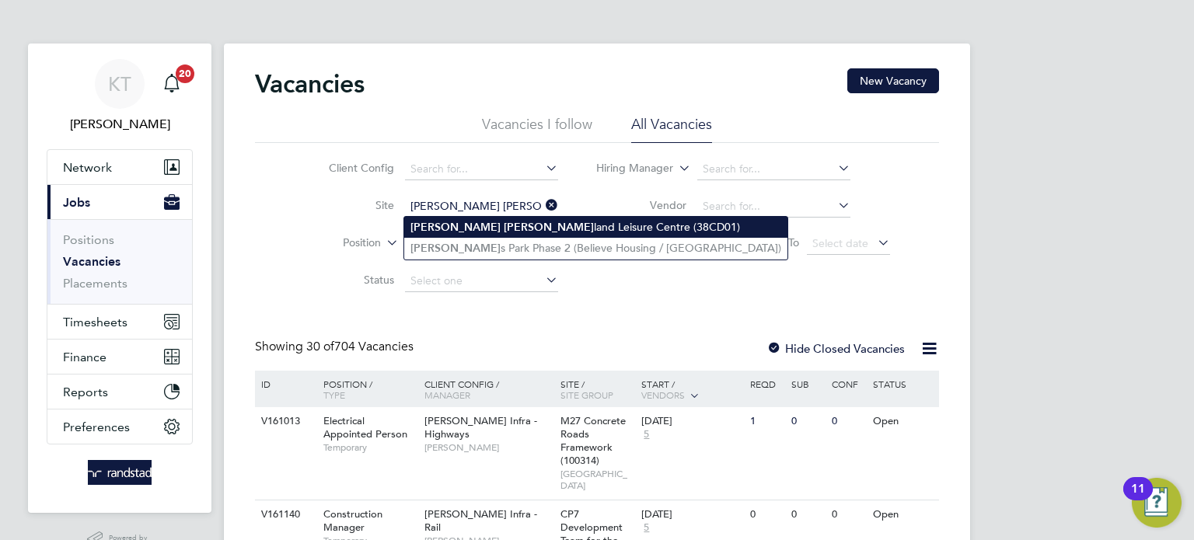
click at [540, 232] on li "Bishop Auck land Leisure Centre (38CD01)" at bounding box center [595, 227] width 383 height 21
type input "[PERSON_NAME][GEOGRAPHIC_DATA] (38CD01)"
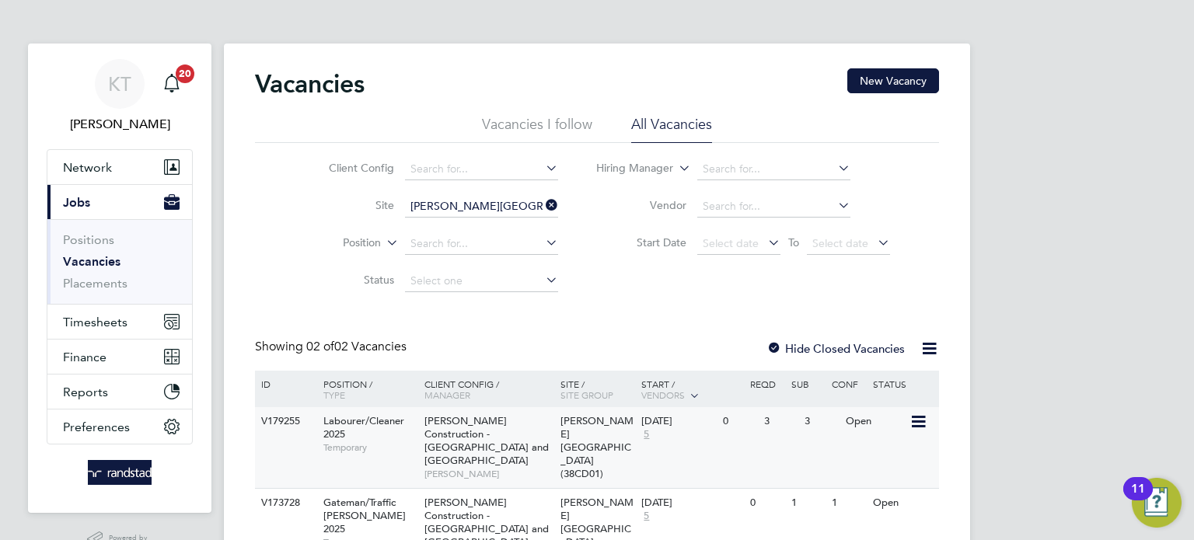
click at [679, 467] on div "V179255 Labourer/Cleaner 2025 Temporary Morgan Sindall Construction - Yorkshire…" at bounding box center [597, 447] width 684 height 81
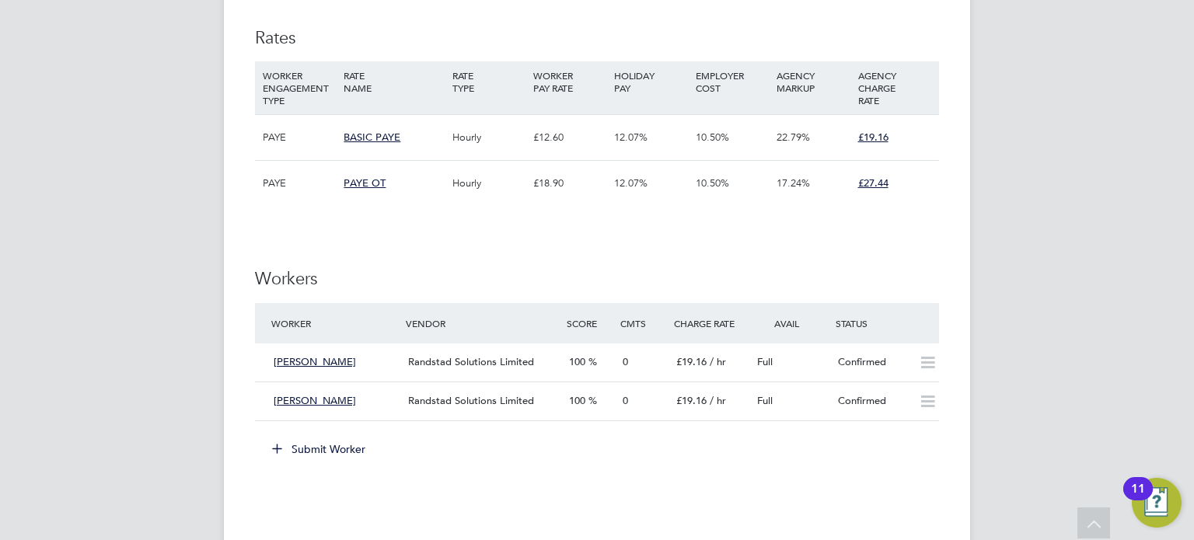
scroll to position [865, 0]
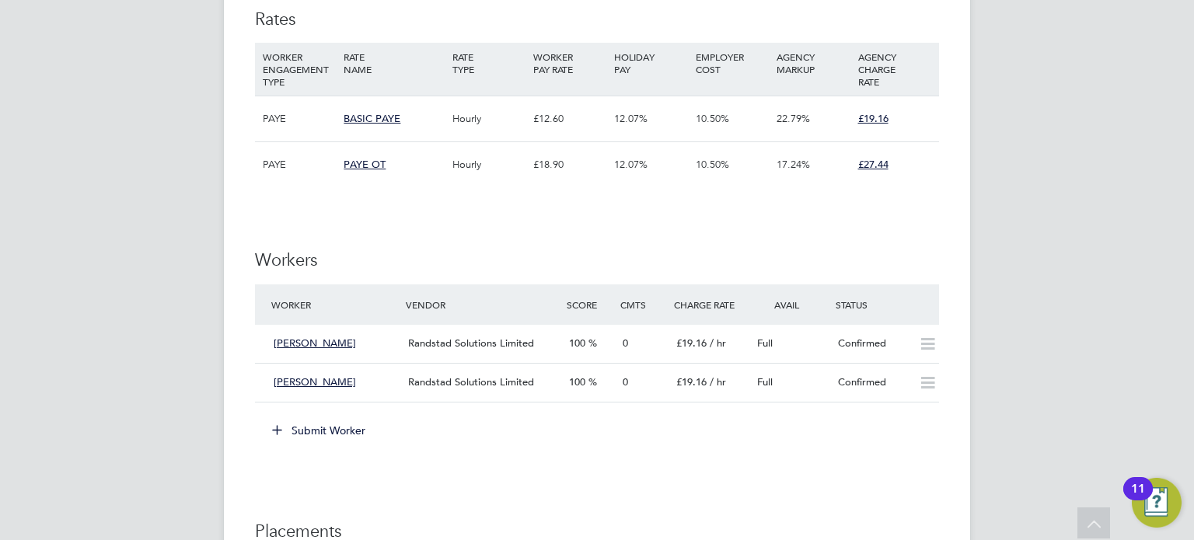
click at [308, 432] on button "Submit Worker" at bounding box center [319, 430] width 117 height 25
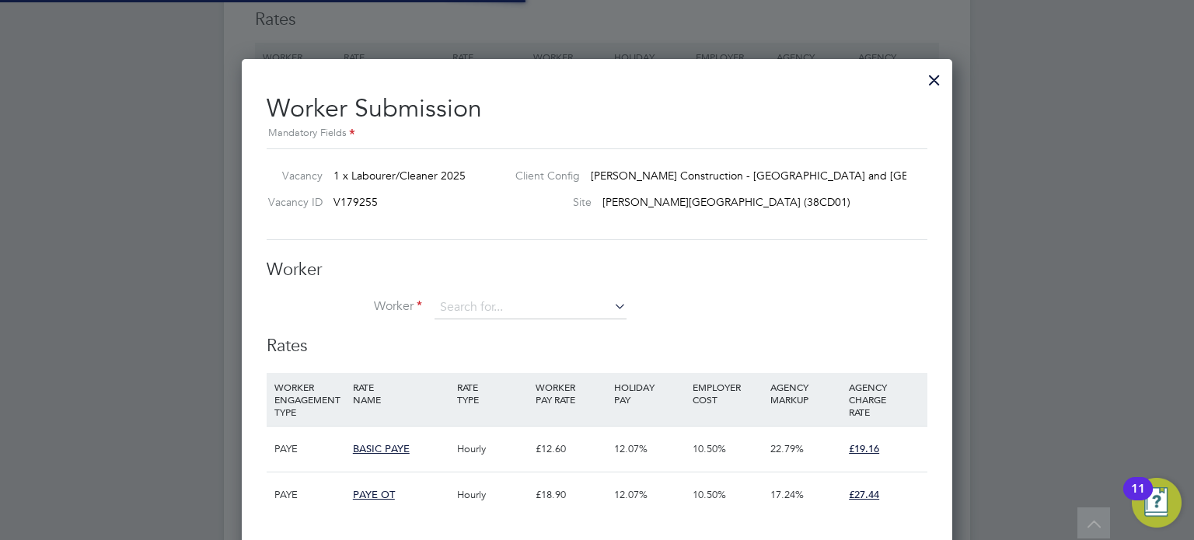
scroll to position [7, 7]
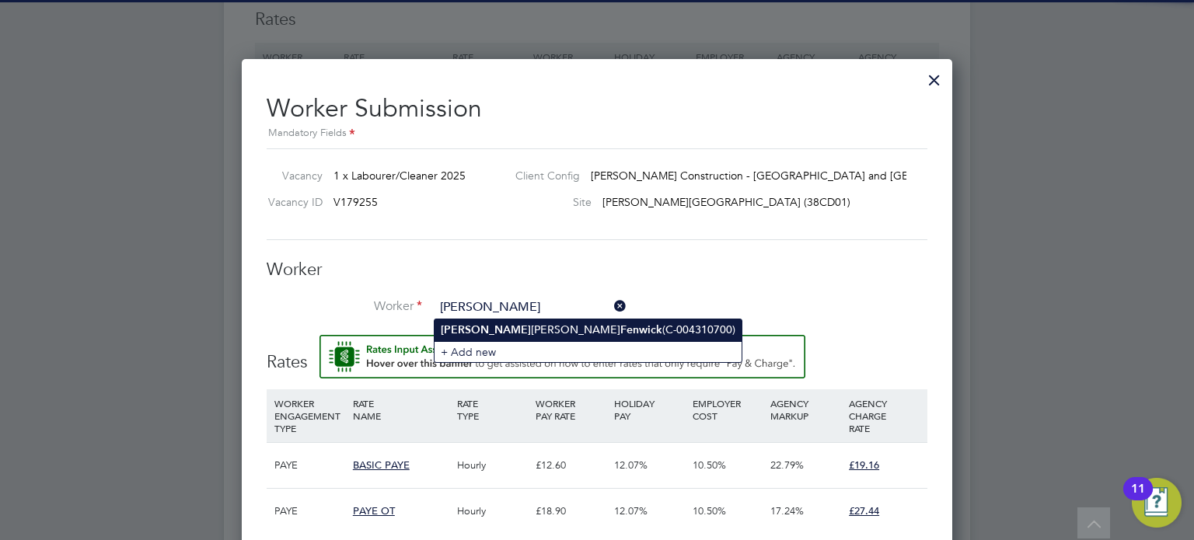
click at [572, 323] on li "[PERSON_NAME] (C-004310700)" at bounding box center [588, 330] width 307 height 21
type input "[PERSON_NAME] (C-004310700)"
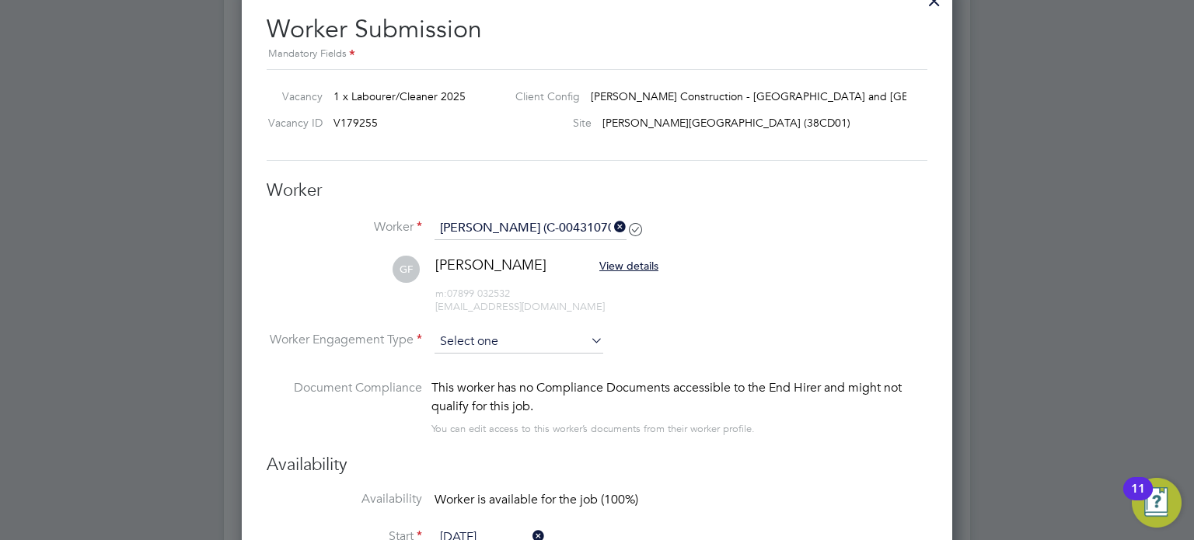
click at [529, 337] on input at bounding box center [519, 341] width 169 height 23
click at [518, 383] on li "PAYE" at bounding box center [519, 382] width 169 height 20
type input "PAYE"
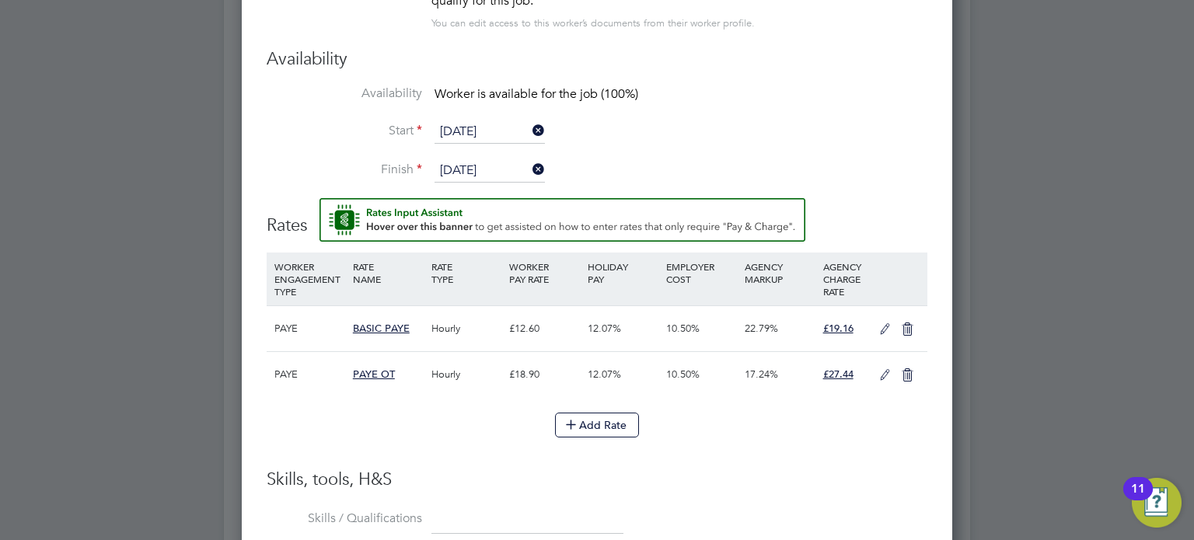
click at [898, 323] on icon at bounding box center [907, 329] width 19 height 12
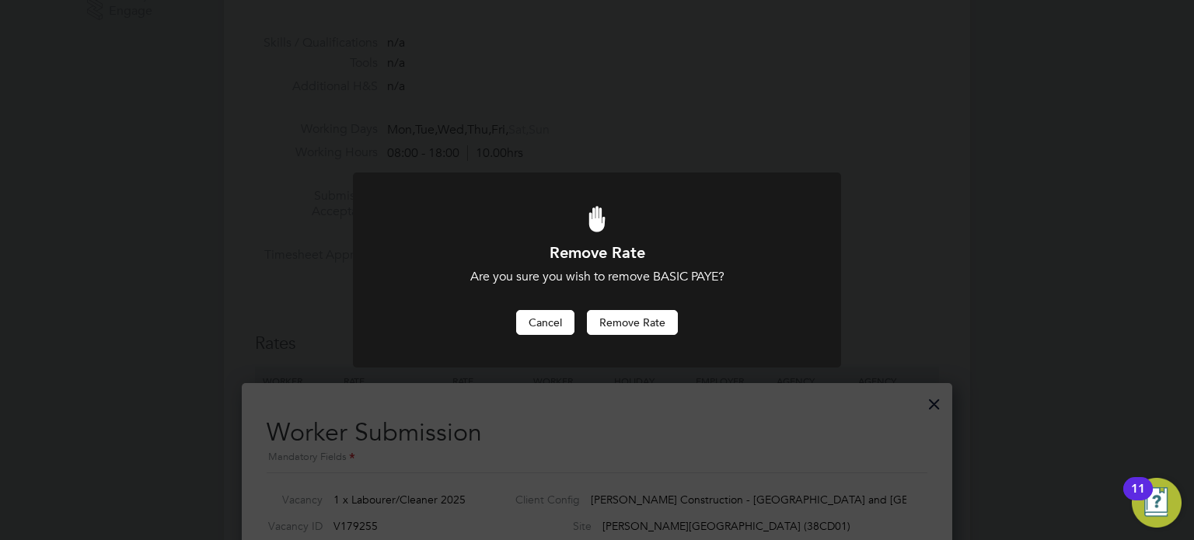
click at [535, 324] on button "Cancel" at bounding box center [545, 322] width 58 height 25
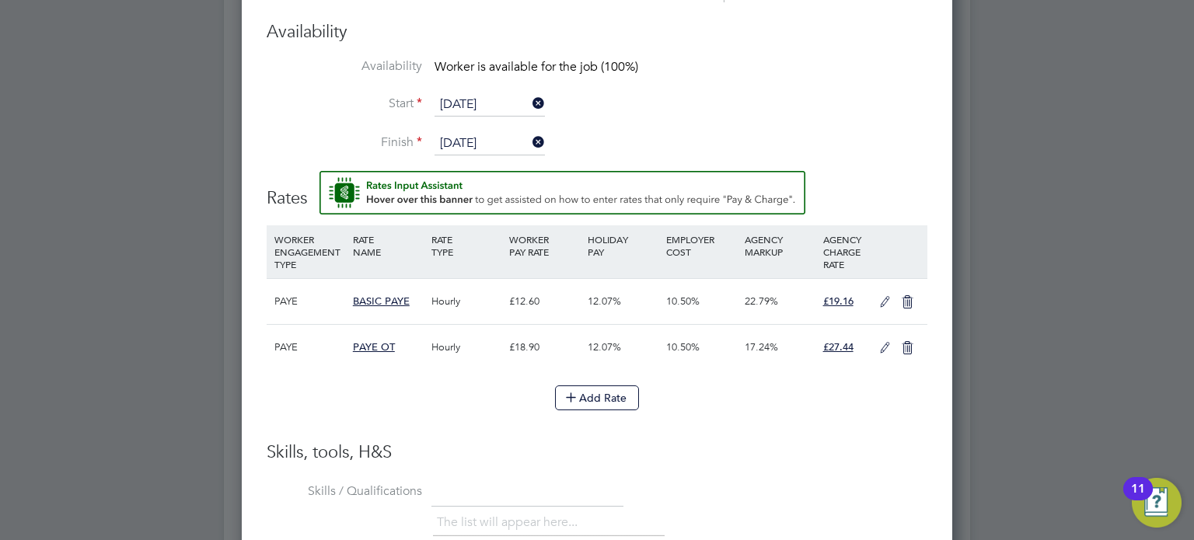
click at [875, 305] on icon at bounding box center [884, 302] width 19 height 12
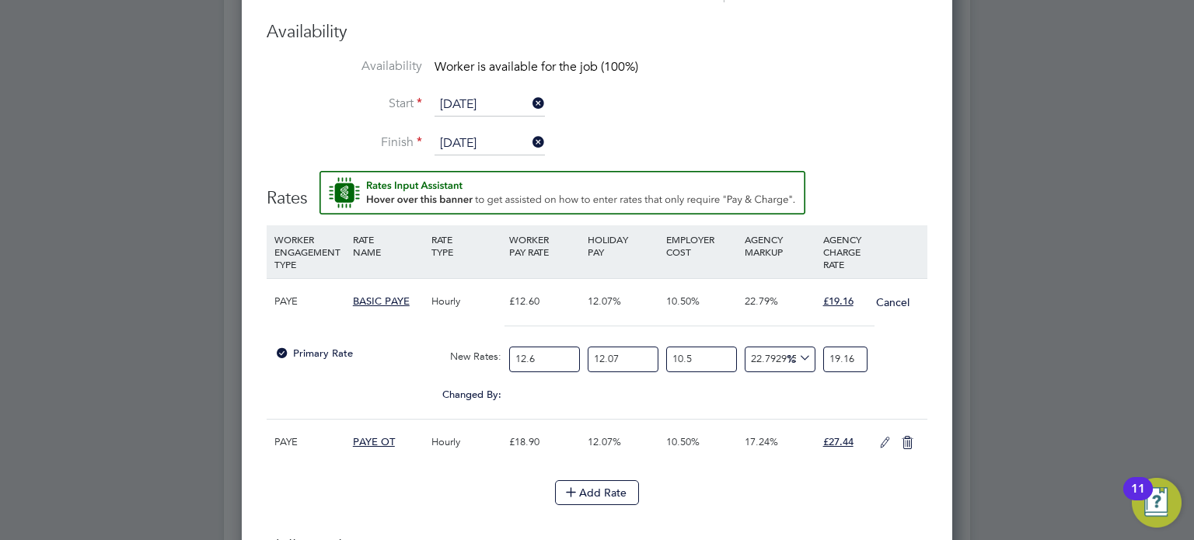
click at [543, 351] on input "12.6" at bounding box center [544, 360] width 71 height 26
click at [541, 351] on input "12.6" at bounding box center [544, 360] width 71 height 26
click at [545, 348] on input "12.6" at bounding box center [544, 360] width 71 height 26
type input "1"
type input "1.5206349206349206"
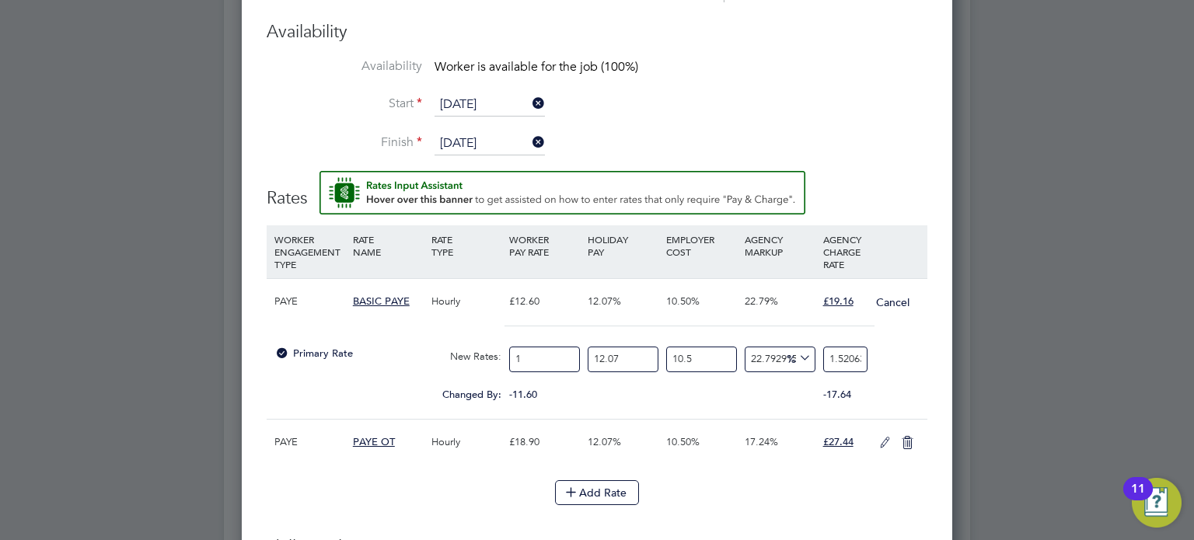
type input "1.1"
type input "1.6726984126984128"
type input "1.12"
type input "1.703111111111111"
type input "1.1"
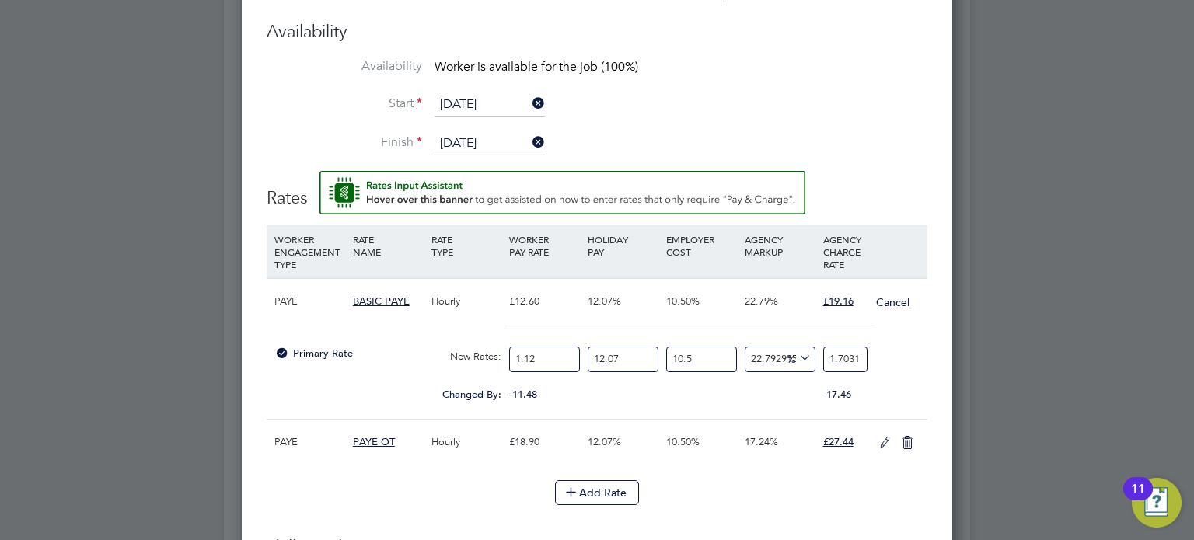
type input "1.6726984126984128"
type input "1"
type input "1.5206349206349206"
type input "14"
type input "21.288888888888888"
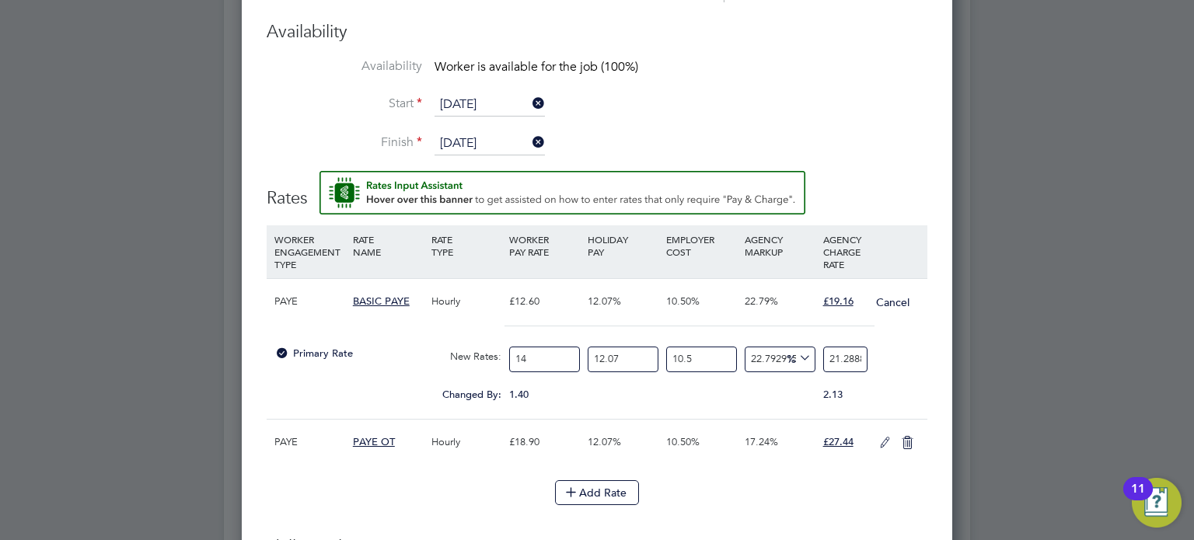
type input "14.1"
type input "21.440952380952382"
type input "14.12"
type input "21.47136507936508"
type input "14.12"
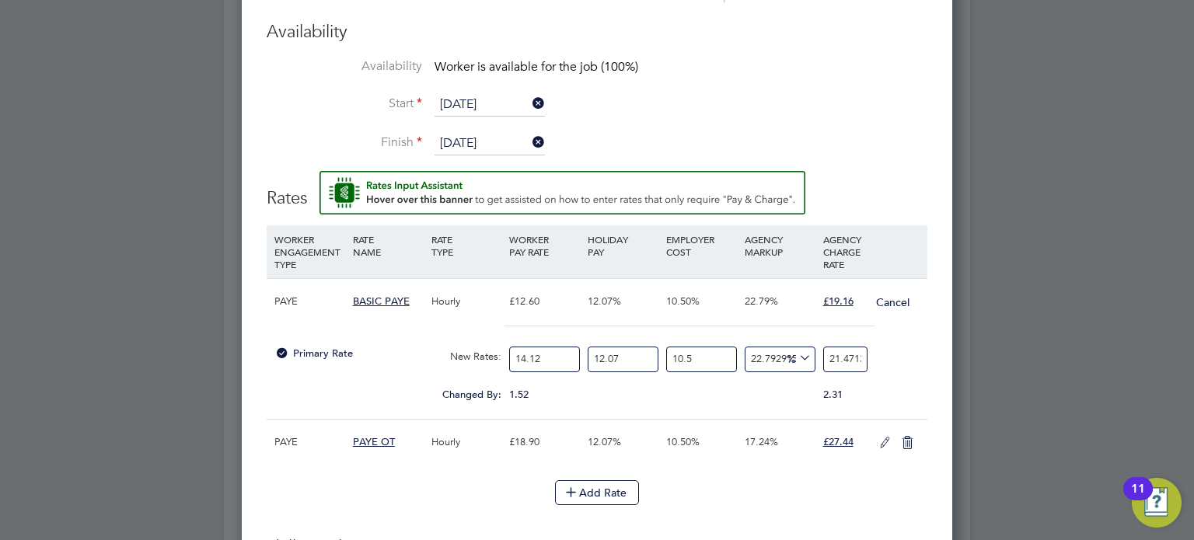
click at [634, 349] on input "12.07" at bounding box center [623, 360] width 71 height 26
type input "12.0"
type input "21.4579538582037"
type input "1"
type input "19.350476247130125"
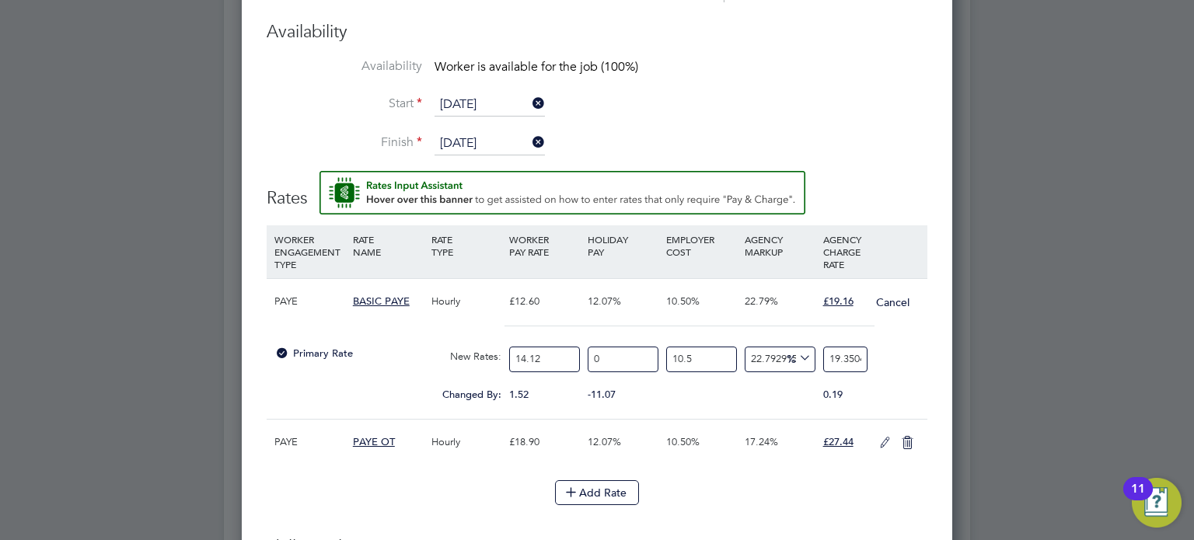
type input "0"
click at [917, 380] on div "Changed By: 1.52 -11.07 0.00 0.00 0.035356347130125 0.19" at bounding box center [597, 399] width 661 height 39
type input "19.158887373396162"
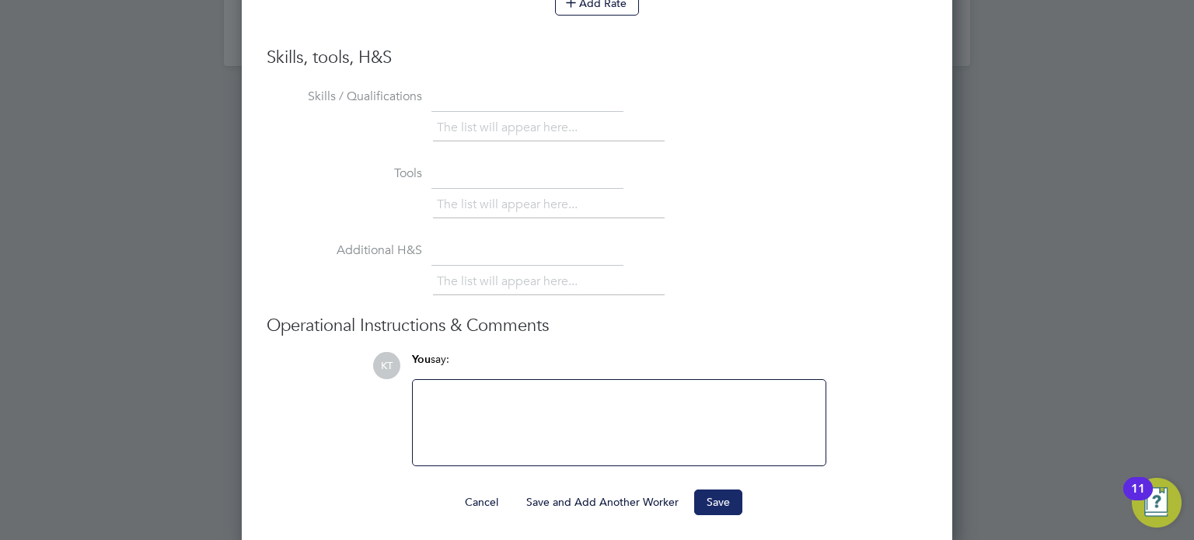
click at [739, 498] on button "Save" at bounding box center [718, 502] width 48 height 25
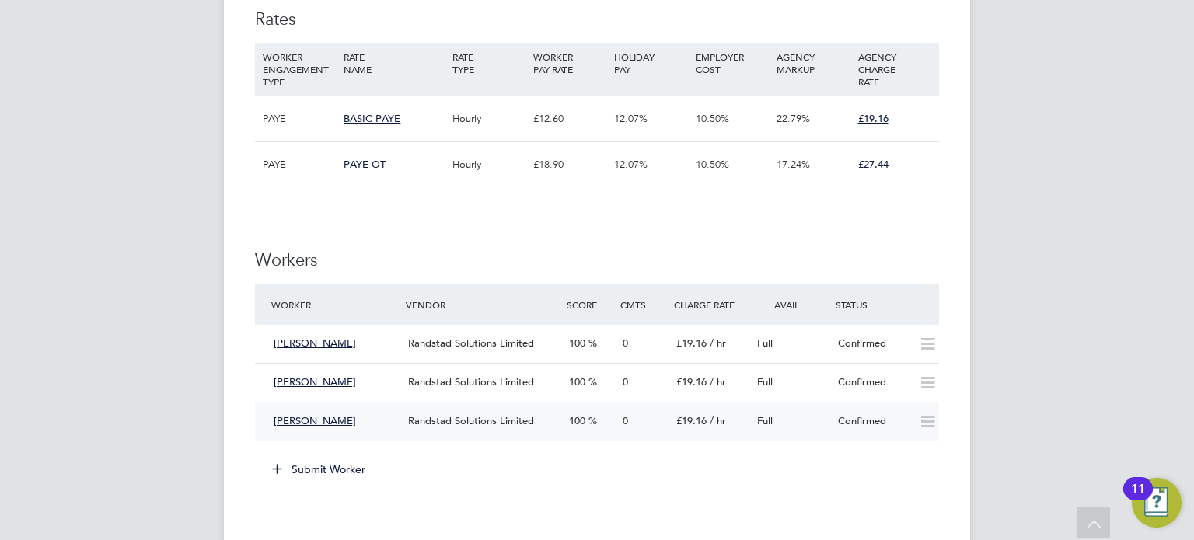
click at [922, 421] on icon at bounding box center [927, 422] width 19 height 12
click at [568, 516] on div "IR35 Determination IR35 Status Disabled for this client. This feature can be en…" at bounding box center [597, 291] width 684 height 1651
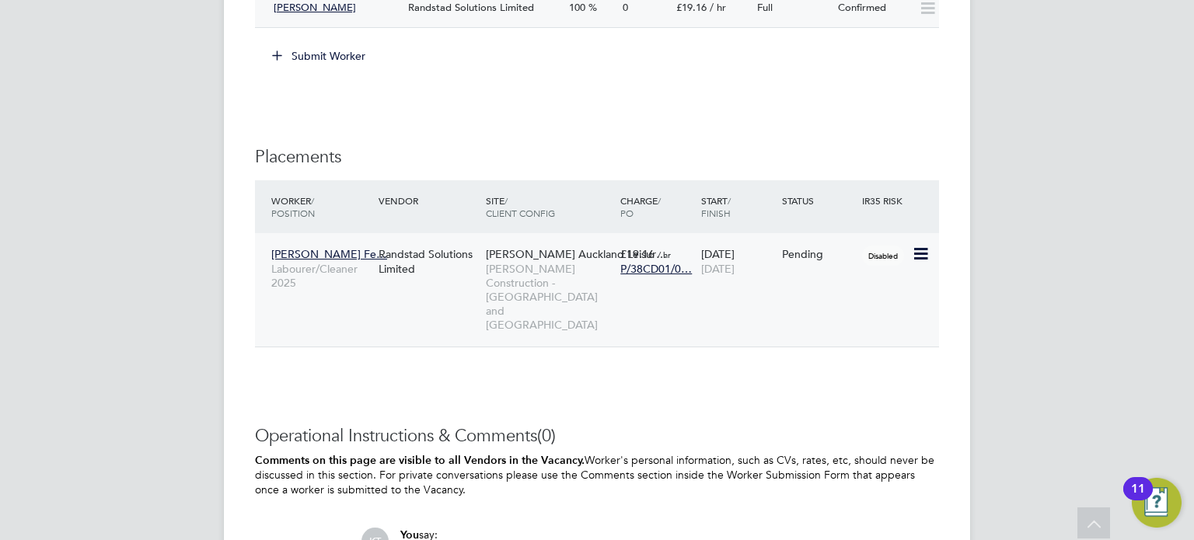
click at [923, 254] on icon at bounding box center [920, 254] width 16 height 19
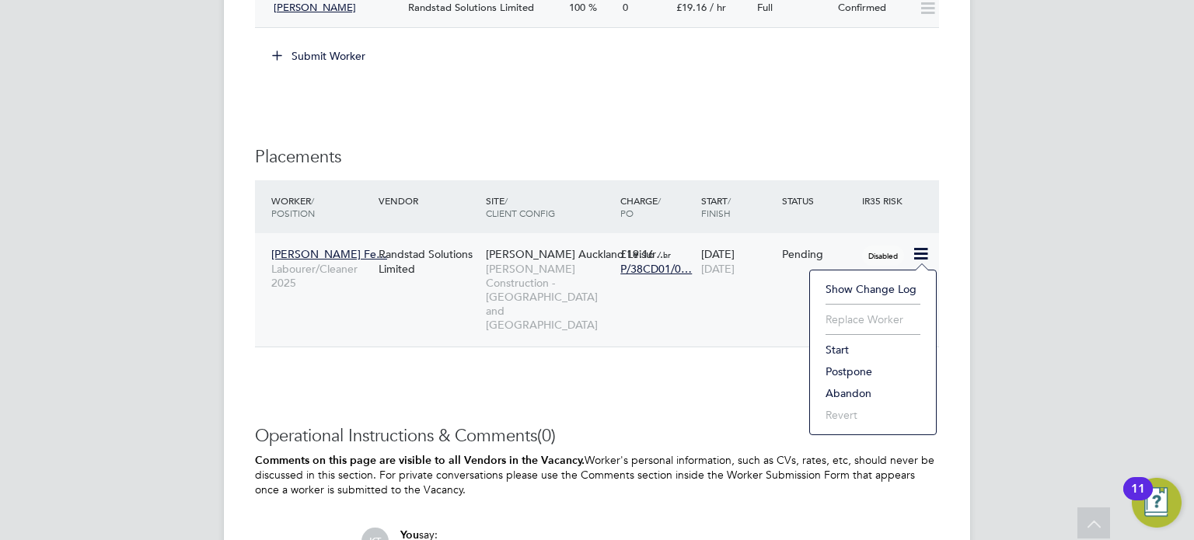
click at [848, 347] on li "Start" at bounding box center [873, 350] width 110 height 22
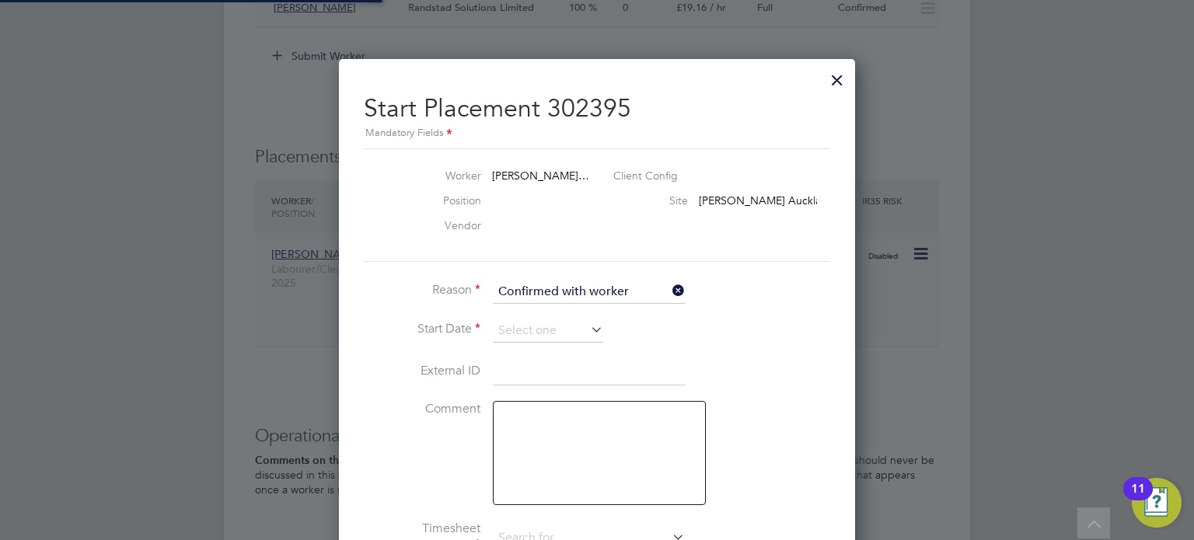
type input "[PERSON_NAME]"
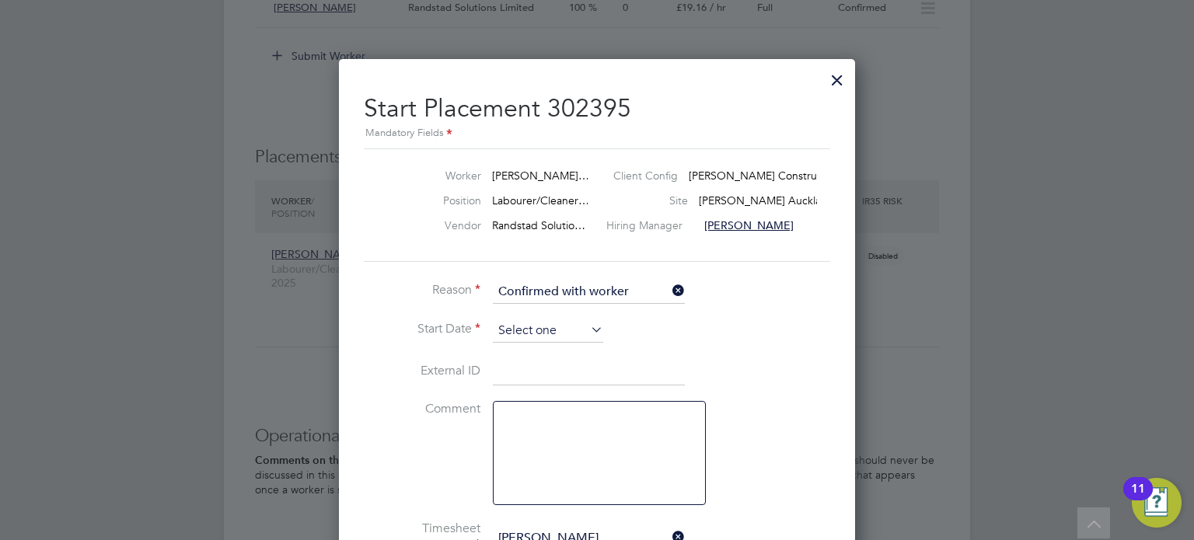
click at [508, 342] on input at bounding box center [548, 331] width 110 height 23
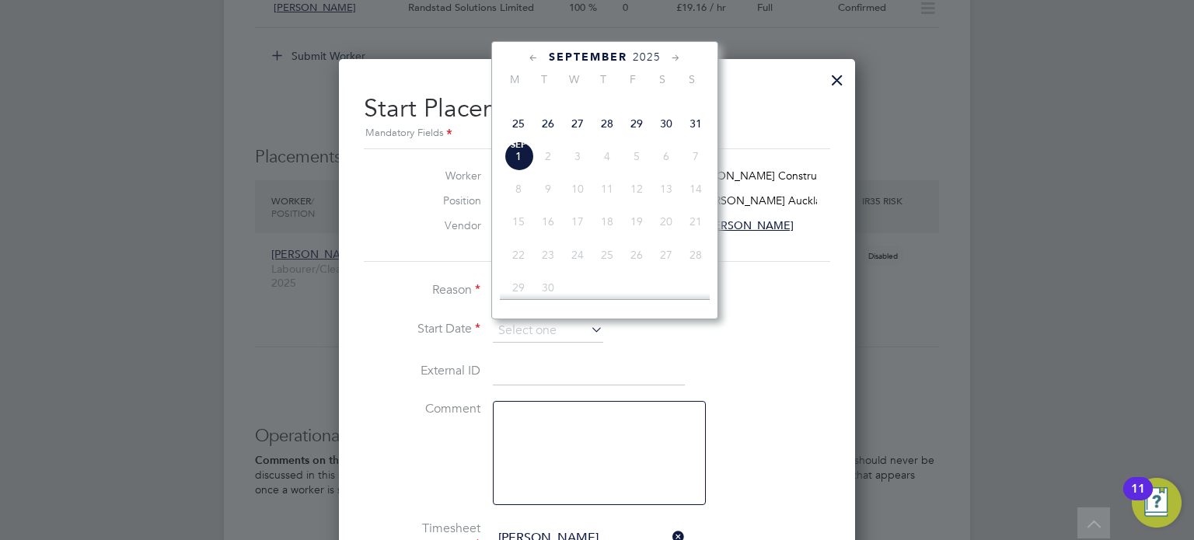
click at [546, 138] on span "26" at bounding box center [548, 124] width 30 height 30
type input "[DATE]"
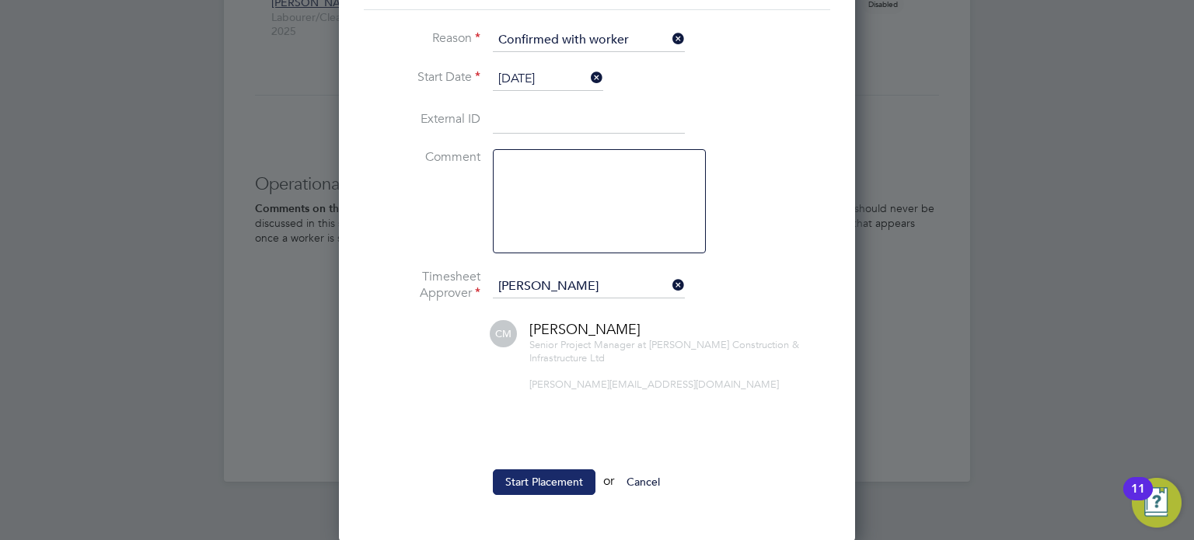
click at [529, 480] on button "Start Placement" at bounding box center [544, 482] width 103 height 25
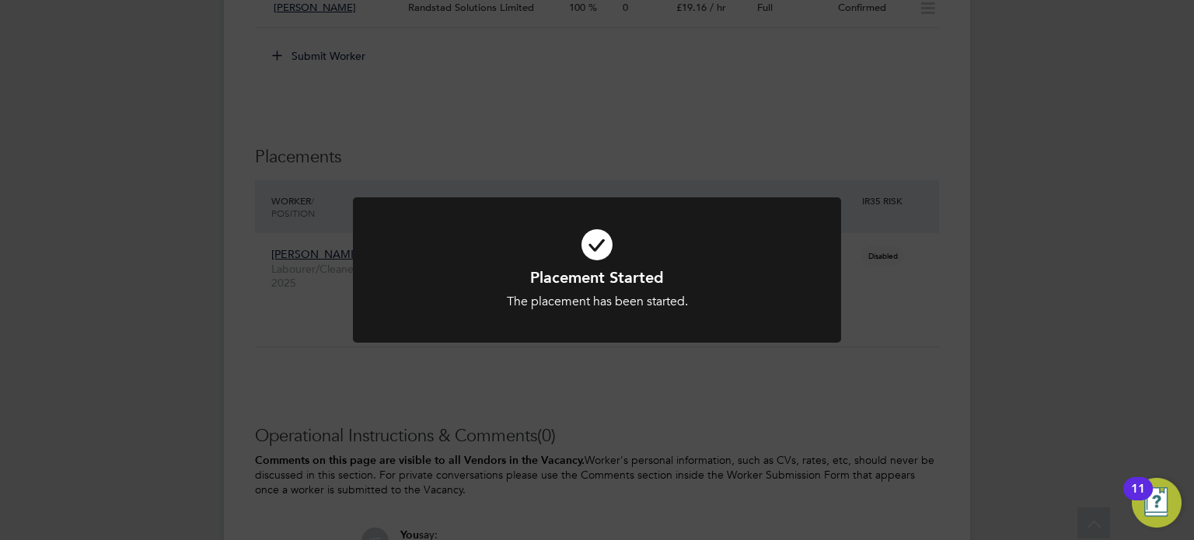
click at [529, 407] on div "Placement Started The placement has been started. Cancel Okay" at bounding box center [597, 270] width 1194 height 540
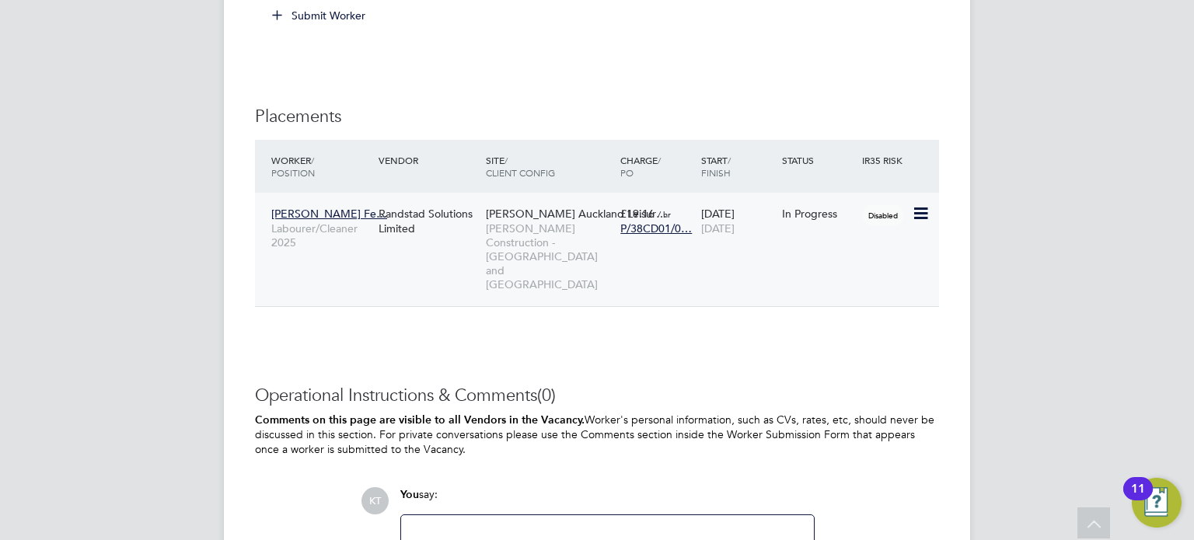
click at [925, 211] on icon at bounding box center [920, 213] width 16 height 19
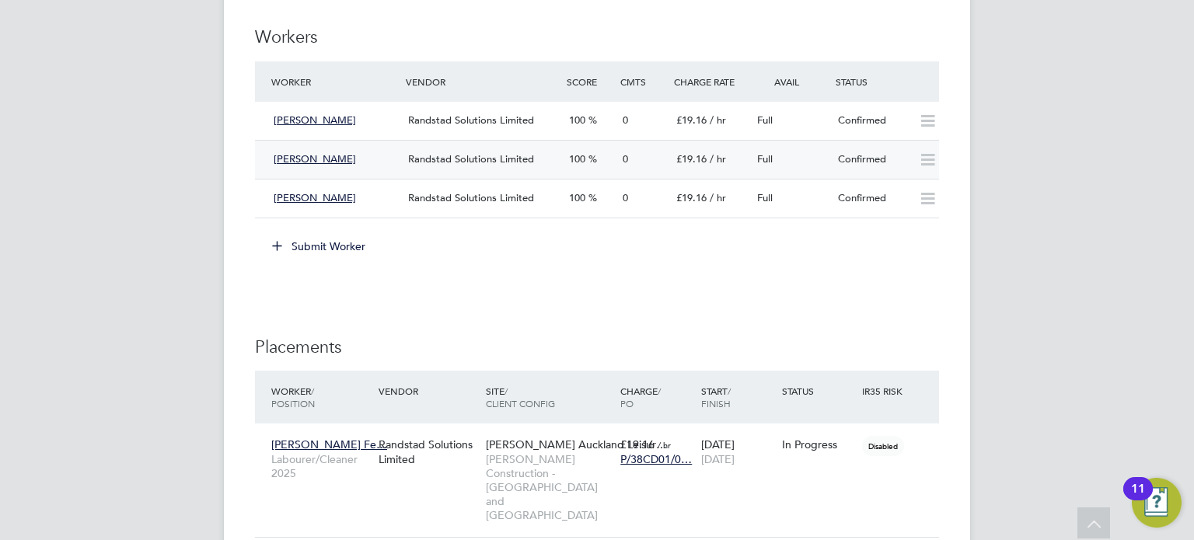
click at [922, 166] on icon at bounding box center [927, 160] width 19 height 12
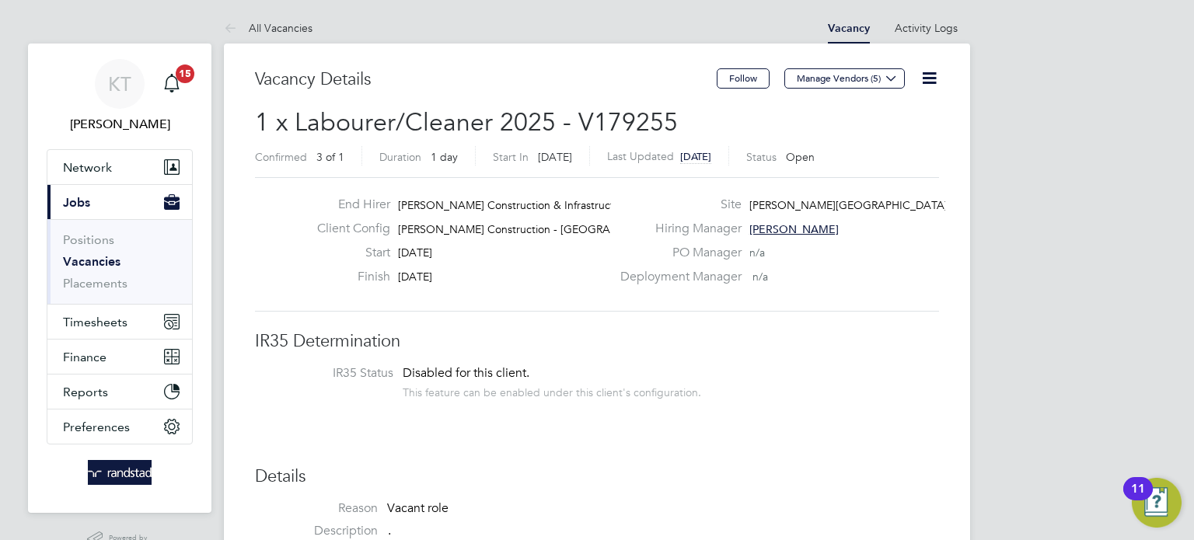
click at [937, 292] on div "Deployment Manager n/a" at bounding box center [778, 281] width 334 height 24
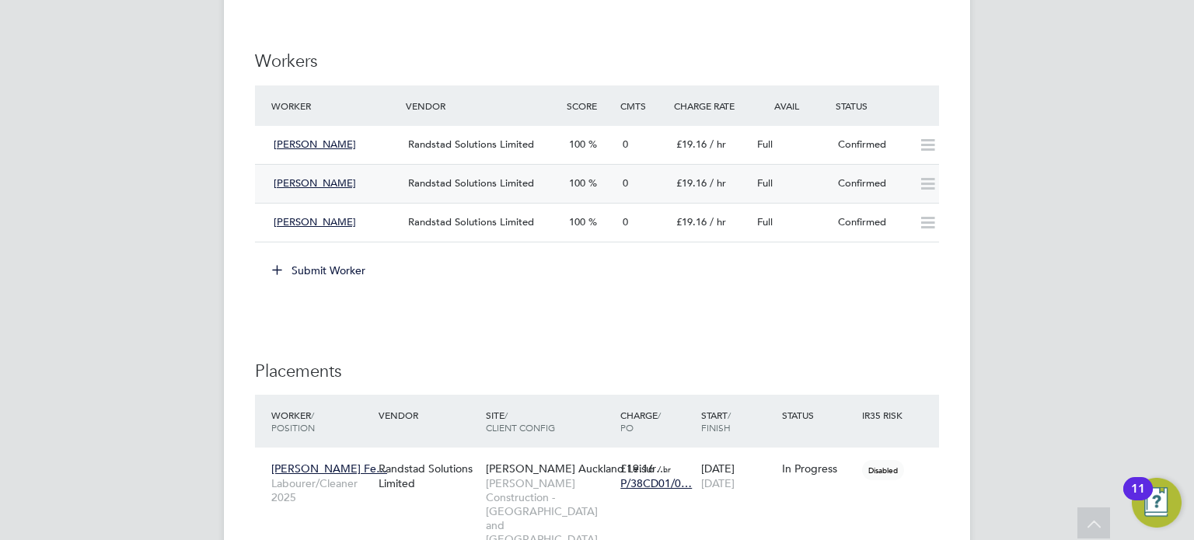
click at [923, 183] on icon at bounding box center [927, 184] width 19 height 12
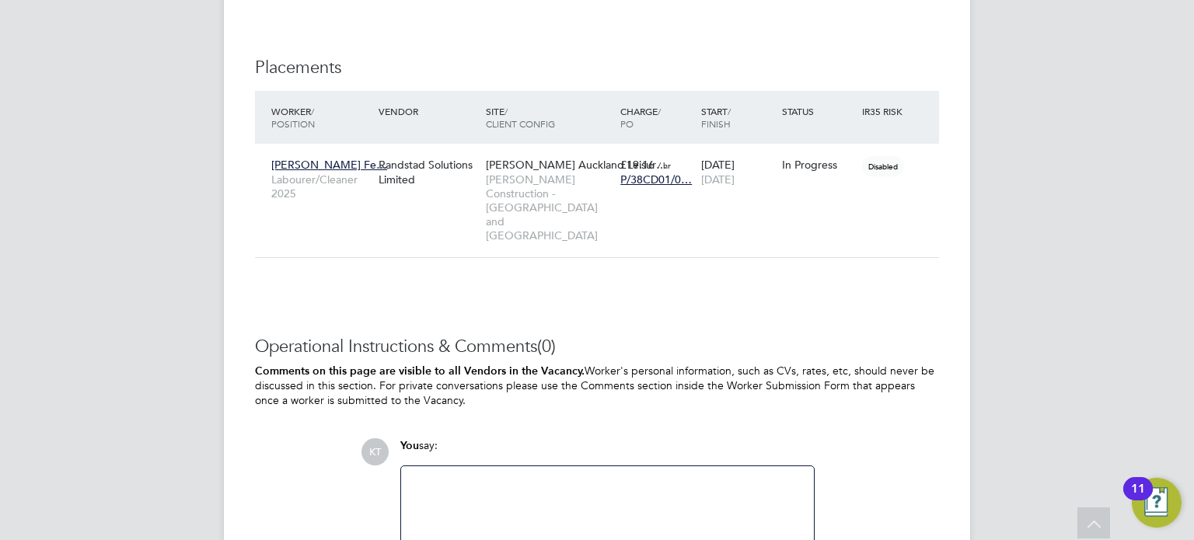
scroll to position [1369, 0]
click at [788, 162] on div "In Progress" at bounding box center [818, 163] width 73 height 14
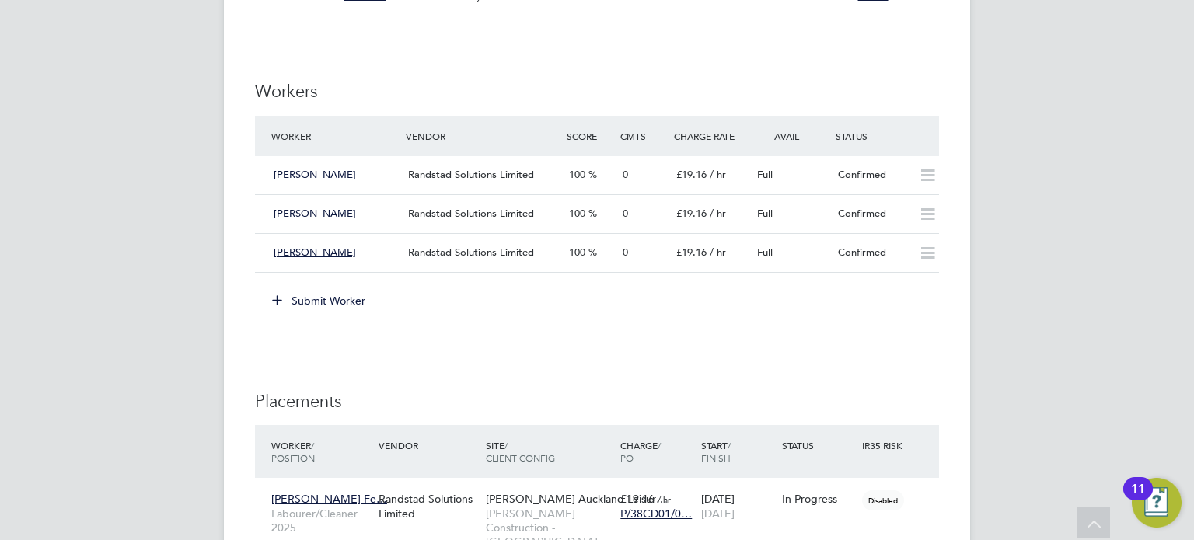
scroll to position [945, 0]
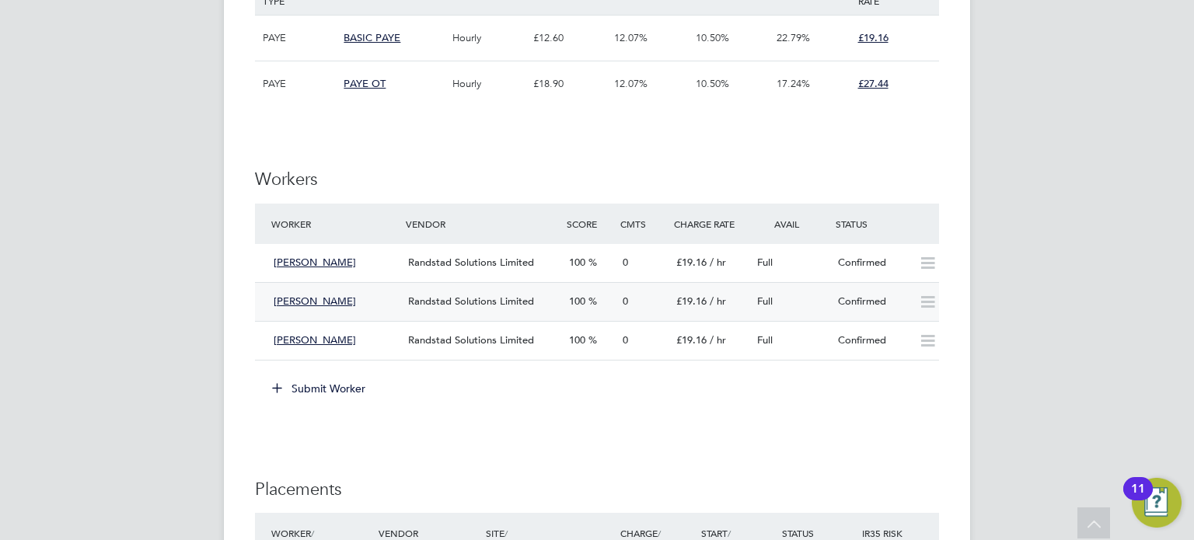
click at [926, 301] on icon at bounding box center [927, 302] width 19 height 12
click at [810, 289] on div "Full" at bounding box center [791, 302] width 81 height 26
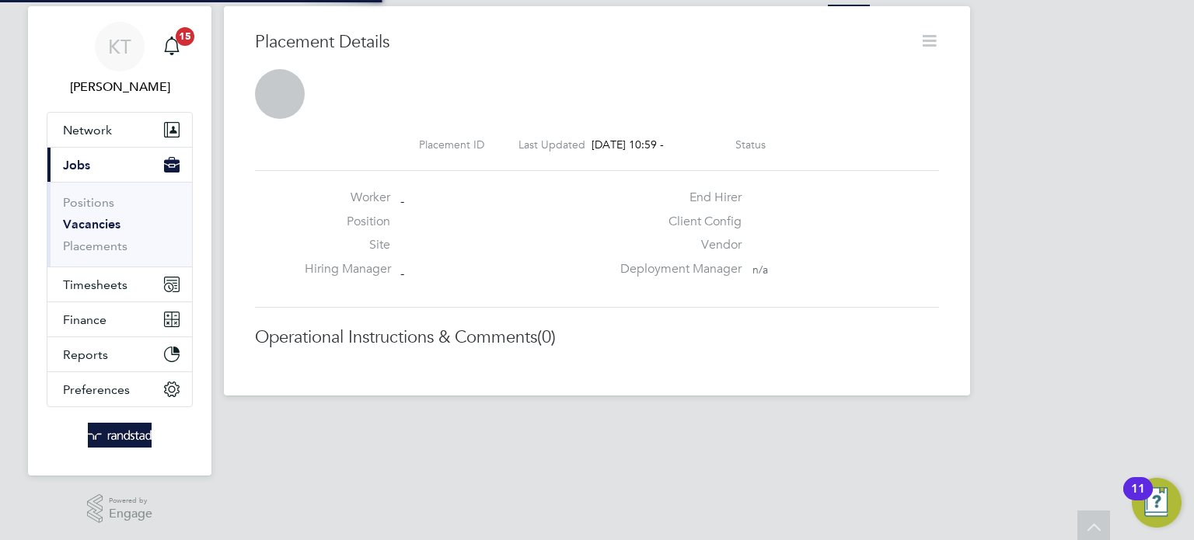
scroll to position [8, 7]
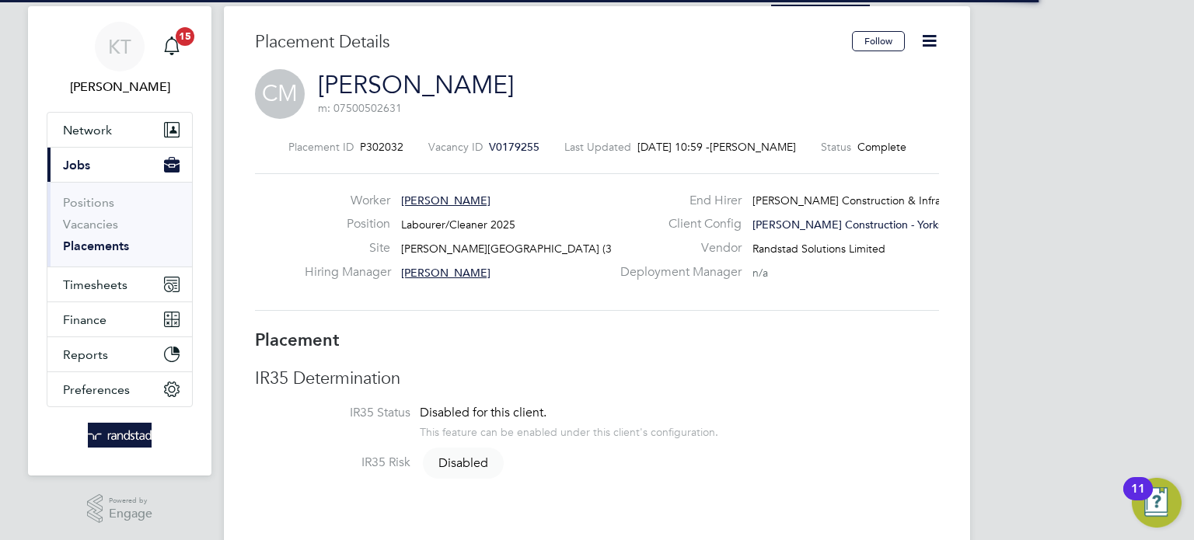
click at [926, 45] on icon at bounding box center [929, 40] width 19 height 19
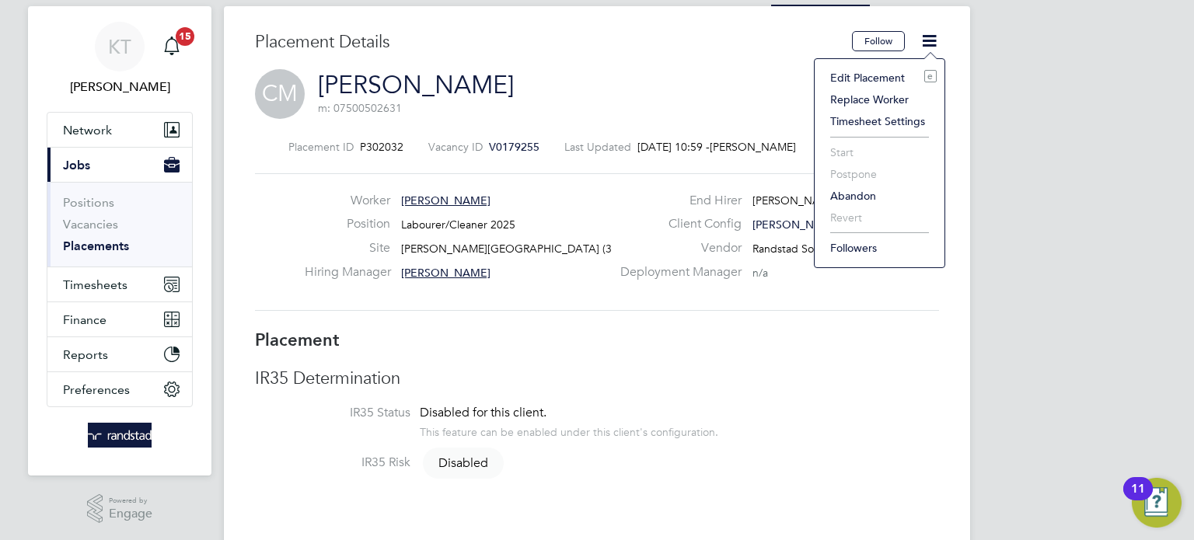
click at [842, 152] on li "Start" at bounding box center [880, 153] width 114 height 22
click at [684, 289] on div "Worker [PERSON_NAME] Position Labourer/Cleaner 2025 Site [PERSON_NAME][GEOGRAPH…" at bounding box center [597, 242] width 697 height 99
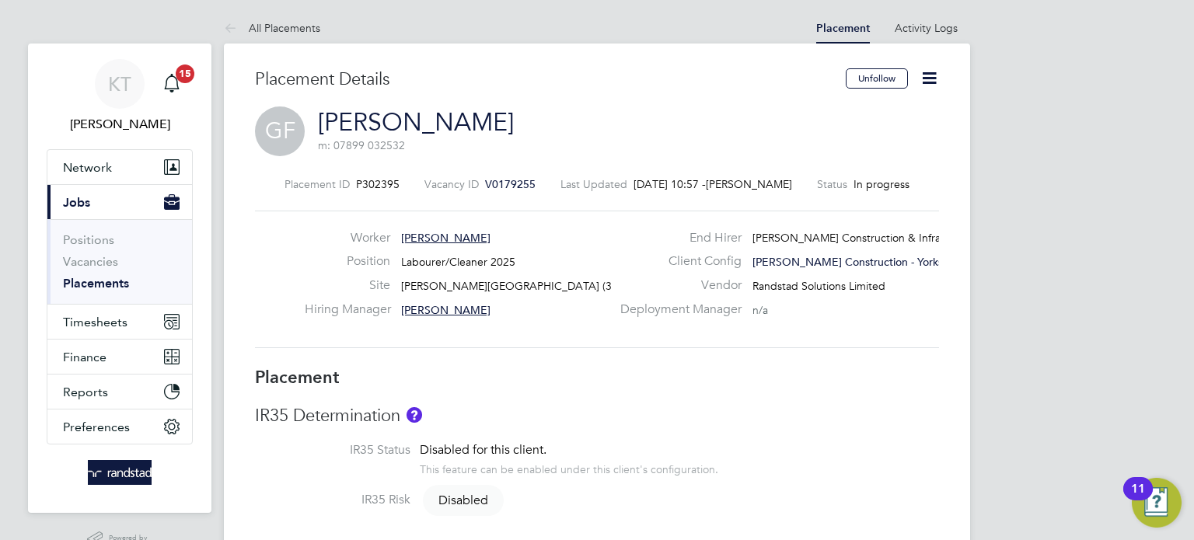
click at [931, 78] on icon at bounding box center [929, 77] width 19 height 19
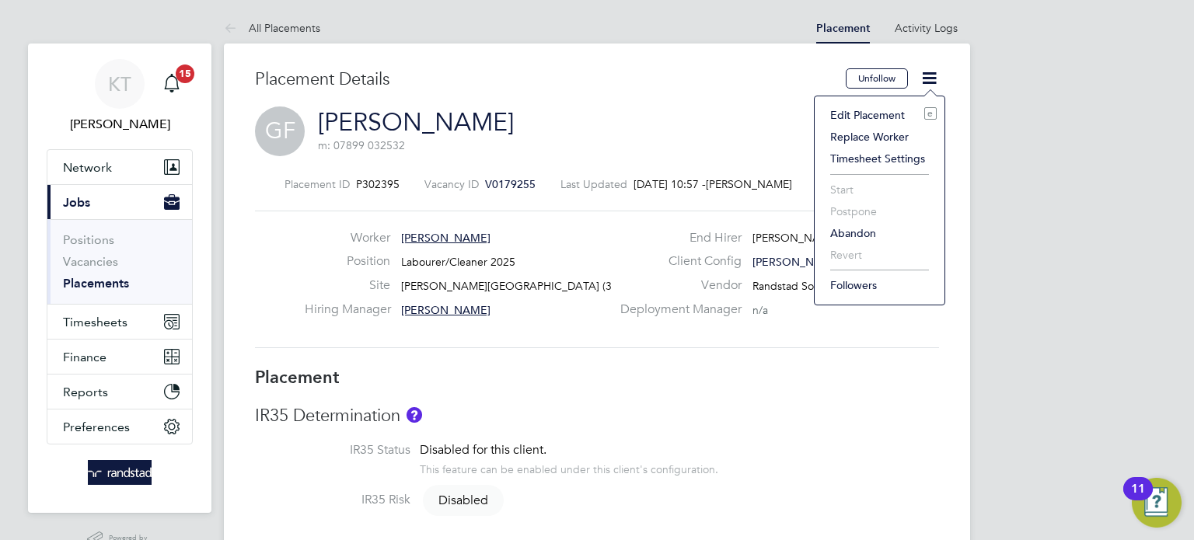
click at [884, 110] on li "Edit Placement e" at bounding box center [880, 115] width 114 height 22
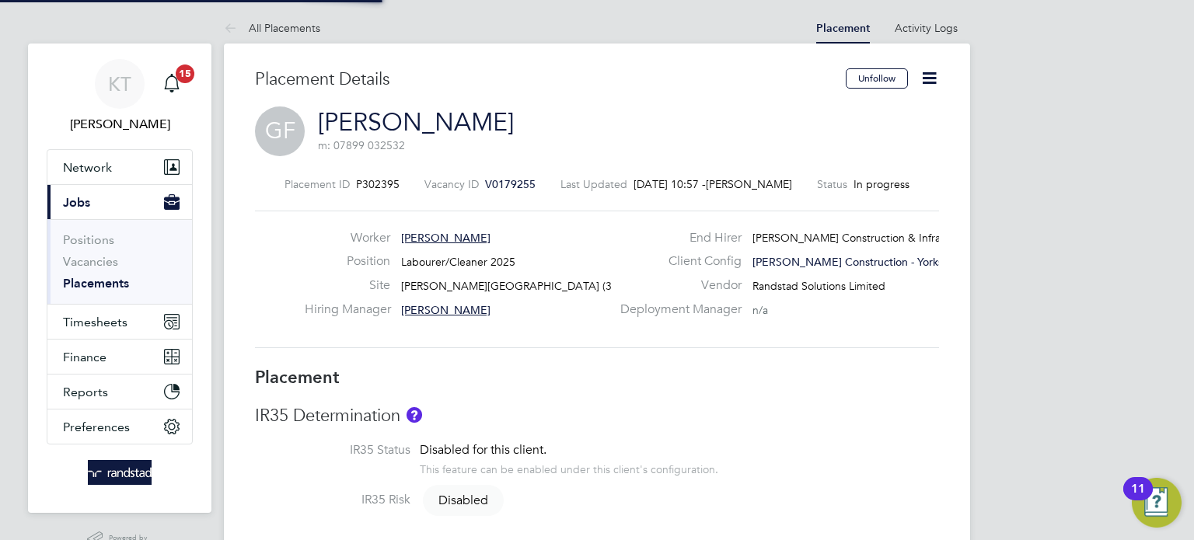
type input "[PERSON_NAME]"
type input "[DATE]"
type input "08:00"
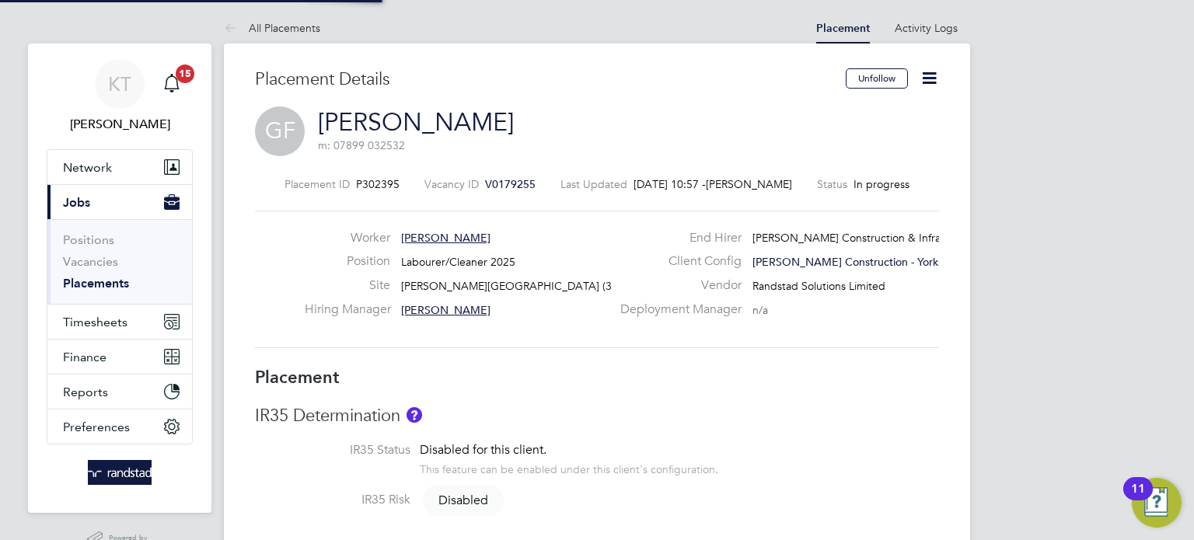
type input "18:00"
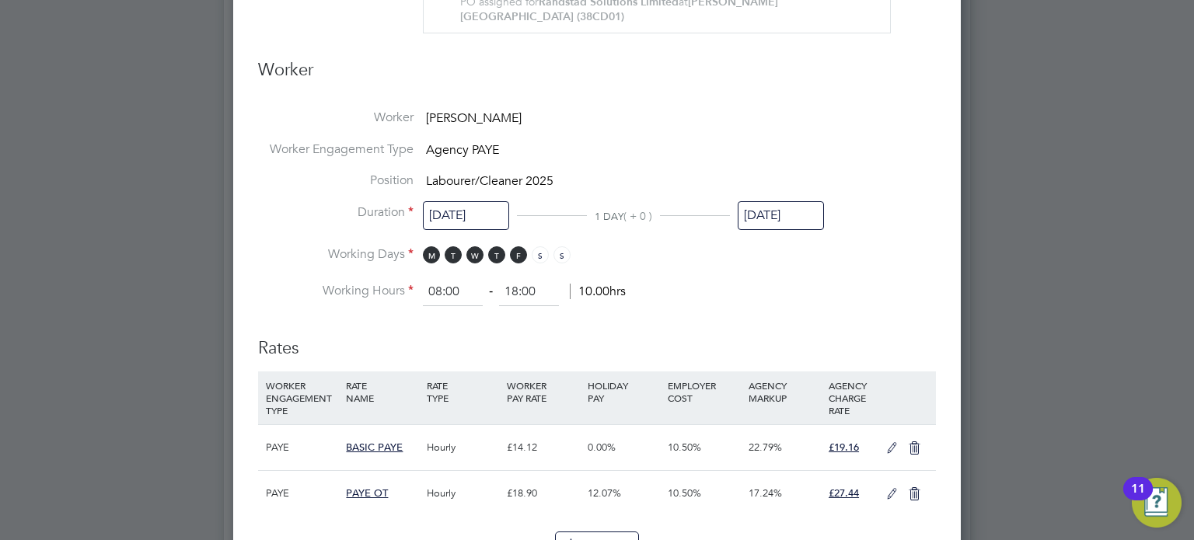
click at [793, 202] on input "[DATE]" at bounding box center [781, 215] width 86 height 29
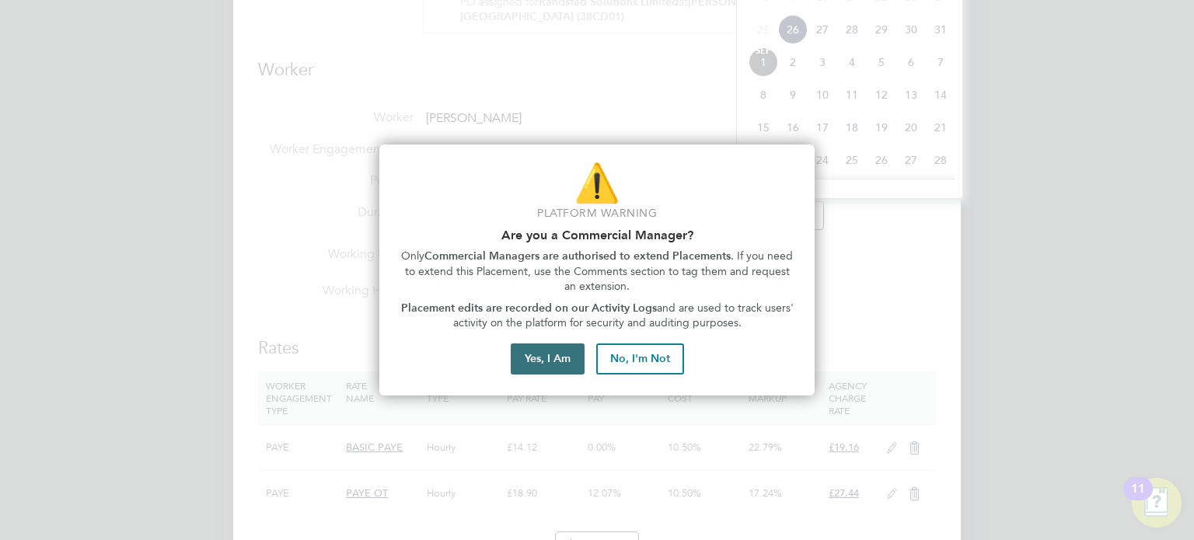
click at [543, 369] on button "Yes, I Am" at bounding box center [548, 359] width 74 height 31
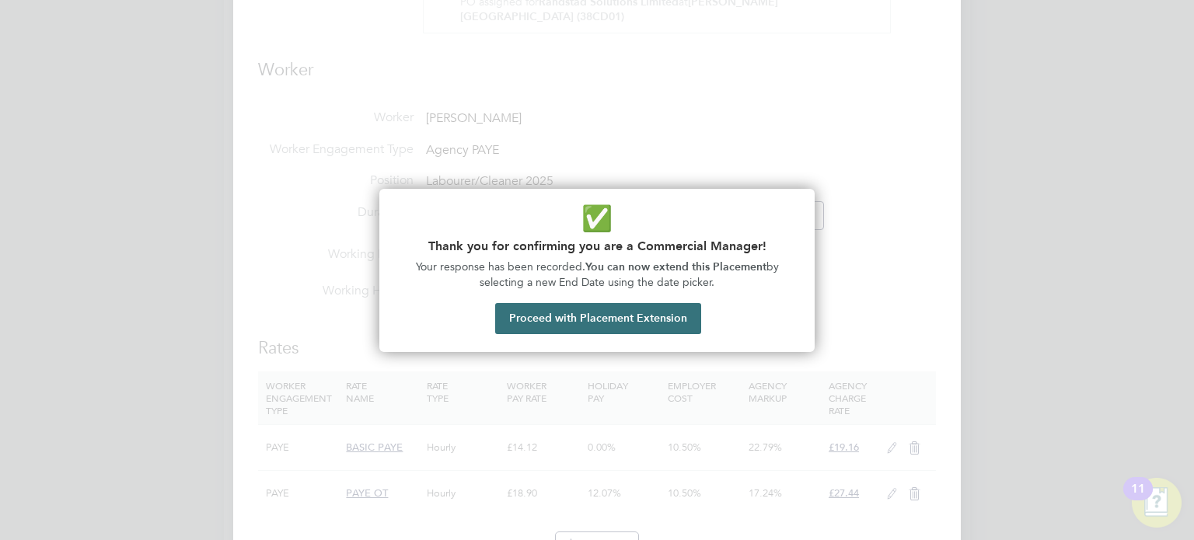
click at [622, 317] on button "Proceed with Placement Extension" at bounding box center [598, 318] width 206 height 31
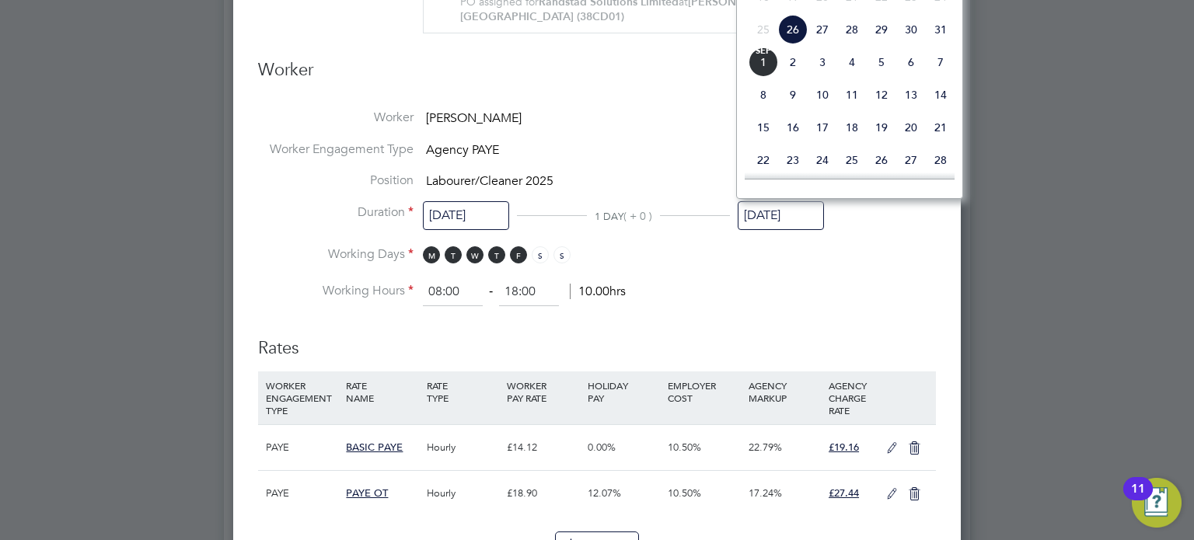
click at [868, 44] on span "29" at bounding box center [882, 30] width 30 height 30
type input "[DATE]"
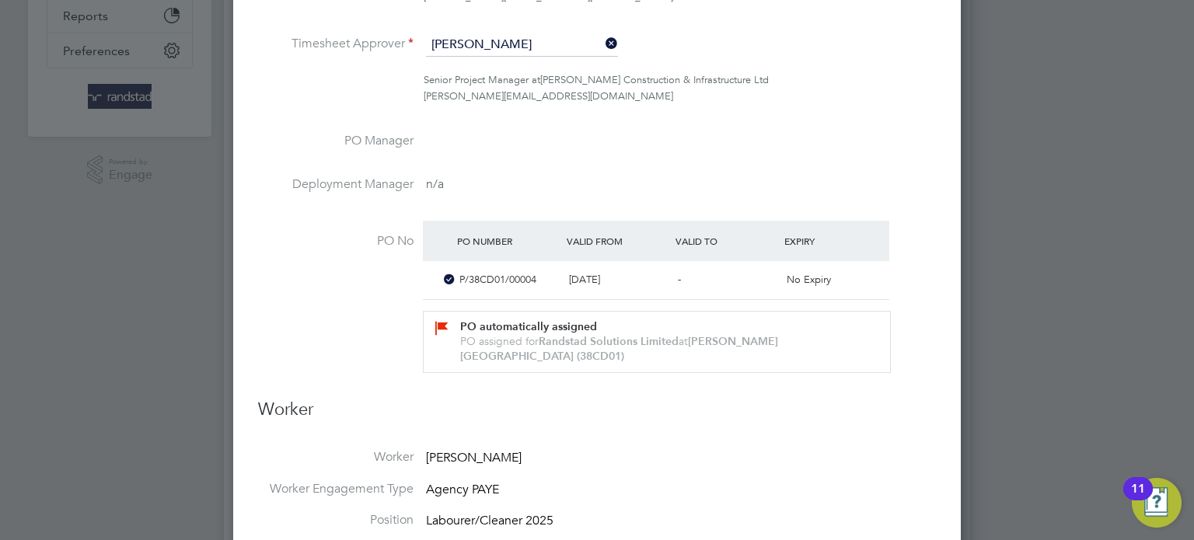
click at [784, 449] on li "Worker Gregory Gavin Fenwick" at bounding box center [597, 465] width 678 height 32
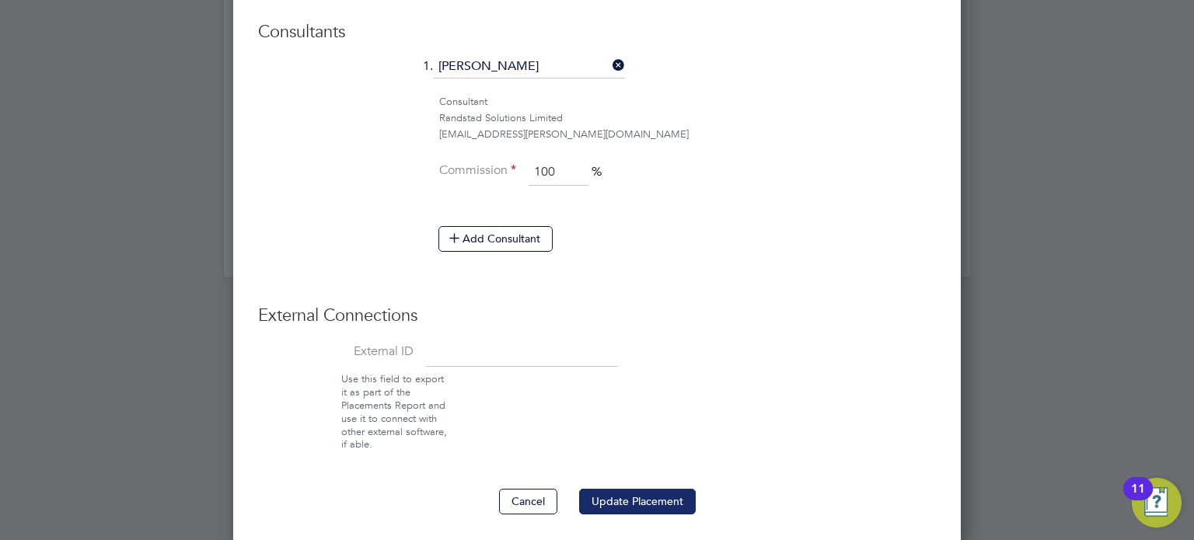
click at [637, 505] on button "Update Placement" at bounding box center [637, 501] width 117 height 25
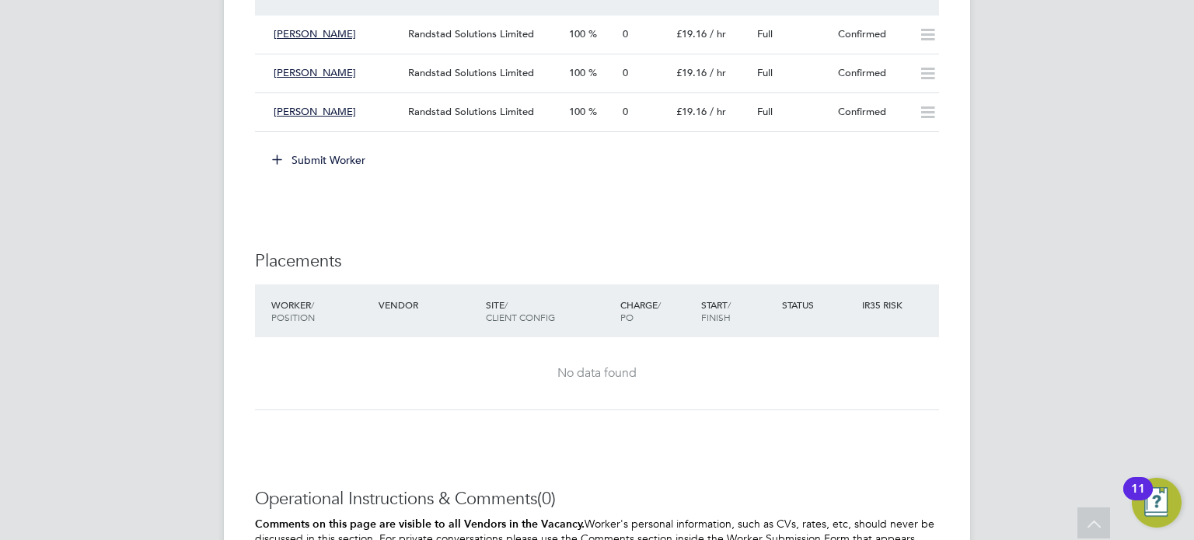
scroll to position [1156, 0]
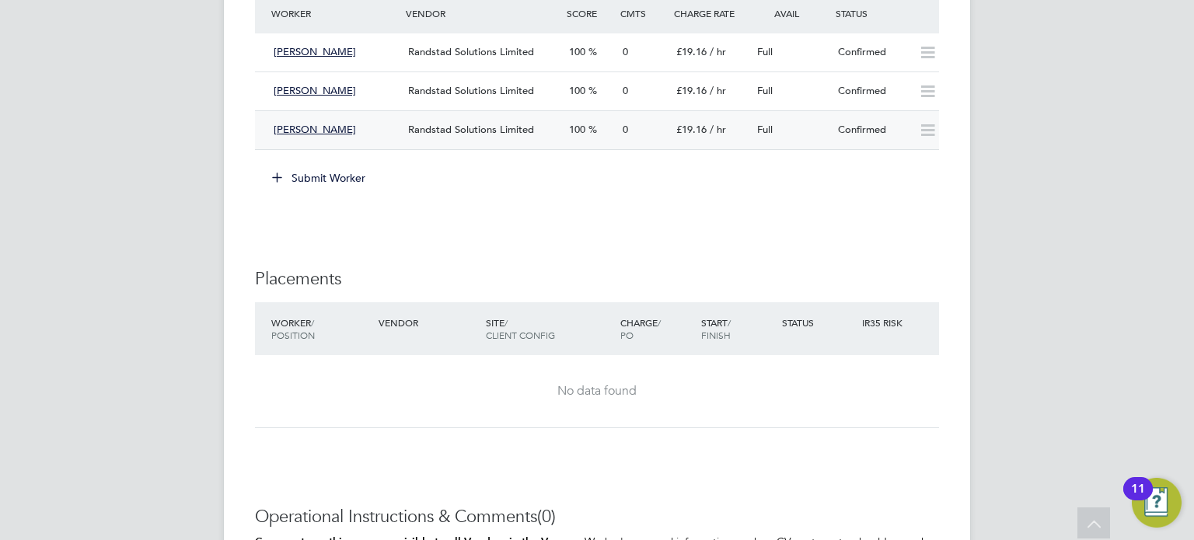
click at [929, 137] on icon at bounding box center [927, 130] width 19 height 12
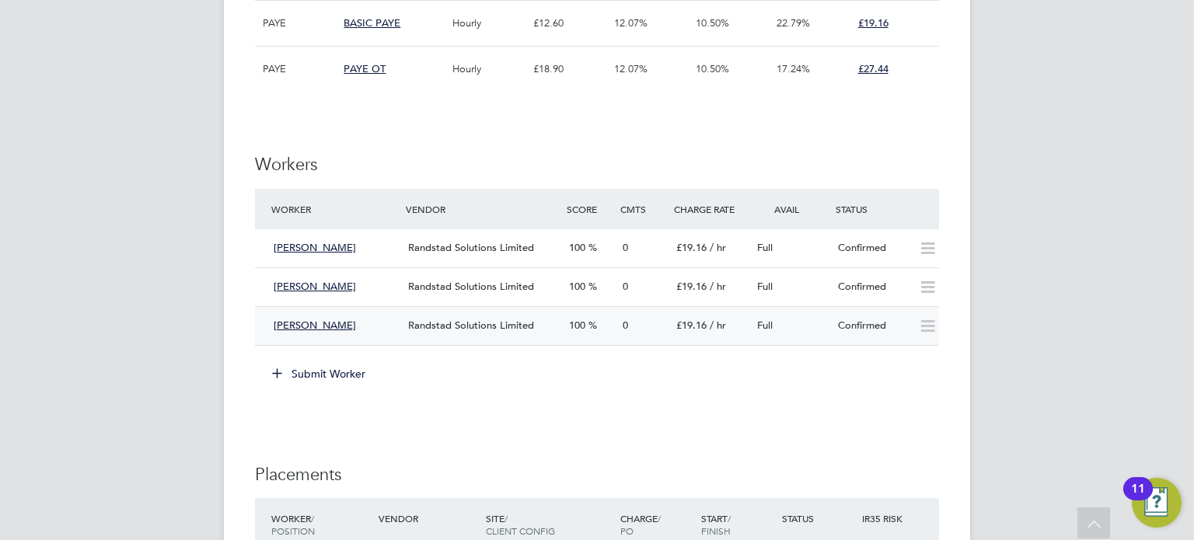
scroll to position [959, 0]
click at [943, 292] on div "Vacancy Details Follow Manage Vendors (5) 1 x Labourer/Cleaner 2025 - V179255 C…" at bounding box center [597, 48] width 746 height 1928
click at [925, 282] on icon at bounding box center [927, 288] width 19 height 12
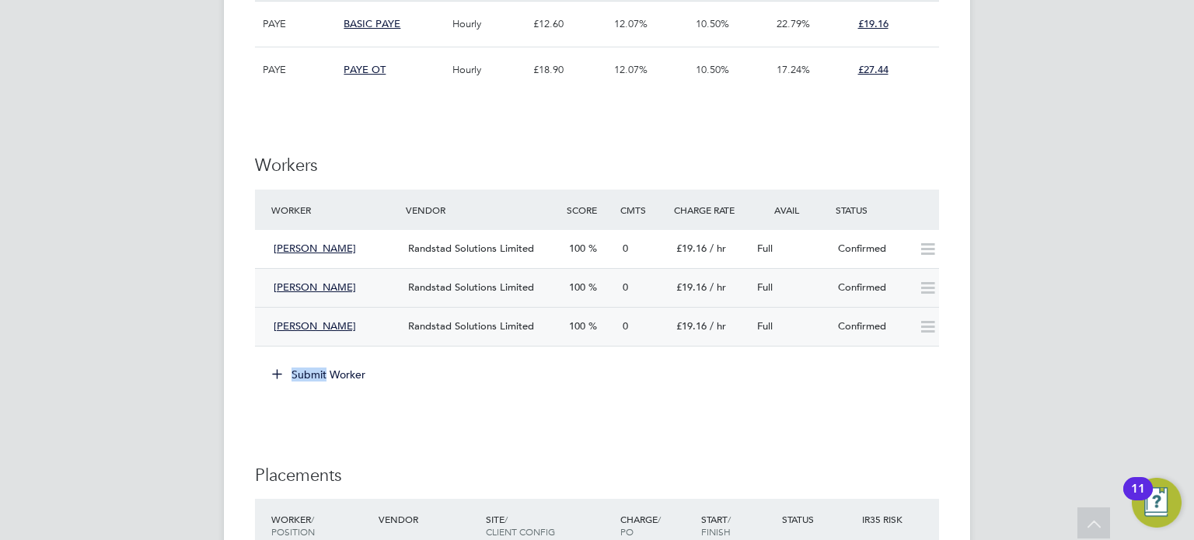
click at [925, 282] on icon at bounding box center [927, 288] width 19 height 12
click at [928, 252] on icon at bounding box center [927, 249] width 19 height 12
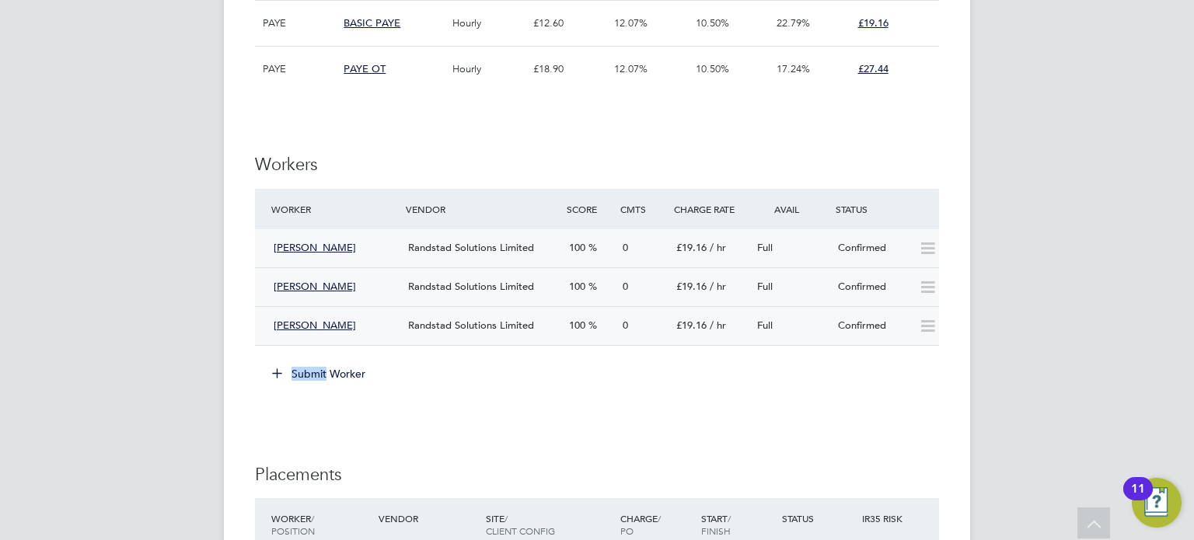
click at [826, 277] on div "Full" at bounding box center [791, 287] width 81 height 26
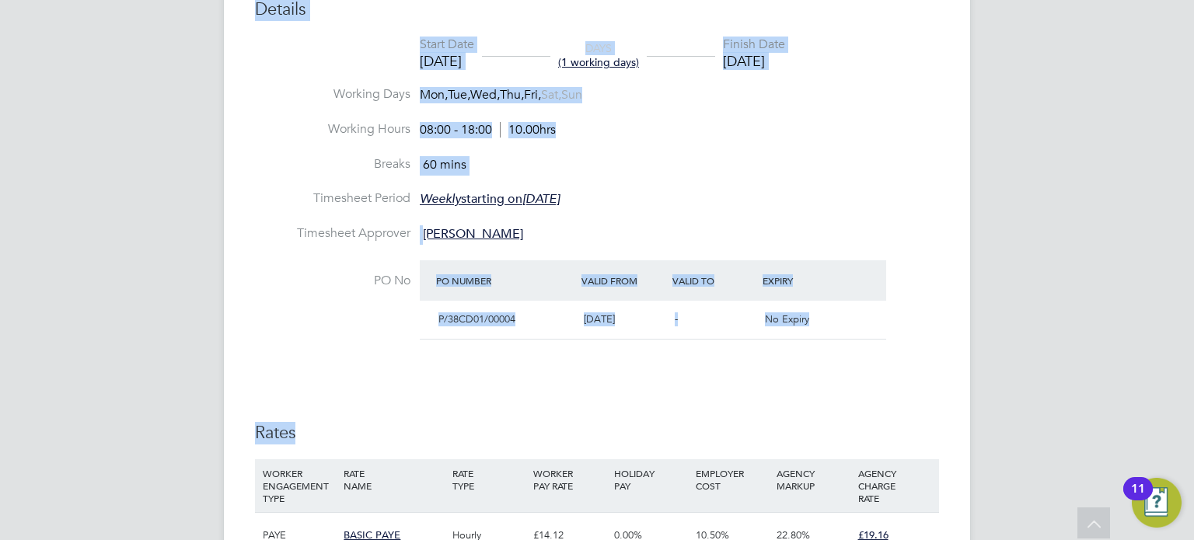
click at [896, 171] on li "Breaks 60 mins" at bounding box center [597, 173] width 684 height 35
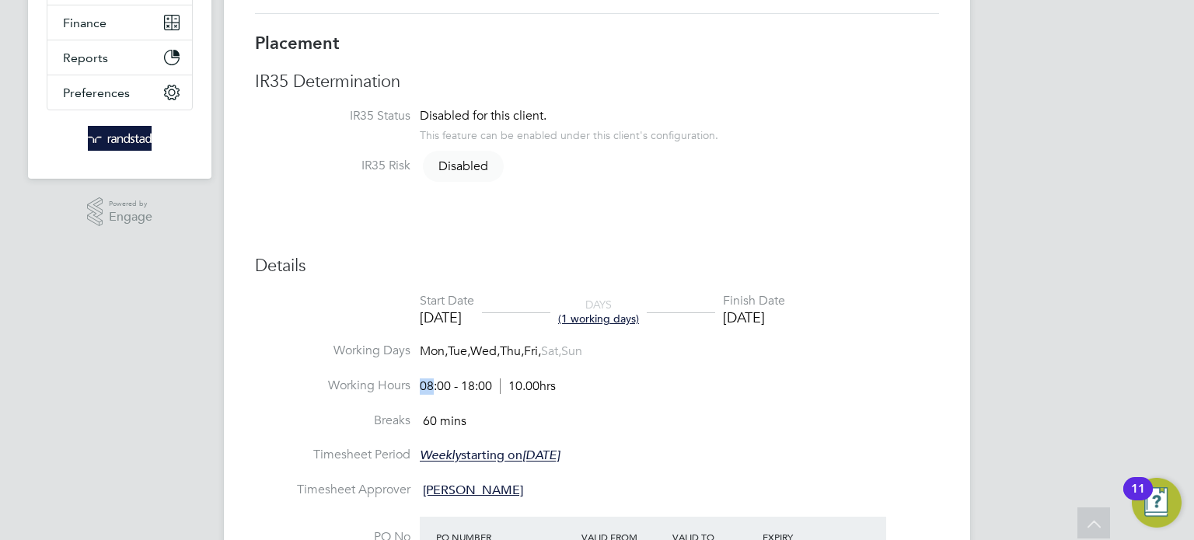
click at [841, 318] on li "Start Date [DATE] DAYS (1 working days) Finish Date [DATE]" at bounding box center [597, 318] width 684 height 51
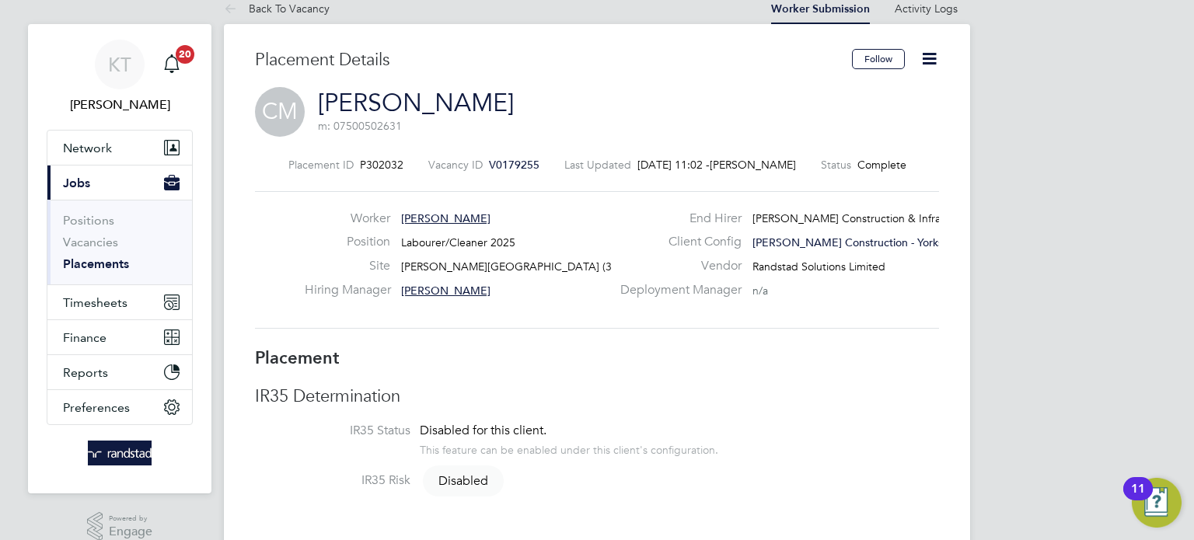
click at [935, 51] on icon at bounding box center [929, 58] width 19 height 19
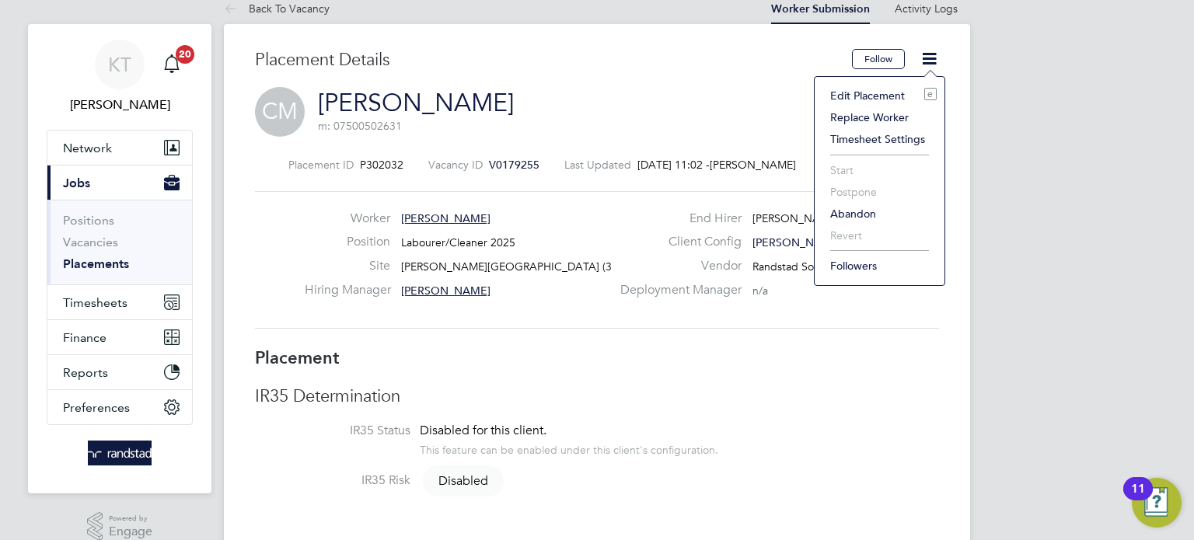
click at [877, 96] on li "Edit Placement e" at bounding box center [880, 96] width 114 height 22
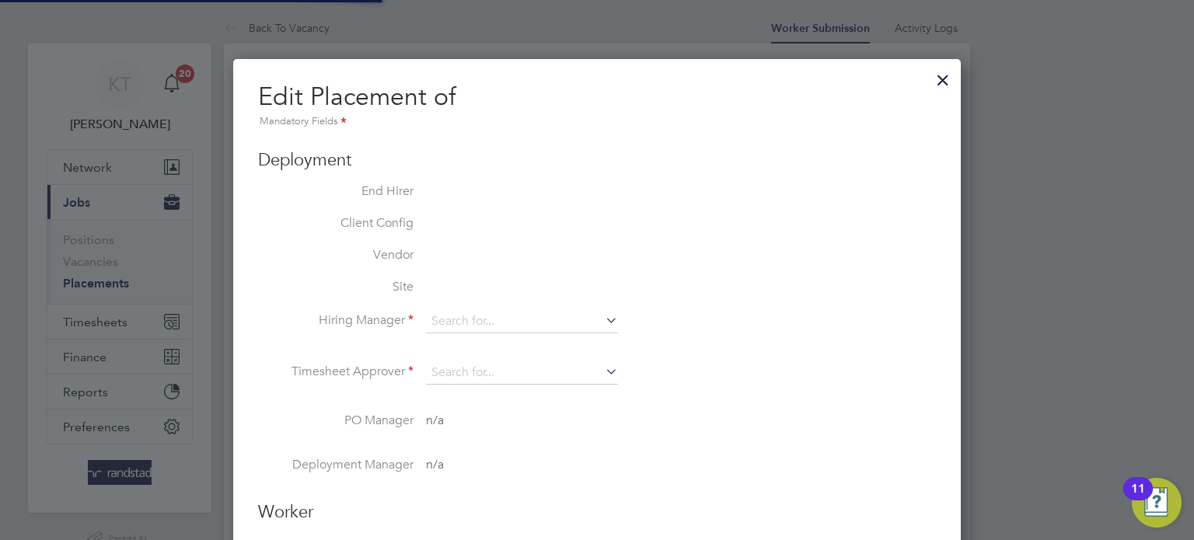
type input "[PERSON_NAME]"
type input "[DATE]"
type input "08:00"
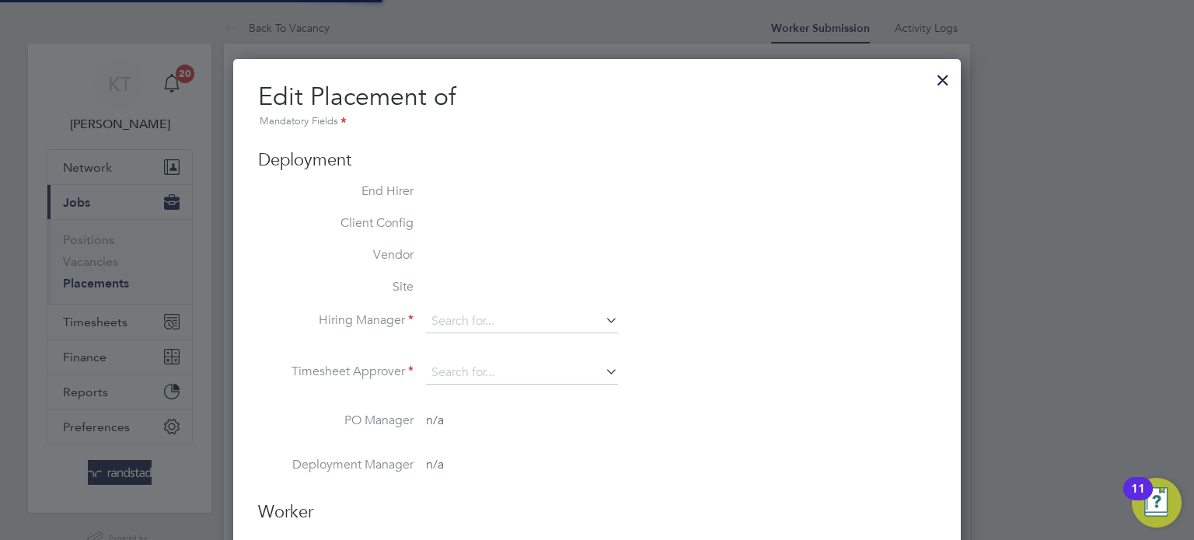
type input "18:00"
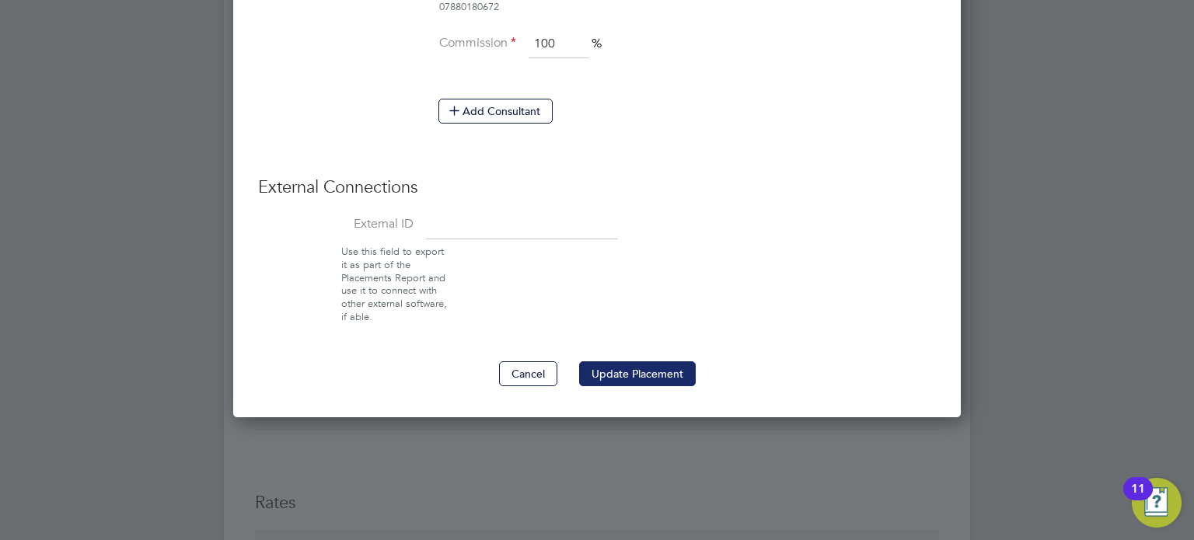
click at [657, 376] on button "Update Placement" at bounding box center [637, 374] width 117 height 25
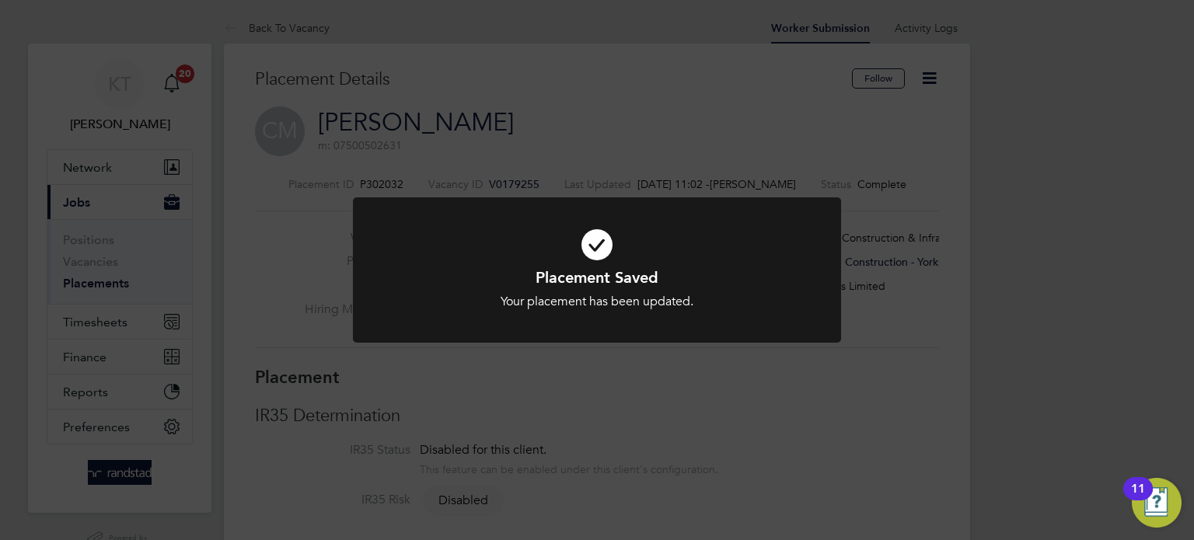
click at [724, 424] on div "Placement Saved Your placement has been updated. Cancel Okay" at bounding box center [597, 270] width 1194 height 540
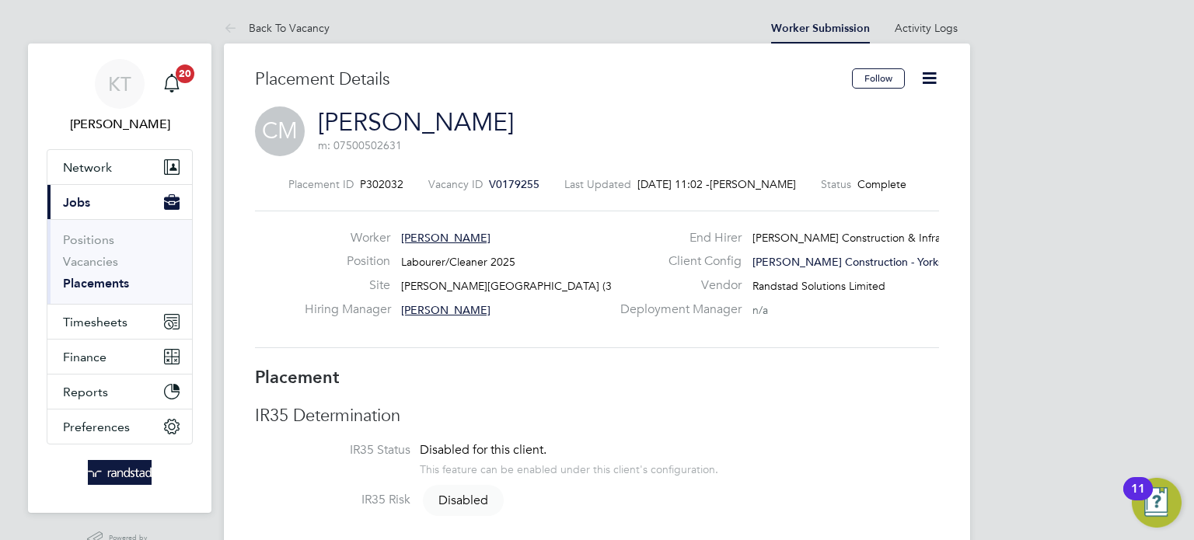
click at [937, 69] on icon at bounding box center [929, 77] width 19 height 19
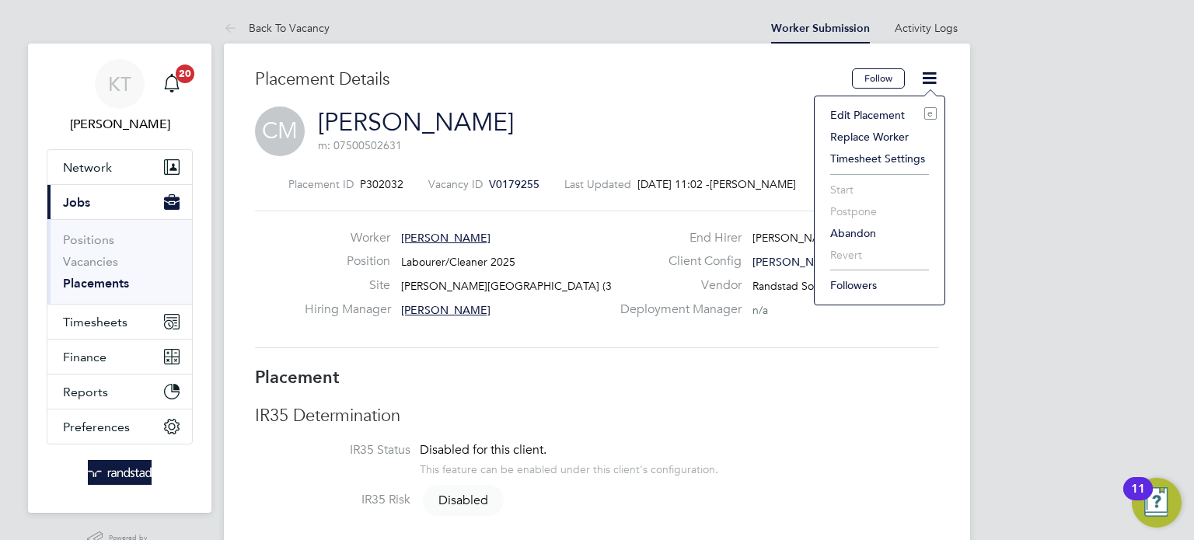
click at [879, 192] on li "Start" at bounding box center [880, 190] width 114 height 22
click at [883, 186] on li "Start" at bounding box center [880, 190] width 114 height 22
click at [879, 236] on li "Abandon" at bounding box center [880, 233] width 114 height 22
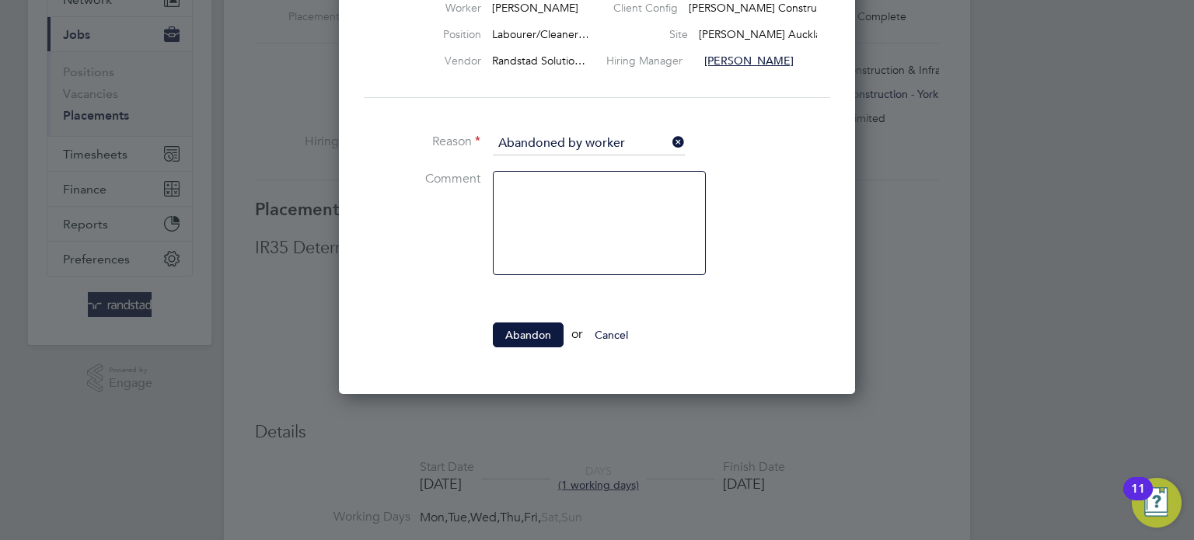
click at [622, 137] on input "Abandoned by worker" at bounding box center [589, 143] width 192 height 23
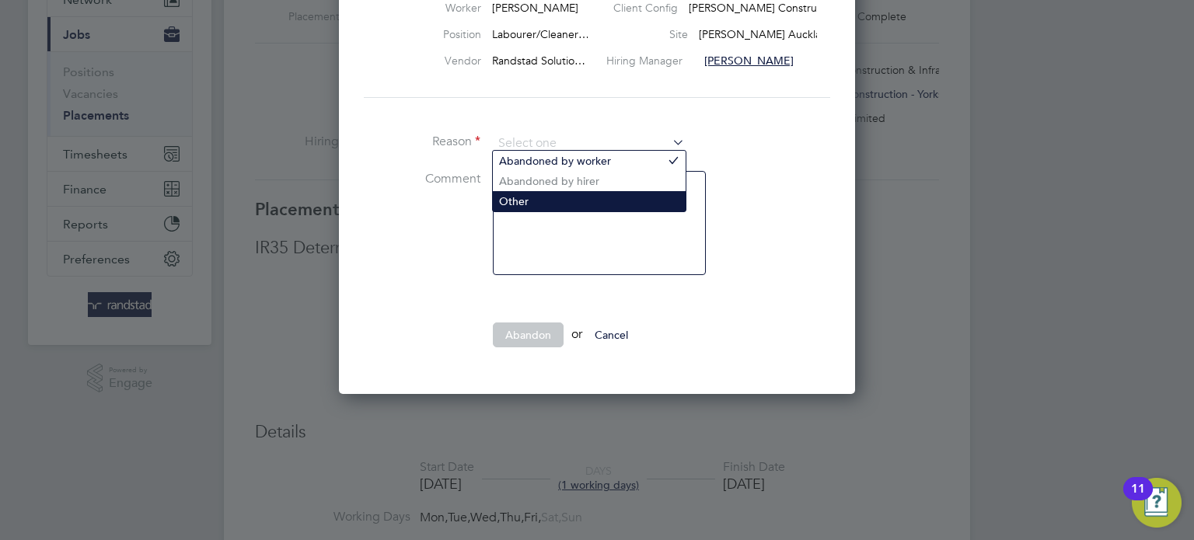
click at [641, 201] on li "Other" at bounding box center [589, 201] width 193 height 20
type input "Other"
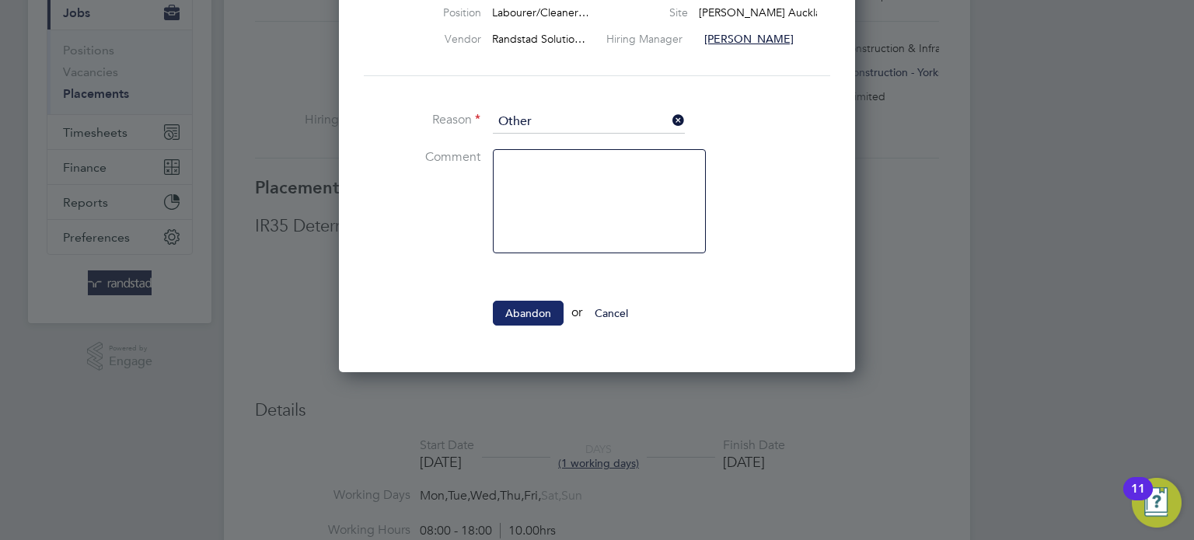
click at [528, 315] on button "Abandon" at bounding box center [528, 313] width 71 height 25
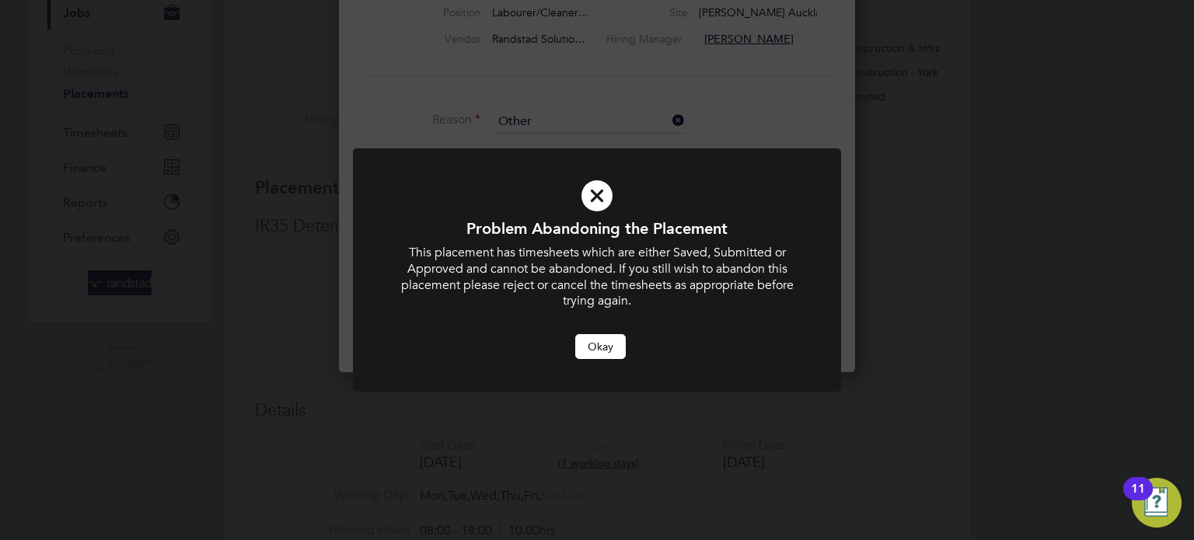
click at [608, 347] on button "Okay" at bounding box center [600, 346] width 51 height 25
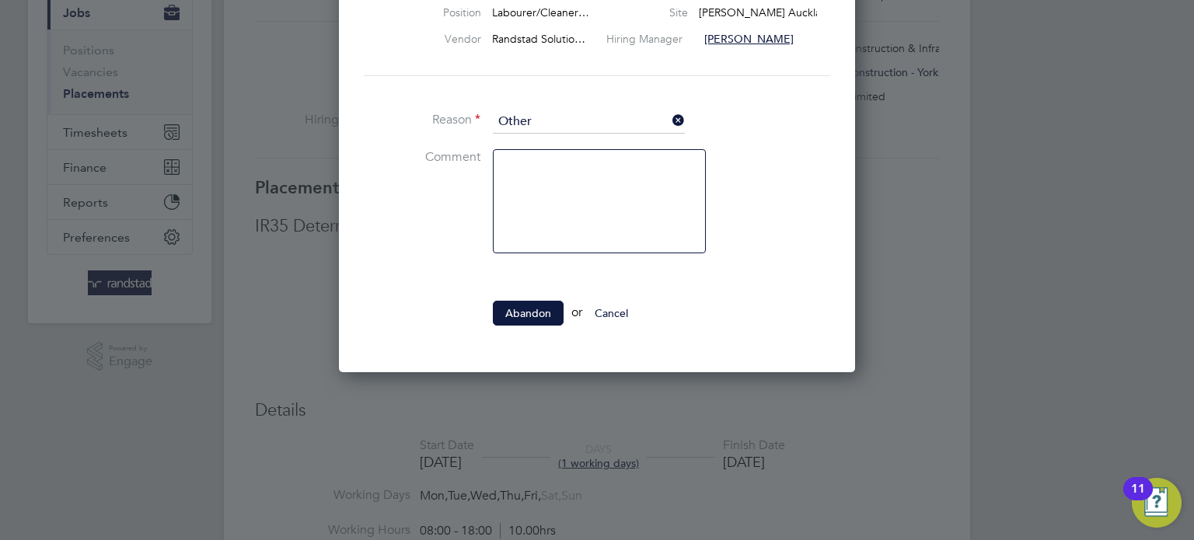
click at [683, 445] on div at bounding box center [597, 270] width 1194 height 540
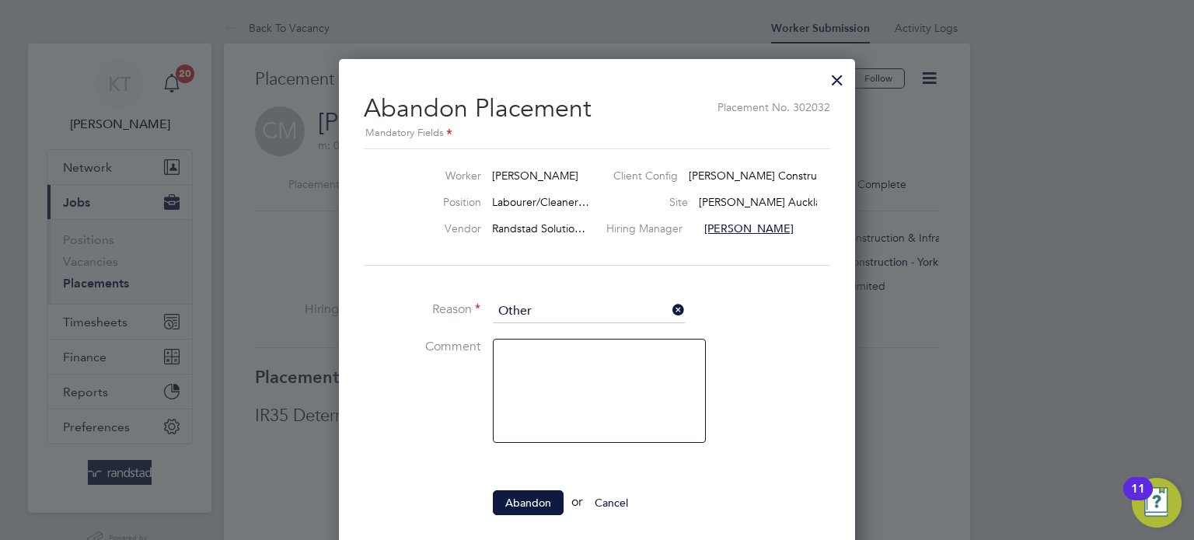
click at [844, 84] on div at bounding box center [837, 76] width 28 height 28
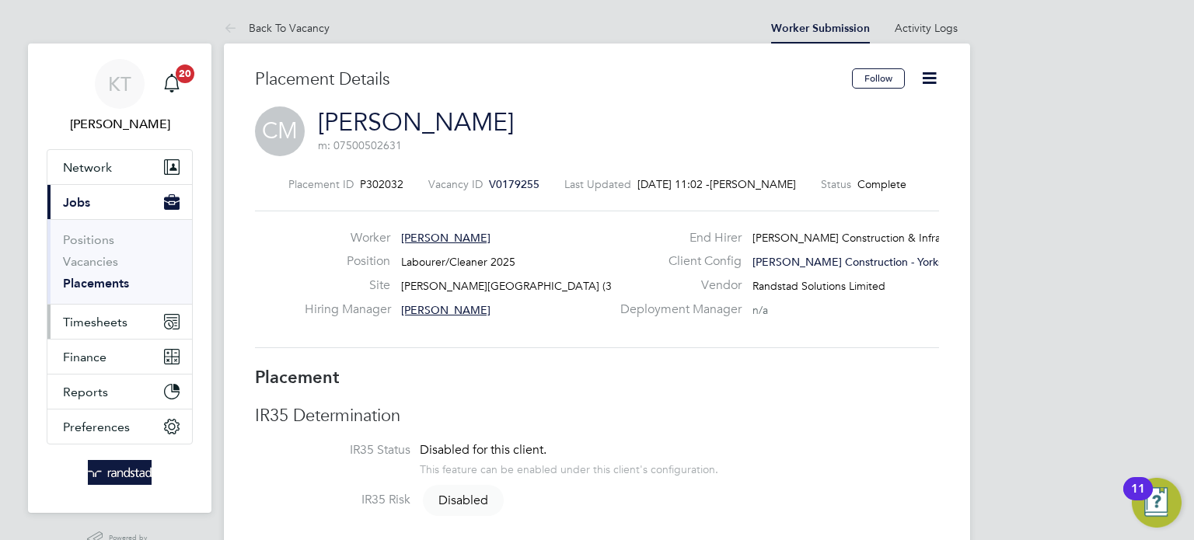
click at [89, 323] on span "Timesheets" at bounding box center [95, 322] width 65 height 15
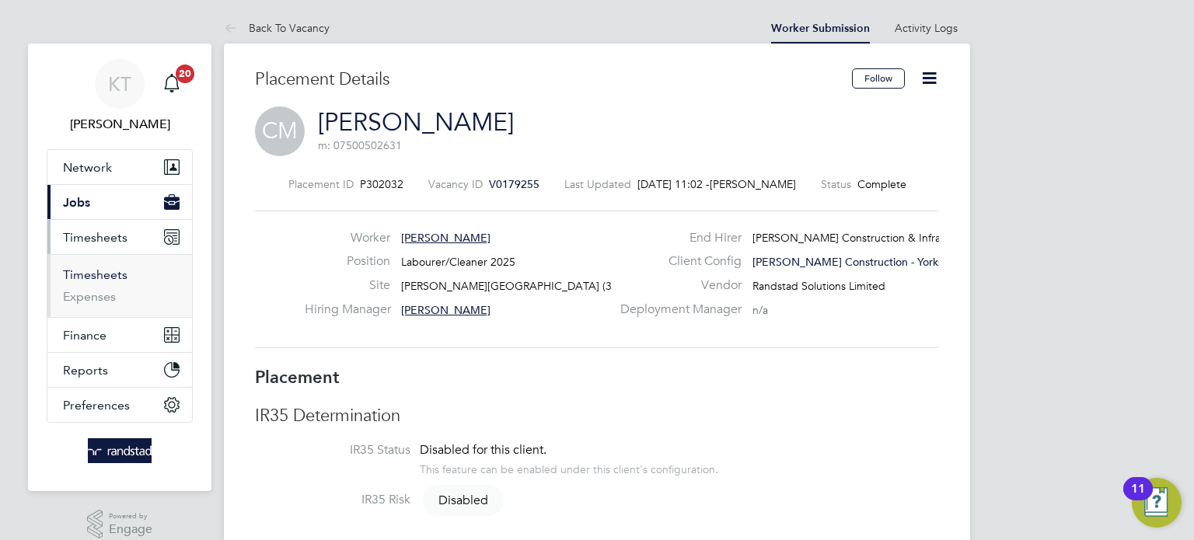
click at [100, 273] on link "Timesheets" at bounding box center [95, 274] width 65 height 15
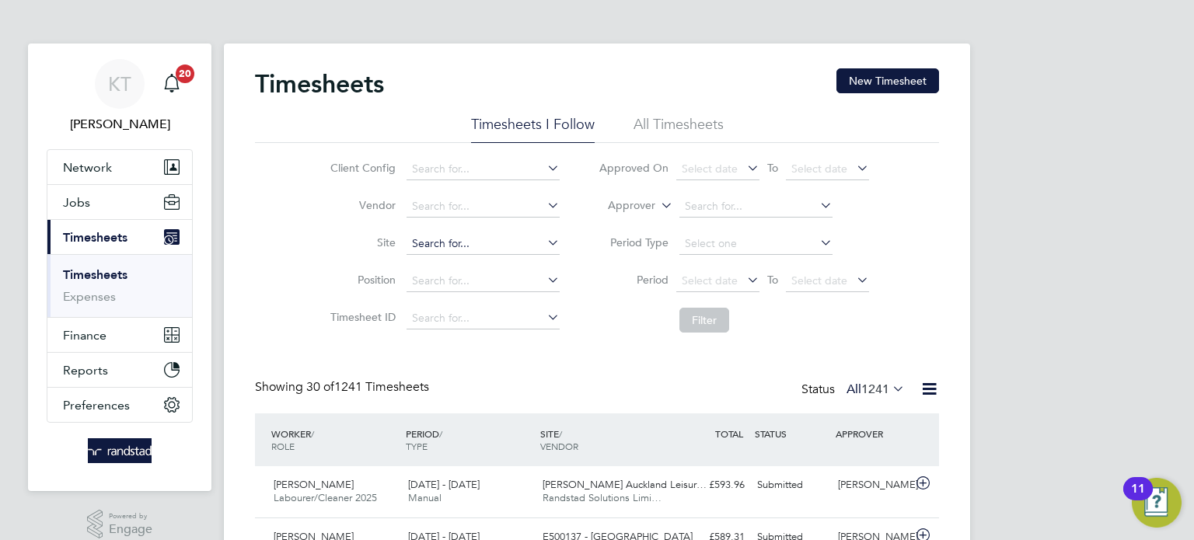
click at [476, 243] on input at bounding box center [483, 244] width 153 height 22
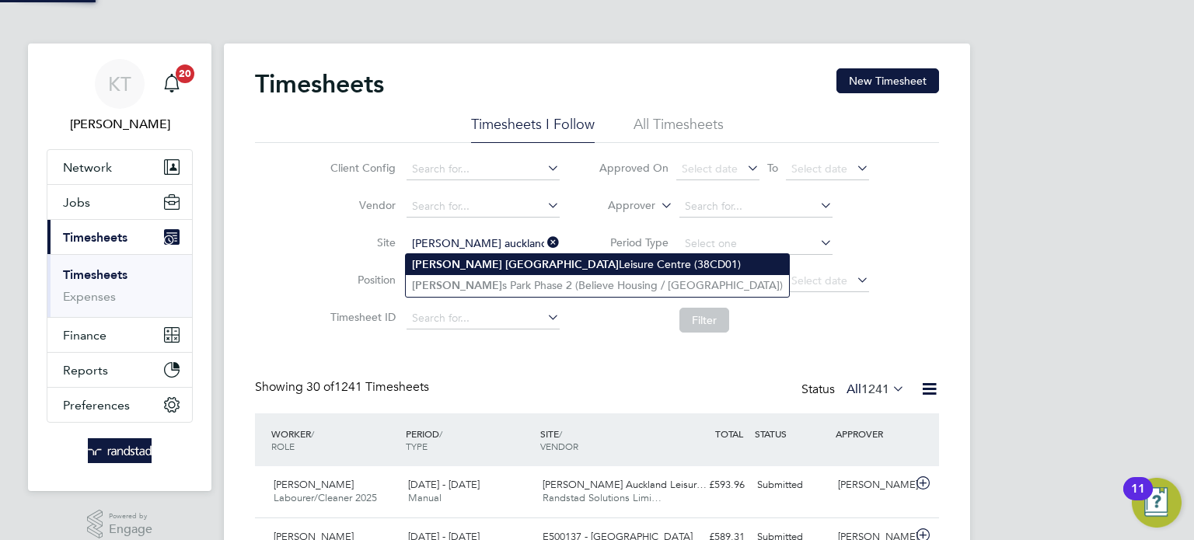
click at [505, 268] on b "[GEOGRAPHIC_DATA]" at bounding box center [562, 264] width 114 height 13
type input "[PERSON_NAME][GEOGRAPHIC_DATA] (38CD01)"
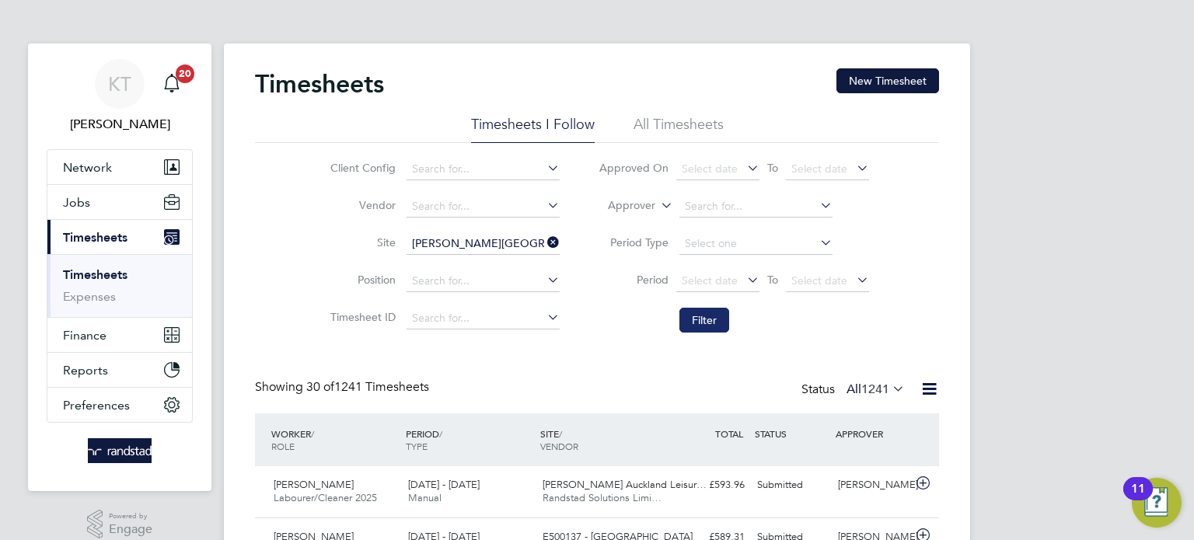
click at [689, 309] on button "Filter" at bounding box center [705, 320] width 50 height 25
click at [703, 123] on li "All Timesheets" at bounding box center [679, 129] width 90 height 28
click at [912, 410] on div "Showing 13 of 13 Timesheets Status All 13" at bounding box center [597, 396] width 684 height 34
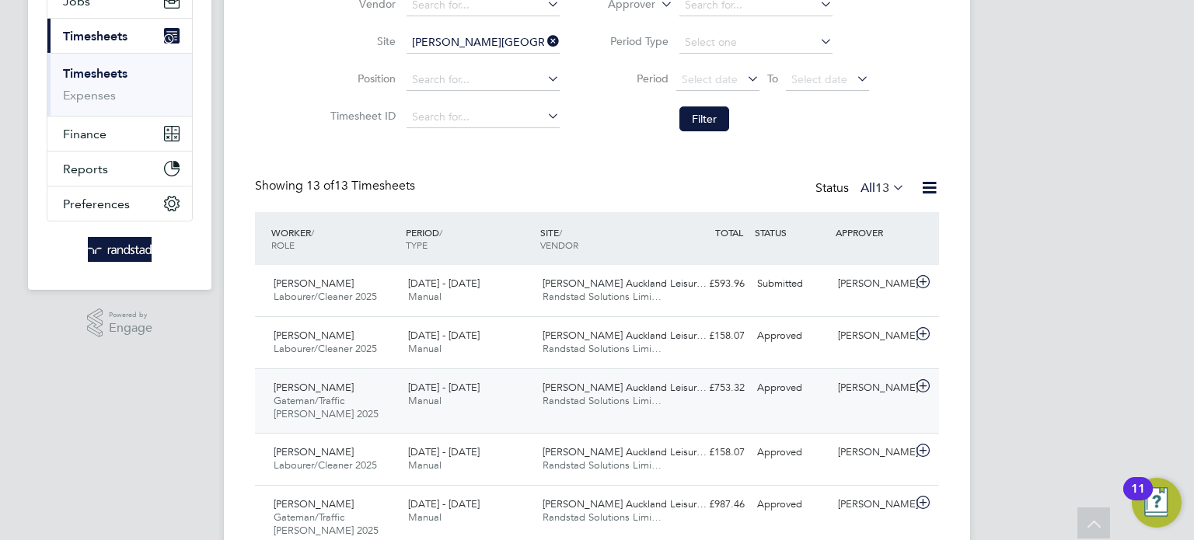
click at [858, 414] on div "[PERSON_NAME] [PERSON_NAME]/Traffic [PERSON_NAME] 2025 [DATE] - [DATE] [DATE] -…" at bounding box center [597, 401] width 684 height 65
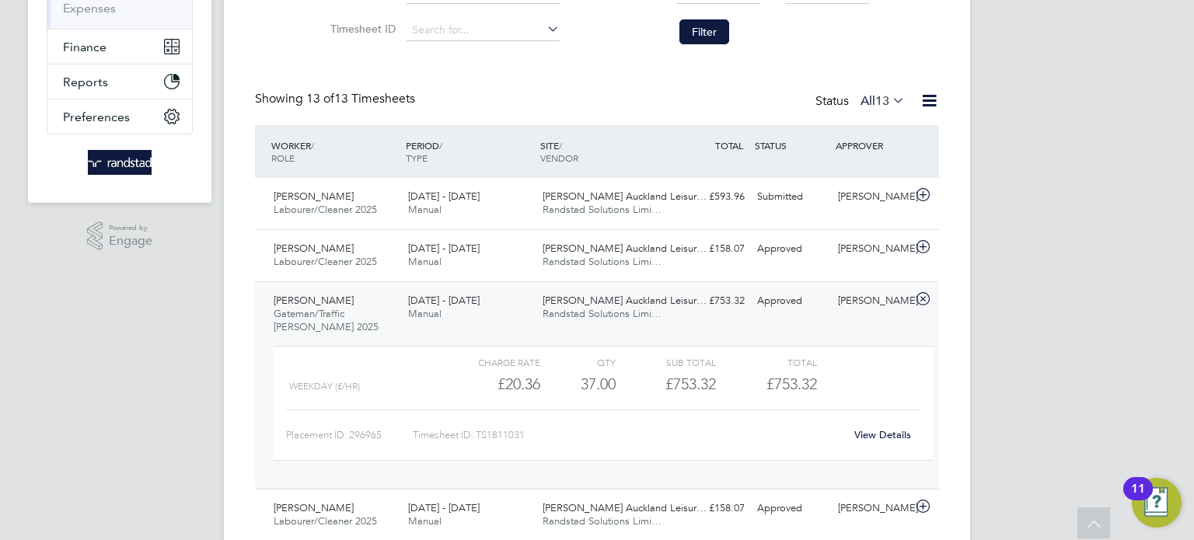
click at [855, 302] on div "[PERSON_NAME]" at bounding box center [872, 301] width 81 height 26
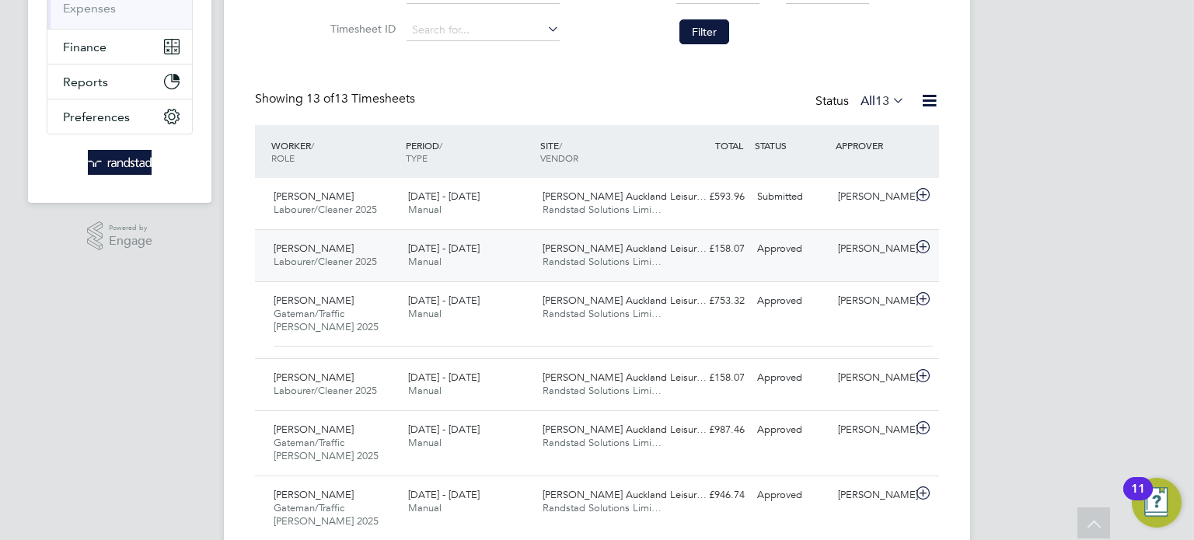
click at [874, 252] on div "[PERSON_NAME]" at bounding box center [872, 249] width 81 height 26
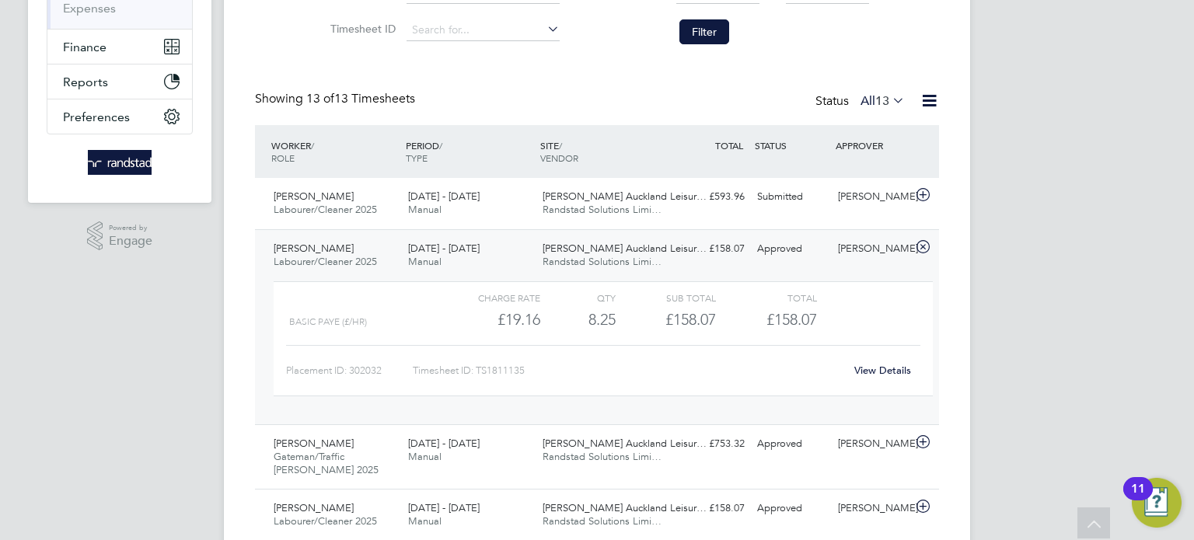
click at [867, 249] on div "[PERSON_NAME]" at bounding box center [872, 249] width 81 height 26
